Goal: Task Accomplishment & Management: Complete application form

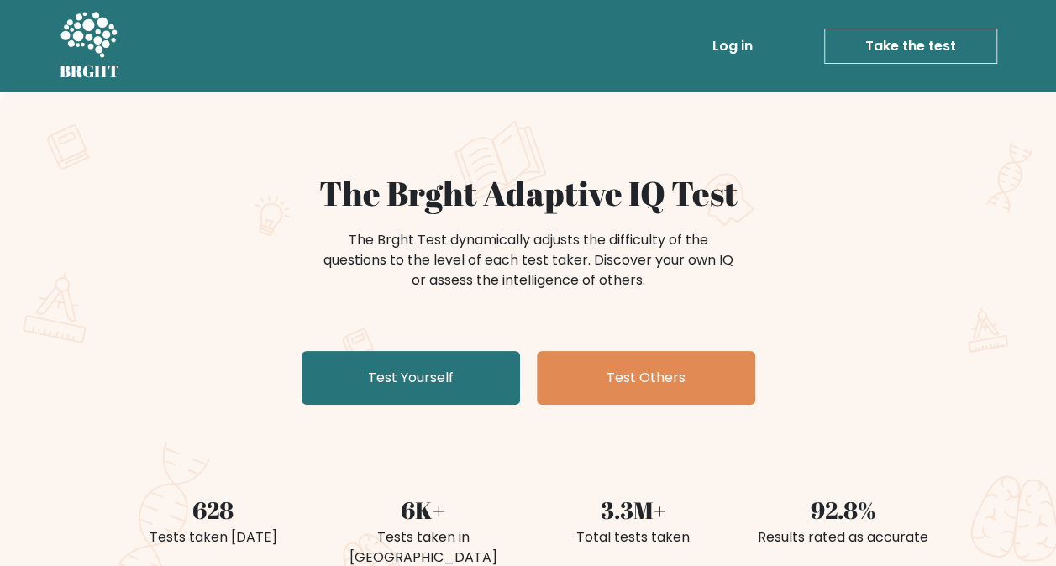
scroll to position [84, 0]
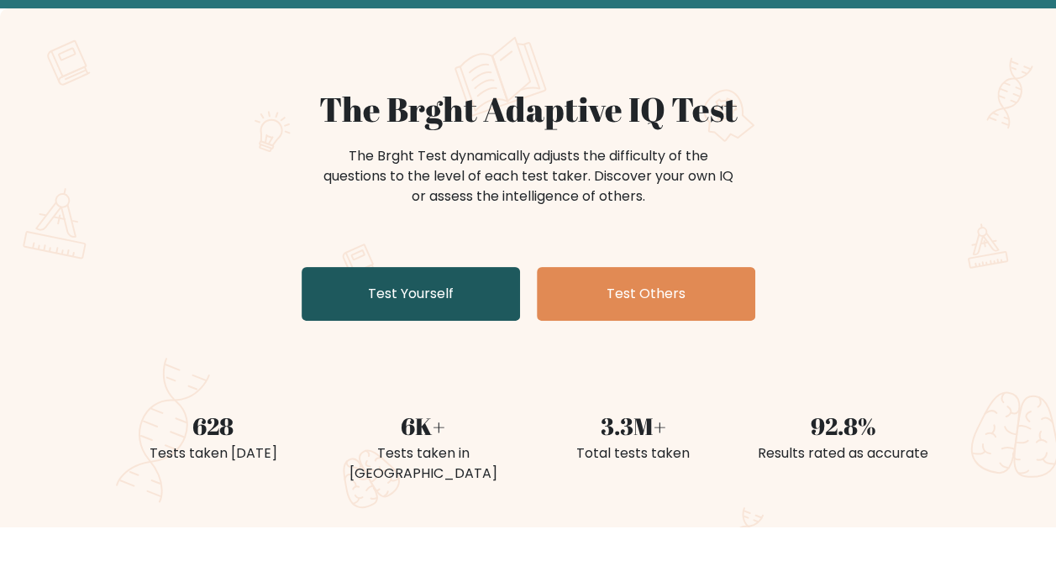
click at [426, 309] on link "Test Yourself" at bounding box center [411, 294] width 218 height 54
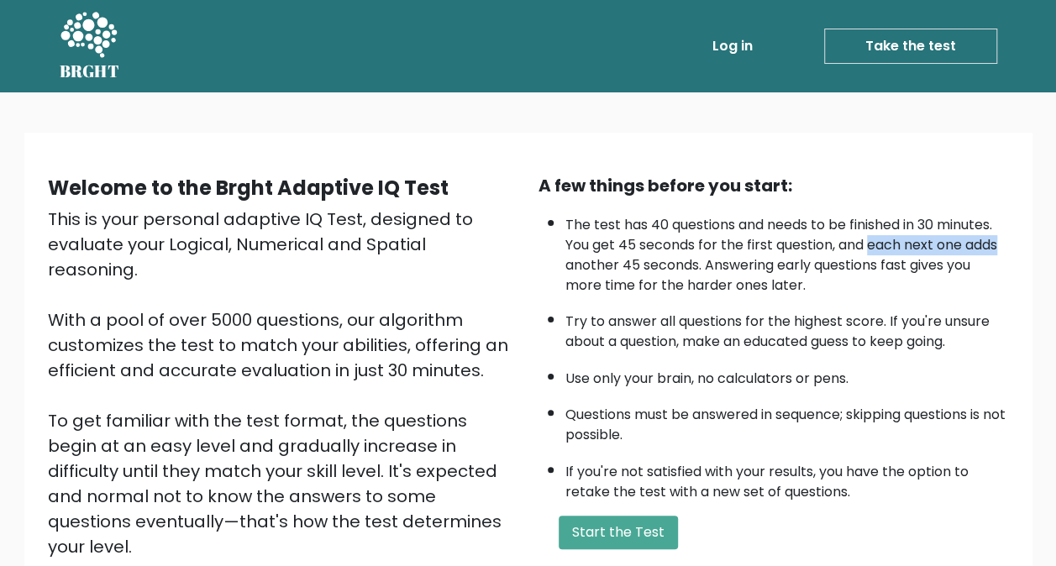
drag, startPoint x: 873, startPoint y: 244, endPoint x: 1018, endPoint y: 254, distance: 144.9
click at [1018, 254] on div "A few things before you start: The test has 40 questions and needs to be finish…" at bounding box center [774, 391] width 491 height 437
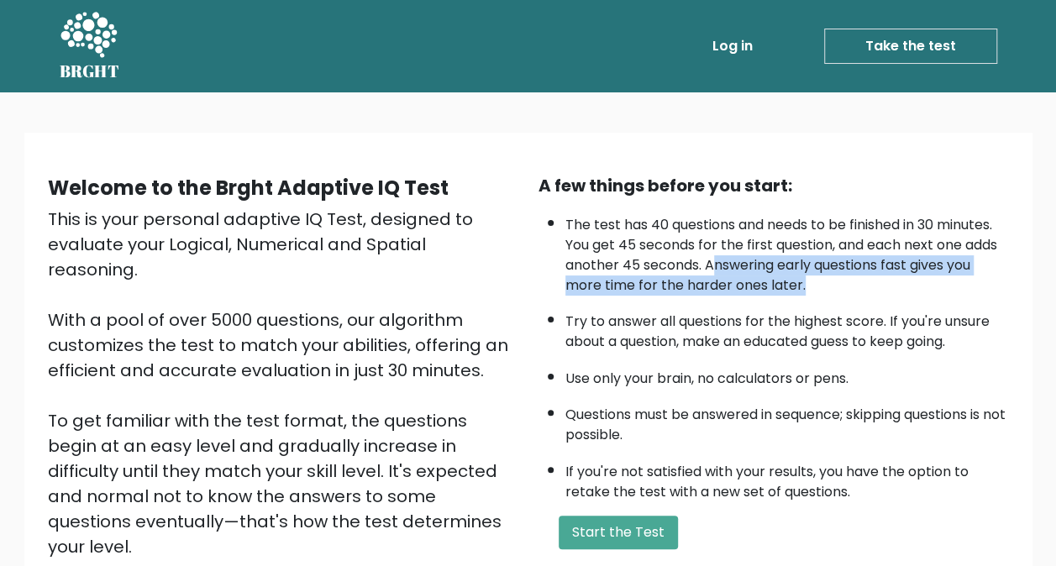
drag, startPoint x: 724, startPoint y: 266, endPoint x: 964, endPoint y: 275, distance: 239.7
click at [964, 275] on li "The test has 40 questions and needs to be finished in 30 minutes. You get 45 se…" at bounding box center [788, 251] width 444 height 89
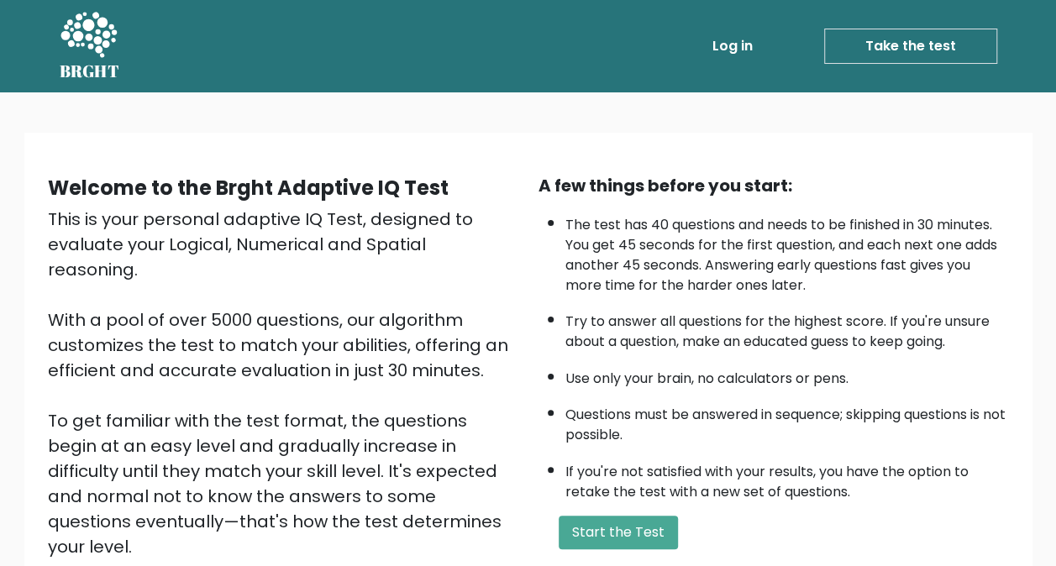
click at [853, 304] on li "Try to answer all questions for the highest score. If you're unsure about a que…" at bounding box center [788, 327] width 444 height 49
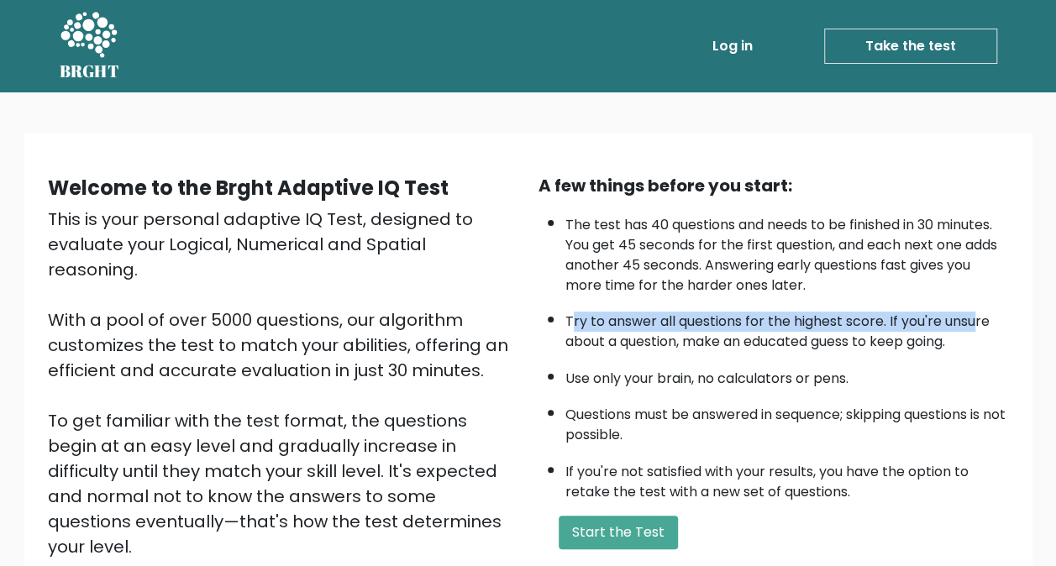
drag, startPoint x: 571, startPoint y: 322, endPoint x: 978, endPoint y: 308, distance: 406.9
click at [978, 308] on li "Try to answer all questions for the highest score. If you're unsure about a que…" at bounding box center [788, 327] width 444 height 49
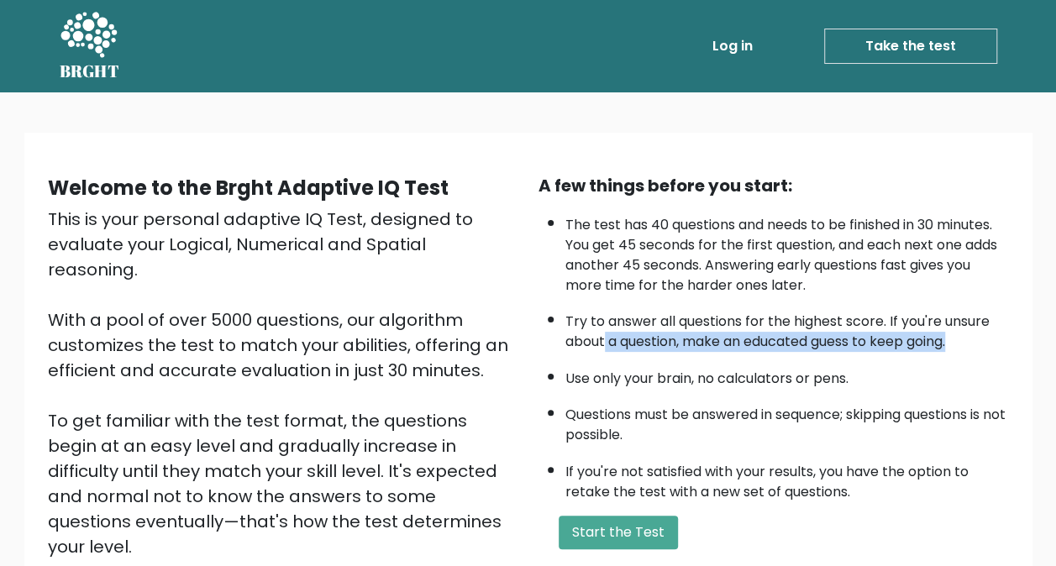
drag, startPoint x: 603, startPoint y: 339, endPoint x: 958, endPoint y: 339, distance: 354.6
click at [958, 339] on li "Try to answer all questions for the highest score. If you're unsure about a que…" at bounding box center [788, 327] width 444 height 49
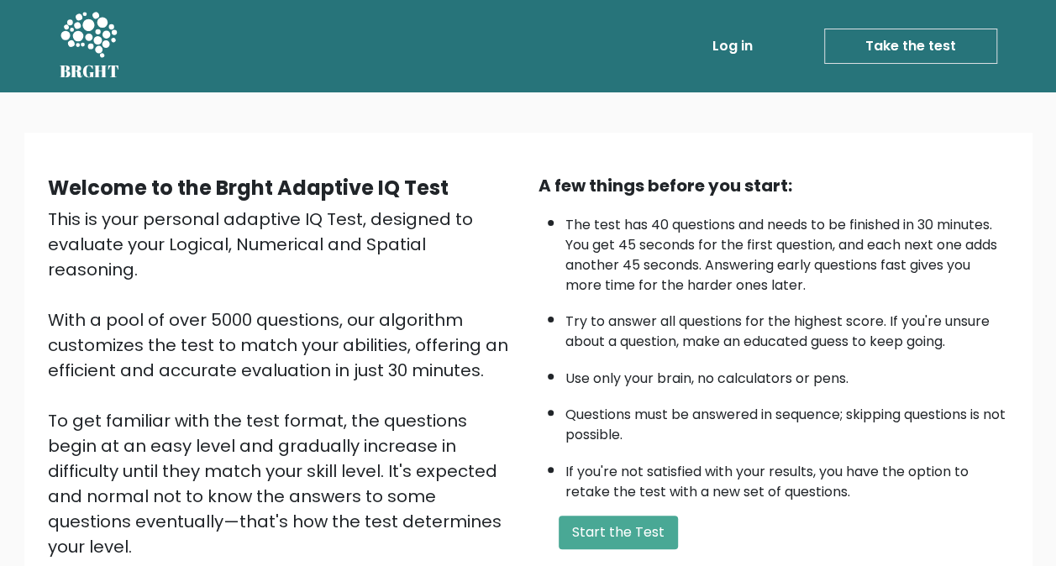
drag, startPoint x: 958, startPoint y: 339, endPoint x: 913, endPoint y: 366, distance: 52.7
click at [913, 366] on li "Use only your brain, no calculators or pens." at bounding box center [788, 375] width 444 height 29
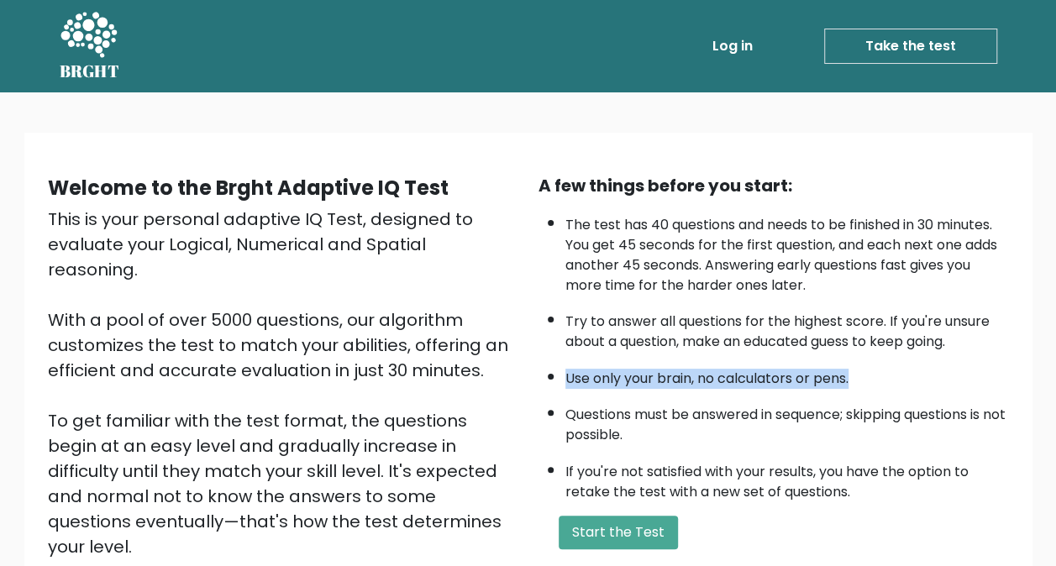
drag, startPoint x: 566, startPoint y: 375, endPoint x: 856, endPoint y: 383, distance: 290.0
click at [856, 383] on li "Use only your brain, no calculators or pens." at bounding box center [788, 375] width 444 height 29
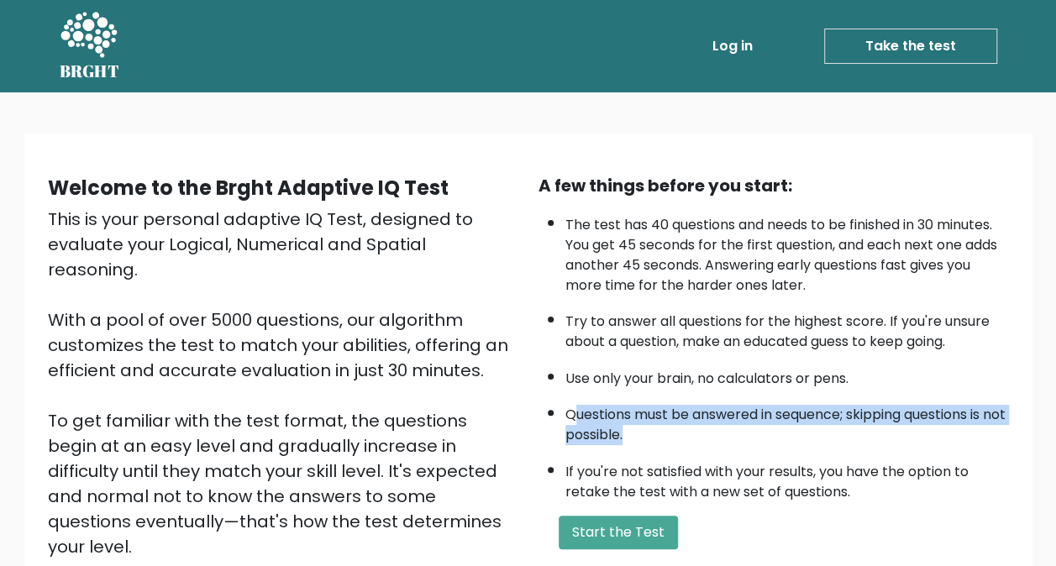
drag, startPoint x: 575, startPoint y: 409, endPoint x: 932, endPoint y: 424, distance: 357.4
click at [932, 424] on li "Questions must be answered in sequence; skipping questions is not possible." at bounding box center [788, 421] width 444 height 49
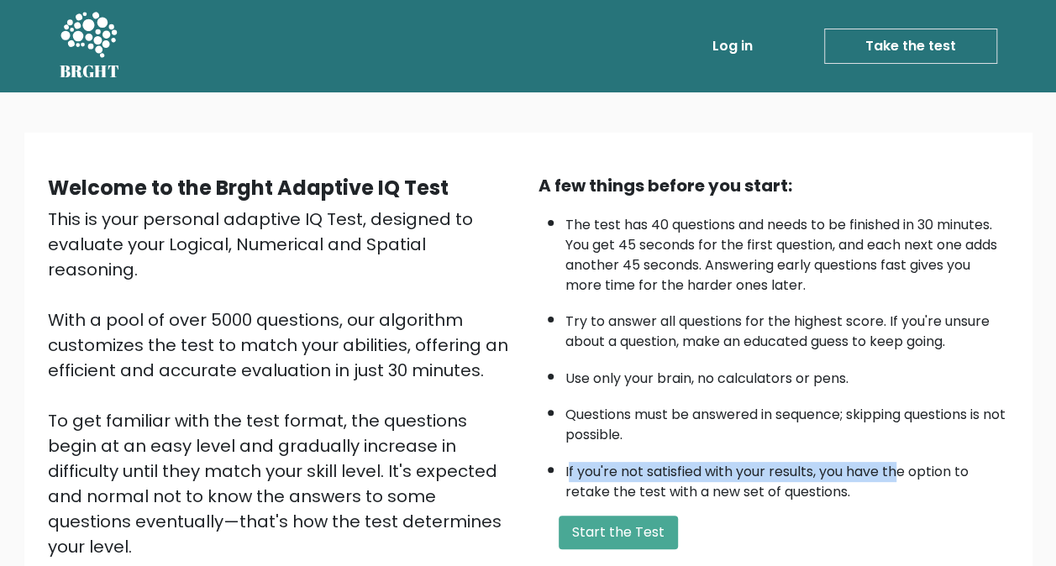
drag, startPoint x: 570, startPoint y: 466, endPoint x: 901, endPoint y: 461, distance: 331.1
click at [901, 461] on li "If you're not satisfied with your results, you have the option to retake the te…" at bounding box center [788, 478] width 444 height 49
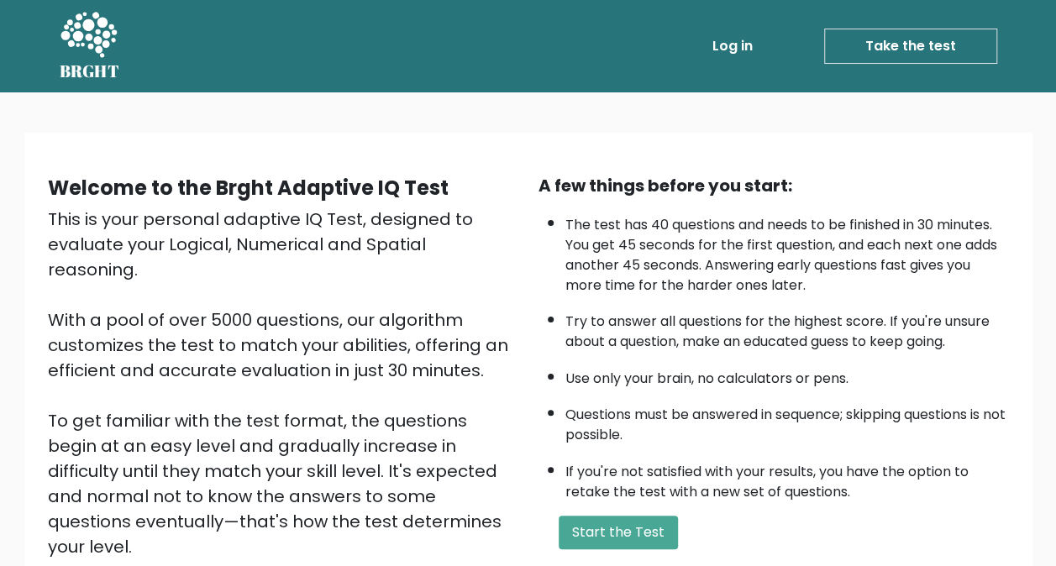
drag, startPoint x: 901, startPoint y: 461, endPoint x: 886, endPoint y: 517, distance: 58.3
click at [886, 517] on form "Start the Test" at bounding box center [774, 533] width 471 height 34
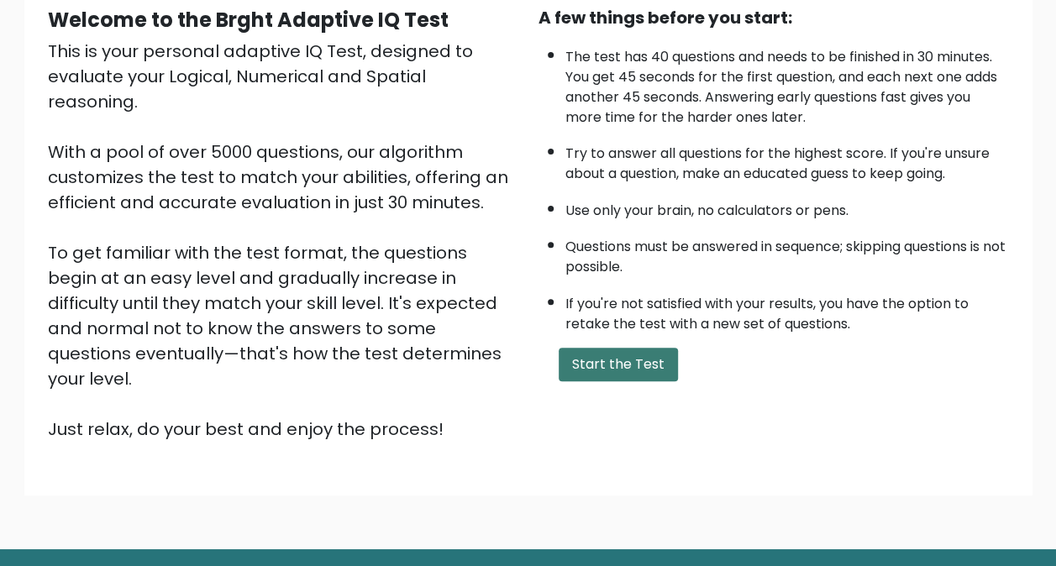
click at [608, 370] on button "Start the Test" at bounding box center [618, 365] width 119 height 34
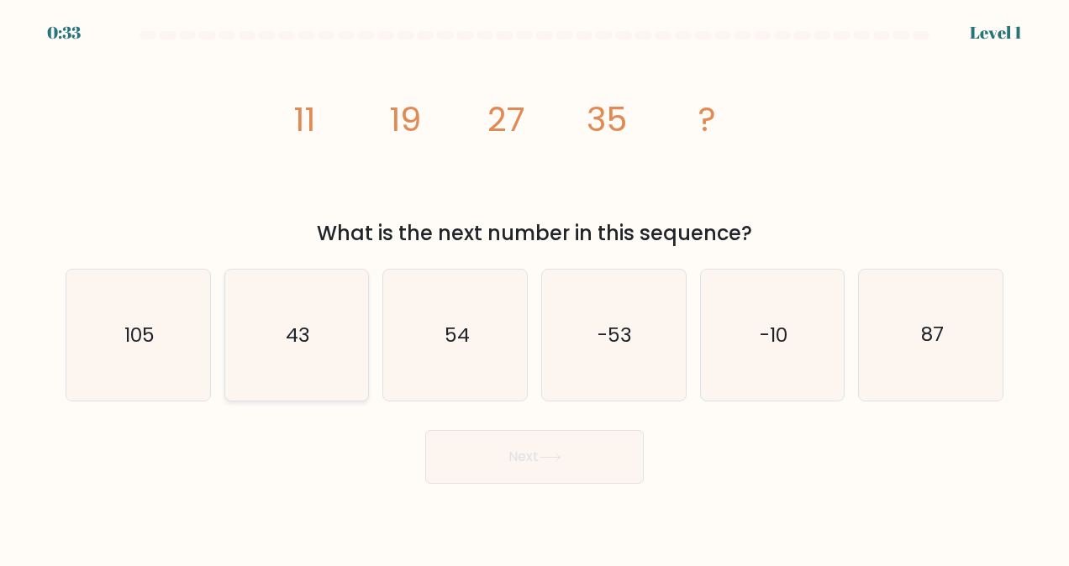
click at [318, 329] on icon "43" at bounding box center [296, 335] width 131 height 131
click at [534, 287] on input "b. 43" at bounding box center [534, 285] width 1 height 4
radio input "true"
click at [457, 448] on button "Next" at bounding box center [534, 457] width 218 height 54
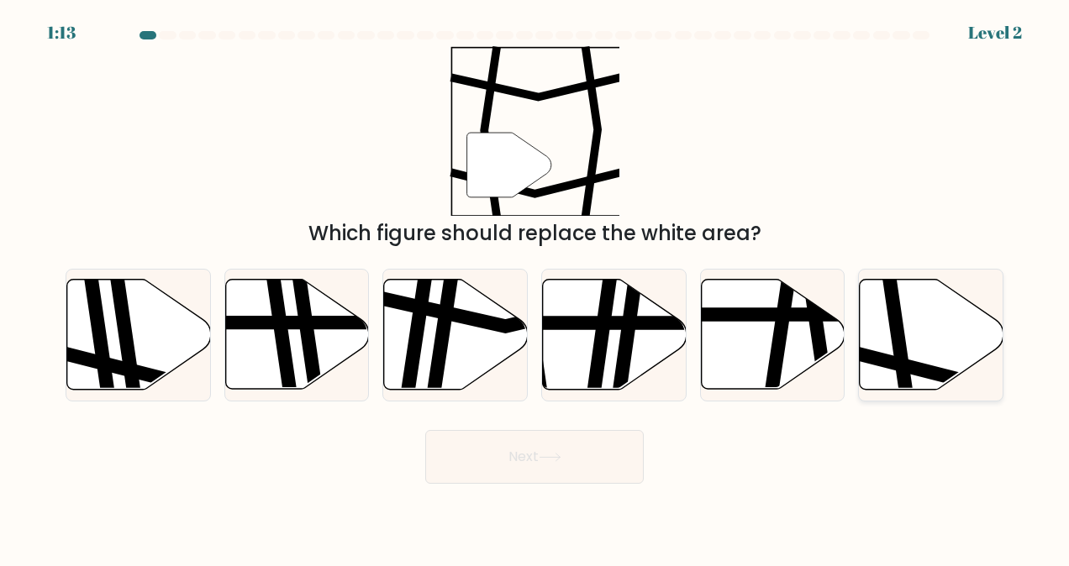
click at [936, 329] on icon at bounding box center [932, 335] width 144 height 110
click at [535, 287] on input "f." at bounding box center [534, 285] width 1 height 4
radio input "true"
click at [587, 442] on button "Next" at bounding box center [534, 457] width 218 height 54
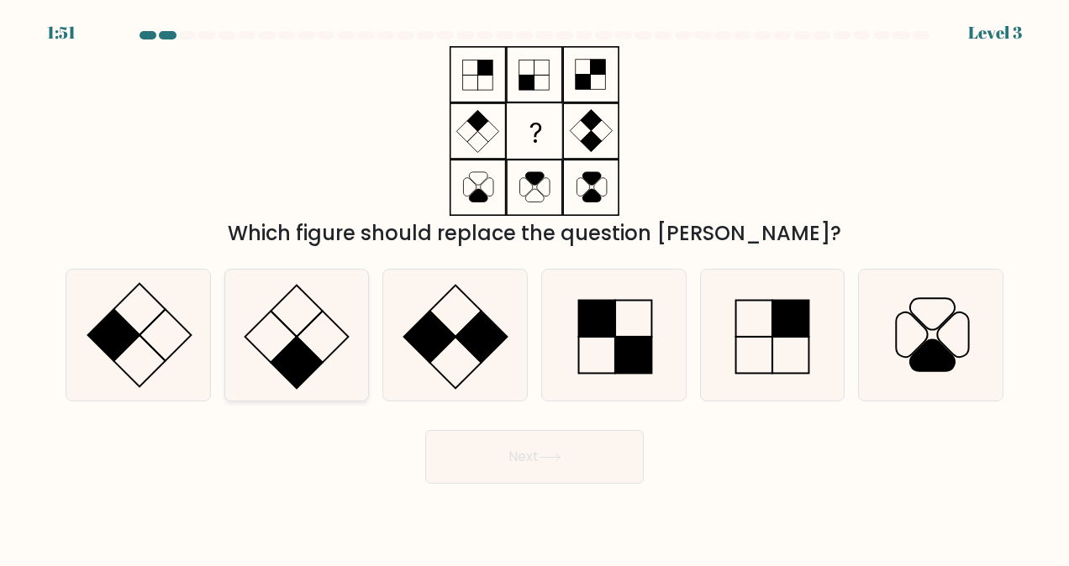
click at [299, 304] on icon at bounding box center [296, 335] width 131 height 131
click at [534, 287] on input "b." at bounding box center [534, 285] width 1 height 4
radio input "true"
click at [486, 477] on button "Next" at bounding box center [534, 457] width 218 height 54
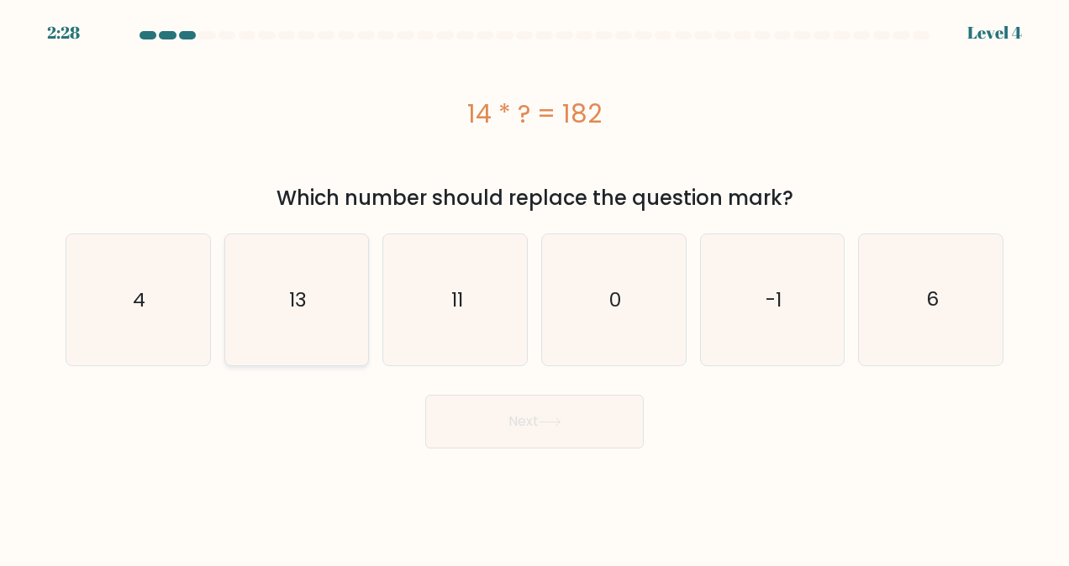
click at [332, 289] on icon "13" at bounding box center [296, 299] width 131 height 131
click at [534, 287] on input "b. 13" at bounding box center [534, 285] width 1 height 4
radio input "true"
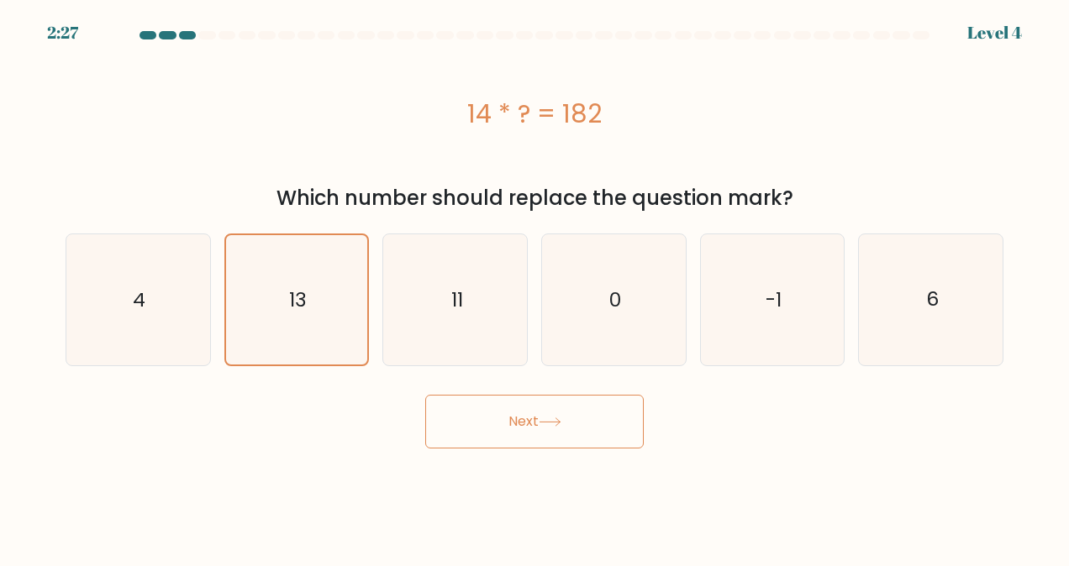
click at [476, 437] on button "Next" at bounding box center [534, 422] width 218 height 54
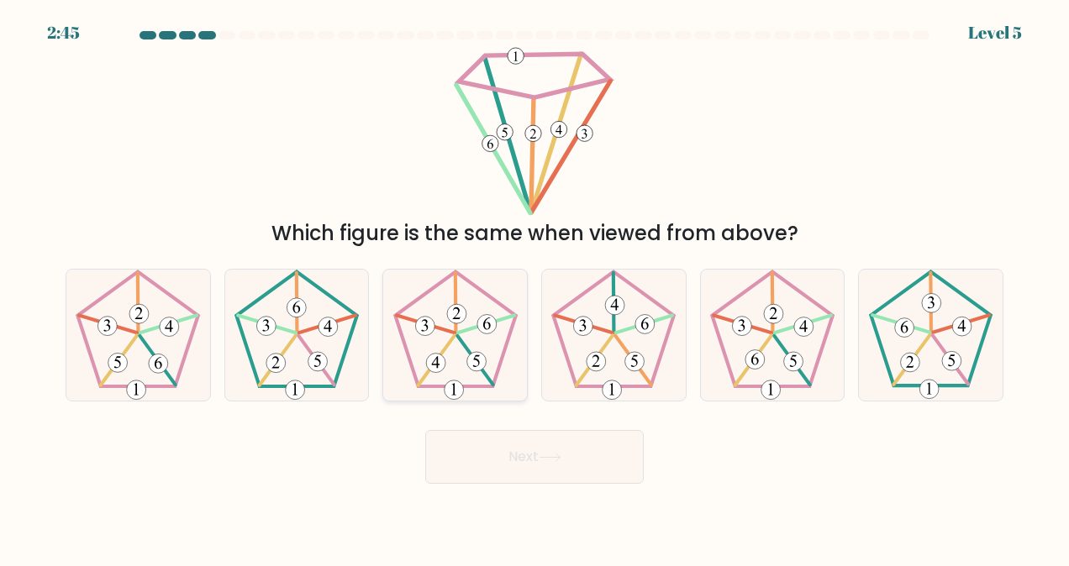
click at [481, 328] on 648 at bounding box center [485, 324] width 19 height 19
click at [534, 287] on input "c." at bounding box center [534, 285] width 1 height 4
radio input "true"
click at [492, 444] on button "Next" at bounding box center [534, 457] width 218 height 54
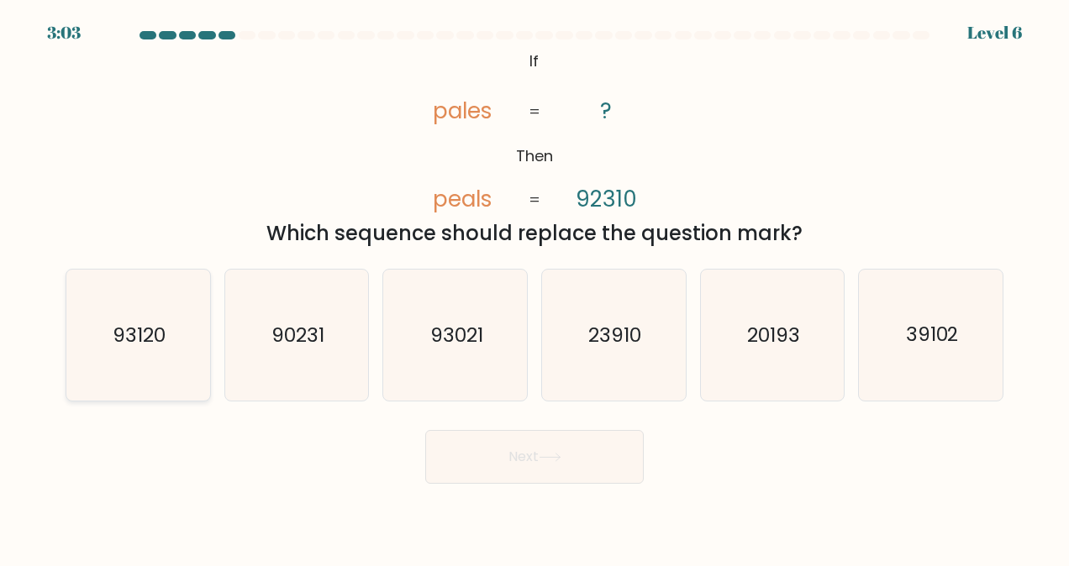
click at [171, 341] on icon "93120" at bounding box center [137, 335] width 131 height 131
click at [534, 287] on input "a. 93120" at bounding box center [534, 285] width 1 height 4
radio input "true"
click at [504, 455] on button "Next" at bounding box center [534, 457] width 218 height 54
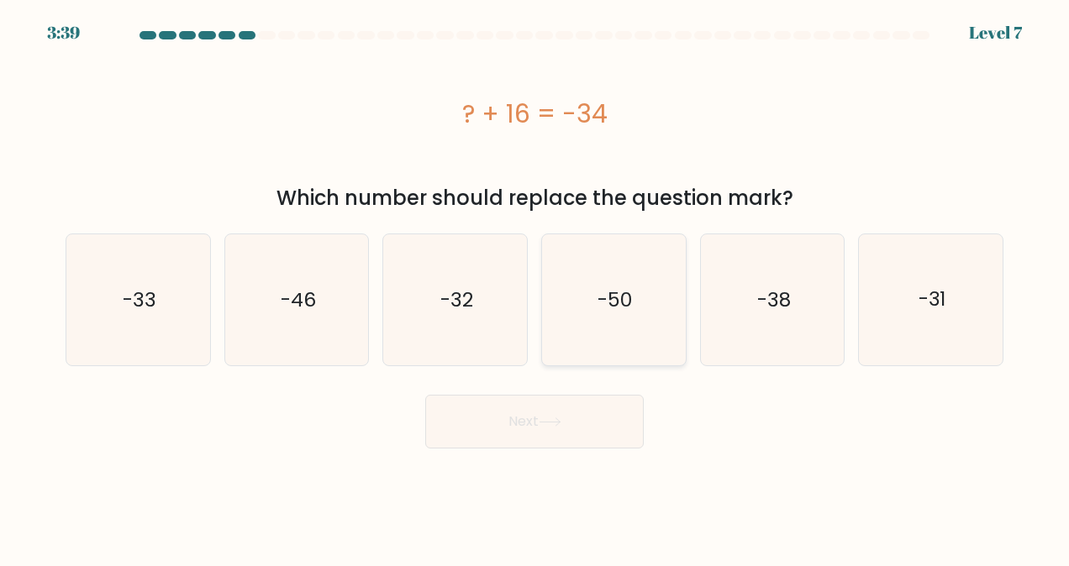
click at [635, 330] on icon "-50" at bounding box center [613, 299] width 131 height 131
click at [535, 287] on input "d. -50" at bounding box center [534, 285] width 1 height 4
radio input "true"
click at [592, 416] on button "Next" at bounding box center [534, 422] width 218 height 54
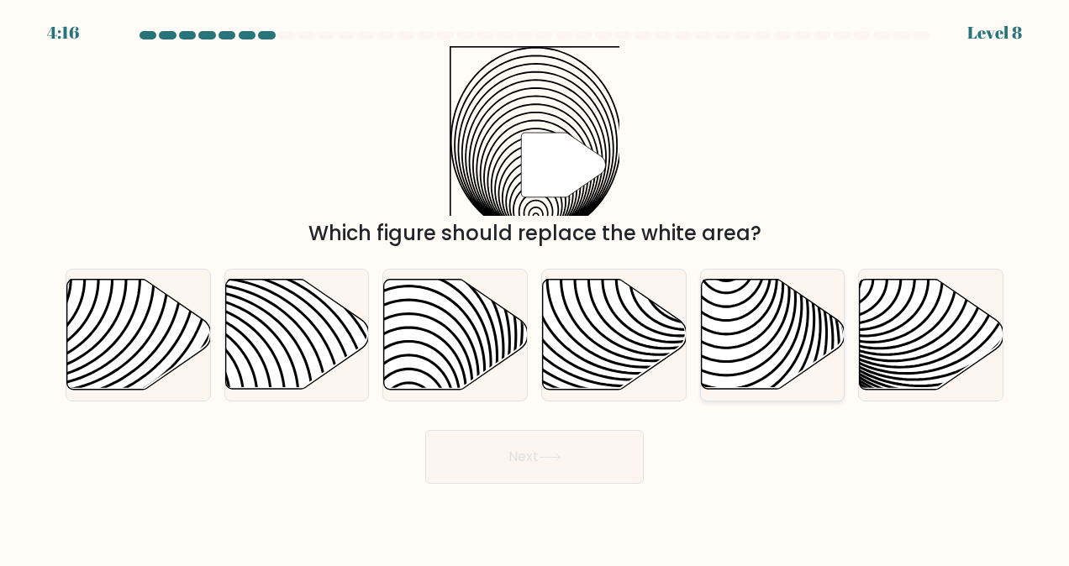
click at [803, 326] on icon at bounding box center [773, 335] width 144 height 110
click at [535, 287] on input "e." at bounding box center [534, 285] width 1 height 4
radio input "true"
click at [615, 446] on button "Next" at bounding box center [534, 457] width 218 height 54
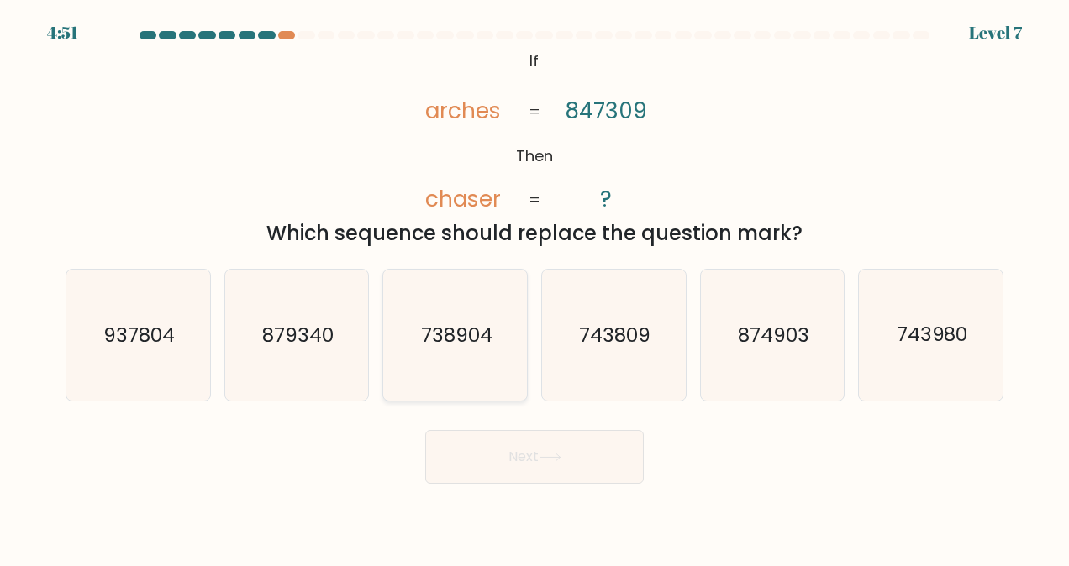
click at [450, 302] on icon "738904" at bounding box center [455, 335] width 131 height 131
click at [534, 287] on input "c. 738904" at bounding box center [534, 285] width 1 height 4
radio input "true"
click at [486, 447] on button "Next" at bounding box center [534, 457] width 218 height 54
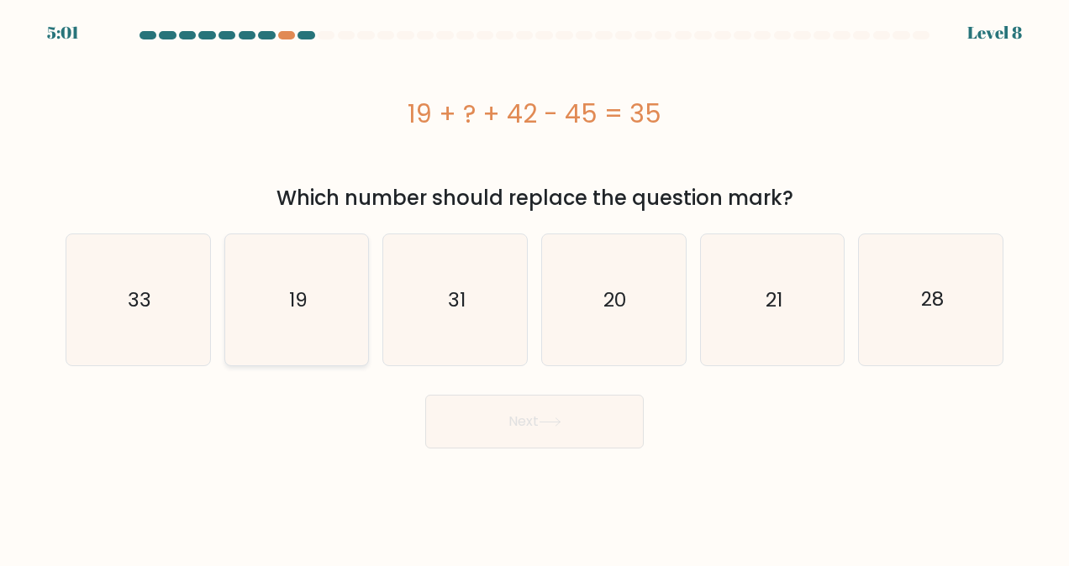
click at [316, 289] on icon "19" at bounding box center [296, 299] width 131 height 131
click at [534, 287] on input "b. 19" at bounding box center [534, 285] width 1 height 4
radio input "true"
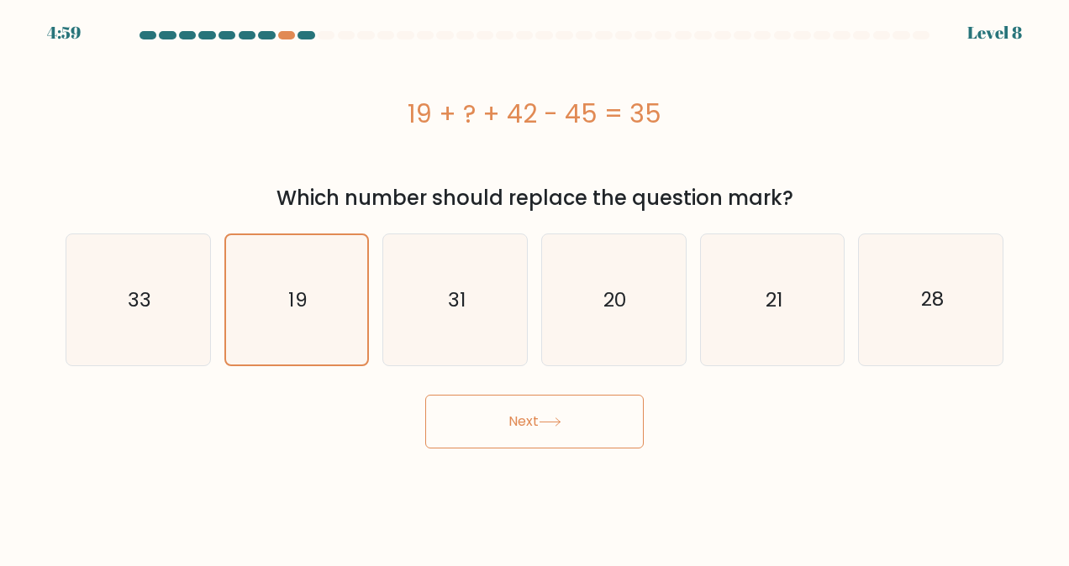
click at [482, 418] on button "Next" at bounding box center [534, 422] width 218 height 54
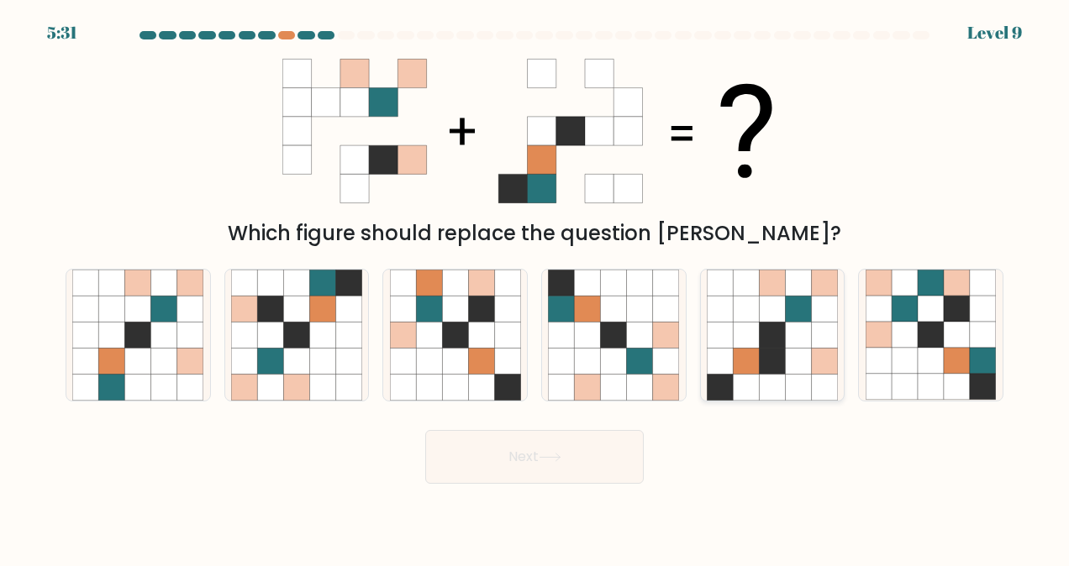
click at [781, 354] on icon at bounding box center [772, 362] width 26 height 26
click at [535, 287] on input "e." at bounding box center [534, 285] width 1 height 4
radio input "true"
click at [622, 448] on button "Next" at bounding box center [534, 457] width 218 height 54
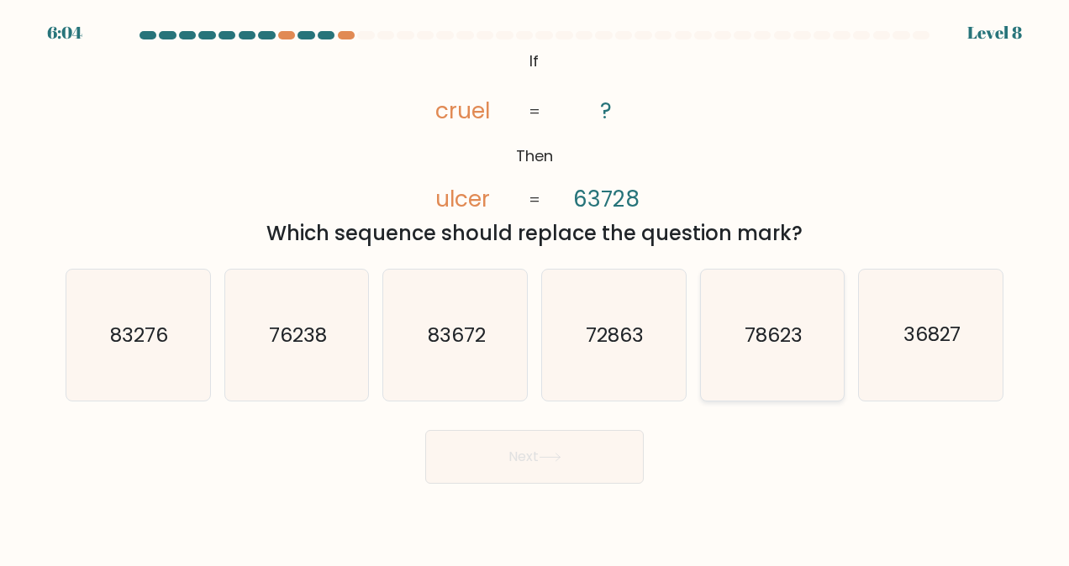
click at [765, 336] on text "78623" at bounding box center [774, 335] width 58 height 27
click at [535, 287] on input "e. 78623" at bounding box center [534, 285] width 1 height 4
radio input "true"
click at [541, 487] on body "6:04 Level 8 If" at bounding box center [534, 283] width 1069 height 566
click at [545, 464] on button "Next" at bounding box center [534, 457] width 218 height 54
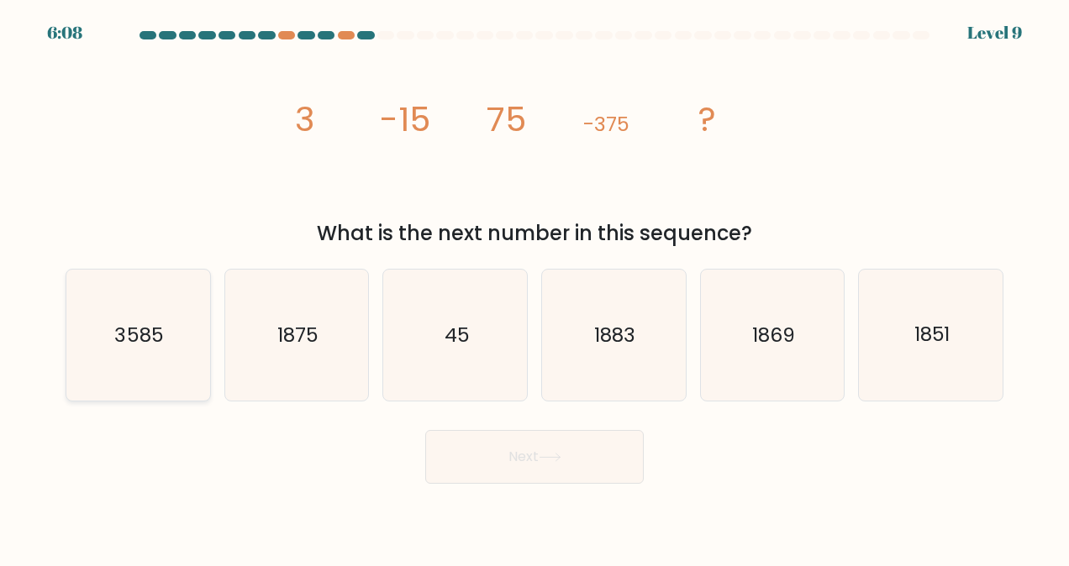
click at [121, 339] on text "3585" at bounding box center [139, 335] width 49 height 27
click at [534, 287] on input "a. 3585" at bounding box center [534, 285] width 1 height 4
radio input "true"
click at [778, 355] on icon "1869" at bounding box center [772, 335] width 131 height 131
click at [535, 287] on input "e. 1869" at bounding box center [534, 285] width 1 height 4
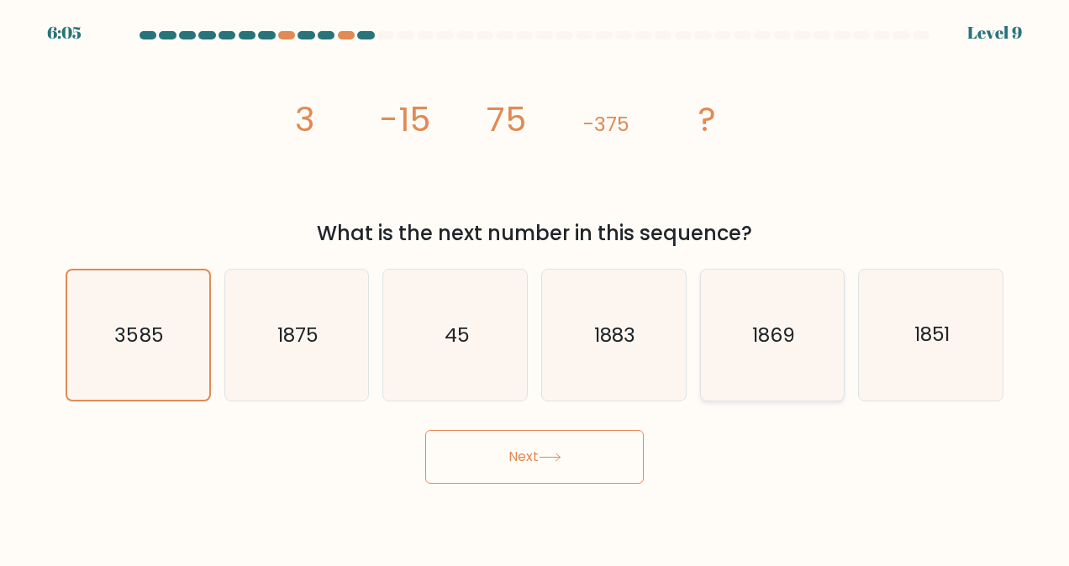
radio input "true"
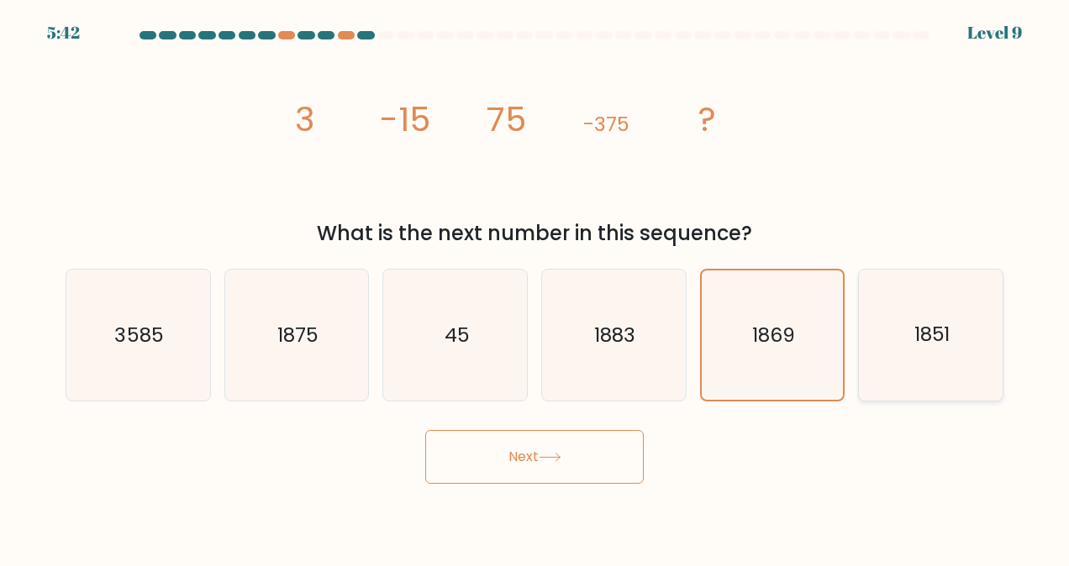
click at [892, 357] on icon "1851" at bounding box center [931, 335] width 131 height 131
click at [535, 287] on input "f. 1851" at bounding box center [534, 285] width 1 height 4
radio input "true"
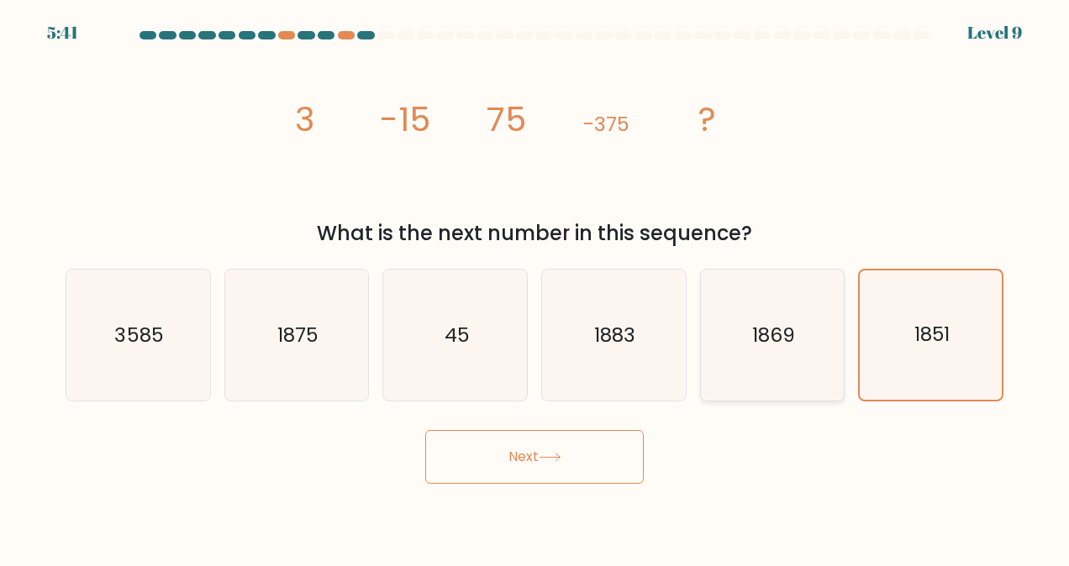
drag, startPoint x: 770, startPoint y: 367, endPoint x: 751, endPoint y: 367, distance: 18.5
click at [754, 367] on icon "1869" at bounding box center [772, 335] width 131 height 131
drag, startPoint x: 751, startPoint y: 367, endPoint x: 639, endPoint y: 351, distance: 112.9
click at [639, 351] on icon "1883" at bounding box center [613, 335] width 131 height 131
click at [535, 287] on input "d. 1883" at bounding box center [534, 285] width 1 height 4
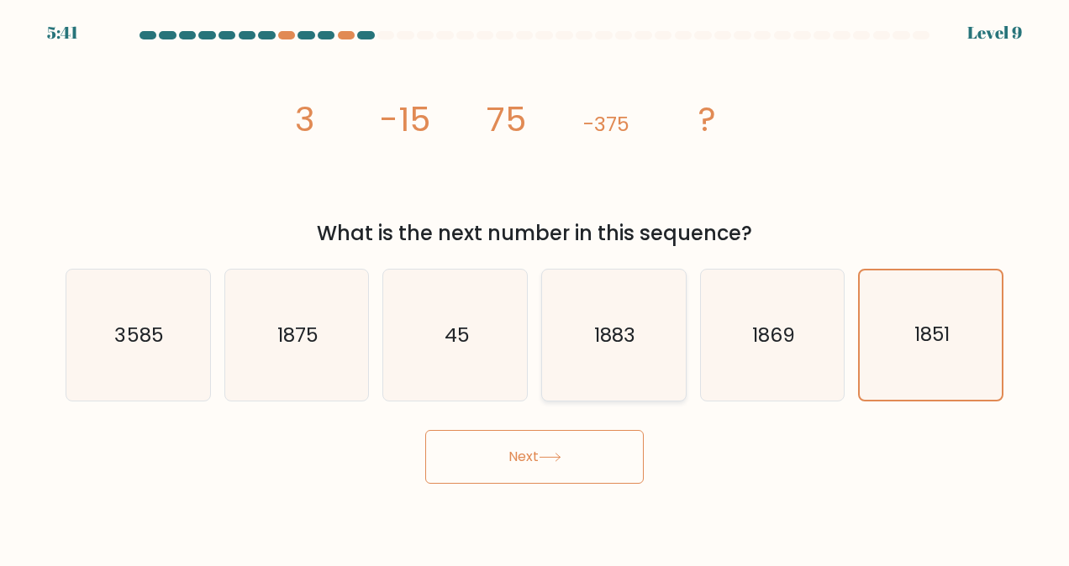
radio input "true"
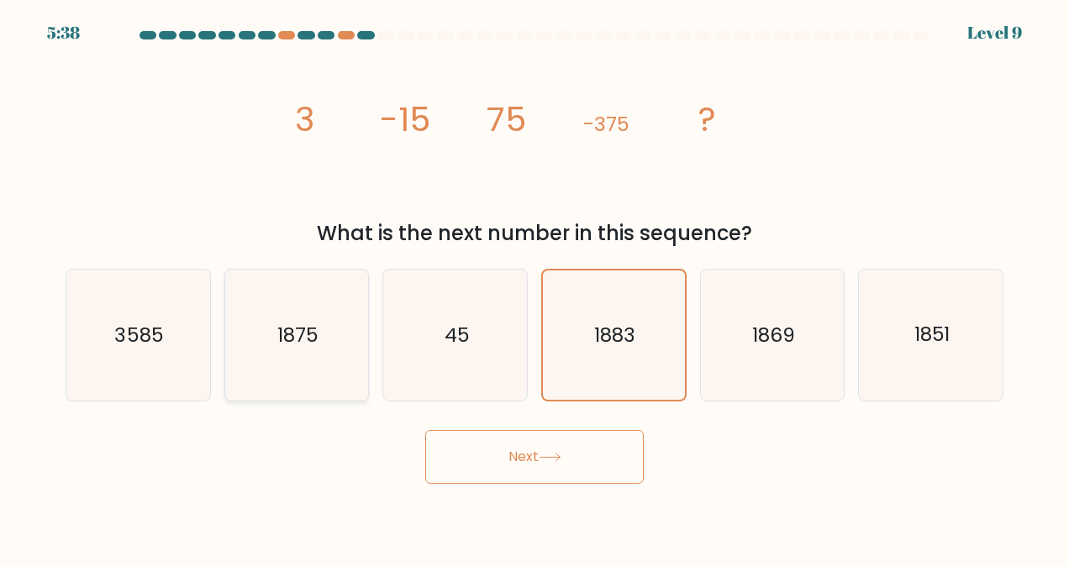
click at [292, 334] on text "1875" at bounding box center [297, 335] width 41 height 27
click at [534, 287] on input "b. 1875" at bounding box center [534, 285] width 1 height 4
radio input "true"
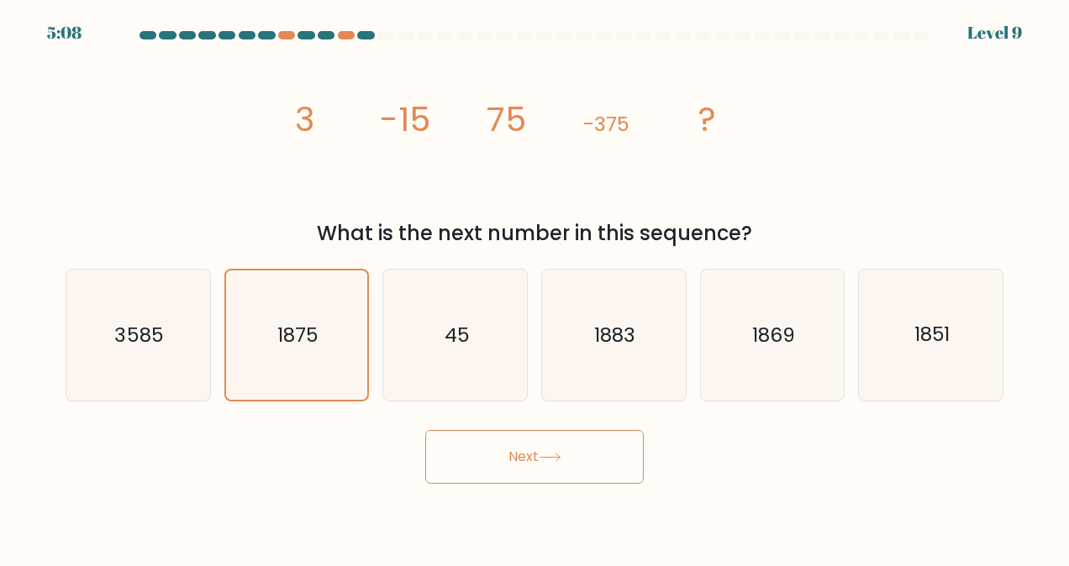
click at [482, 447] on button "Next" at bounding box center [534, 457] width 218 height 54
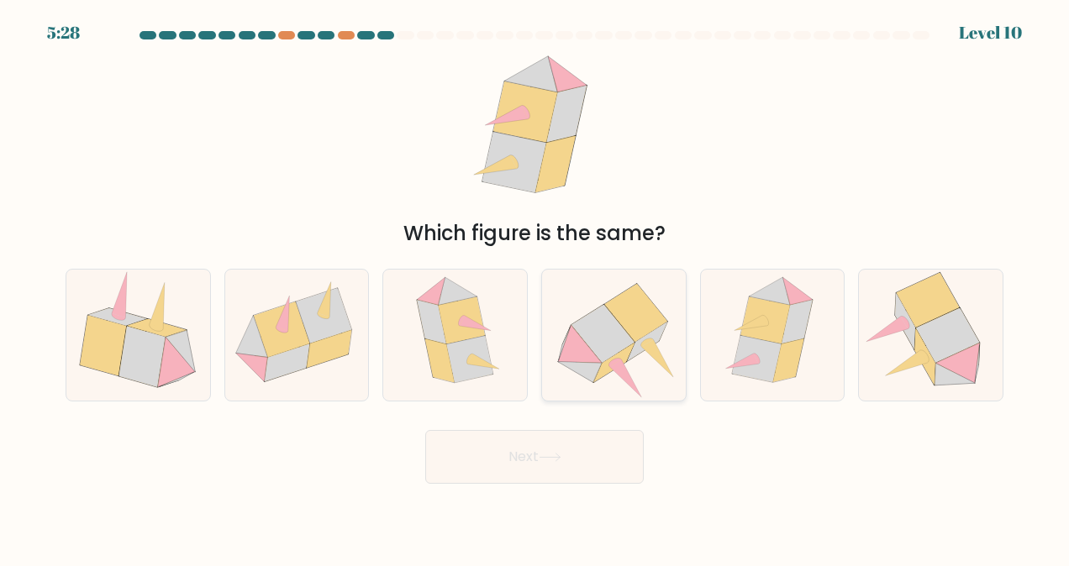
click at [618, 361] on icon at bounding box center [625, 379] width 32 height 38
click at [535, 287] on input "d." at bounding box center [534, 285] width 1 height 4
radio input "true"
click at [571, 437] on button "Next" at bounding box center [534, 457] width 218 height 54
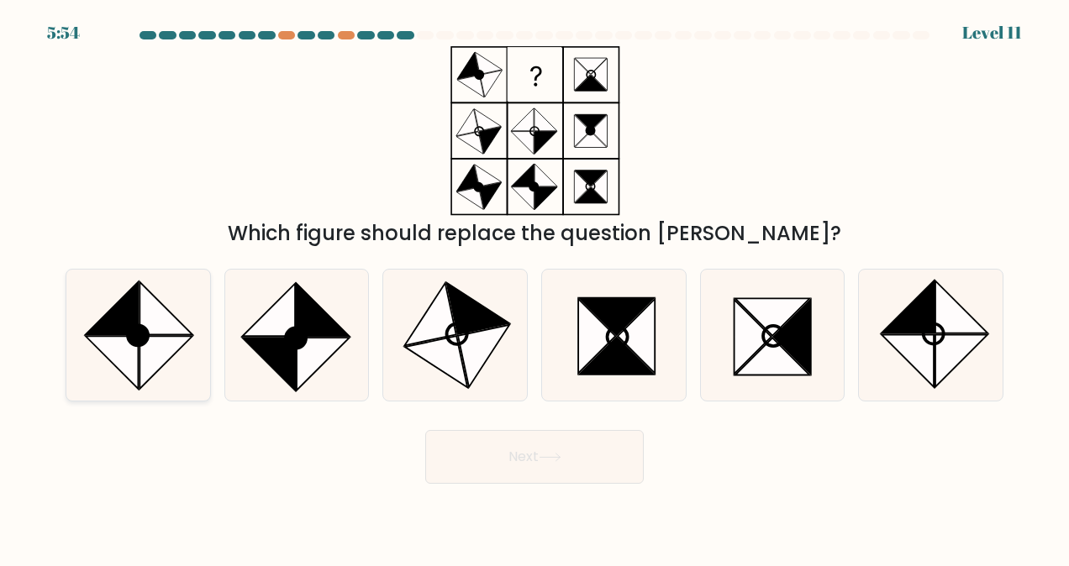
click at [148, 318] on icon at bounding box center [166, 308] width 52 height 52
click at [534, 287] on input "a." at bounding box center [534, 285] width 1 height 4
radio input "true"
click at [508, 456] on button "Next" at bounding box center [534, 457] width 218 height 54
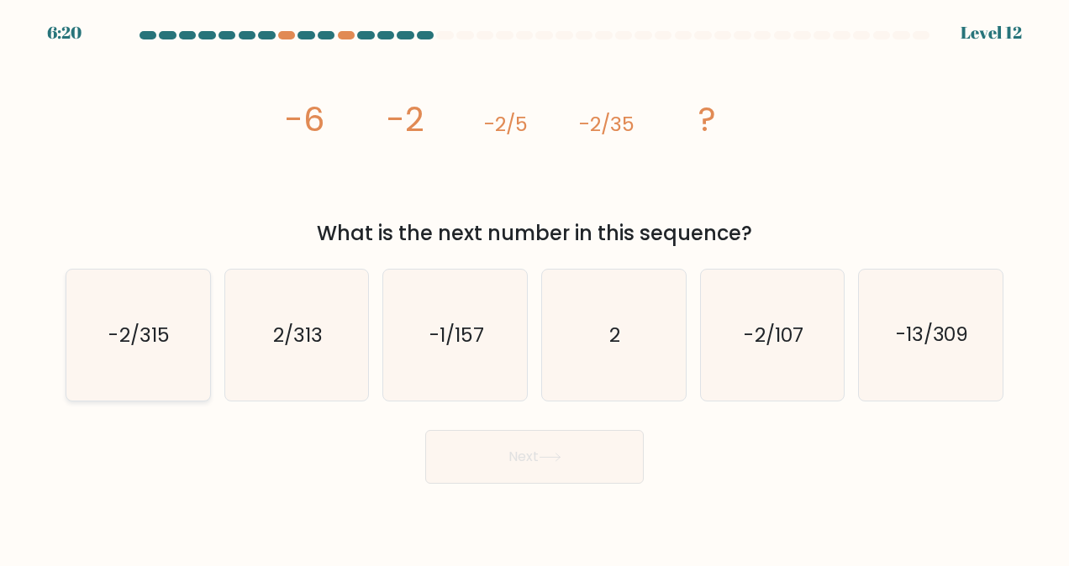
click at [116, 329] on text "-2/315" at bounding box center [139, 335] width 61 height 27
click at [534, 287] on input "a. -2/315" at bounding box center [534, 285] width 1 height 4
radio input "true"
click at [476, 445] on button "Next" at bounding box center [534, 457] width 218 height 54
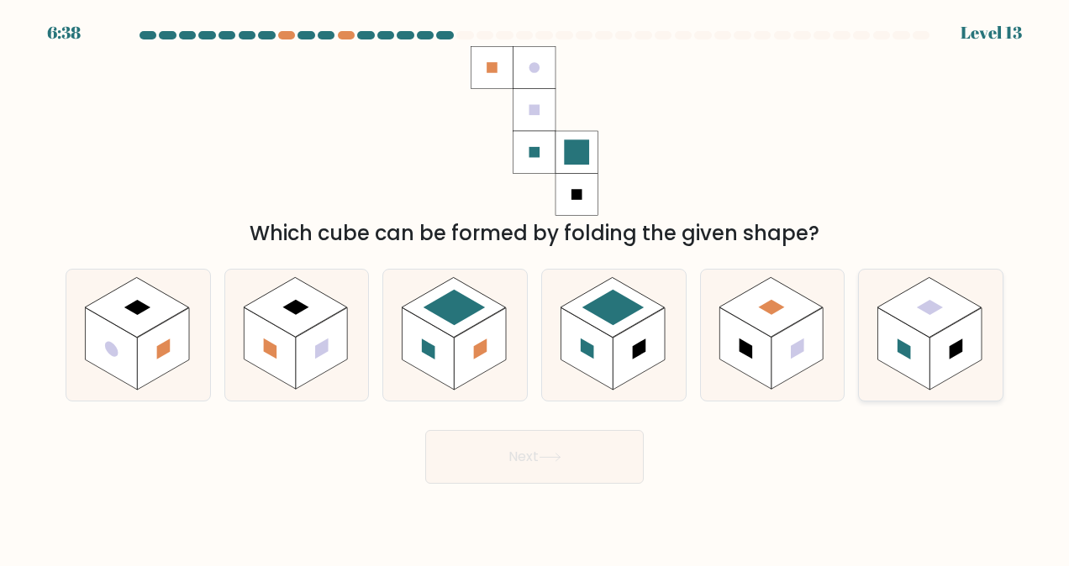
click at [940, 361] on rect at bounding box center [955, 349] width 52 height 82
click at [535, 287] on input "f." at bounding box center [534, 285] width 1 height 4
radio input "true"
click at [609, 450] on button "Next" at bounding box center [534, 457] width 218 height 54
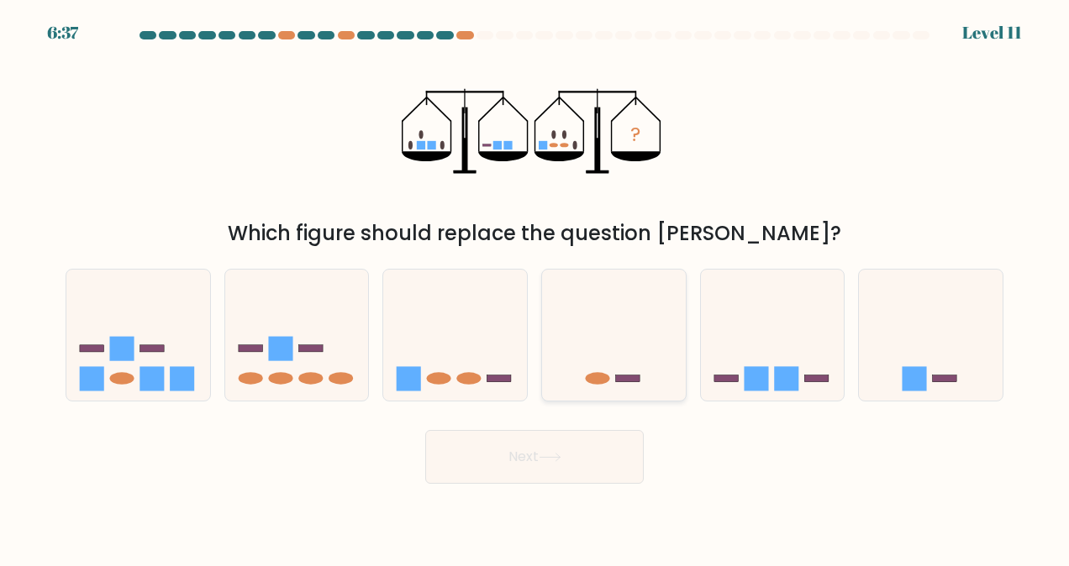
drag, startPoint x: 488, startPoint y: 326, endPoint x: 546, endPoint y: 333, distance: 58.4
click at [484, 327] on icon at bounding box center [455, 335] width 144 height 118
click at [534, 287] on input "c." at bounding box center [534, 285] width 1 height 4
radio input "true"
click at [600, 339] on icon at bounding box center [614, 335] width 144 height 118
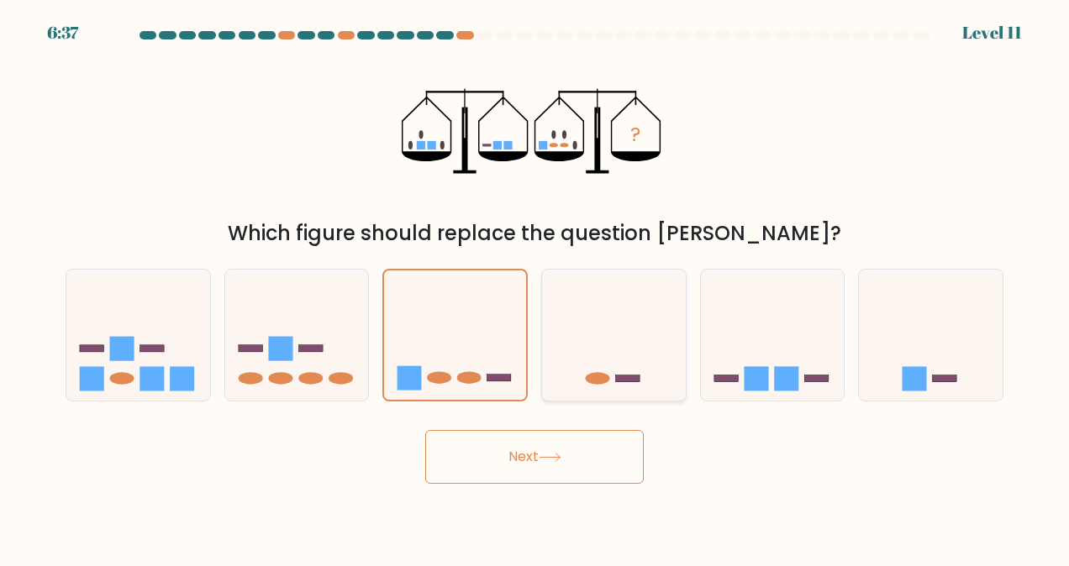
click at [535, 287] on input "d." at bounding box center [534, 285] width 1 height 4
radio input "true"
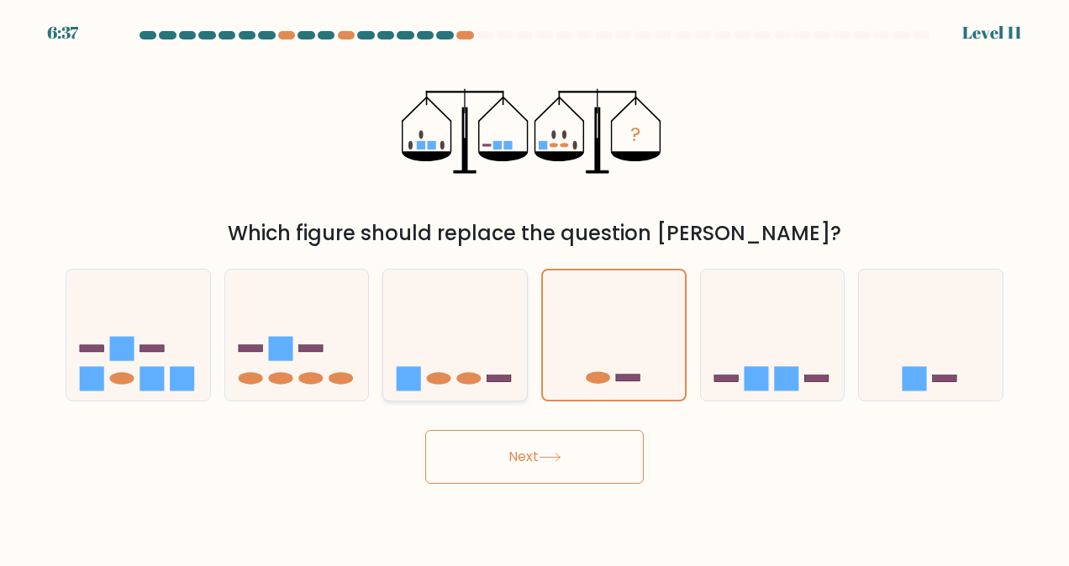
click at [486, 339] on icon at bounding box center [455, 335] width 144 height 118
click at [534, 287] on input "c." at bounding box center [534, 285] width 1 height 4
radio input "true"
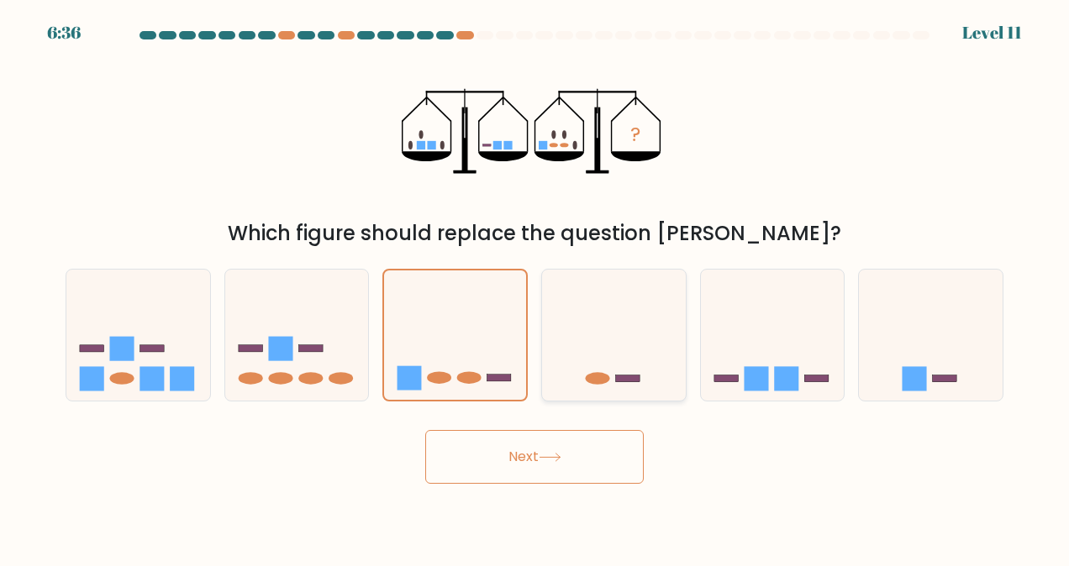
drag, startPoint x: 609, startPoint y: 348, endPoint x: 660, endPoint y: 354, distance: 50.8
click at [620, 350] on icon at bounding box center [614, 335] width 144 height 118
click at [535, 287] on input "d." at bounding box center [534, 285] width 1 height 4
radio input "true"
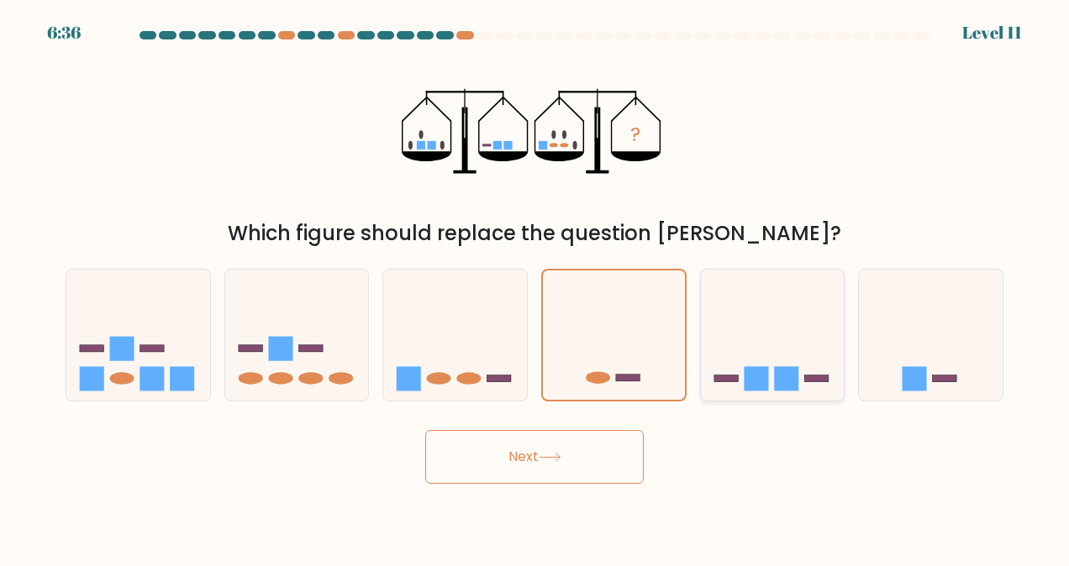
click at [736, 365] on icon at bounding box center [773, 335] width 144 height 118
click at [535, 287] on input "e." at bounding box center [534, 285] width 1 height 4
radio input "true"
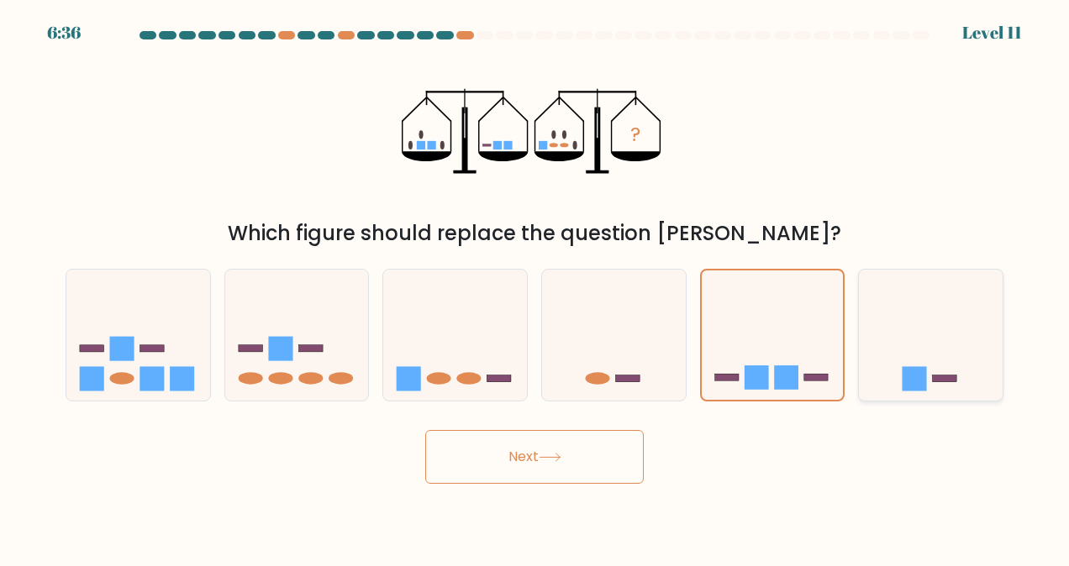
click at [904, 355] on icon at bounding box center [931, 335] width 144 height 118
click at [535, 287] on input "f." at bounding box center [534, 285] width 1 height 4
radio input "true"
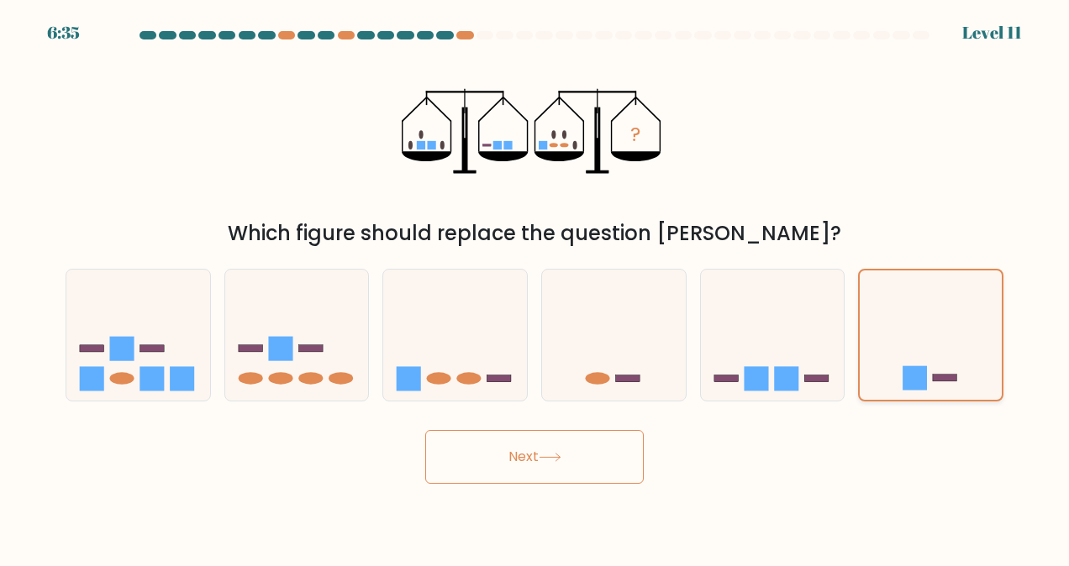
drag, startPoint x: 789, startPoint y: 373, endPoint x: 904, endPoint y: 364, distance: 115.5
click at [792, 373] on rect at bounding box center [786, 378] width 24 height 24
click at [535, 287] on input "e." at bounding box center [534, 285] width 1 height 4
radio input "true"
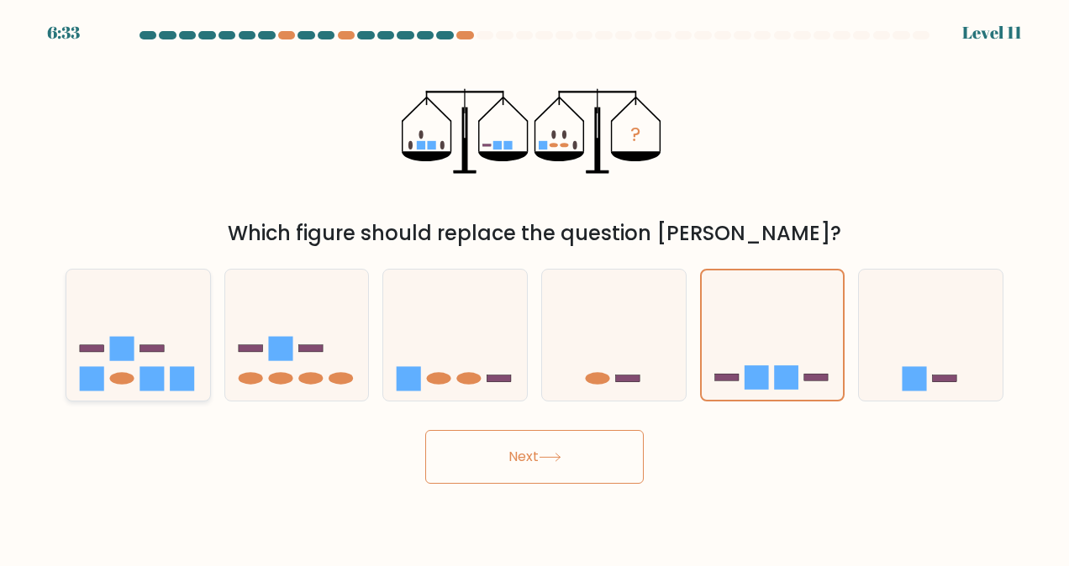
click at [152, 289] on icon at bounding box center [138, 335] width 144 height 118
click at [534, 287] on input "a." at bounding box center [534, 285] width 1 height 4
radio input "true"
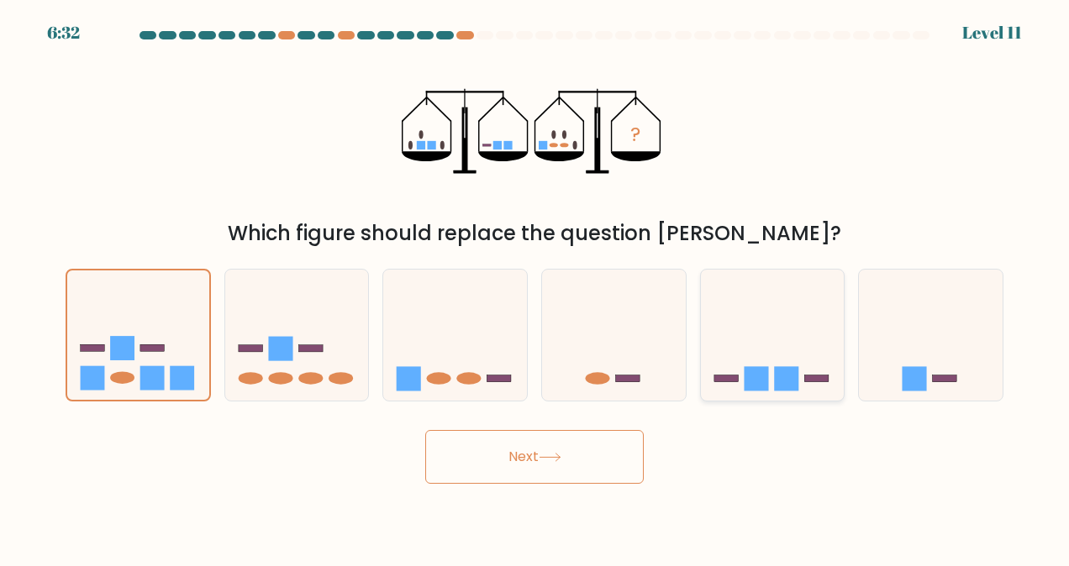
click at [745, 376] on rect at bounding box center [756, 378] width 24 height 24
click at [535, 287] on input "e." at bounding box center [534, 285] width 1 height 4
radio input "true"
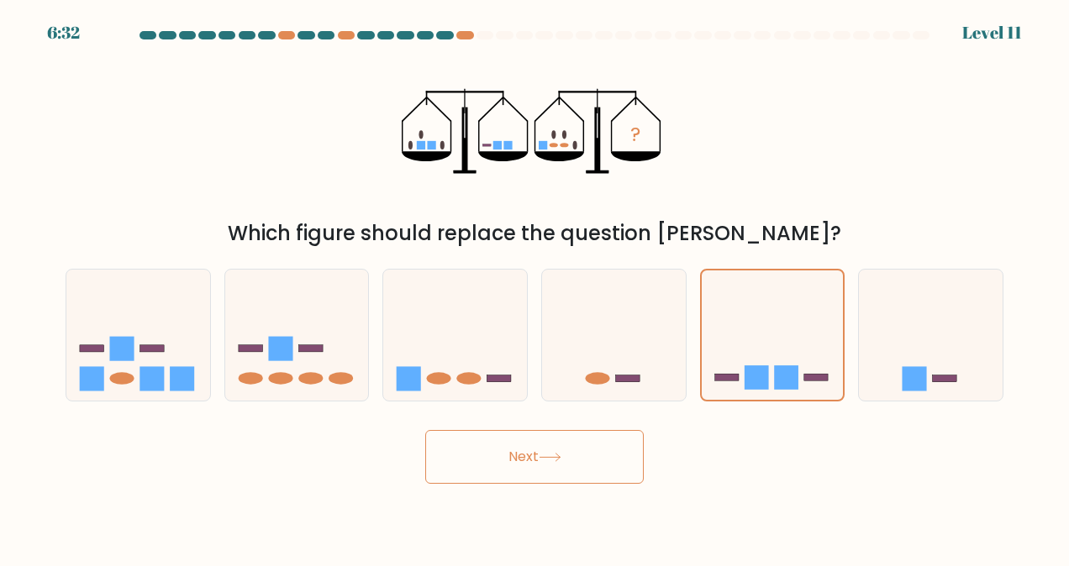
click at [524, 465] on button "Next" at bounding box center [534, 457] width 218 height 54
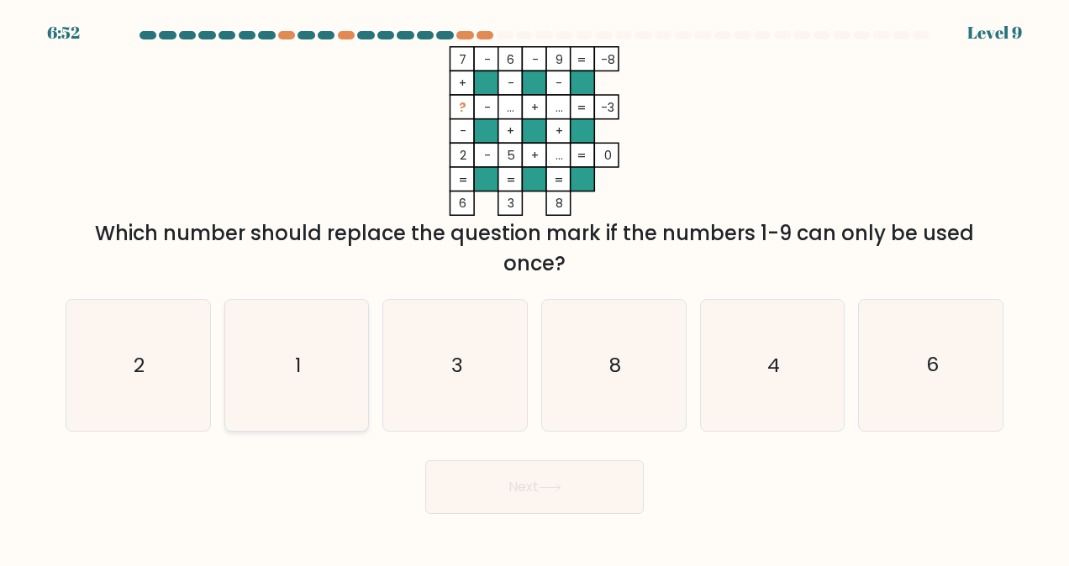
click at [280, 365] on icon "1" at bounding box center [296, 365] width 131 height 131
click at [534, 287] on input "b. 1" at bounding box center [534, 285] width 1 height 4
radio input "true"
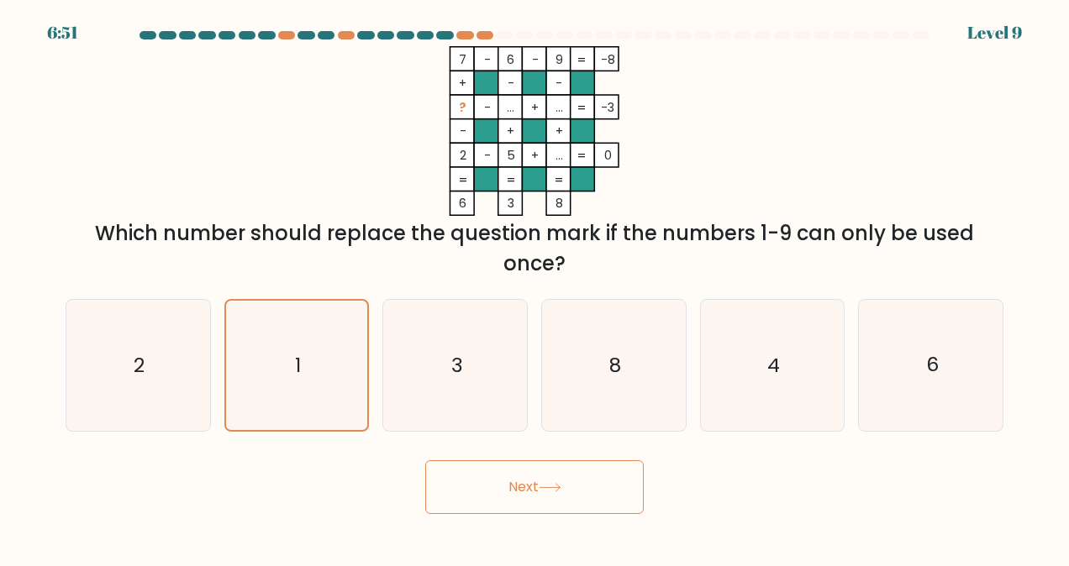
click at [523, 476] on button "Next" at bounding box center [534, 488] width 218 height 54
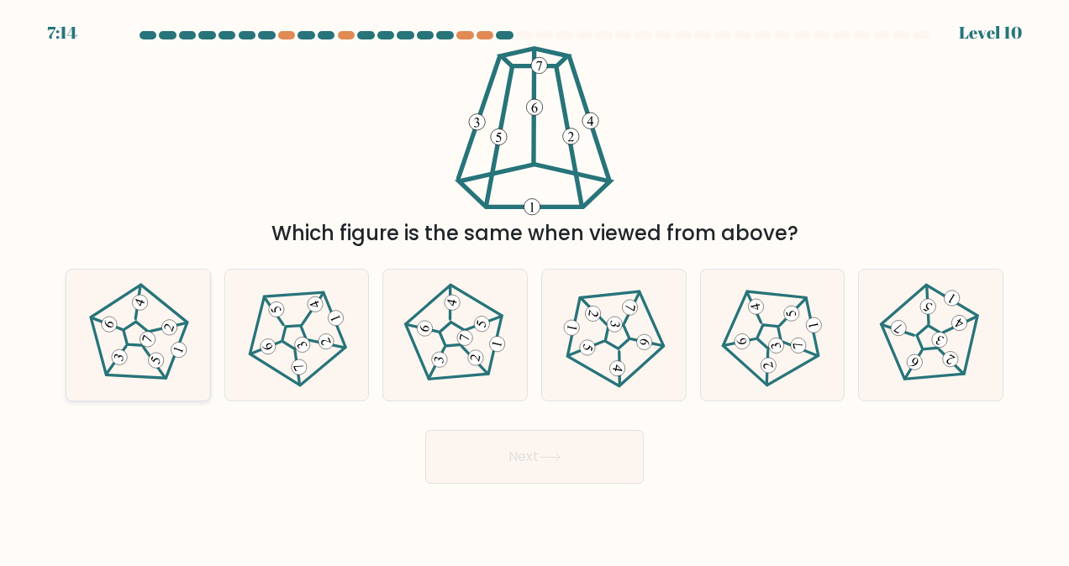
click at [118, 323] on icon at bounding box center [138, 335] width 105 height 105
click at [534, 287] on input "a." at bounding box center [534, 285] width 1 height 4
radio input "true"
click at [513, 445] on button "Next" at bounding box center [534, 457] width 218 height 54
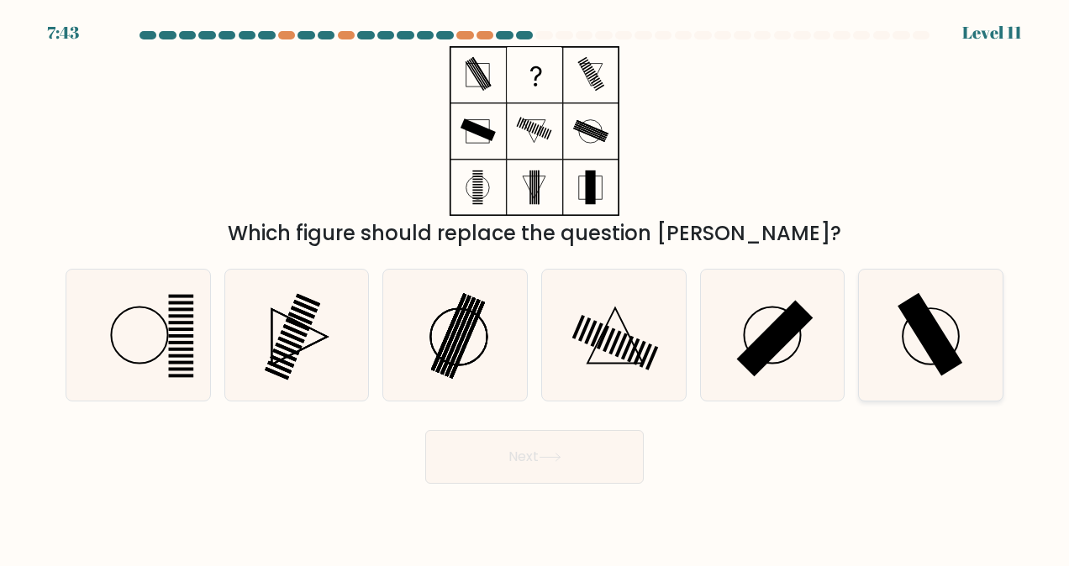
click at [919, 355] on icon at bounding box center [931, 335] width 131 height 131
click at [535, 287] on input "f." at bounding box center [534, 285] width 1 height 4
radio input "true"
click at [601, 461] on button "Next" at bounding box center [534, 457] width 218 height 54
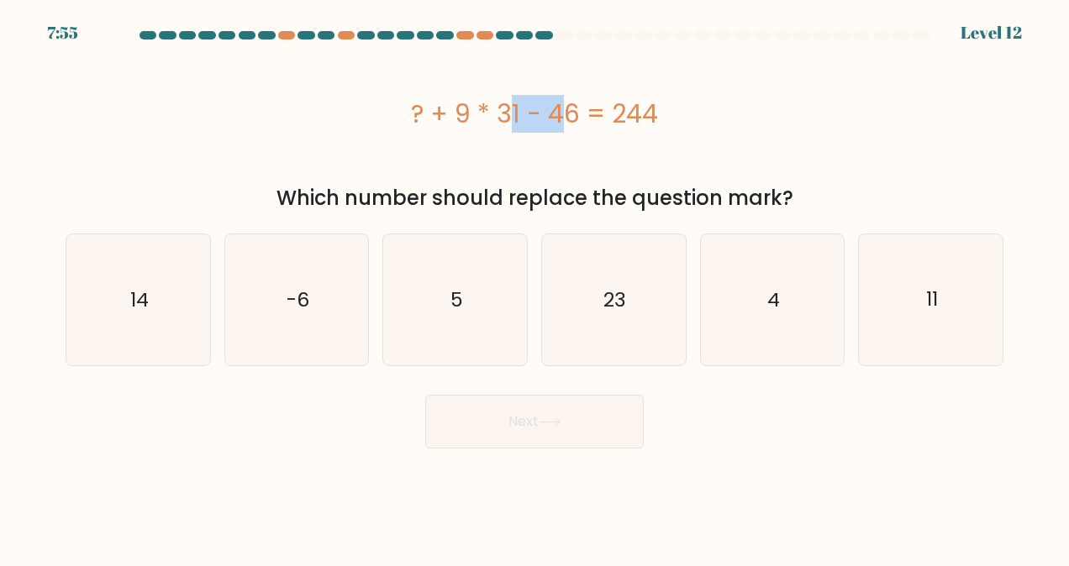
drag, startPoint x: 416, startPoint y: 109, endPoint x: 465, endPoint y: 113, distance: 48.9
click at [465, 113] on div "? + 9 * 31 - 46 = 244" at bounding box center [535, 114] width 938 height 38
drag, startPoint x: 465, startPoint y: 113, endPoint x: 474, endPoint y: 136, distance: 25.3
click at [474, 136] on div "? + 9 * 31 - 46 = 244" at bounding box center [535, 113] width 938 height 134
click at [494, 155] on div "? + 9 * 31 - 46 = 244" at bounding box center [535, 113] width 938 height 134
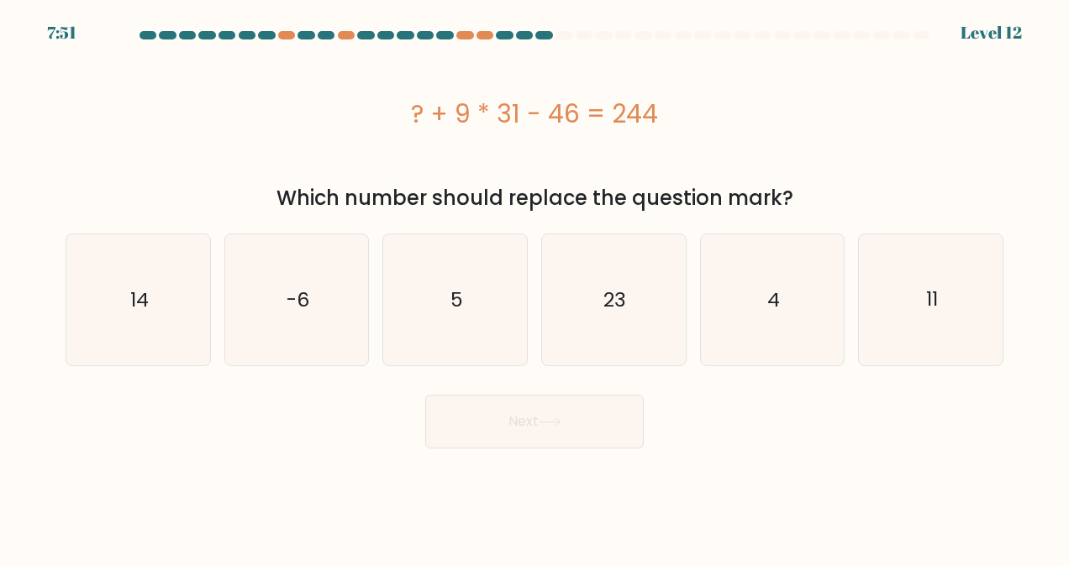
drag, startPoint x: 458, startPoint y: 114, endPoint x: 518, endPoint y: 111, distance: 60.6
drag, startPoint x: 518, startPoint y: 111, endPoint x: 474, endPoint y: 131, distance: 48.9
click at [474, 131] on div "? + 9 * 31 - 46 = 244" at bounding box center [535, 114] width 938 height 38
drag, startPoint x: 516, startPoint y: 112, endPoint x: 426, endPoint y: 107, distance: 90.1
click at [426, 107] on div "? + 9 * 31 - 46 = 244" at bounding box center [535, 114] width 938 height 38
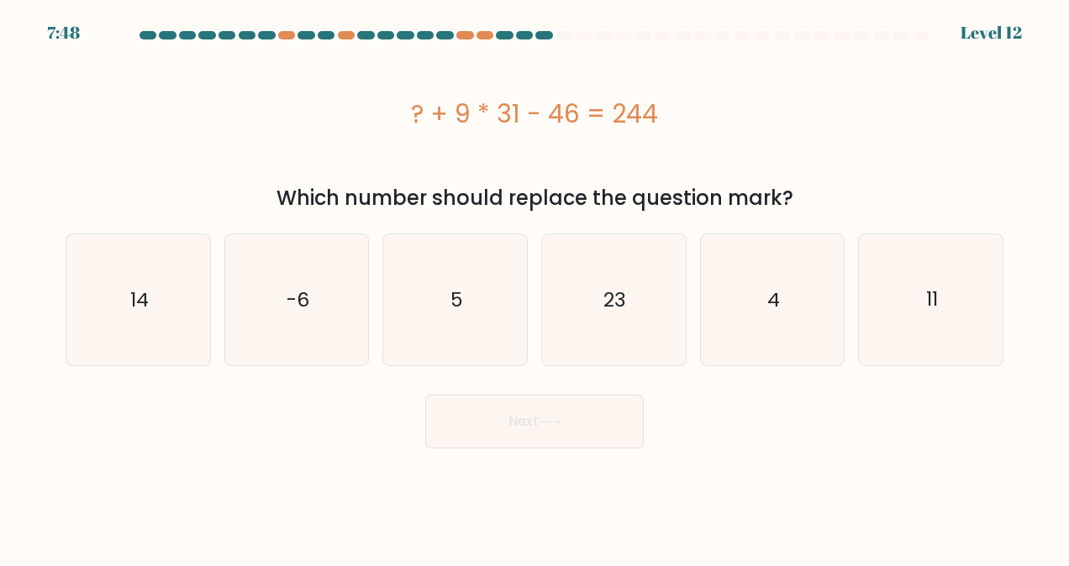
drag, startPoint x: 426, startPoint y: 107, endPoint x: 416, endPoint y: 151, distance: 45.7
click at [416, 151] on div "? + 9 * 31 - 46 = 244" at bounding box center [535, 113] width 938 height 134
drag, startPoint x: 462, startPoint y: 111, endPoint x: 521, endPoint y: 113, distance: 58.8
click at [521, 113] on div "? + 9 * 31 - 46 = 244" at bounding box center [535, 114] width 938 height 38
drag, startPoint x: 521, startPoint y: 113, endPoint x: 519, endPoint y: 148, distance: 35.3
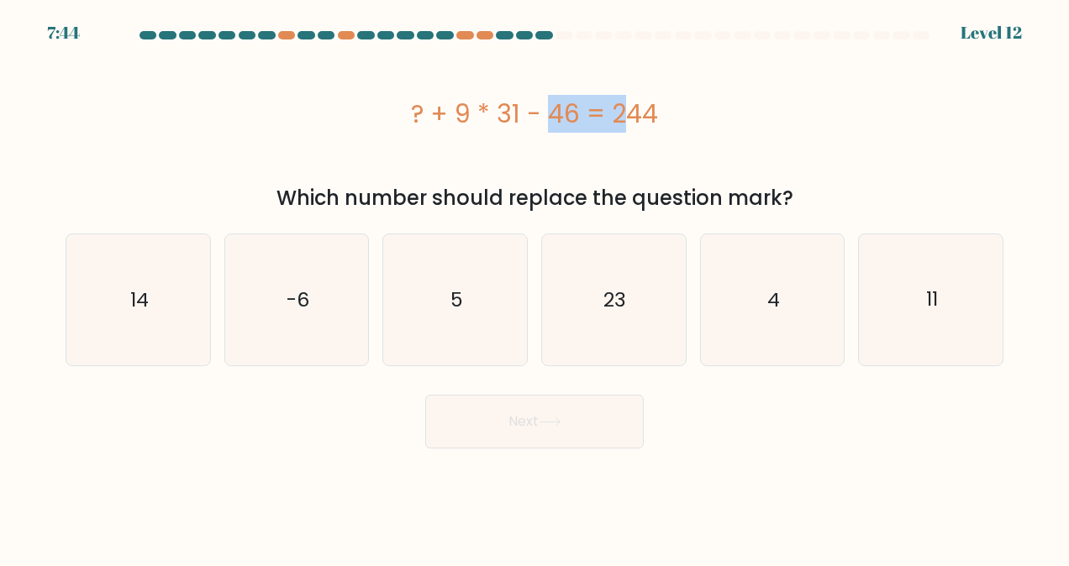
click at [519, 148] on div "? + 9 * 31 - 46 = 244" at bounding box center [535, 113] width 938 height 134
drag, startPoint x: 720, startPoint y: 153, endPoint x: 708, endPoint y: 139, distance: 19.1
click at [720, 152] on div "? + 9 * 31 - 46 = 244" at bounding box center [535, 113] width 938 height 134
click at [920, 294] on icon "11" at bounding box center [931, 299] width 131 height 131
click at [535, 287] on input "f. 11" at bounding box center [534, 285] width 1 height 4
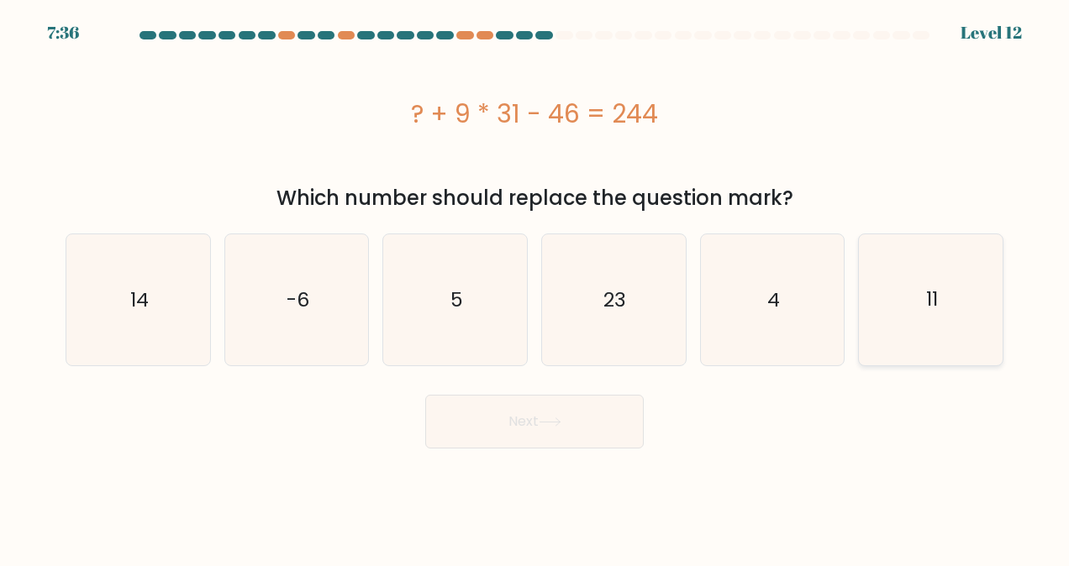
radio input "true"
click at [866, 301] on icon "11" at bounding box center [930, 299] width 129 height 129
click at [535, 287] on input "f. 11" at bounding box center [534, 285] width 1 height 4
click at [818, 290] on icon "4" at bounding box center [772, 299] width 131 height 131
click at [535, 287] on input "e. 4" at bounding box center [534, 285] width 1 height 4
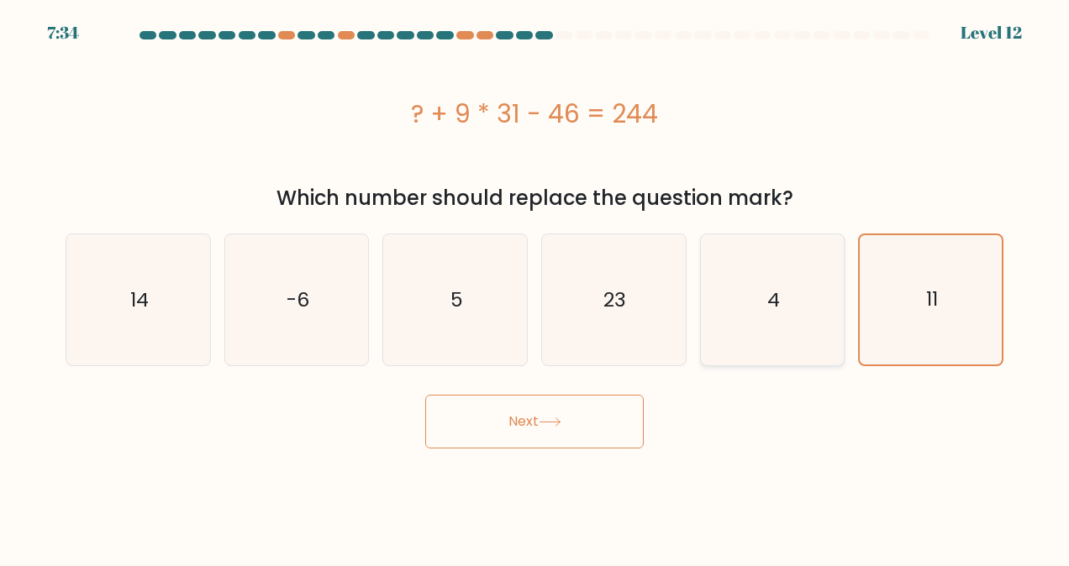
radio input "true"
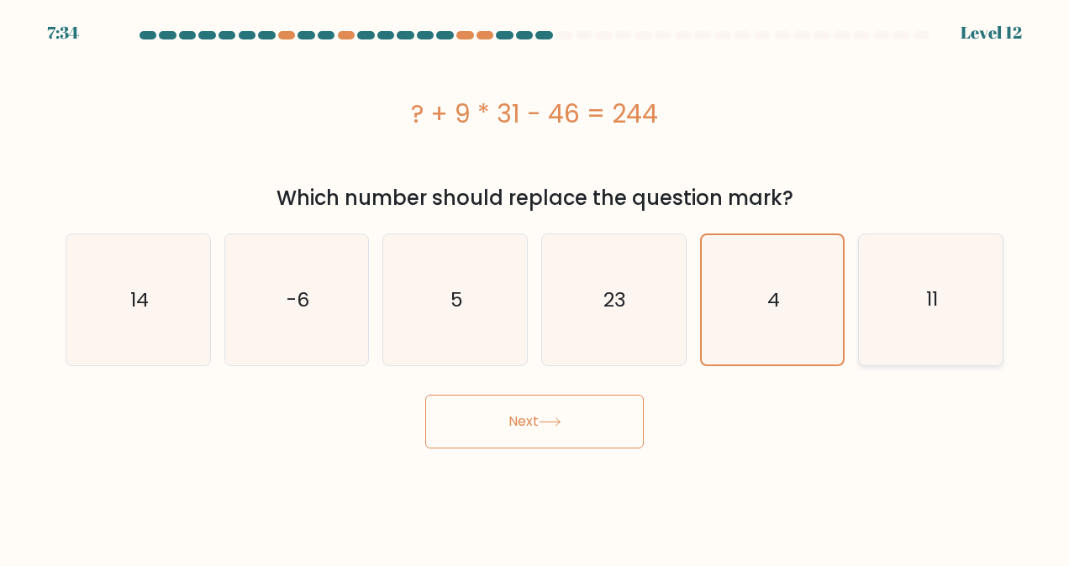
drag, startPoint x: 908, startPoint y: 294, endPoint x: 892, endPoint y: 297, distance: 17.1
click at [908, 294] on icon "11" at bounding box center [931, 299] width 131 height 131
click at [535, 287] on input "f. 11" at bounding box center [534, 285] width 1 height 4
radio input "true"
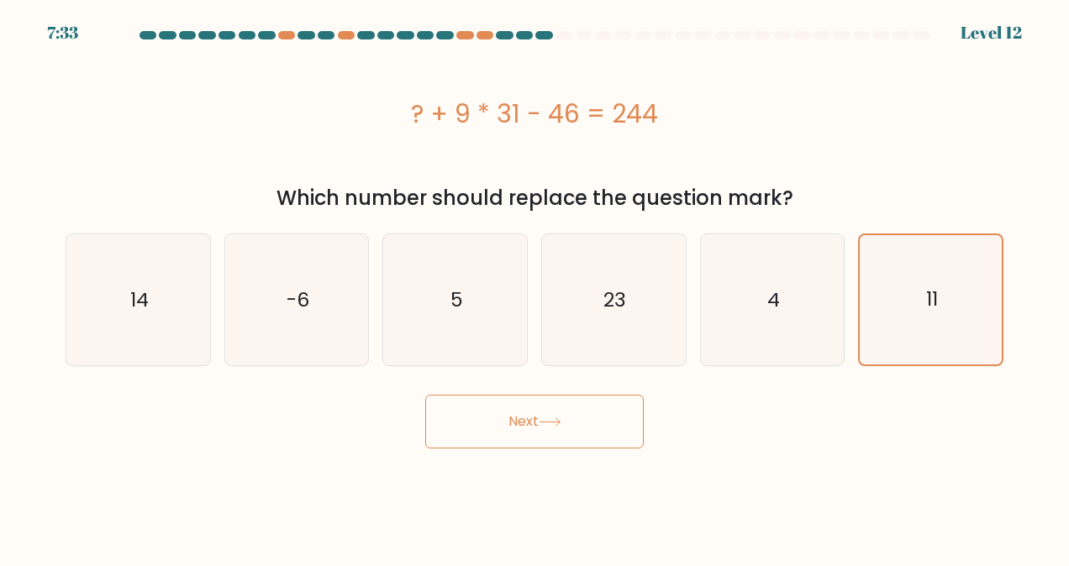
click at [561, 413] on button "Next" at bounding box center [534, 422] width 218 height 54
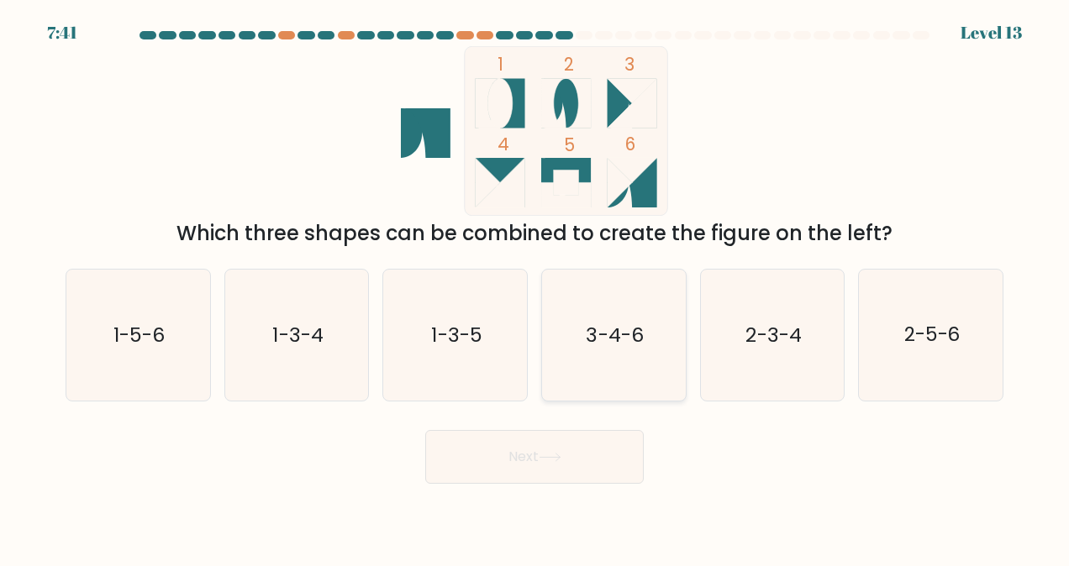
click at [612, 352] on icon "3-4-6" at bounding box center [613, 335] width 131 height 131
click at [535, 287] on input "d. 3-4-6" at bounding box center [534, 285] width 1 height 4
radio input "true"
click at [555, 440] on button "Next" at bounding box center [534, 457] width 218 height 54
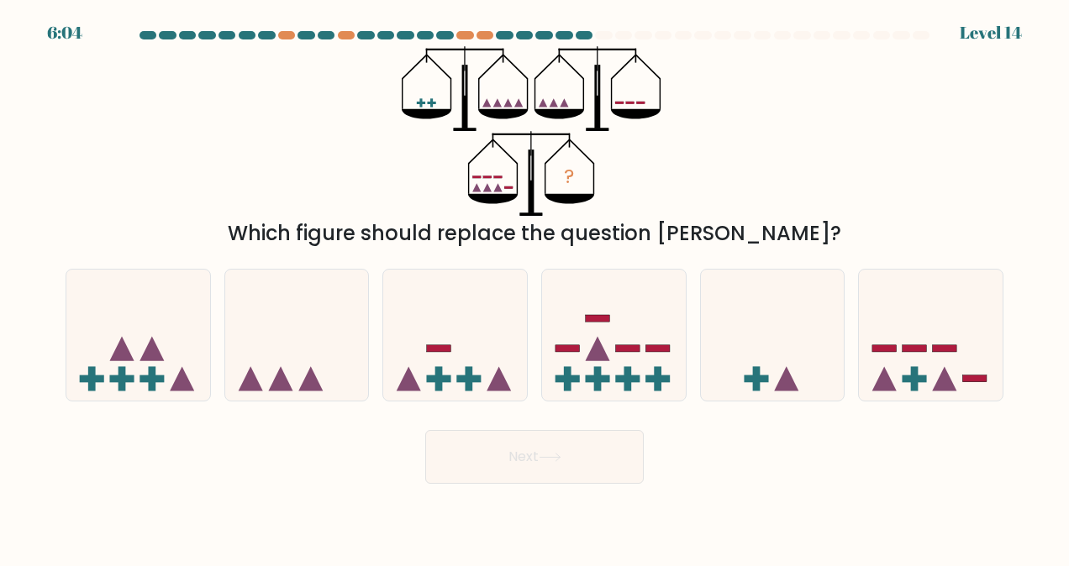
drag, startPoint x: 469, startPoint y: 176, endPoint x: 508, endPoint y: 173, distance: 38.7
click at [508, 173] on icon "?" at bounding box center [535, 131] width 266 height 170
click at [909, 378] on rect at bounding box center [915, 379] width 24 height 8
click at [535, 287] on input "f." at bounding box center [534, 285] width 1 height 4
radio input "true"
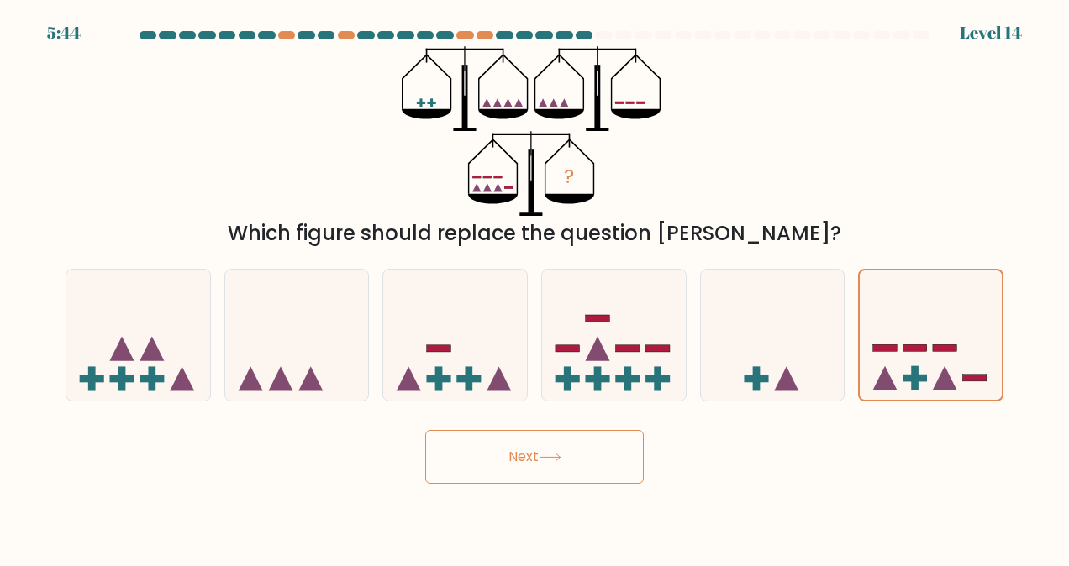
click at [592, 436] on button "Next" at bounding box center [534, 457] width 218 height 54
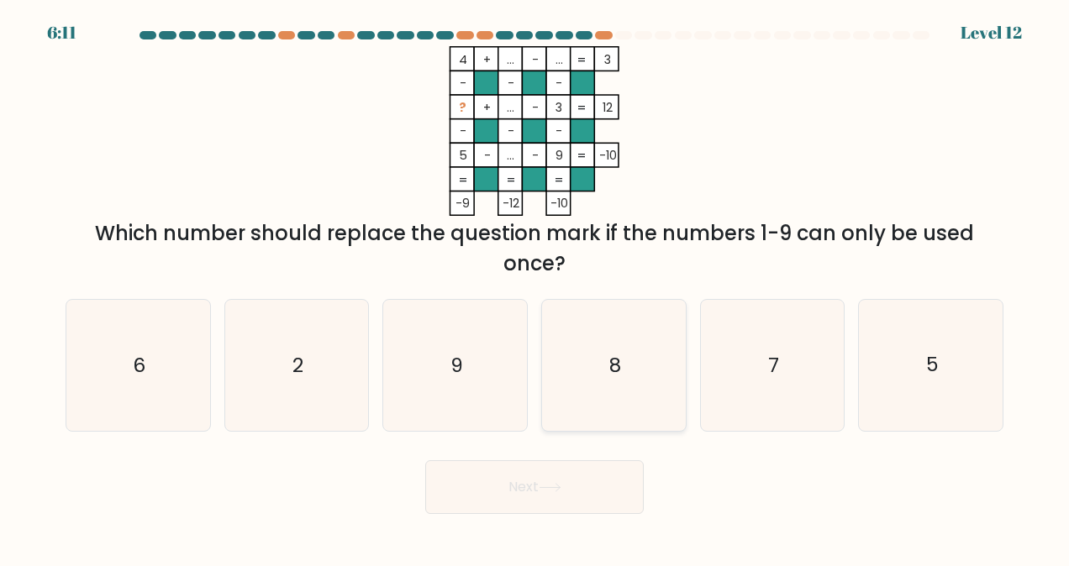
click at [649, 361] on icon "8" at bounding box center [613, 365] width 131 height 131
click at [535, 287] on input "d. 8" at bounding box center [534, 285] width 1 height 4
radio input "true"
click at [548, 488] on icon at bounding box center [550, 487] width 23 height 9
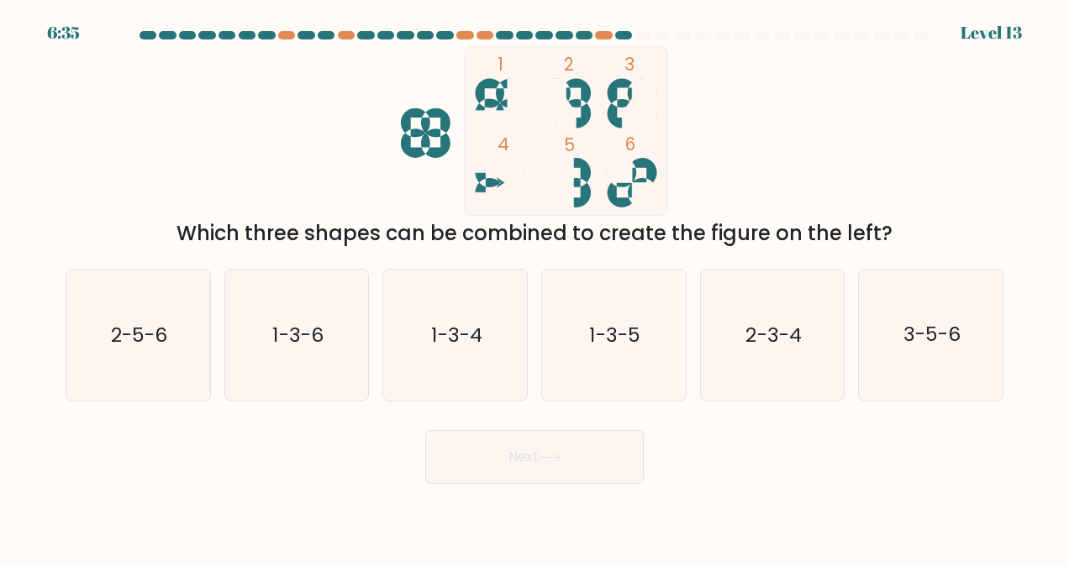
drag, startPoint x: 633, startPoint y: 189, endPoint x: 623, endPoint y: 183, distance: 11.7
click at [627, 185] on g at bounding box center [633, 183] width 50 height 50
click at [929, 326] on text "3-5-6" at bounding box center [931, 335] width 57 height 27
click at [535, 287] on input "f. 3-5-6" at bounding box center [534, 285] width 1 height 4
radio input "true"
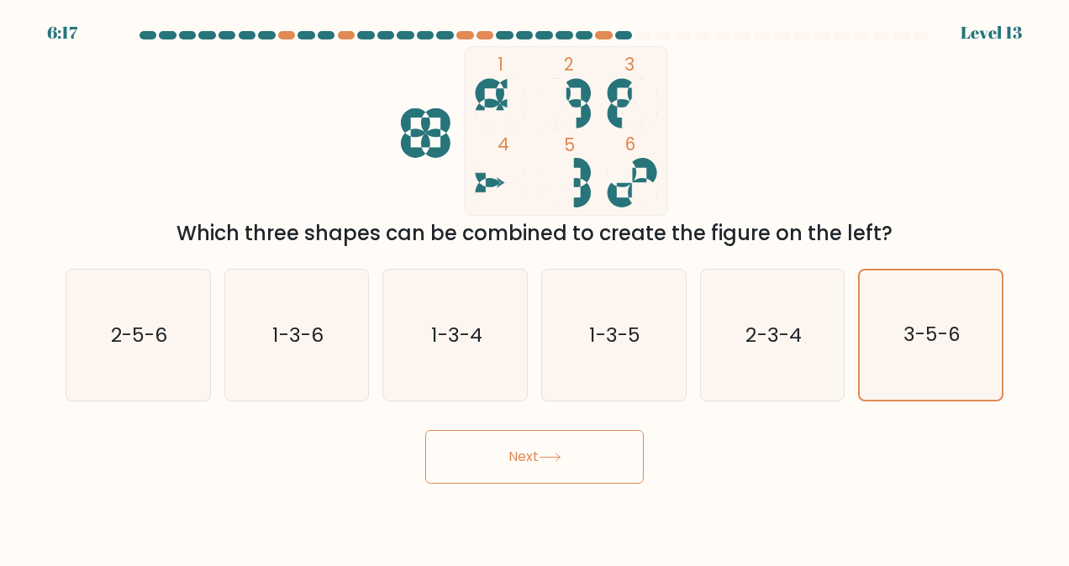
click at [577, 461] on button "Next" at bounding box center [534, 457] width 218 height 54
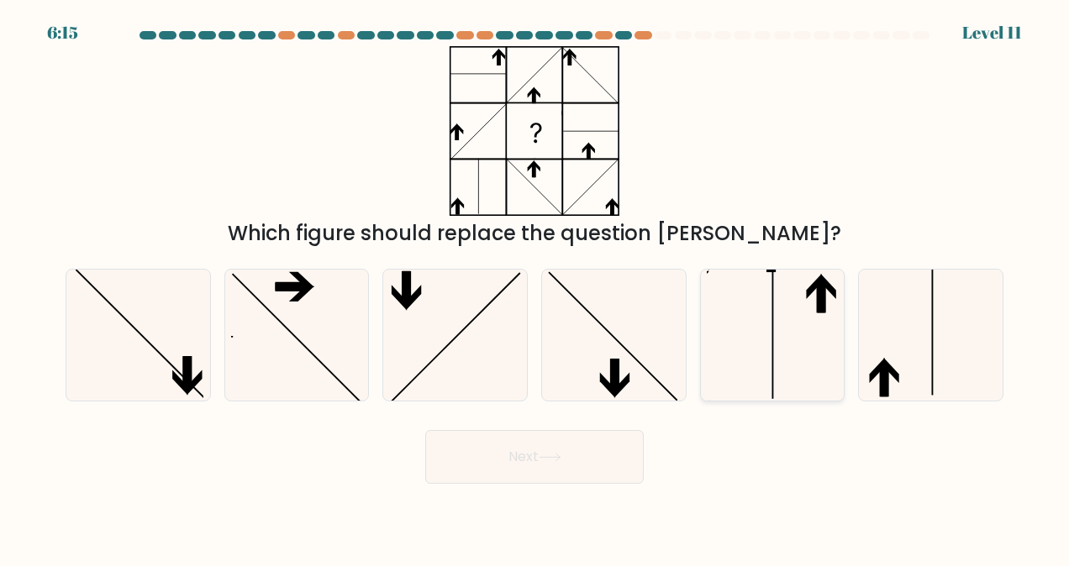
click at [792, 340] on icon at bounding box center [772, 335] width 131 height 131
click at [535, 287] on input "e." at bounding box center [534, 285] width 1 height 4
radio input "true"
click at [608, 438] on button "Next" at bounding box center [534, 457] width 218 height 54
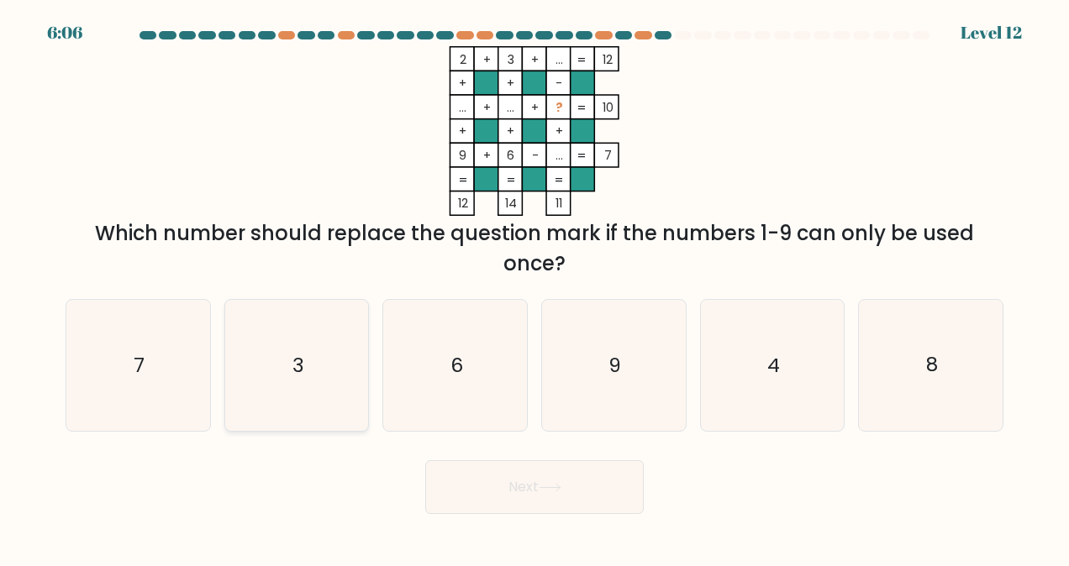
click at [265, 321] on icon "3" at bounding box center [296, 365] width 131 height 131
click at [534, 287] on input "b. 3" at bounding box center [534, 285] width 1 height 4
radio input "true"
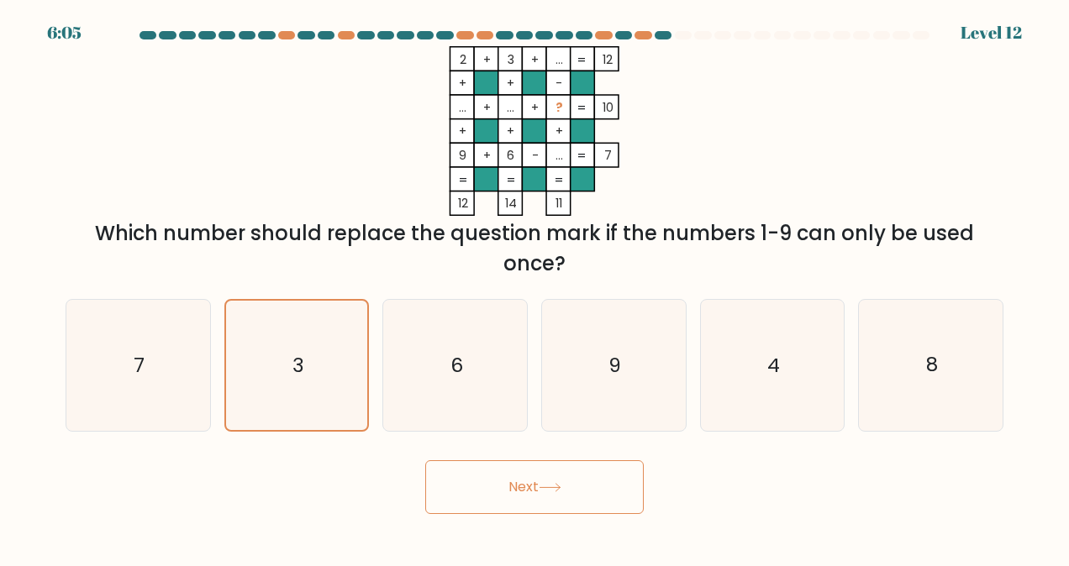
click at [489, 482] on button "Next" at bounding box center [534, 488] width 218 height 54
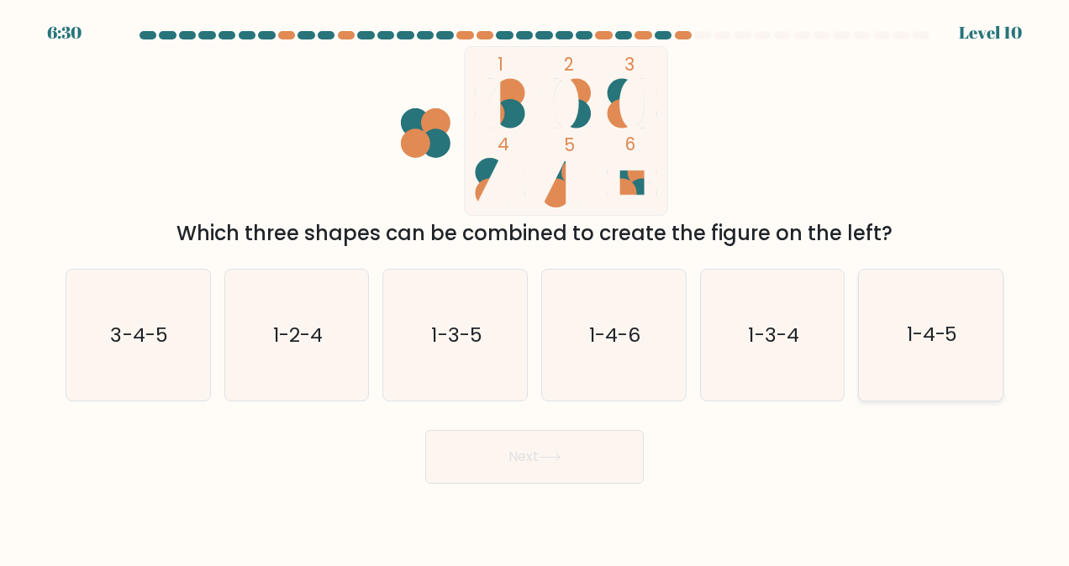
click at [929, 337] on text "1-4-5" at bounding box center [932, 335] width 51 height 27
click at [535, 287] on input "f. 1-4-5" at bounding box center [534, 285] width 1 height 4
radio input "true"
click at [613, 461] on button "Next" at bounding box center [534, 457] width 218 height 54
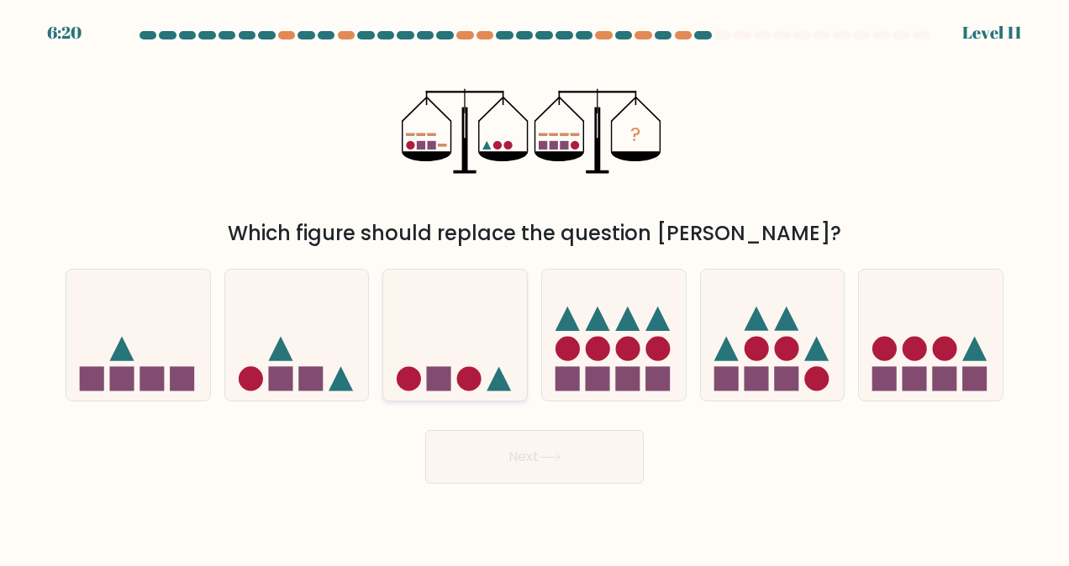
click at [451, 345] on icon at bounding box center [455, 335] width 144 height 118
click at [534, 287] on input "c." at bounding box center [534, 285] width 1 height 4
radio input "true"
click at [503, 449] on button "Next" at bounding box center [534, 457] width 218 height 54
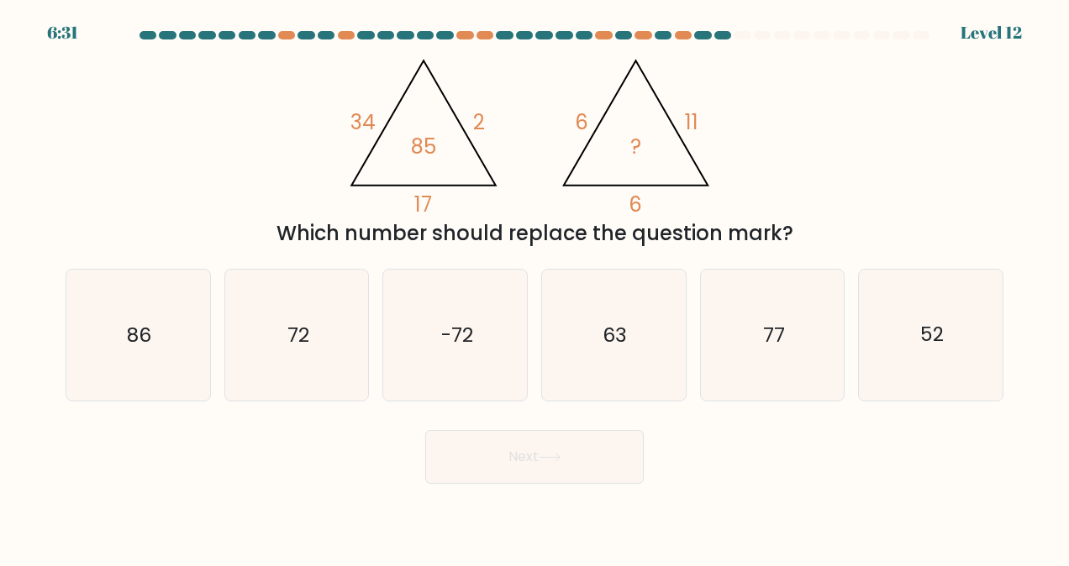
drag, startPoint x: 356, startPoint y: 114, endPoint x: 368, endPoint y: 119, distance: 12.8
drag, startPoint x: 368, startPoint y: 119, endPoint x: 318, endPoint y: 119, distance: 50.4
click at [318, 119] on div "@import url('https://fonts.googleapis.com/css?family=Abril+Fatface:400,100,100i…" at bounding box center [534, 147] width 958 height 203
click at [940, 305] on icon "52" at bounding box center [931, 335] width 131 height 131
click at [535, 287] on input "f. 52" at bounding box center [534, 285] width 1 height 4
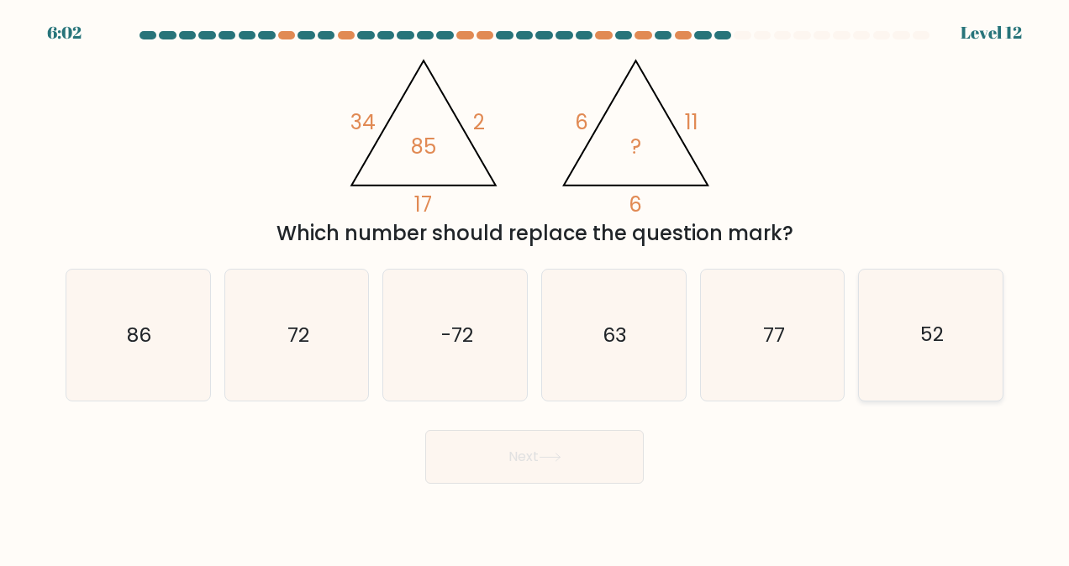
radio input "true"
click at [604, 461] on button "Next" at bounding box center [534, 457] width 218 height 54
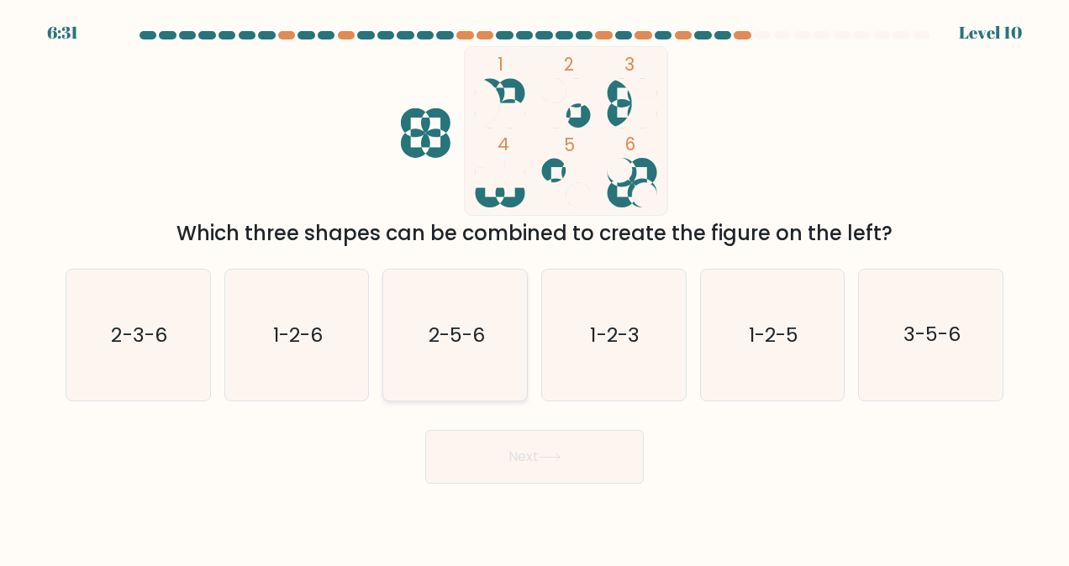
click at [471, 355] on icon "2-5-6" at bounding box center [455, 335] width 131 height 131
click at [534, 287] on input "c. 2-5-6" at bounding box center [534, 285] width 1 height 4
radio input "true"
click at [503, 444] on button "Next" at bounding box center [534, 457] width 218 height 54
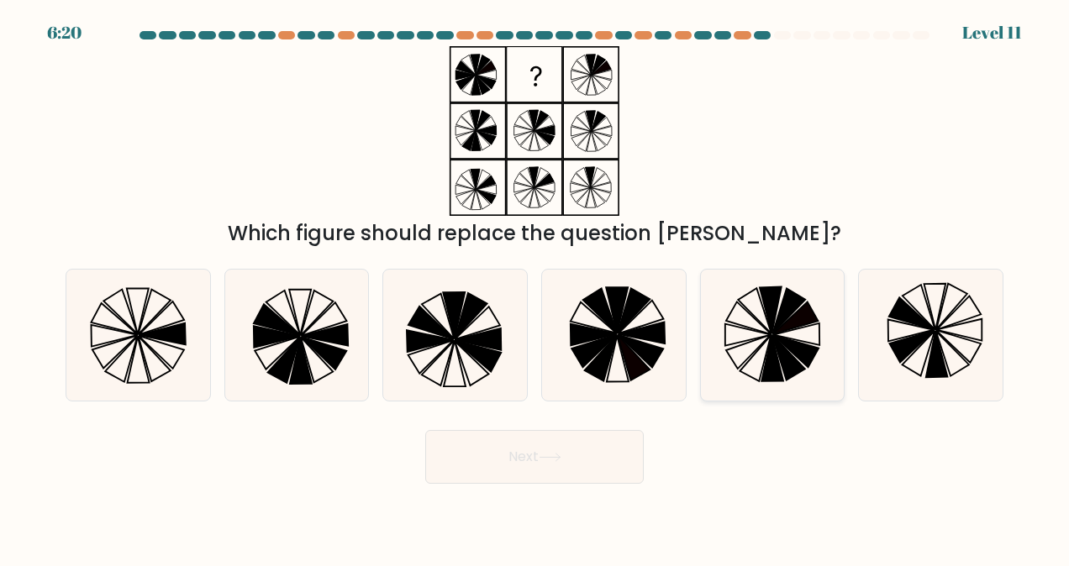
click at [782, 347] on icon at bounding box center [788, 357] width 33 height 45
click at [535, 287] on input "e." at bounding box center [534, 285] width 1 height 4
radio input "true"
click at [527, 452] on button "Next" at bounding box center [534, 457] width 218 height 54
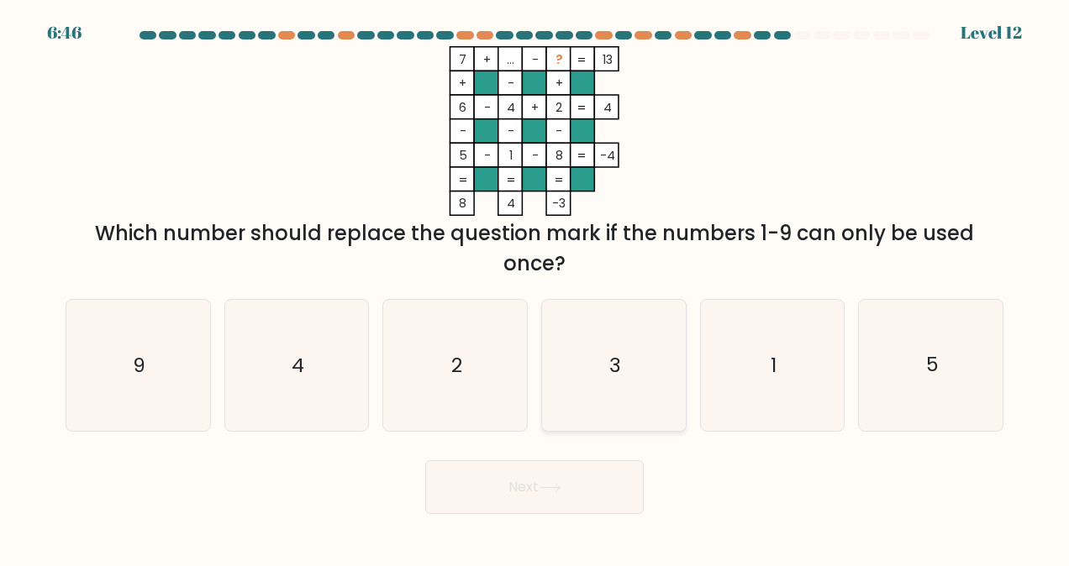
click at [605, 329] on icon "3" at bounding box center [613, 365] width 131 height 131
click at [535, 287] on input "d. 3" at bounding box center [534, 285] width 1 height 4
radio input "true"
click at [543, 469] on button "Next" at bounding box center [534, 488] width 218 height 54
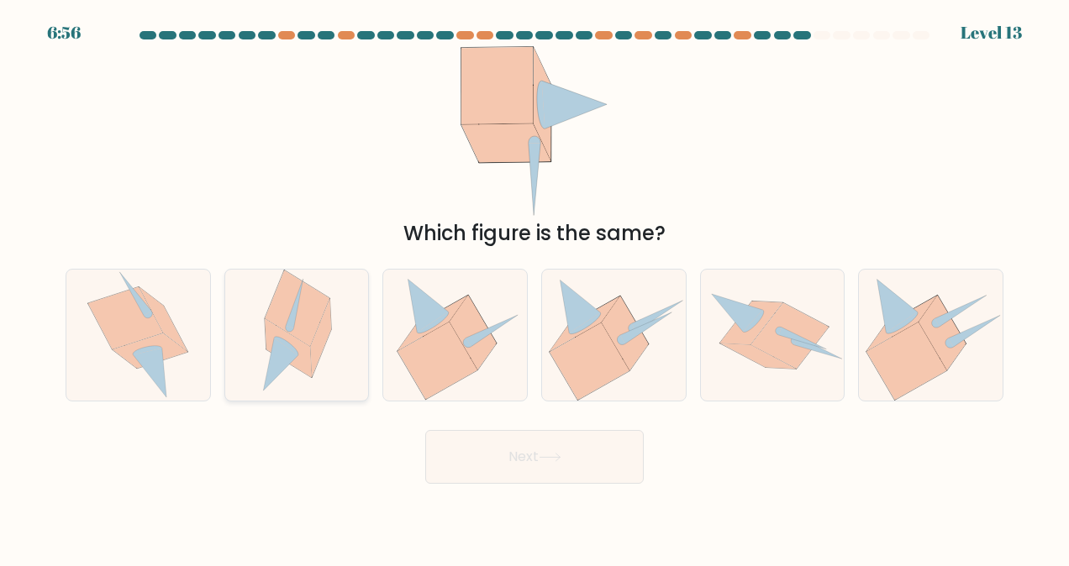
click at [297, 351] on icon at bounding box center [288, 348] width 47 height 59
click at [534, 287] on input "b." at bounding box center [534, 285] width 1 height 4
radio input "true"
click at [475, 449] on button "Next" at bounding box center [534, 457] width 218 height 54
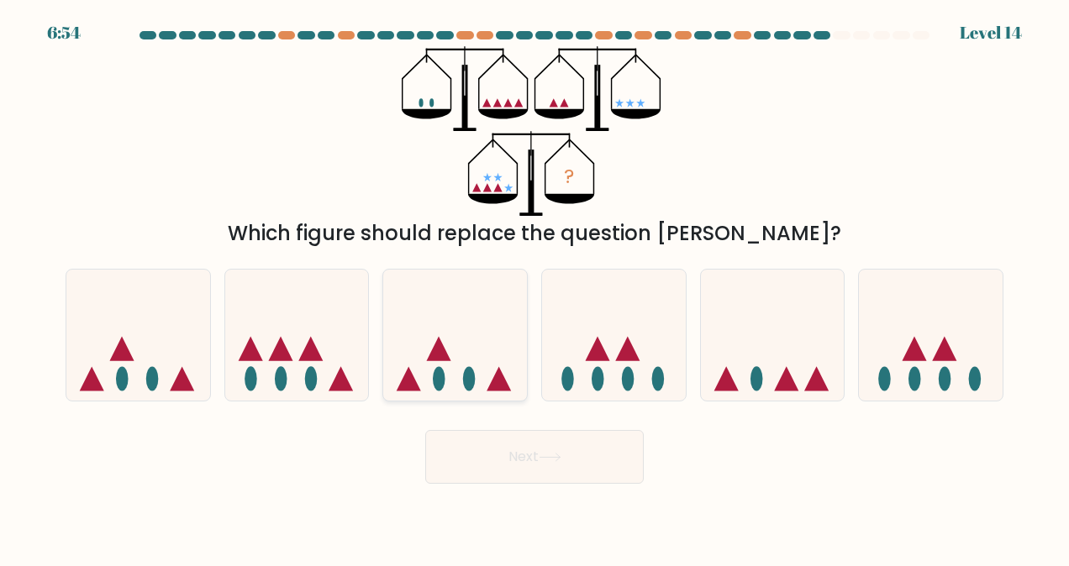
click at [452, 338] on icon at bounding box center [455, 335] width 144 height 118
click at [534, 287] on input "c." at bounding box center [534, 285] width 1 height 4
radio input "true"
click at [468, 366] on icon at bounding box center [455, 335] width 142 height 118
click at [534, 287] on input "c." at bounding box center [534, 285] width 1 height 4
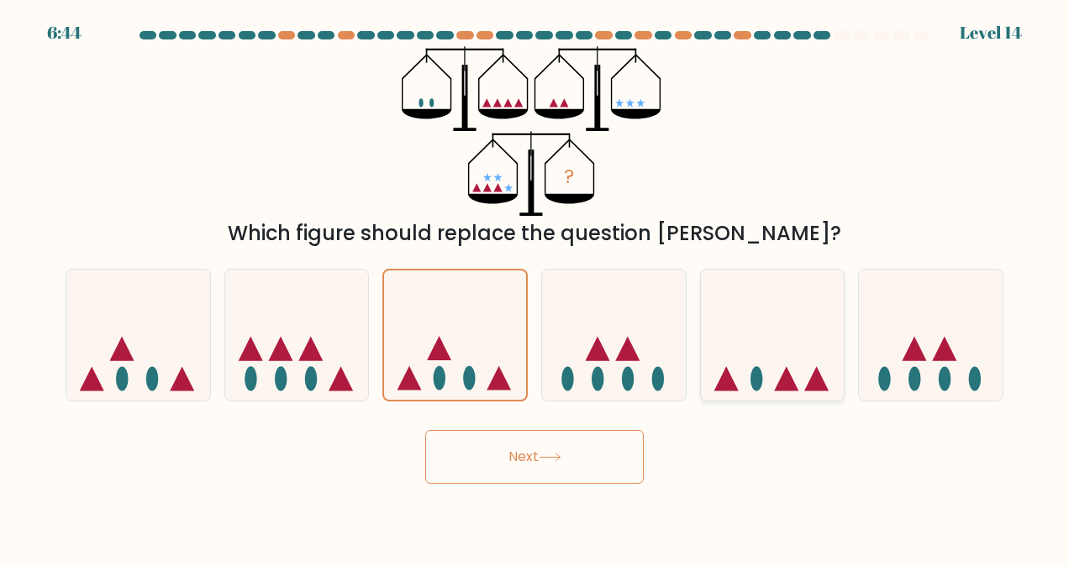
click at [755, 359] on icon at bounding box center [773, 335] width 144 height 118
click at [535, 287] on input "e." at bounding box center [534, 285] width 1 height 4
radio input "true"
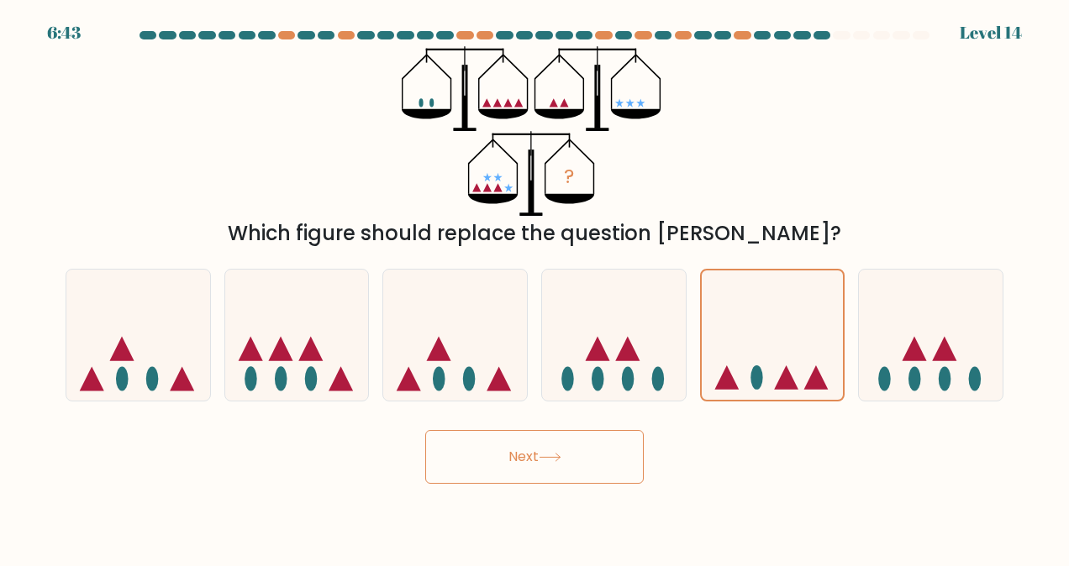
click at [618, 442] on button "Next" at bounding box center [534, 457] width 218 height 54
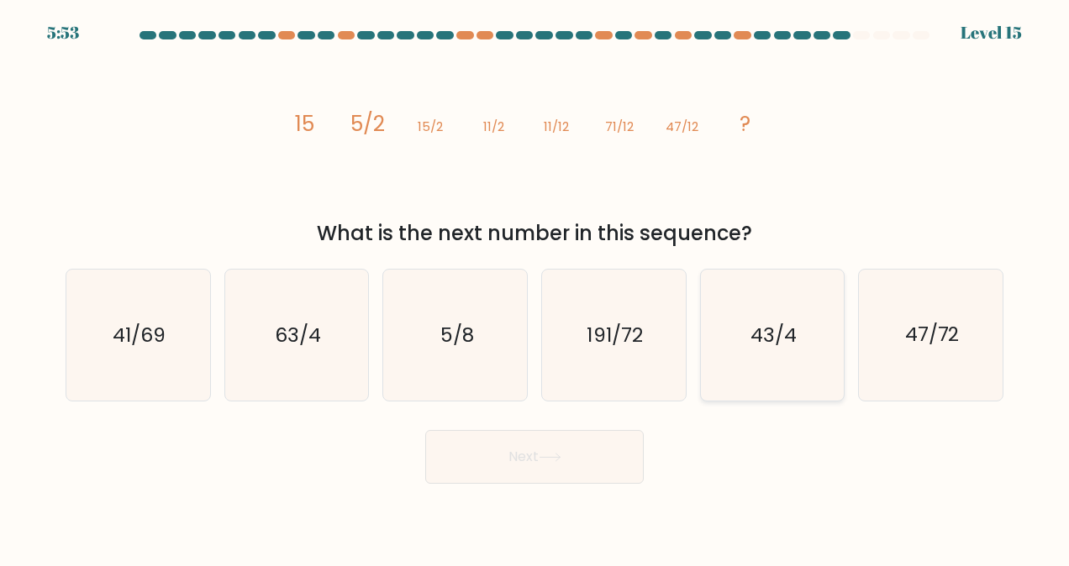
drag, startPoint x: 958, startPoint y: 324, endPoint x: 843, endPoint y: 367, distance: 123.1
click at [955, 326] on text "47/72" at bounding box center [932, 335] width 55 height 27
click at [535, 287] on input "f. 47/72" at bounding box center [534, 285] width 1 height 4
radio input "true"
click at [481, 450] on button "Next" at bounding box center [534, 457] width 218 height 54
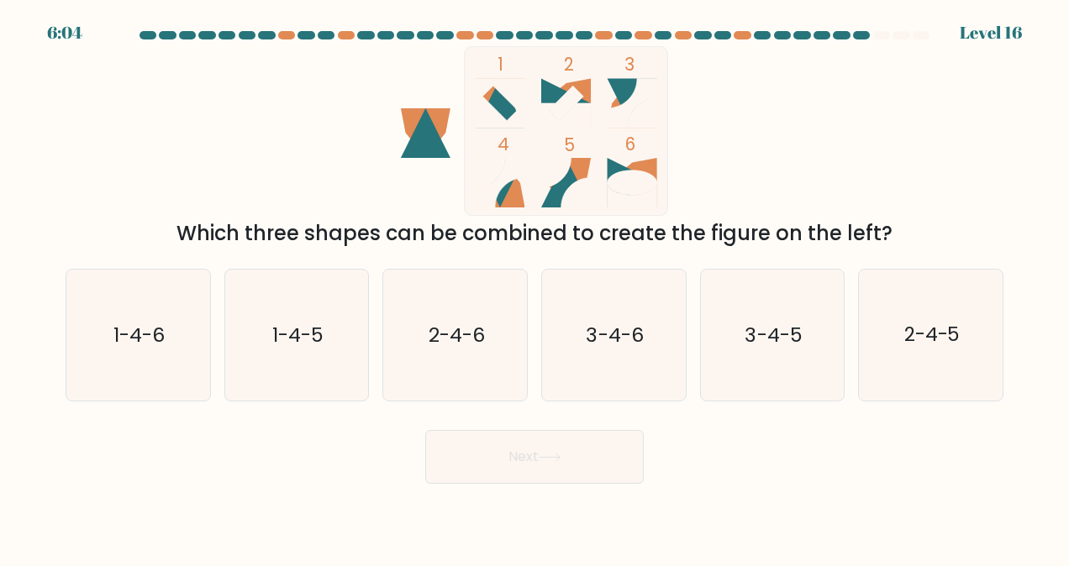
click at [518, 195] on icon at bounding box center [501, 183] width 50 height 50
click at [761, 345] on text "3-4-5" at bounding box center [773, 335] width 57 height 27
click at [569, 461] on button "Next" at bounding box center [534, 457] width 218 height 54
click at [760, 386] on icon "3-4-5" at bounding box center [772, 335] width 131 height 131
click at [535, 287] on input "e. 3-4-5" at bounding box center [534, 285] width 1 height 4
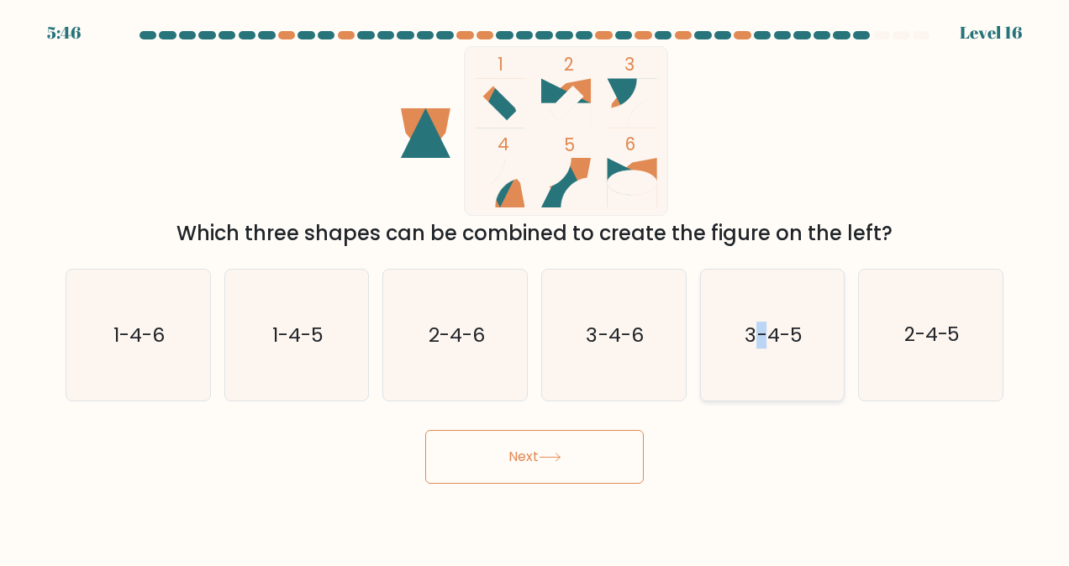
radio input "true"
click at [604, 466] on button "Next" at bounding box center [534, 457] width 218 height 54
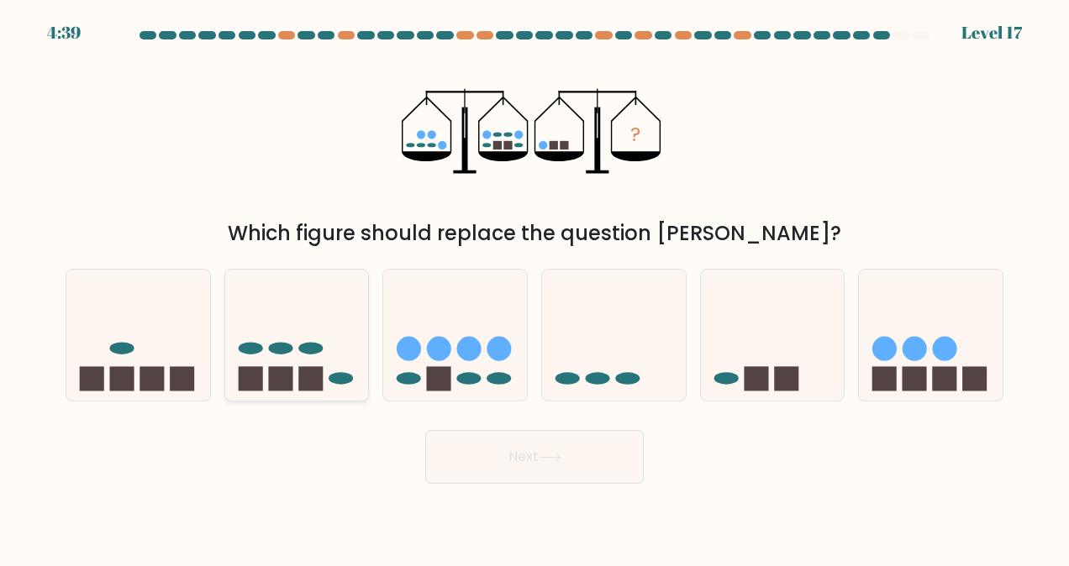
click at [321, 373] on rect at bounding box center [310, 378] width 24 height 24
click at [534, 287] on input "b." at bounding box center [534, 285] width 1 height 4
radio input "true"
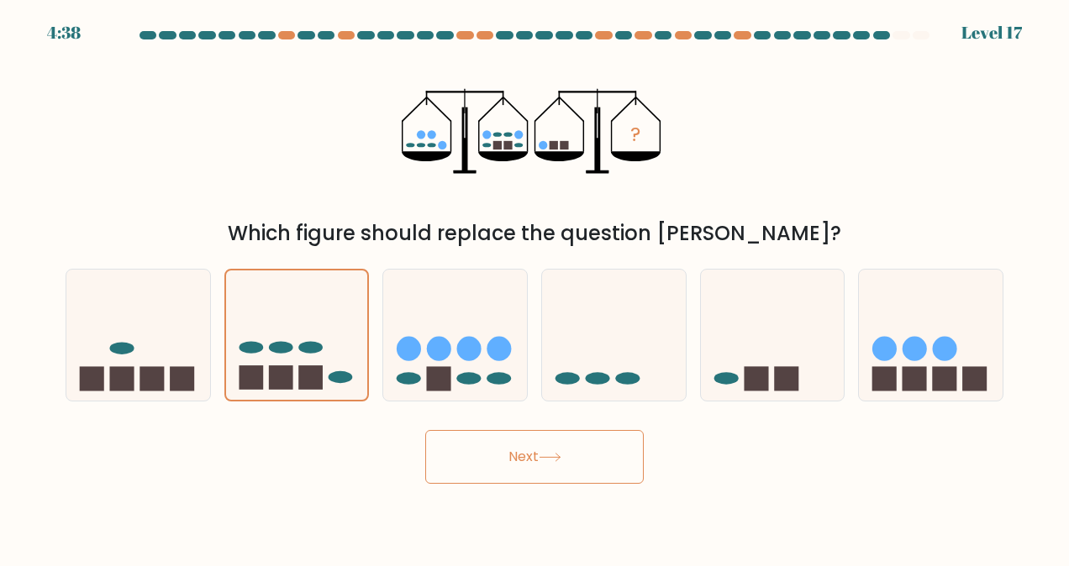
click at [523, 474] on button "Next" at bounding box center [534, 457] width 218 height 54
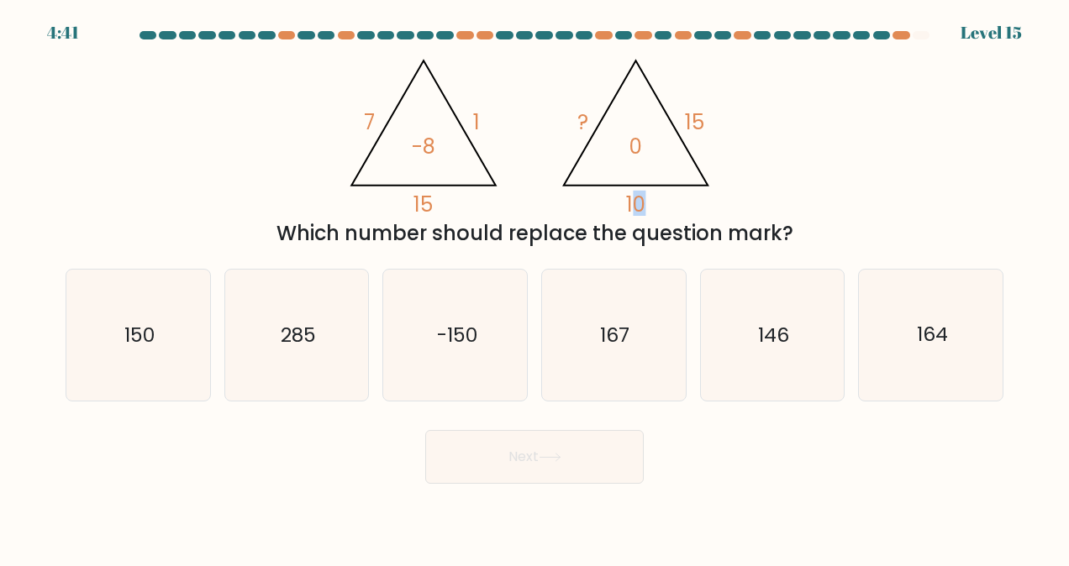
drag, startPoint x: 634, startPoint y: 203, endPoint x: 674, endPoint y: 198, distance: 40.7
click at [674, 198] on icon "@import url('https://fonts.googleapis.com/css?family=Abril+Fatface:400,100,100i…" at bounding box center [534, 131] width 391 height 170
click at [585, 113] on tspan "?" at bounding box center [583, 122] width 11 height 28
click at [706, 123] on icon "@import url('https://fonts.googleapis.com/css?family=Abril+Fatface:400,100,100i…" at bounding box center [534, 131] width 391 height 170
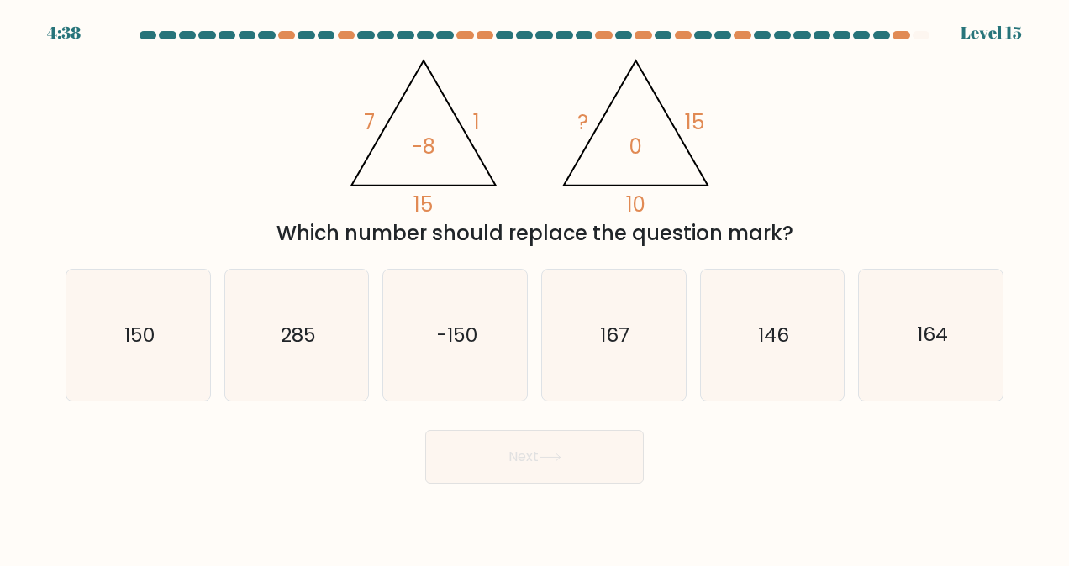
click at [575, 131] on icon "@import url('https://fonts.googleapis.com/css?family=Abril+Fatface:400,100,100i…" at bounding box center [534, 131] width 391 height 170
click at [475, 317] on icon "-150" at bounding box center [455, 335] width 131 height 131
click at [534, 287] on input "c. -150" at bounding box center [534, 285] width 1 height 4
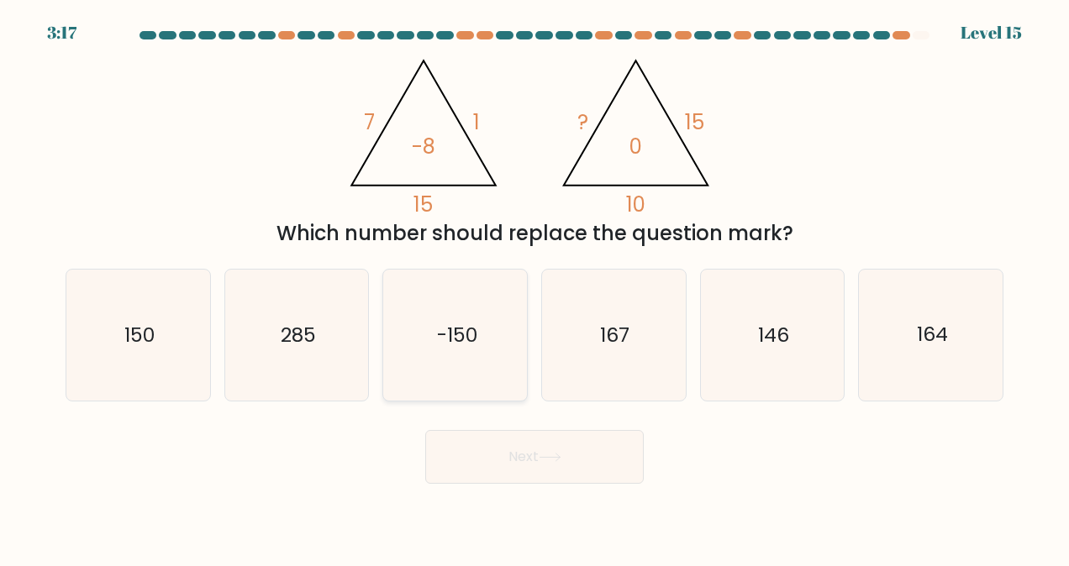
radio input "true"
click at [534, 450] on button "Next" at bounding box center [534, 457] width 218 height 54
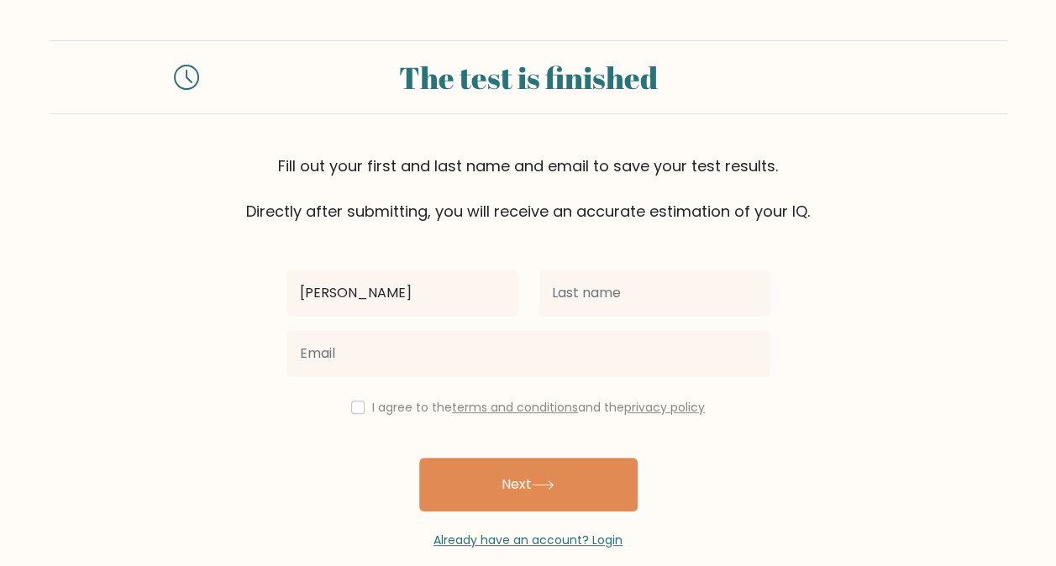
type input "[PERSON_NAME]"
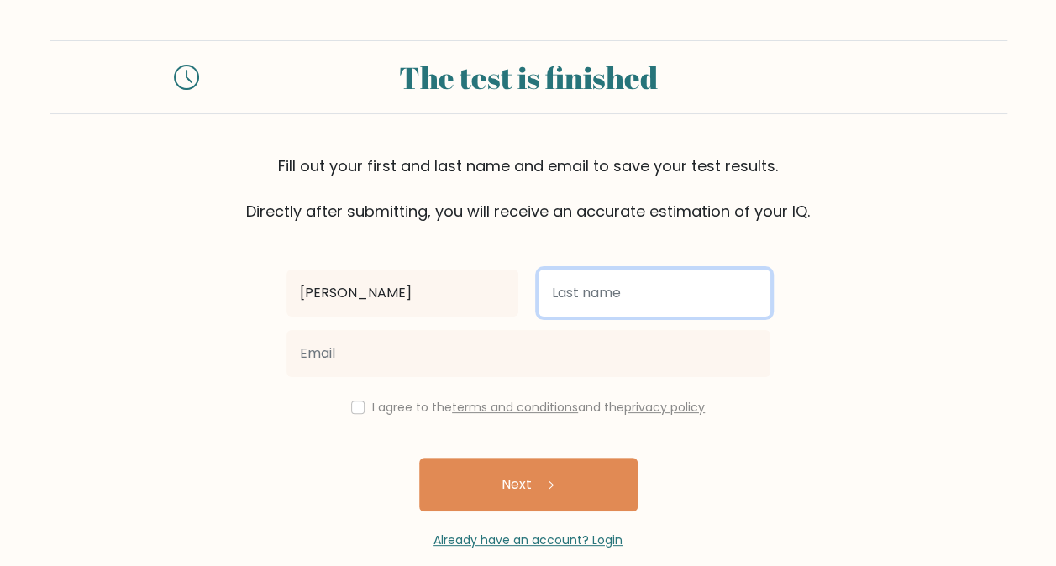
click at [593, 280] on input "text" at bounding box center [655, 293] width 232 height 47
type input "Berglund"
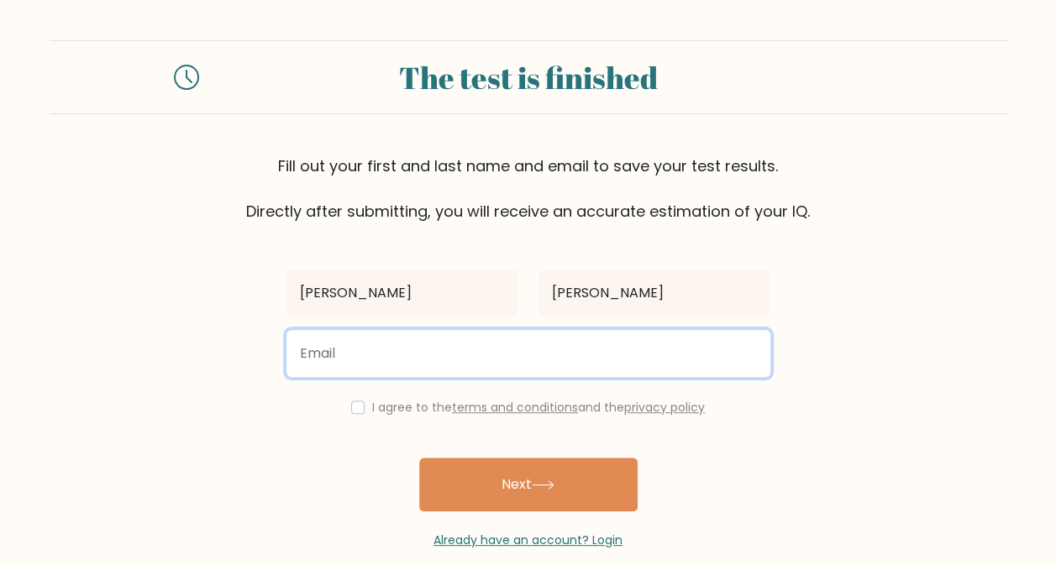
drag, startPoint x: 533, startPoint y: 350, endPoint x: 537, endPoint y: 339, distance: 11.7
click at [534, 348] on input "email" at bounding box center [529, 353] width 484 height 47
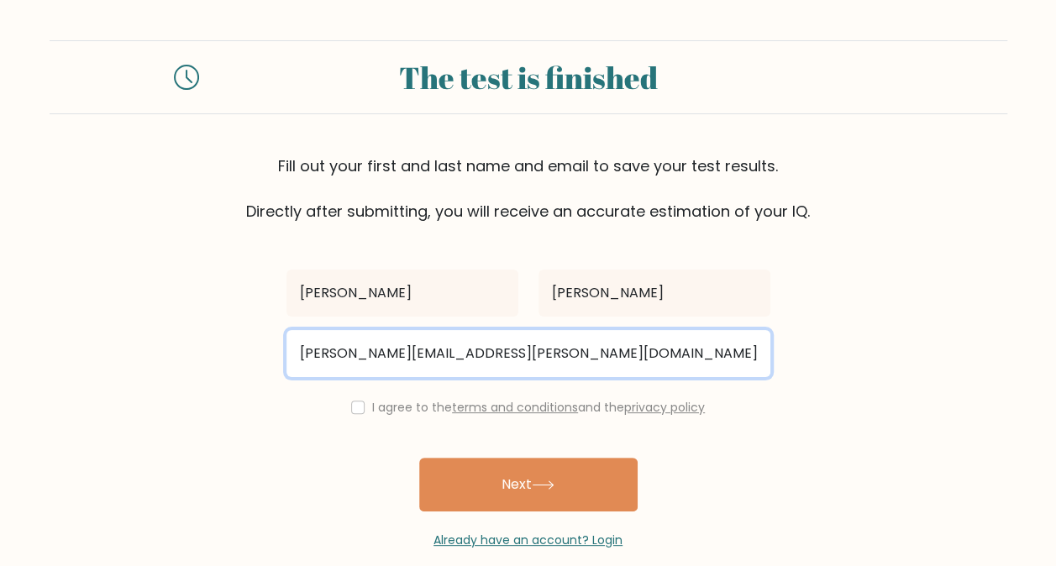
type input "conrad.b.kristmansson@gmail.com"
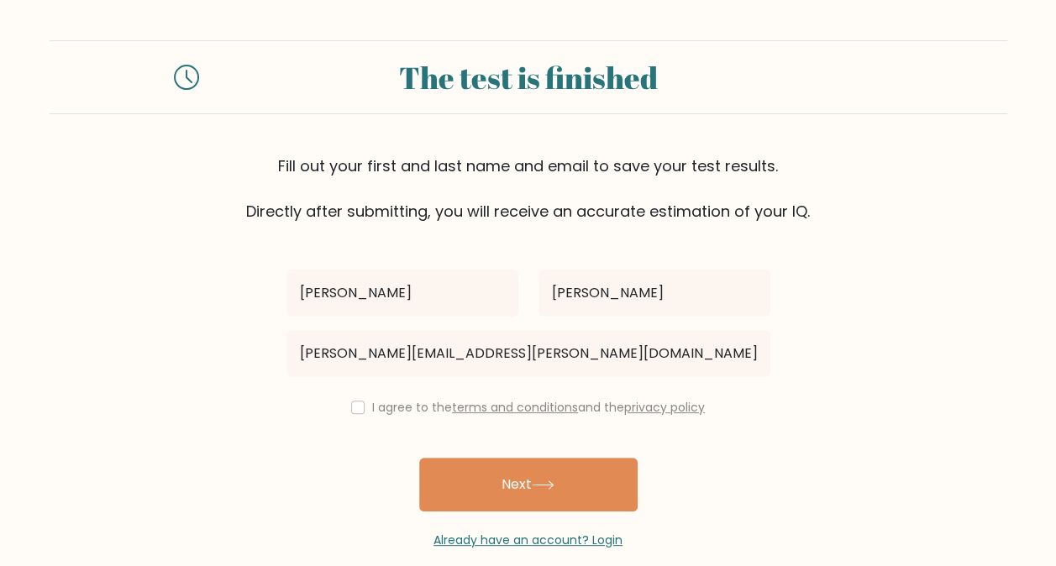
click at [343, 403] on div "I agree to the terms and conditions and the privacy policy" at bounding box center [528, 407] width 504 height 20
click at [353, 403] on input "checkbox" at bounding box center [357, 407] width 13 height 13
checkbox input "true"
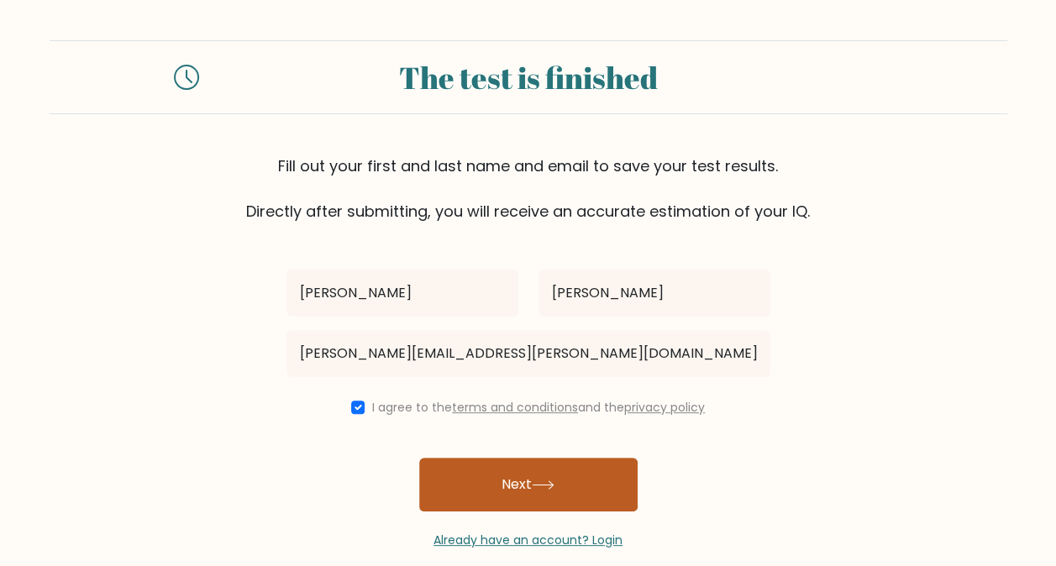
click at [496, 481] on button "Next" at bounding box center [528, 485] width 218 height 54
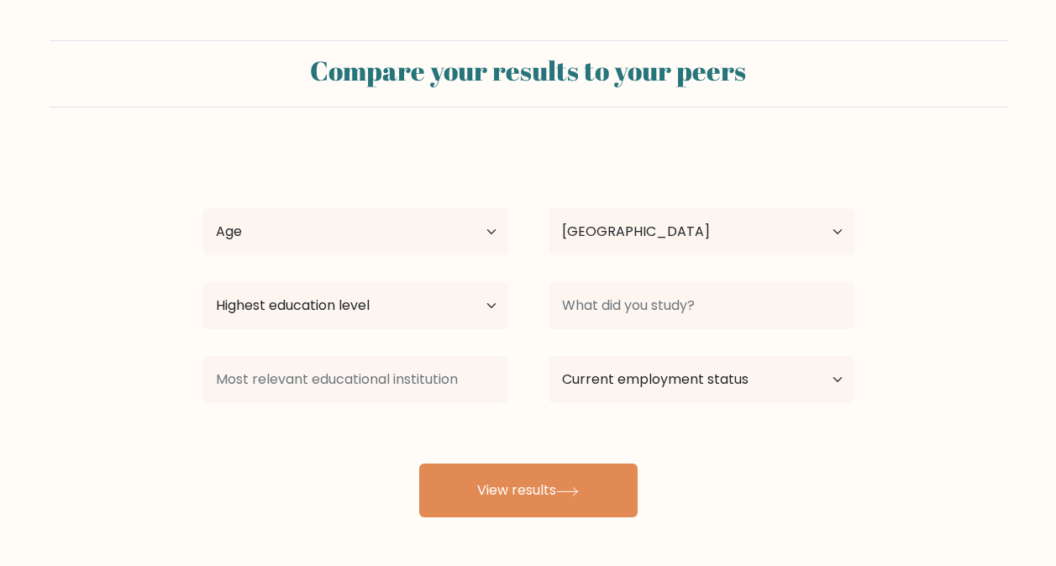
select select "SE"
click at [466, 242] on select "Age Under 18 years old 18-24 years old 25-34 years old 35-44 years old 45-54 ye…" at bounding box center [356, 231] width 306 height 47
select select "min_18"
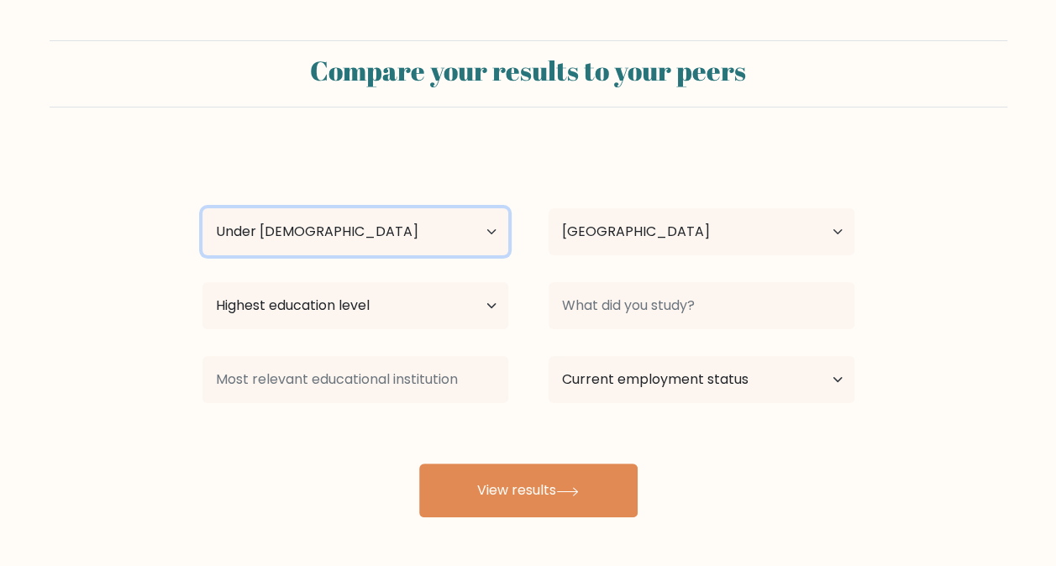
click at [203, 208] on select "Age Under 18 years old 18-24 years old 25-34 years old 35-44 years old 45-54 ye…" at bounding box center [356, 231] width 306 height 47
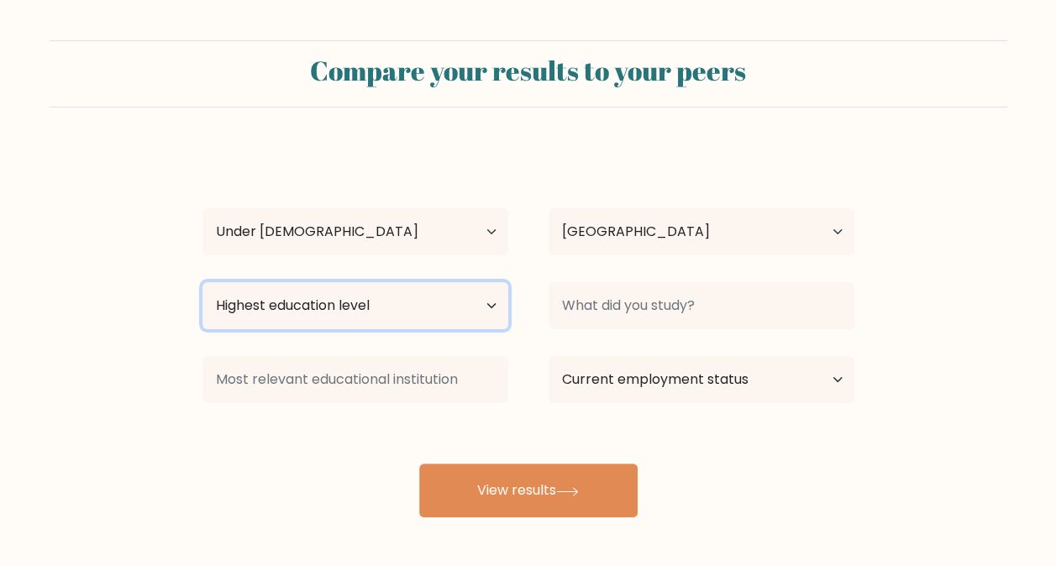
click at [390, 296] on select "Highest education level No schooling Primary Lower Secondary Upper Secondary Oc…" at bounding box center [356, 305] width 306 height 47
select select "lower_secondary"
click at [203, 282] on select "Highest education level No schooling Primary Lower Secondary Upper Secondary Oc…" at bounding box center [356, 305] width 306 height 47
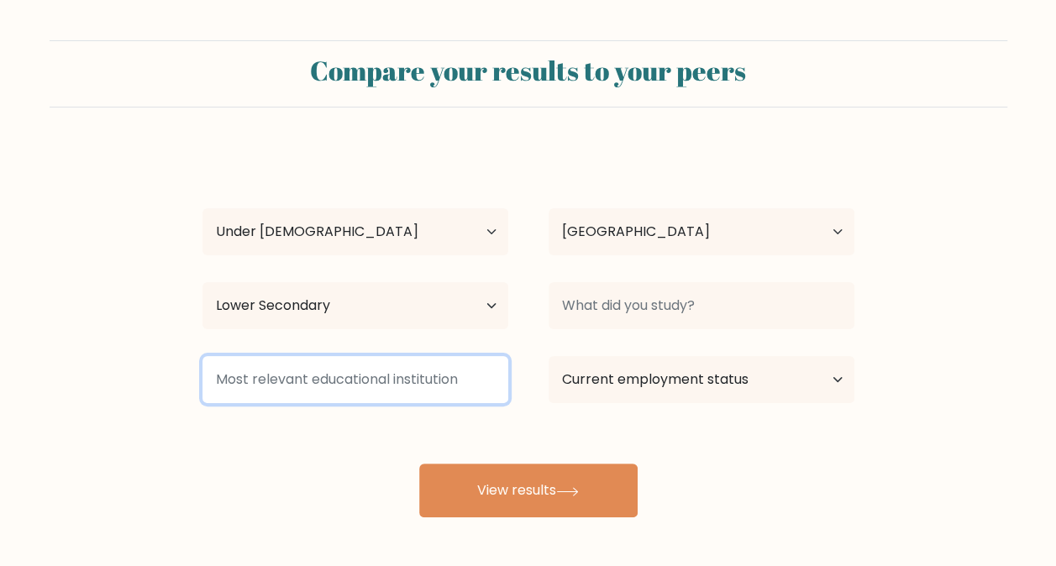
click at [298, 378] on input at bounding box center [356, 379] width 306 height 47
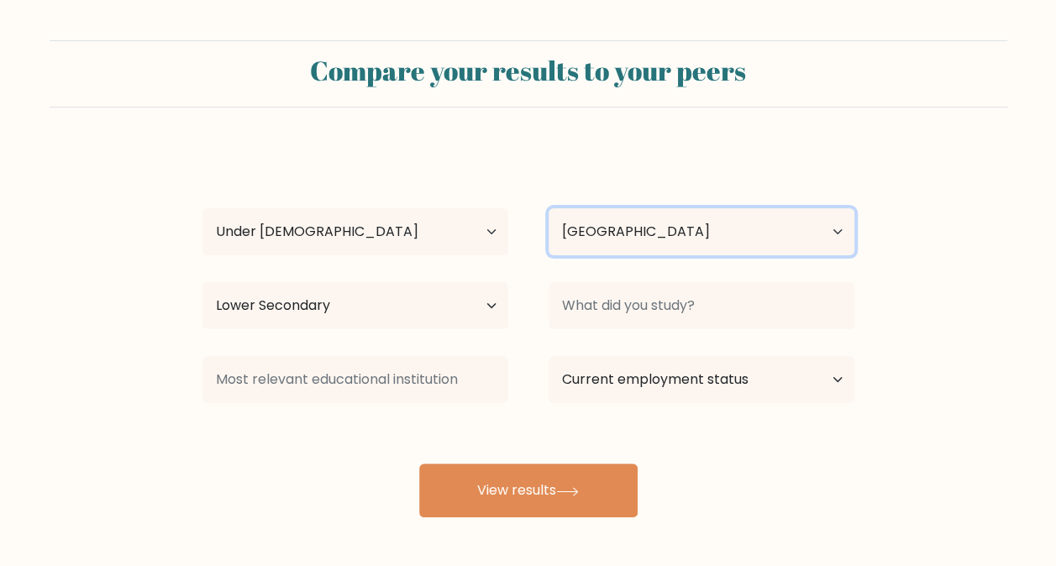
click at [622, 224] on select "Country Afghanistan Albania Algeria American Samoa Andorra Angola Anguilla Anta…" at bounding box center [702, 231] width 306 height 47
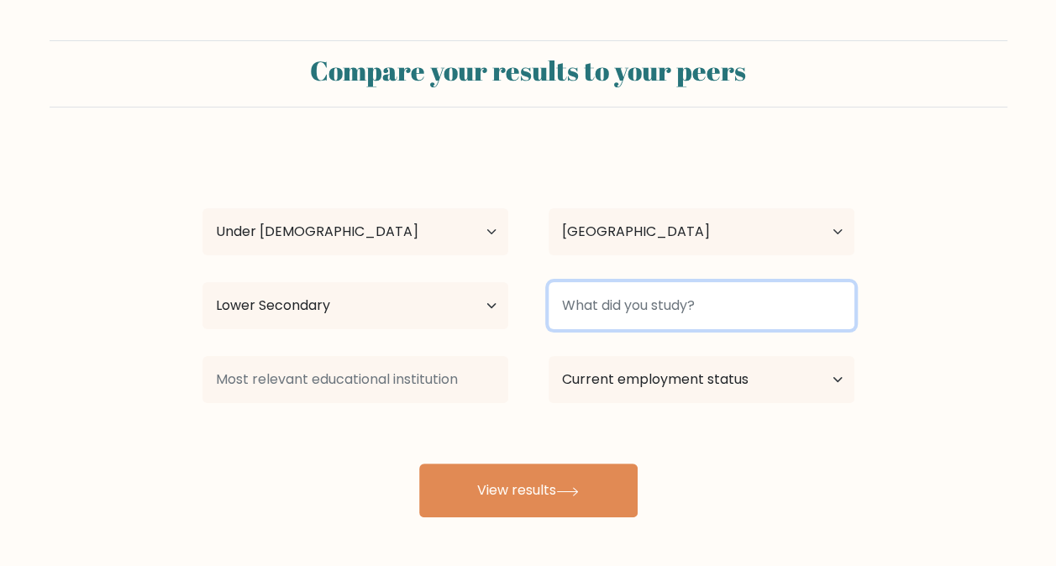
click at [776, 303] on input at bounding box center [702, 305] width 306 height 47
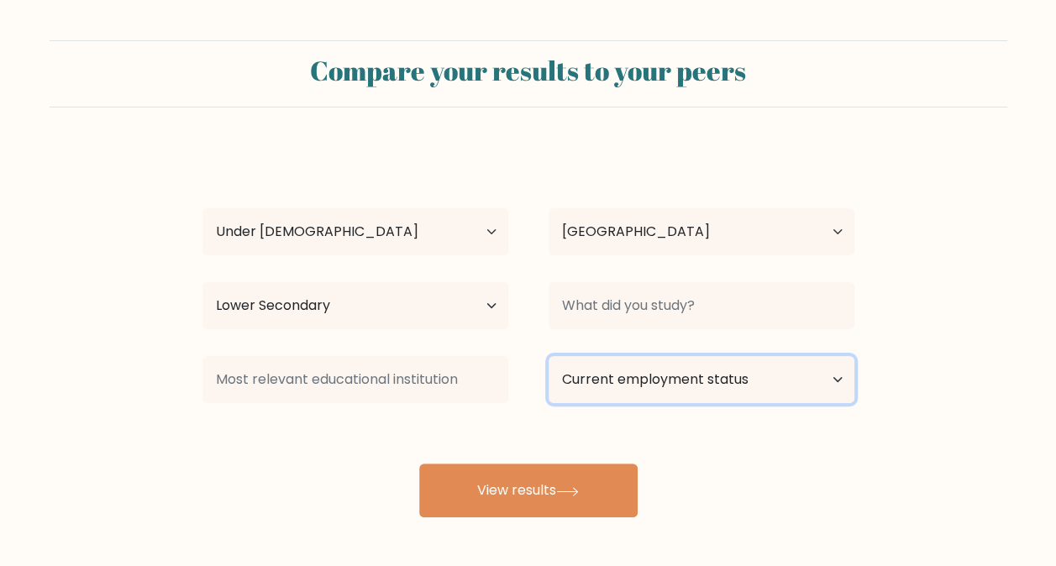
click at [697, 371] on select "Current employment status Employed Student Retired Other / prefer not to answer" at bounding box center [702, 379] width 306 height 47
select select "other"
click at [549, 356] on select "Current employment status Employed Student Retired Other / prefer not to answer" at bounding box center [702, 379] width 306 height 47
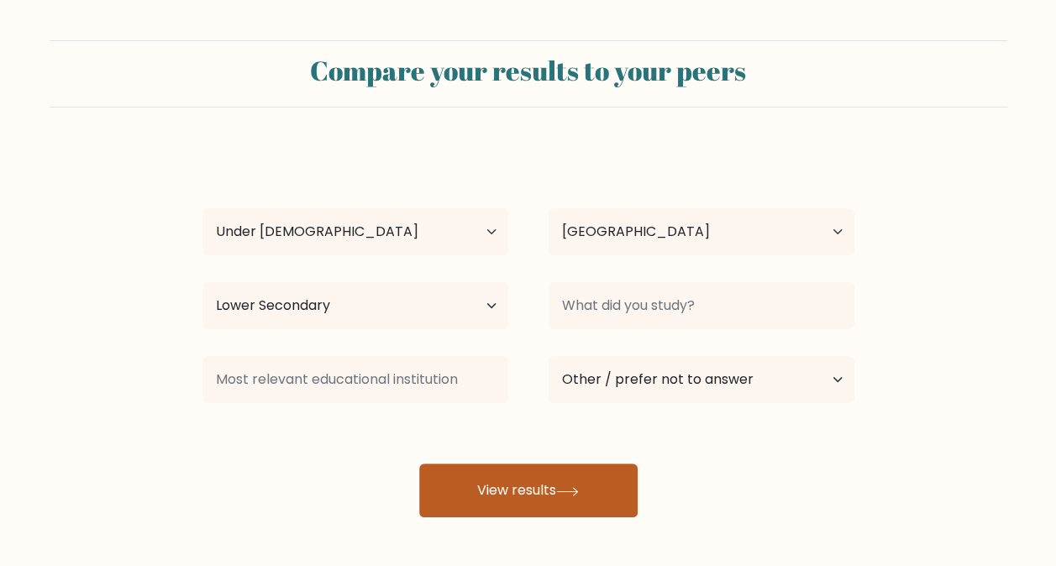
click at [595, 504] on button "View results" at bounding box center [528, 491] width 218 height 54
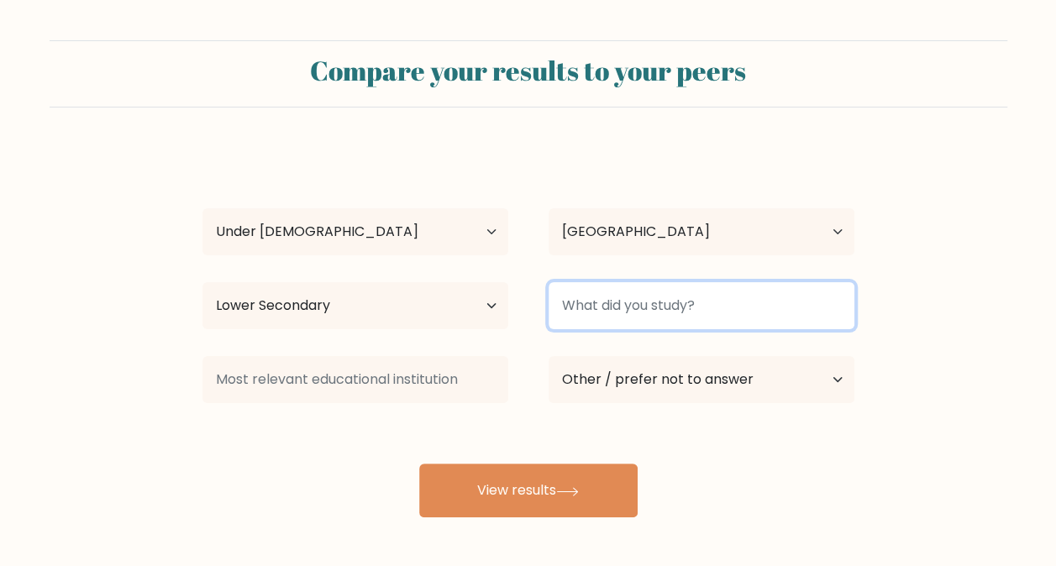
click at [677, 316] on input at bounding box center [702, 305] width 306 height 47
click at [675, 308] on input at bounding box center [702, 305] width 306 height 47
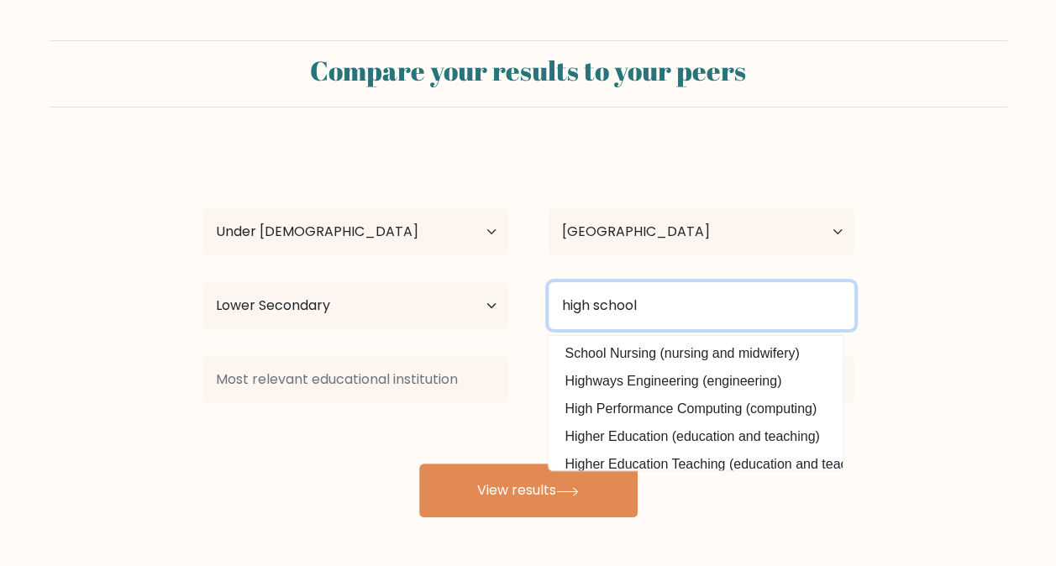
click at [669, 313] on input "high school" at bounding box center [702, 305] width 306 height 47
type input "h"
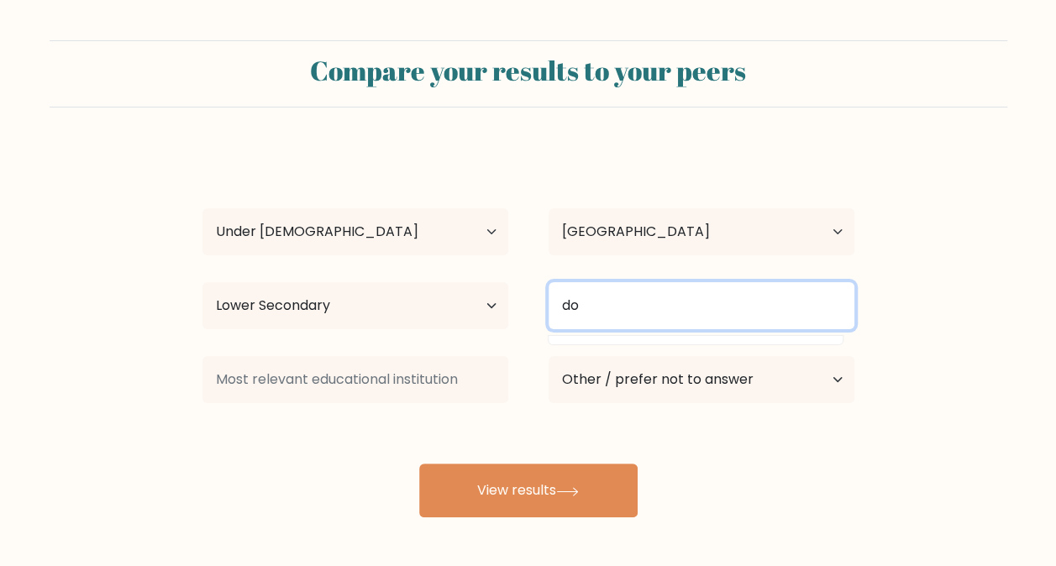
type input "d"
type input "r"
type input "f"
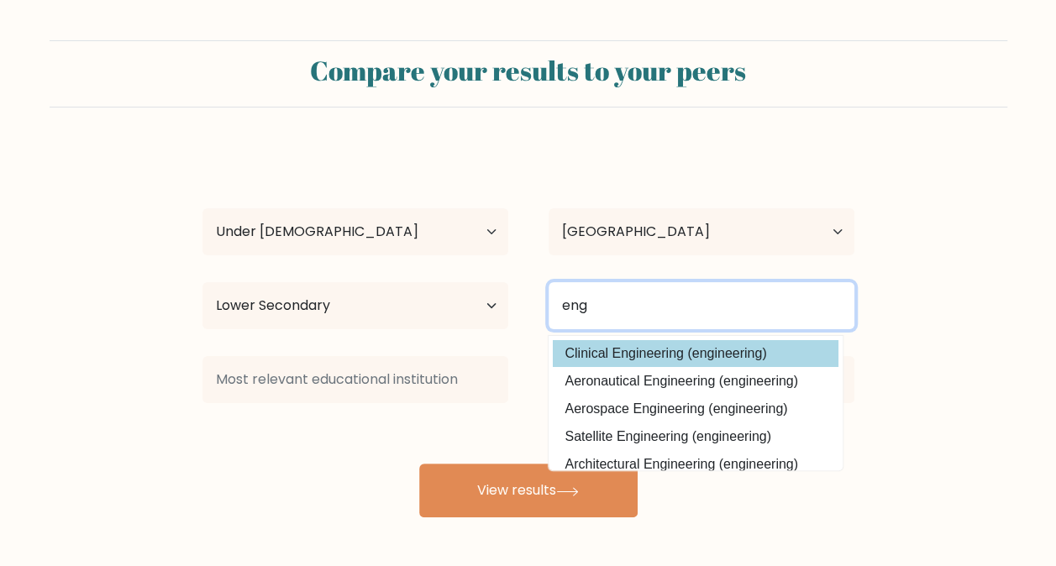
type input "eng"
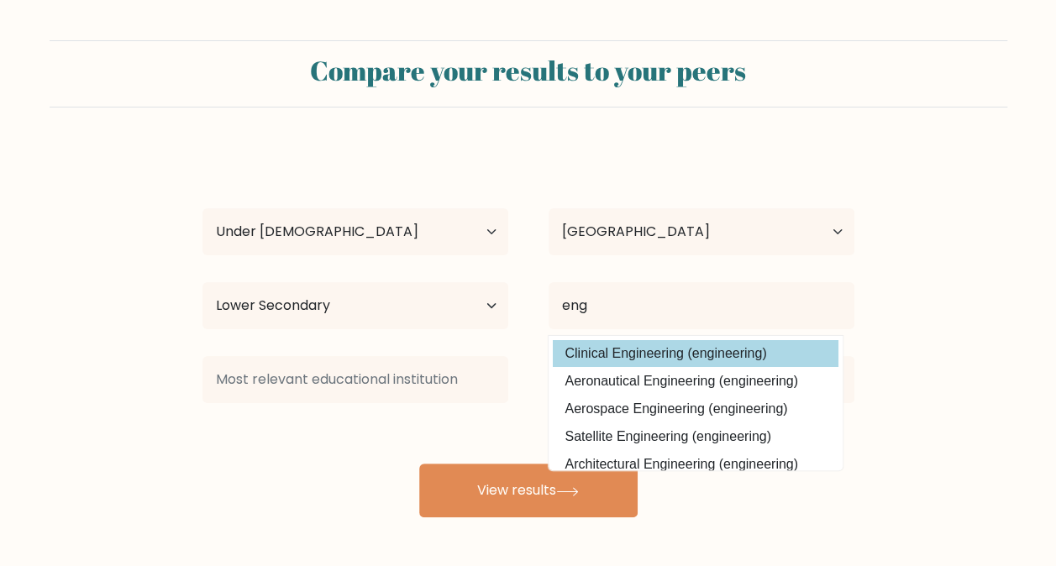
click at [661, 348] on div "Conrad Berglund Age Under 18 years old 18-24 years old 25-34 years old 35-44 ye…" at bounding box center [528, 333] width 672 height 370
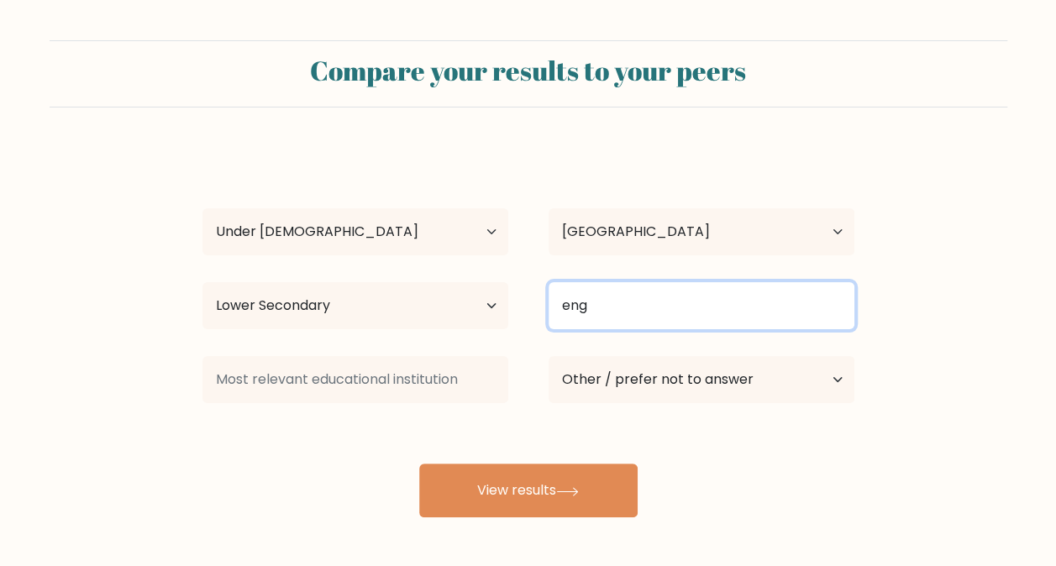
click at [653, 311] on input "eng" at bounding box center [702, 305] width 306 height 47
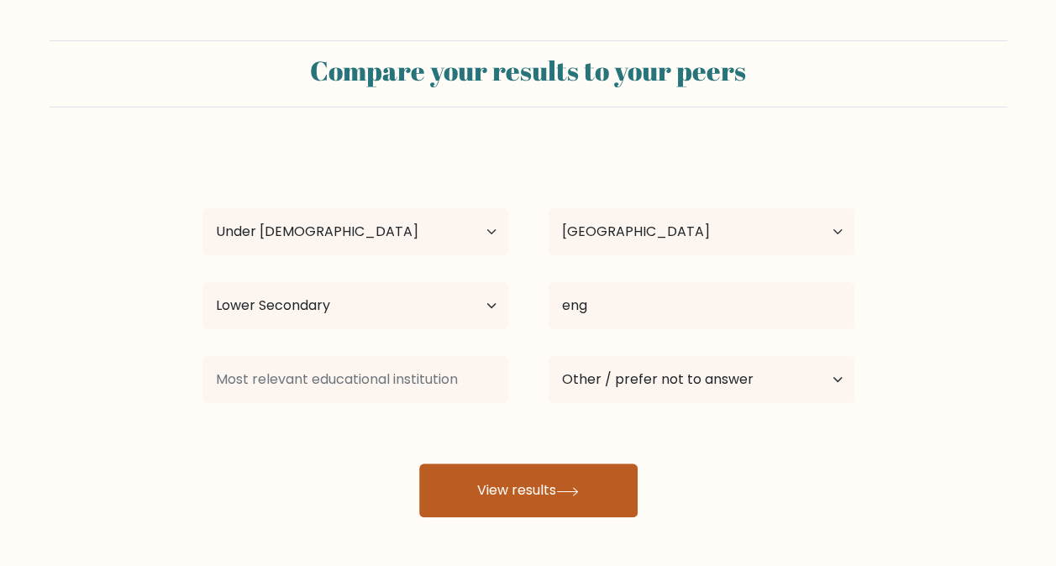
click at [569, 482] on button "View results" at bounding box center [528, 491] width 218 height 54
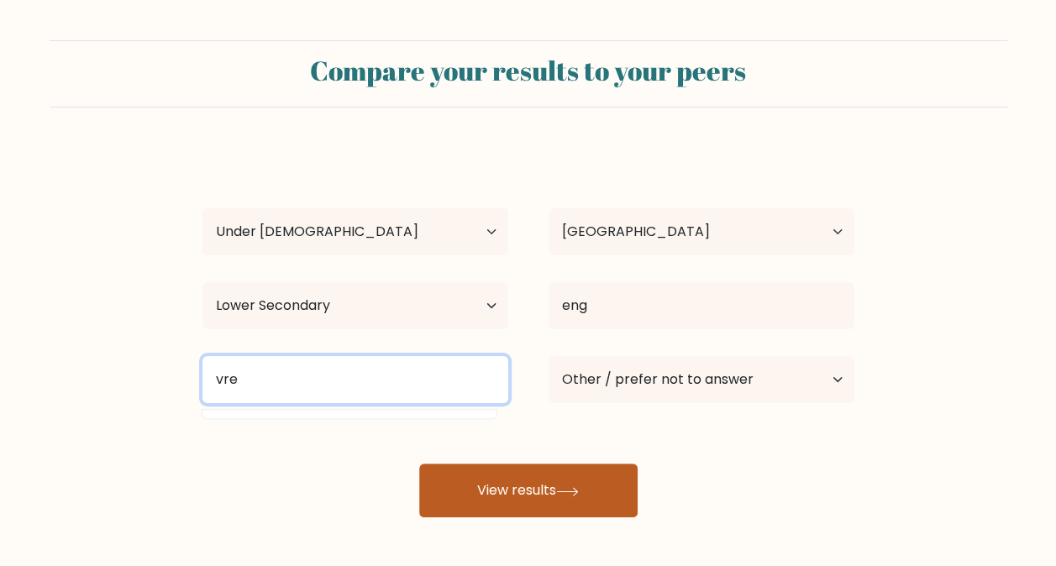
type input "vre"
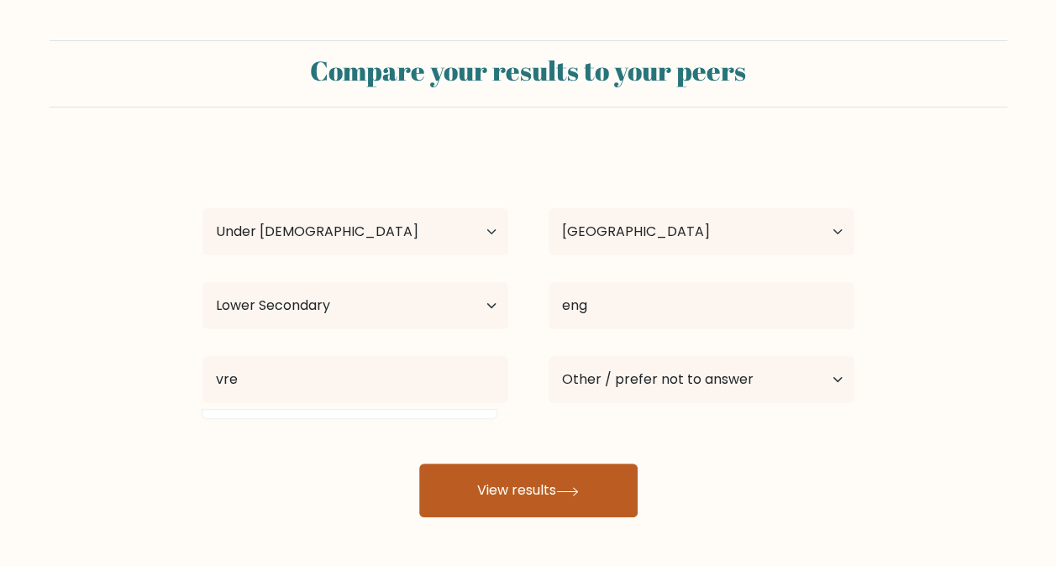
click at [466, 476] on button "View results" at bounding box center [528, 491] width 218 height 54
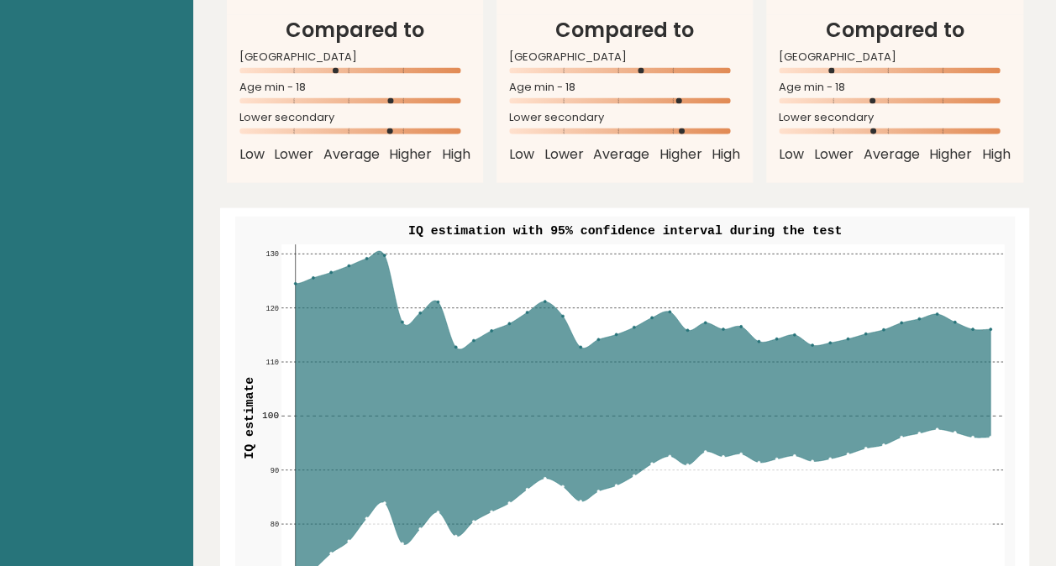
scroll to position [1933, 0]
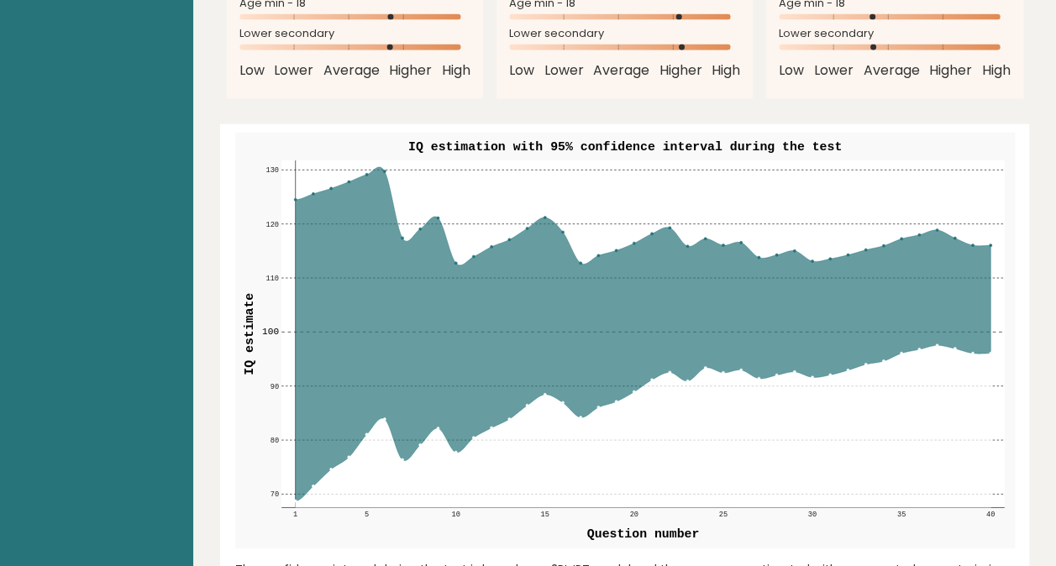
click at [631, 316] on icon at bounding box center [642, 335] width 695 height 334
click at [382, 168] on icon at bounding box center [642, 335] width 695 height 334
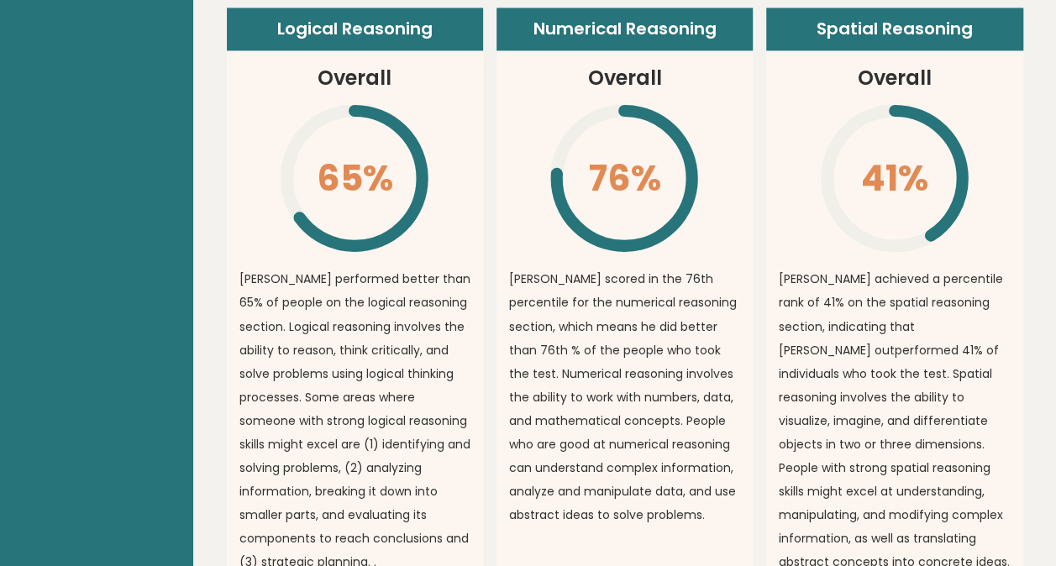
scroll to position [1180, 0]
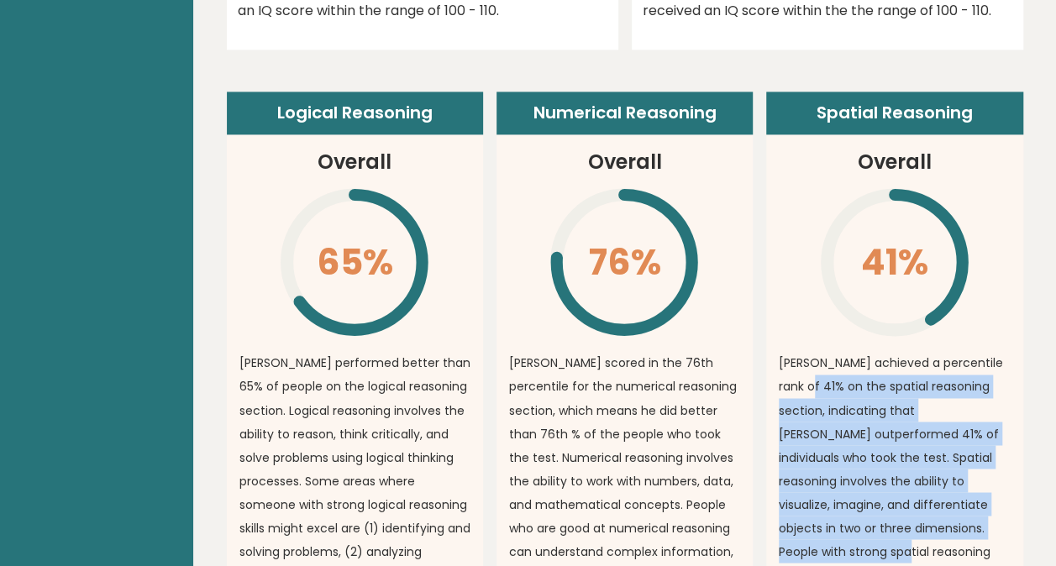
drag, startPoint x: 806, startPoint y: 350, endPoint x: 993, endPoint y: 501, distance: 240.3
click at [993, 501] on p "Conrad achieved a percentile rank of 41% on the spatial reasoning section, indi…" at bounding box center [894, 504] width 231 height 306
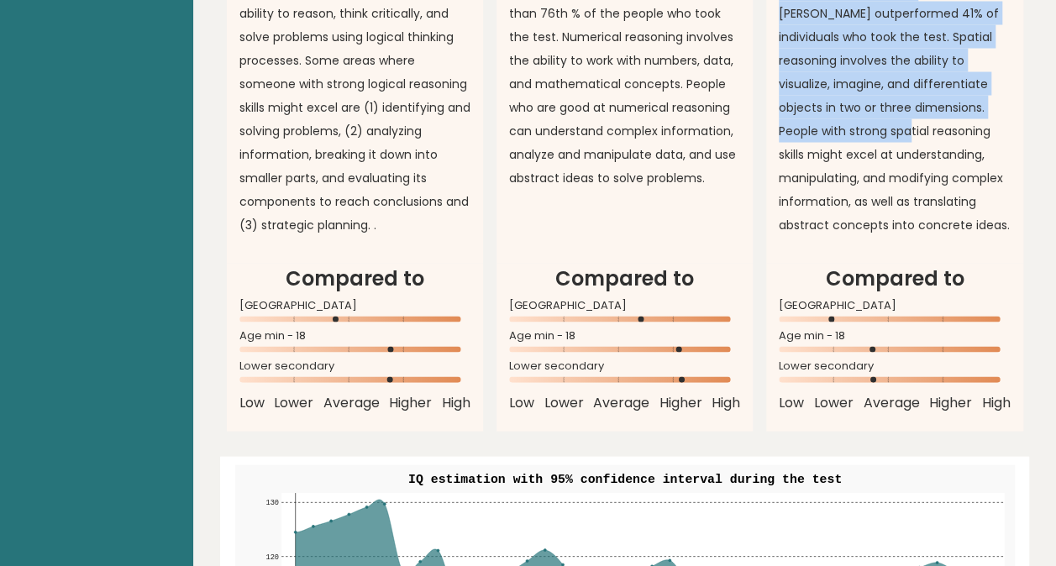
scroll to position [1684, 0]
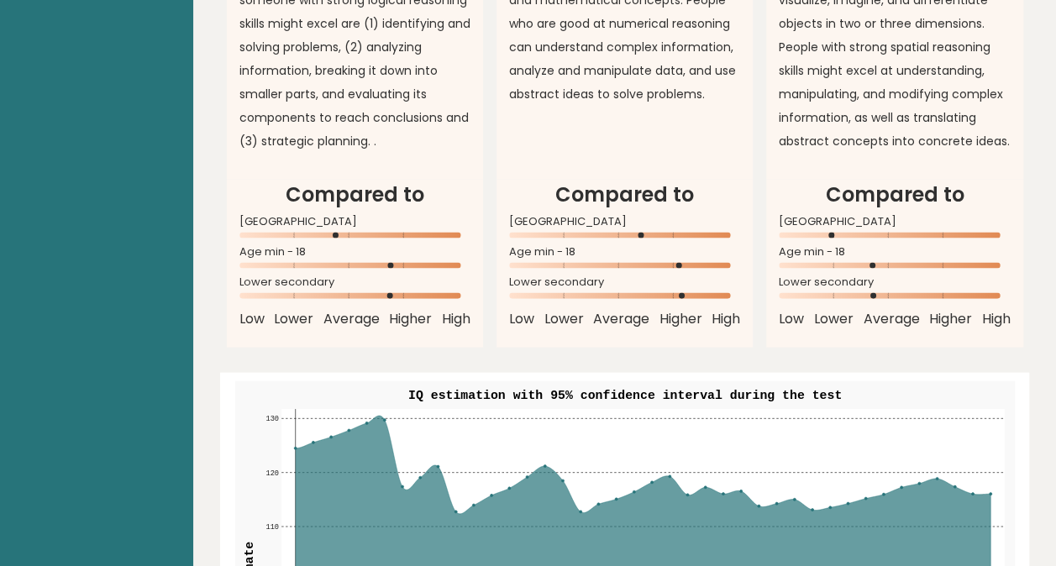
click at [889, 293] on rect at bounding box center [894, 296] width 231 height 6
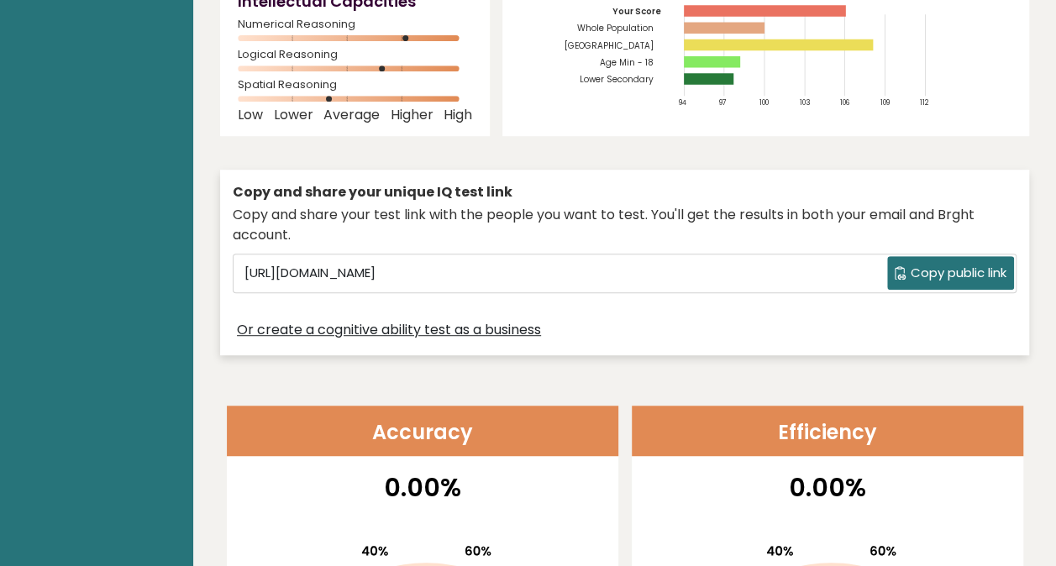
scroll to position [0, 0]
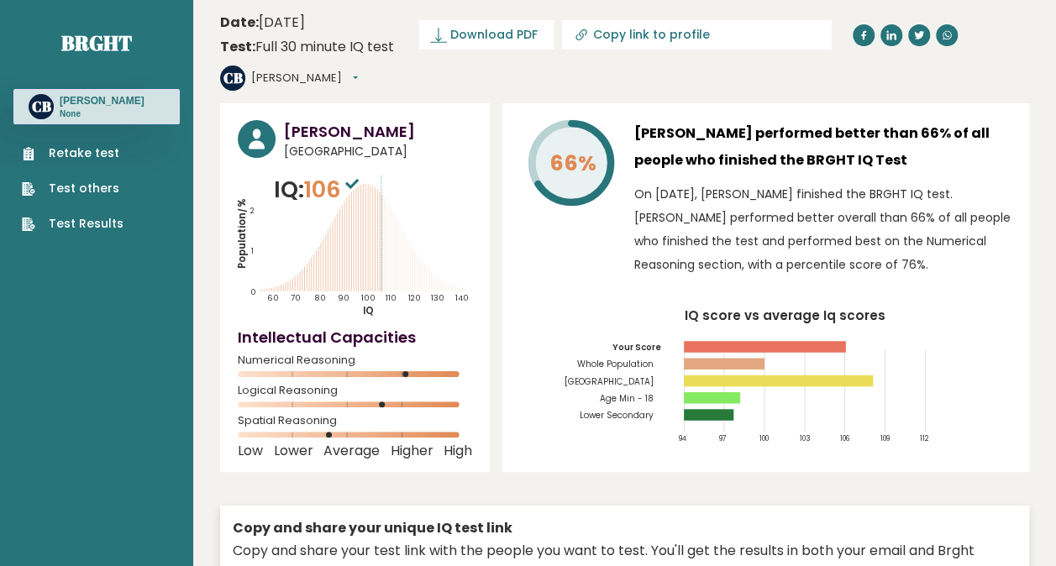
click at [76, 155] on link "Retake test" at bounding box center [73, 154] width 102 height 18
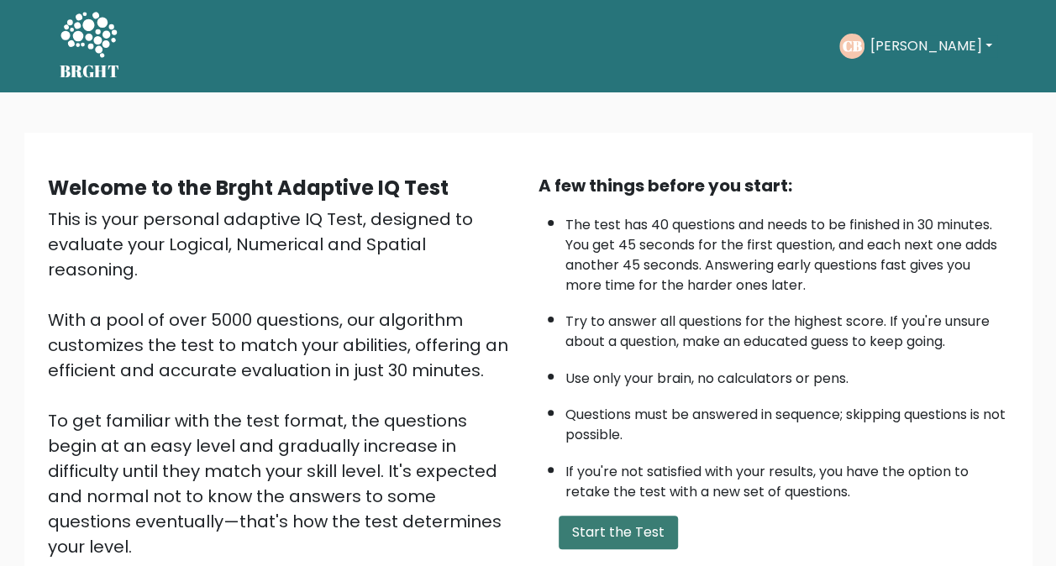
click at [624, 534] on button "Start the Test" at bounding box center [618, 533] width 119 height 34
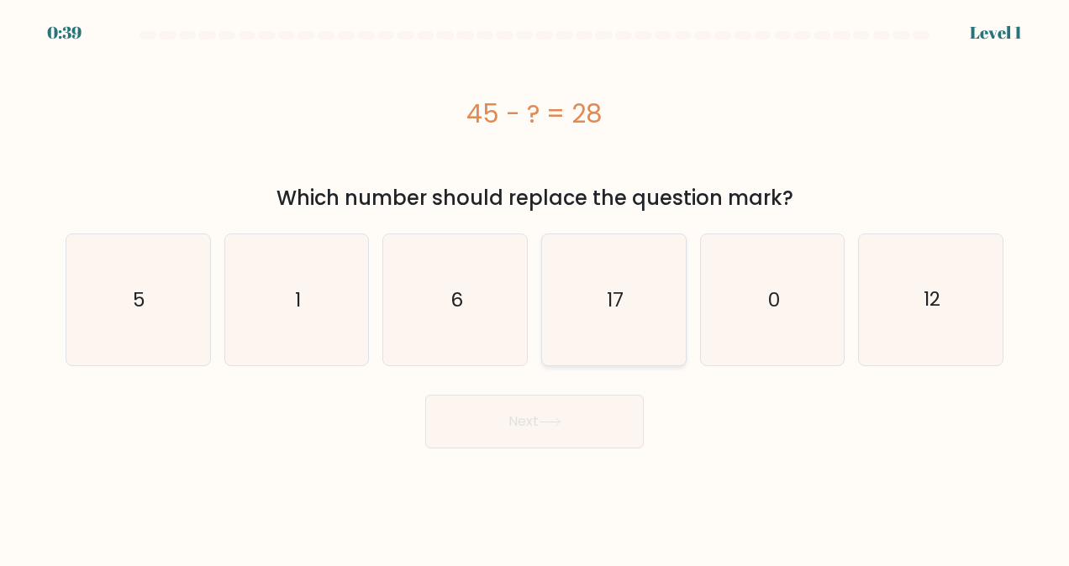
click at [585, 339] on icon "17" at bounding box center [613, 299] width 131 height 131
click at [535, 287] on input "d. 17" at bounding box center [534, 285] width 1 height 4
radio input "true"
click at [554, 429] on button "Next" at bounding box center [534, 422] width 218 height 54
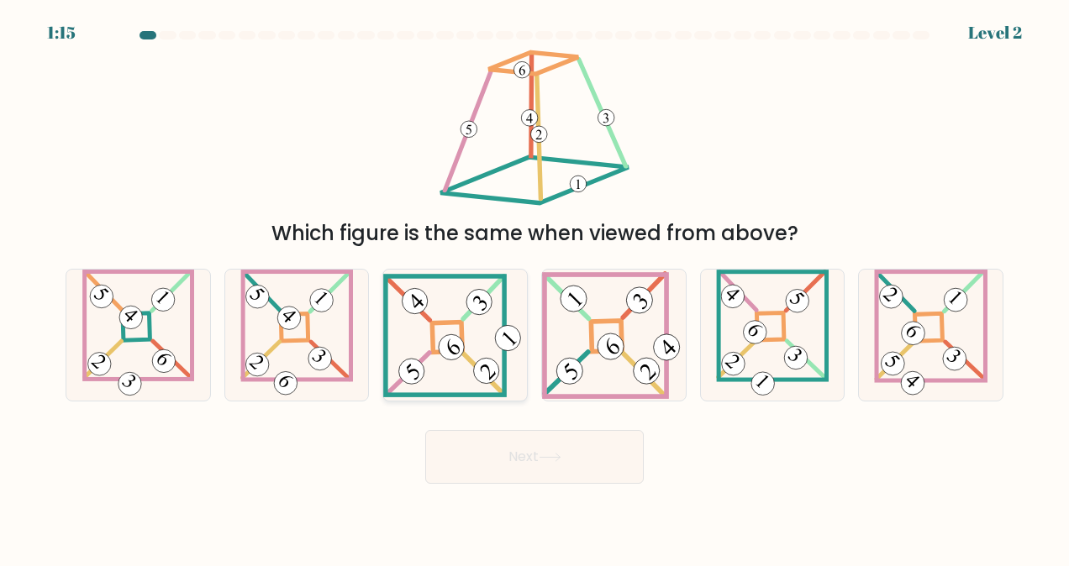
click at [461, 334] on 271 at bounding box center [448, 337] width 30 height 30
click at [534, 287] on input "c." at bounding box center [534, 285] width 1 height 4
radio input "true"
click at [496, 429] on div "Next" at bounding box center [534, 453] width 958 height 62
click at [486, 449] on button "Next" at bounding box center [534, 457] width 218 height 54
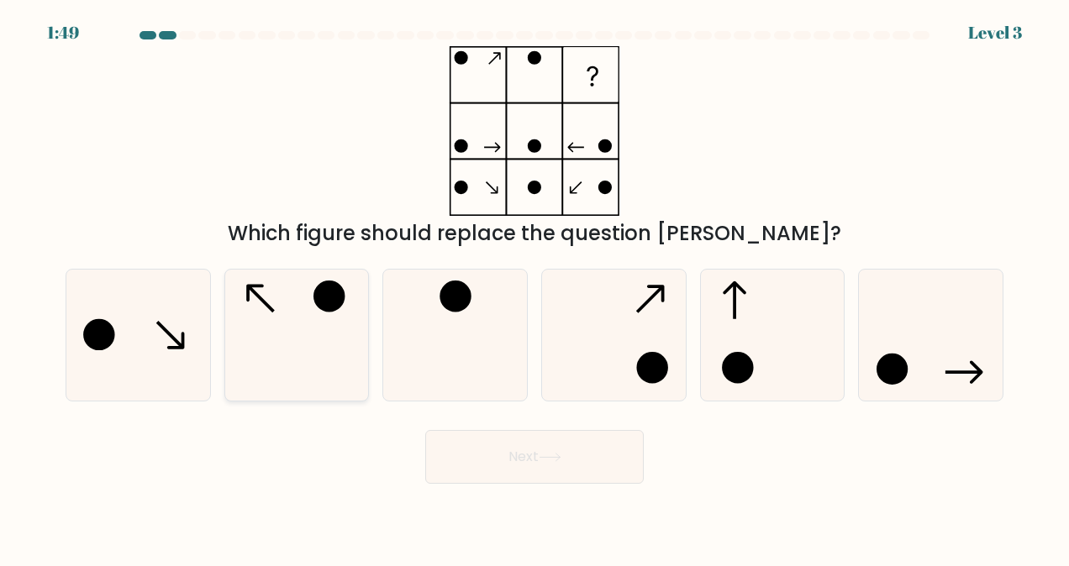
click at [339, 355] on icon at bounding box center [296, 335] width 131 height 131
click at [534, 287] on input "b." at bounding box center [534, 285] width 1 height 4
radio input "true"
click at [505, 450] on button "Next" at bounding box center [534, 457] width 218 height 54
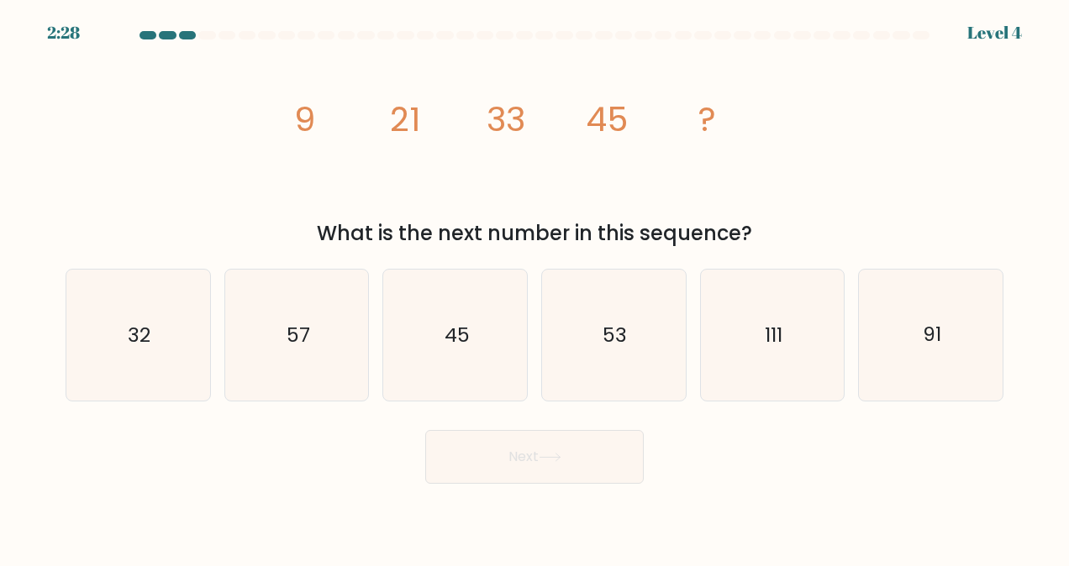
drag, startPoint x: 291, startPoint y: 114, endPoint x: 413, endPoint y: 118, distance: 122.8
drag, startPoint x: 413, startPoint y: 118, endPoint x: 338, endPoint y: 153, distance: 83.1
click at [338, 153] on icon "image/svg+xml 9 21 33 45 ?" at bounding box center [534, 131] width 504 height 170
click at [286, 360] on icon "57" at bounding box center [296, 335] width 131 height 131
click at [534, 287] on input "b. 57" at bounding box center [534, 285] width 1 height 4
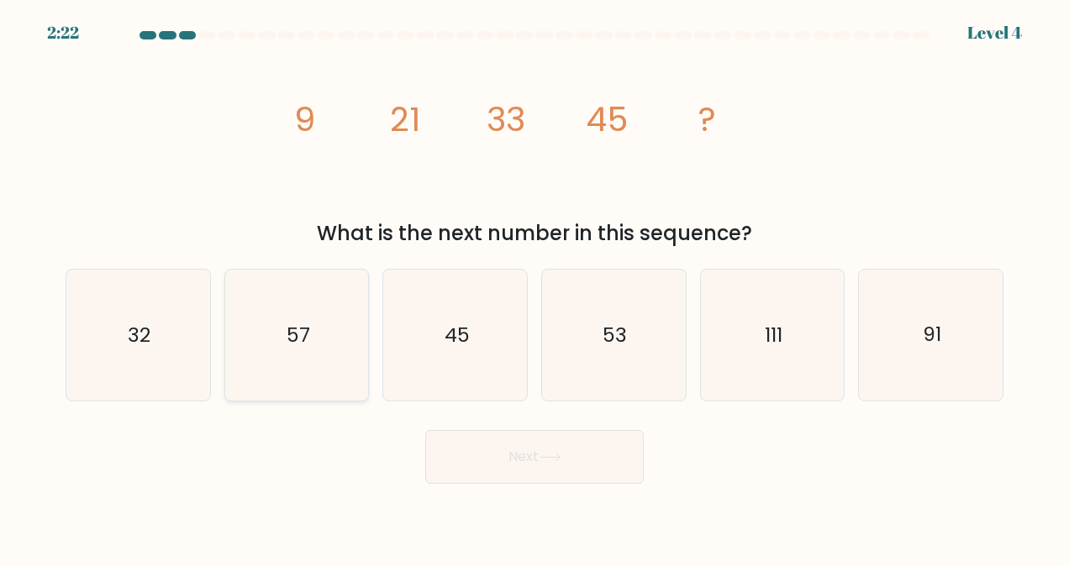
radio input "true"
click at [471, 455] on button "Next" at bounding box center [534, 457] width 218 height 54
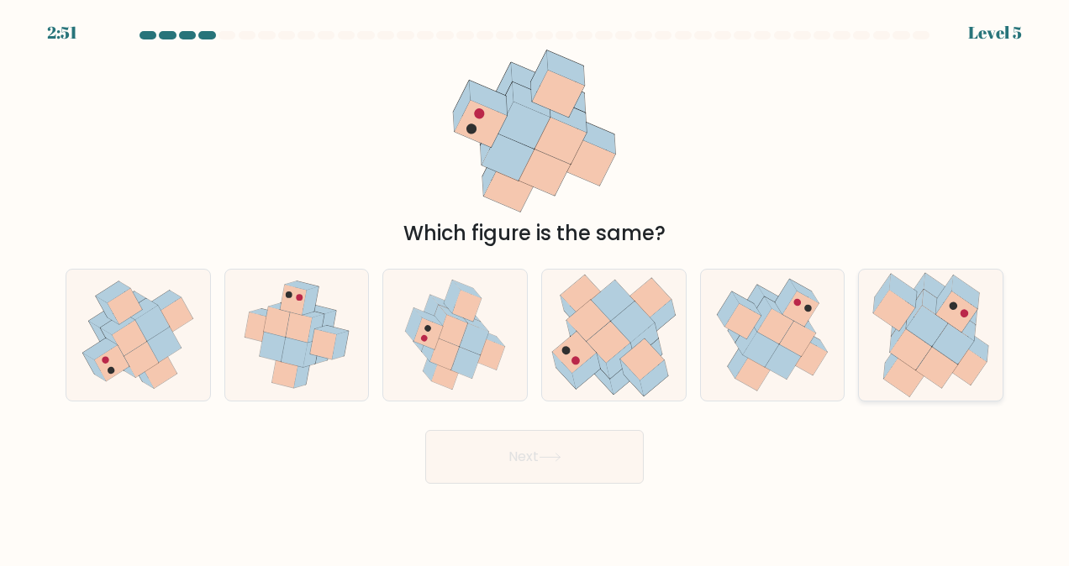
click at [921, 366] on icon at bounding box center [937, 368] width 42 height 41
click at [535, 287] on input "f." at bounding box center [534, 285] width 1 height 4
radio input "true"
click at [594, 451] on button "Next" at bounding box center [534, 457] width 218 height 54
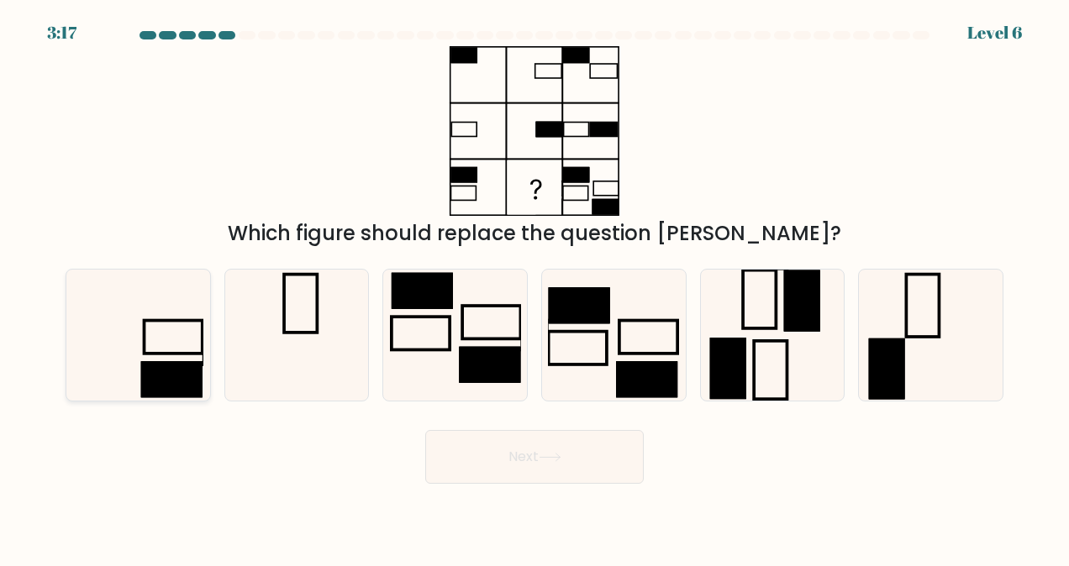
click at [166, 333] on icon at bounding box center [137, 335] width 131 height 131
click at [534, 287] on input "a." at bounding box center [534, 285] width 1 height 4
radio input "true"
click at [486, 461] on button "Next" at bounding box center [534, 457] width 218 height 54
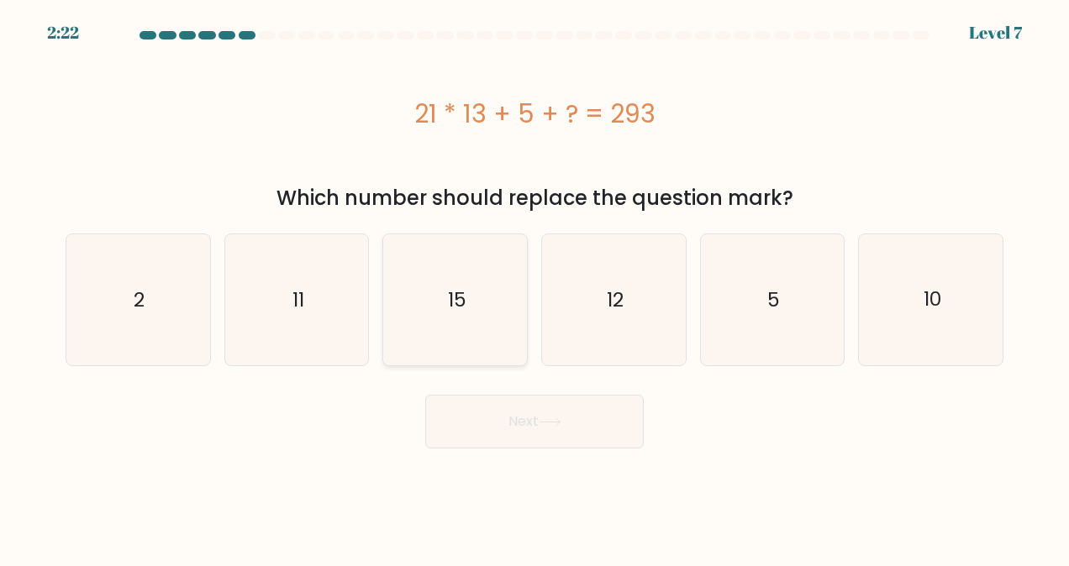
drag, startPoint x: 506, startPoint y: 277, endPoint x: 503, endPoint y: 311, distance: 33.7
click at [504, 277] on icon "15" at bounding box center [455, 299] width 131 height 131
click at [534, 283] on input "c. 15" at bounding box center [534, 285] width 1 height 4
radio input "true"
click at [498, 414] on button "Next" at bounding box center [534, 422] width 218 height 54
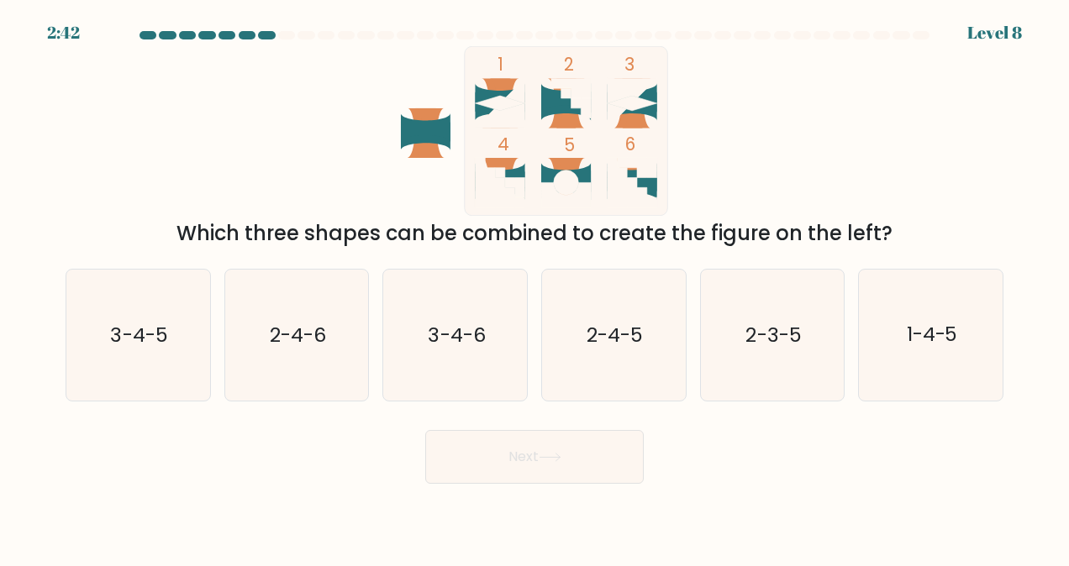
click at [621, 186] on icon at bounding box center [633, 183] width 50 height 50
click at [753, 338] on text "2-3-5" at bounding box center [773, 335] width 55 height 27
click at [535, 287] on input "e. 2-3-5" at bounding box center [534, 285] width 1 height 4
radio input "true"
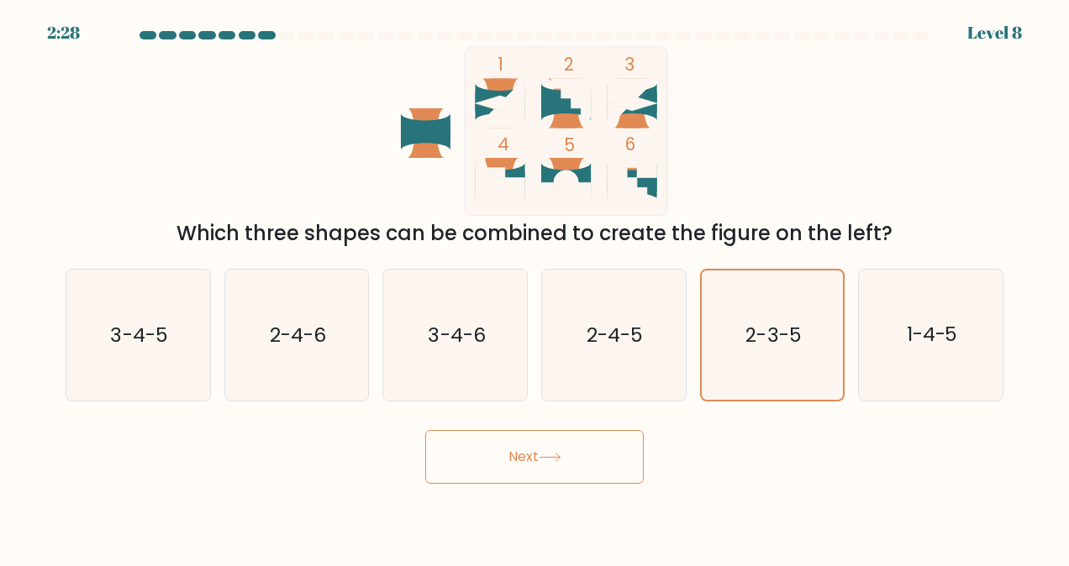
click at [561, 462] on button "Next" at bounding box center [534, 457] width 218 height 54
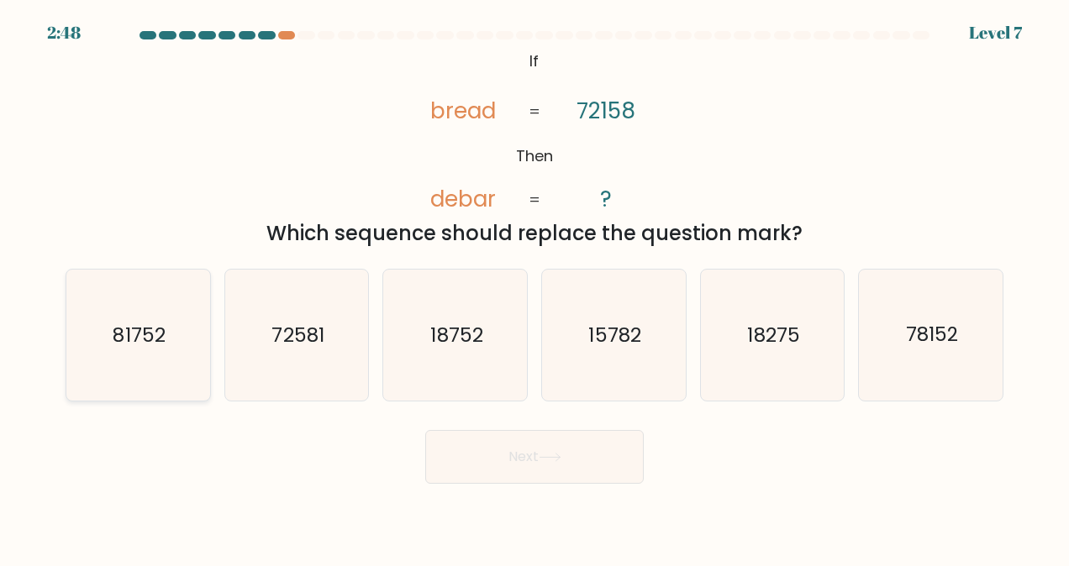
click at [148, 346] on text "81752" at bounding box center [139, 335] width 52 height 27
click at [534, 287] on input "a. 81752" at bounding box center [534, 285] width 1 height 4
radio input "true"
drag, startPoint x: 518, startPoint y: 445, endPoint x: 501, endPoint y: 449, distance: 17.1
click at [516, 447] on button "Next" at bounding box center [534, 457] width 218 height 54
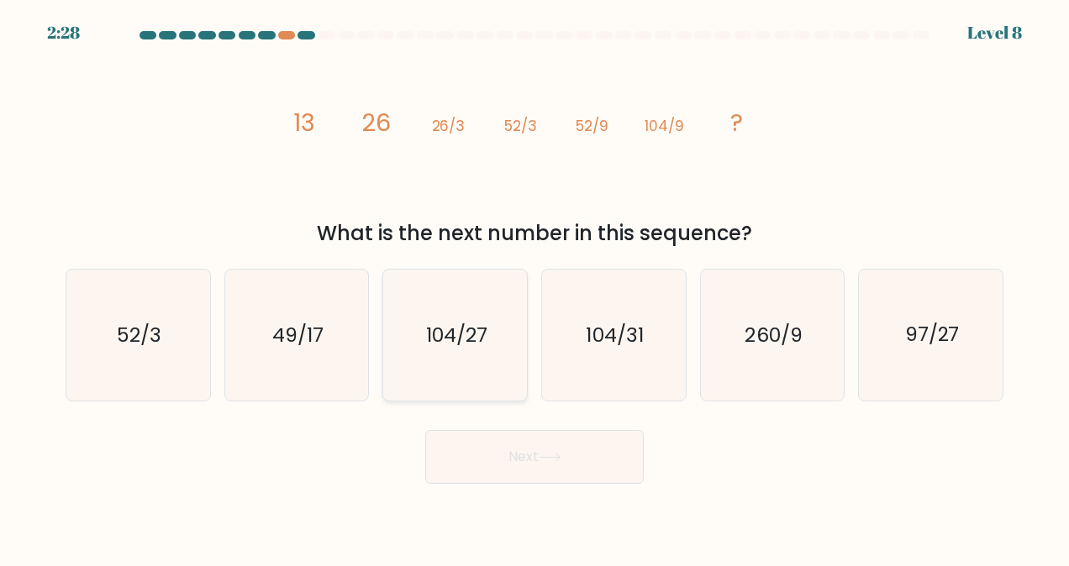
click at [442, 299] on icon "104/27" at bounding box center [455, 335] width 131 height 131
click at [534, 287] on input "c. 104/27" at bounding box center [534, 285] width 1 height 4
radio input "true"
click at [516, 441] on button "Next" at bounding box center [534, 457] width 218 height 54
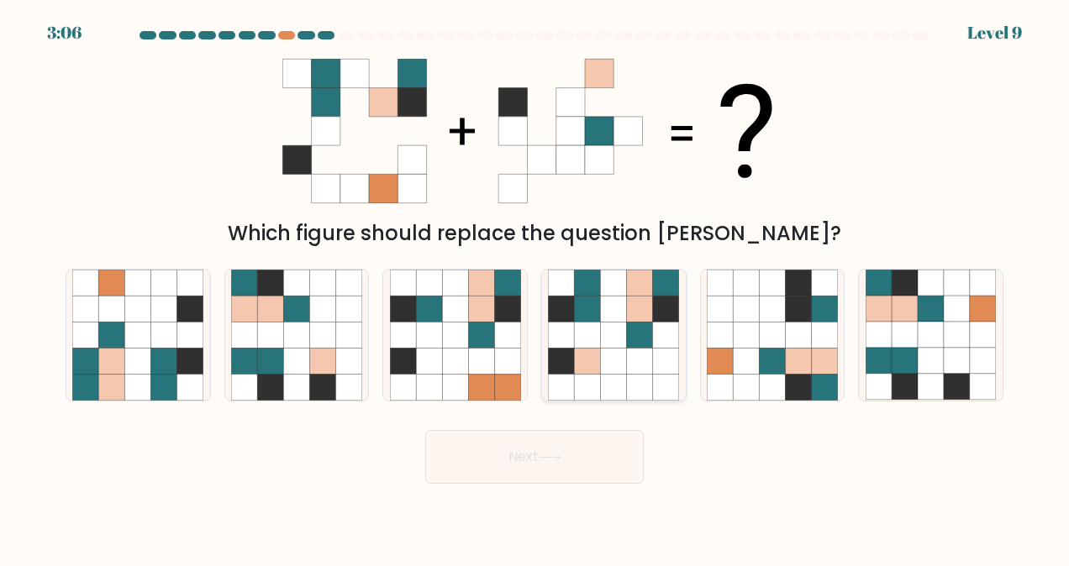
click at [589, 316] on icon at bounding box center [588, 310] width 26 height 26
click at [535, 287] on input "d." at bounding box center [534, 285] width 1 height 4
radio input "true"
click at [593, 461] on button "Next" at bounding box center [534, 457] width 218 height 54
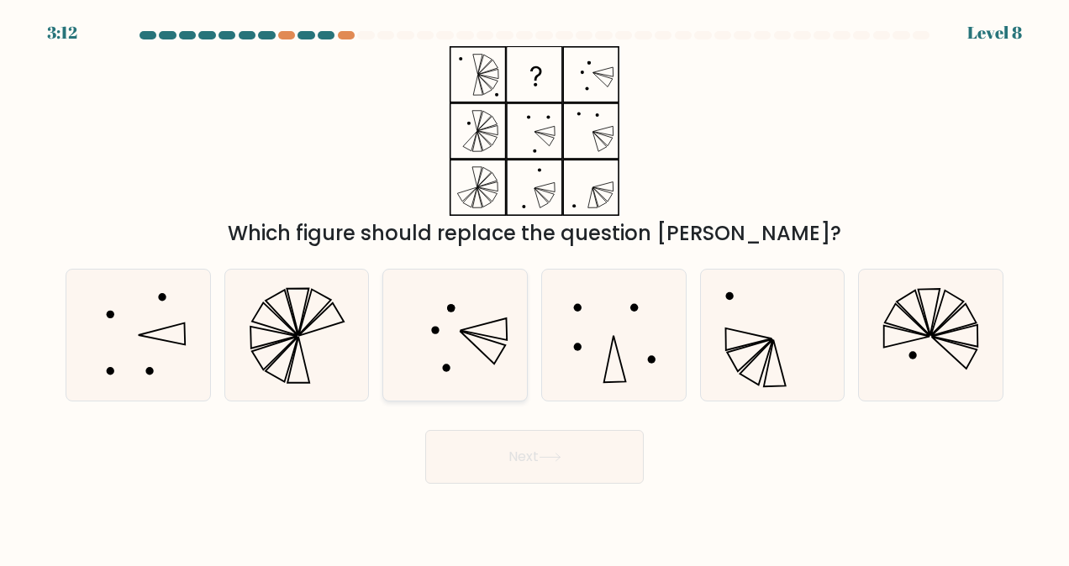
click at [445, 318] on icon at bounding box center [455, 335] width 131 height 131
click at [534, 287] on input "c." at bounding box center [534, 285] width 1 height 4
radio input "true"
click at [467, 361] on icon at bounding box center [455, 335] width 129 height 129
click at [534, 287] on input "c." at bounding box center [534, 285] width 1 height 4
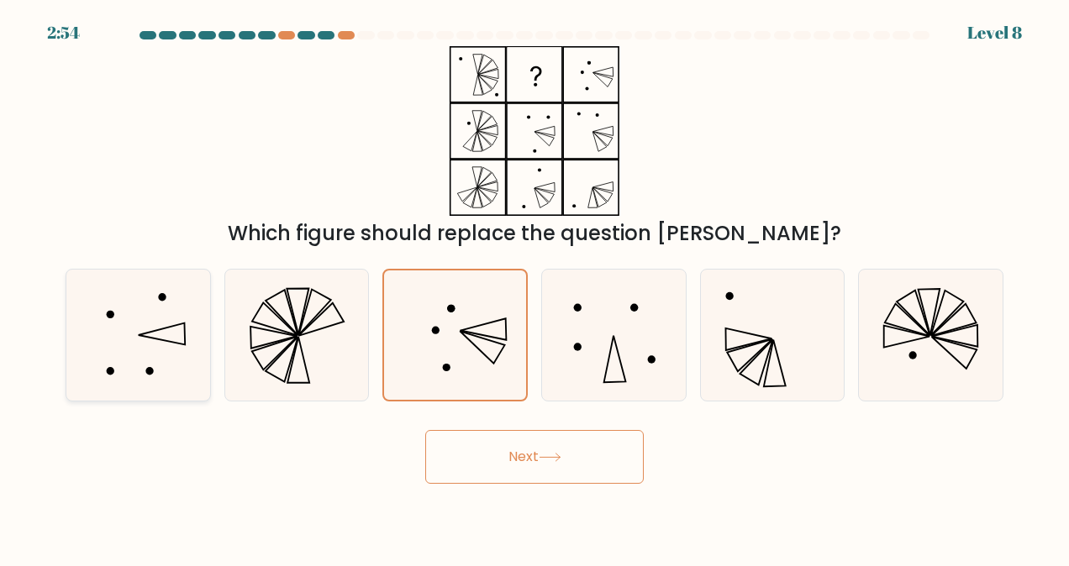
click at [142, 358] on icon at bounding box center [137, 335] width 131 height 131
click at [534, 287] on input "a." at bounding box center [534, 285] width 1 height 4
radio input "true"
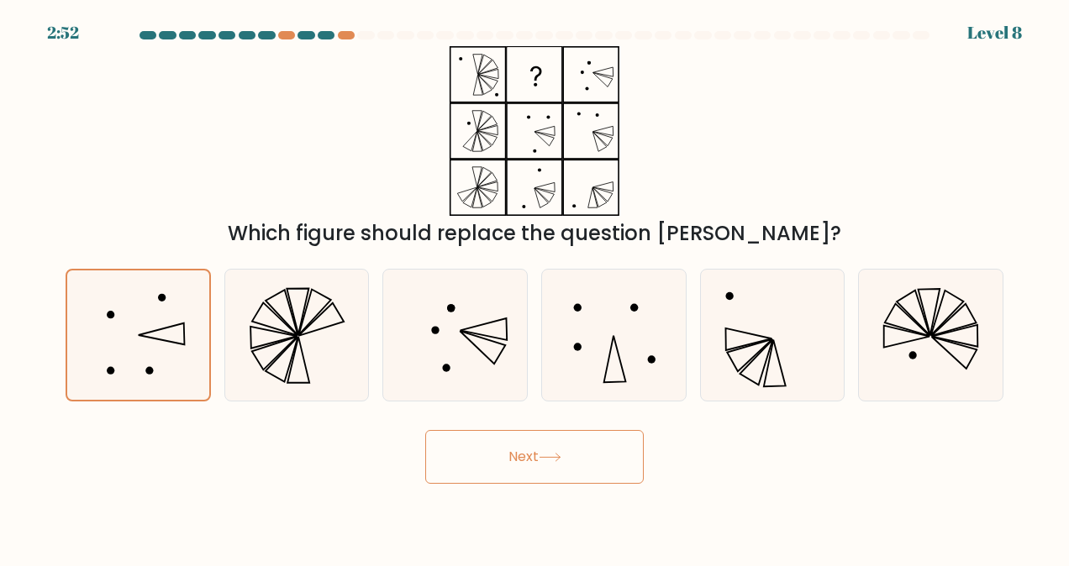
click at [487, 476] on button "Next" at bounding box center [534, 457] width 218 height 54
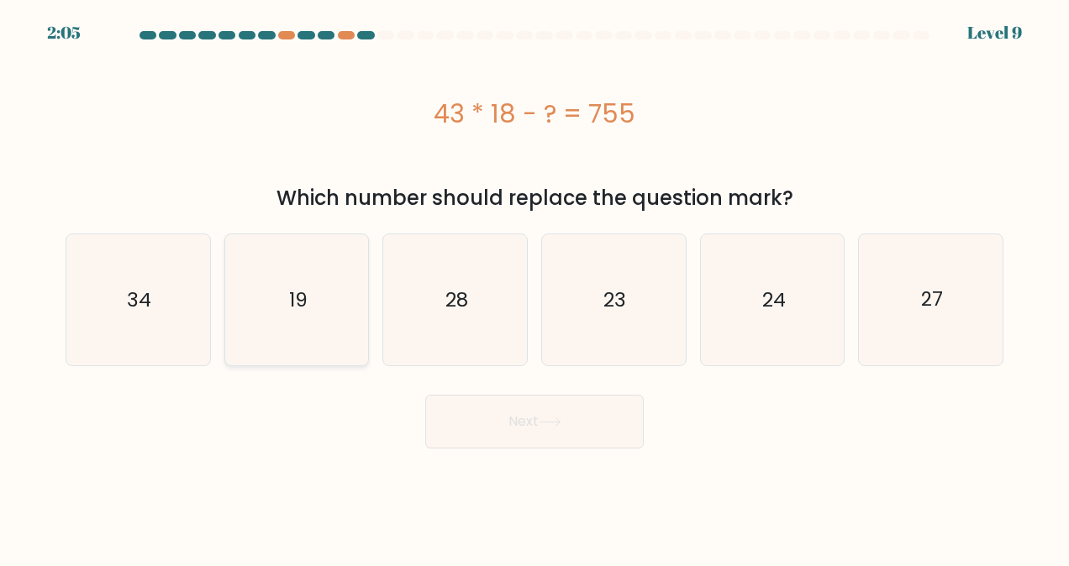
click at [324, 269] on icon "19" at bounding box center [296, 299] width 131 height 131
click at [534, 283] on input "b. 19" at bounding box center [534, 285] width 1 height 4
radio input "true"
click at [483, 420] on button "Next" at bounding box center [534, 422] width 218 height 54
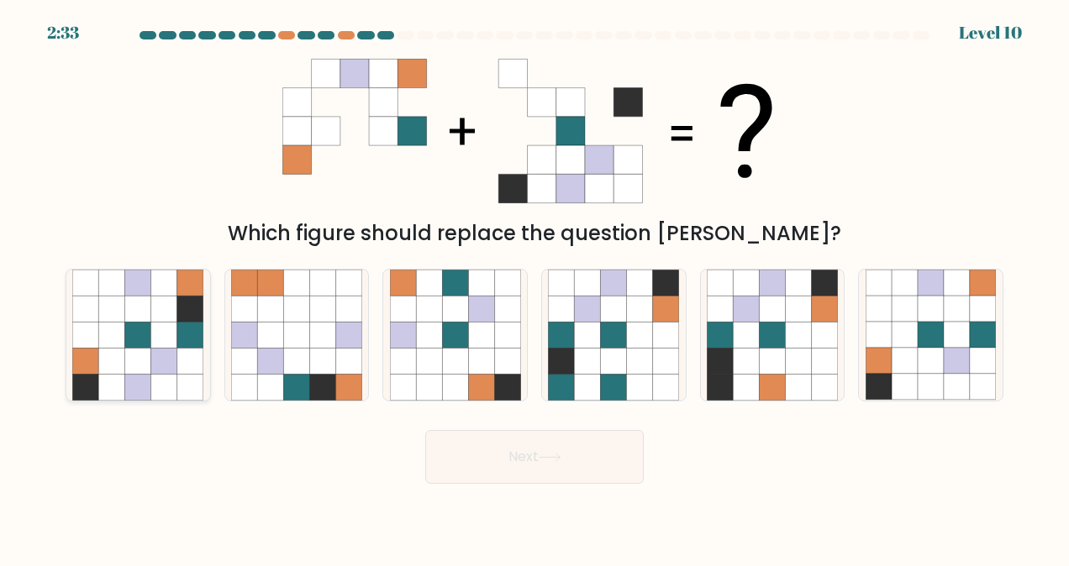
click at [176, 355] on icon at bounding box center [164, 362] width 26 height 26
click at [534, 287] on input "a." at bounding box center [534, 285] width 1 height 4
radio input "true"
click at [478, 468] on button "Next" at bounding box center [534, 457] width 218 height 54
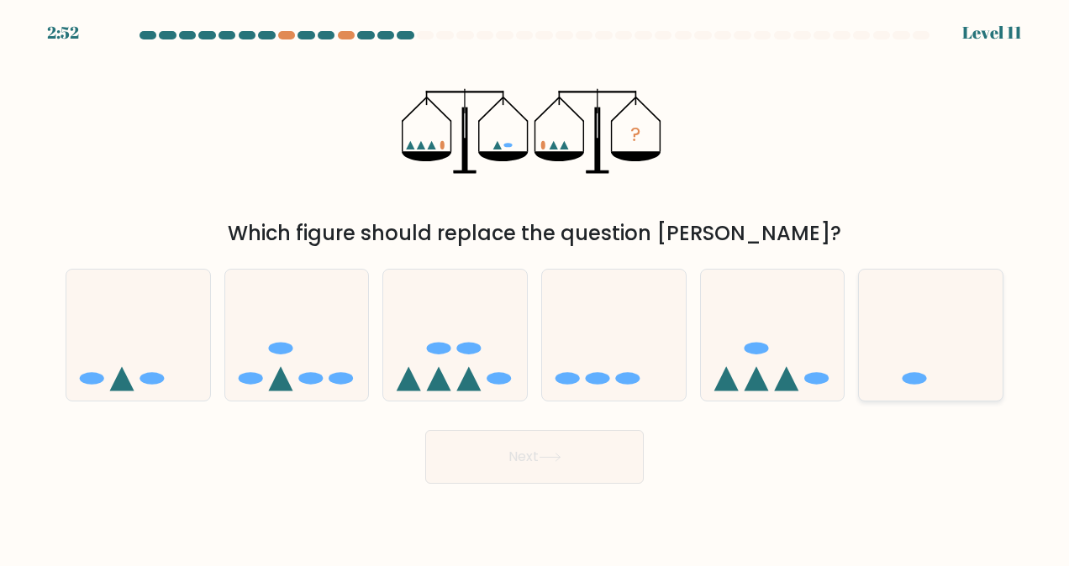
drag, startPoint x: 975, startPoint y: 387, endPoint x: 960, endPoint y: 379, distance: 16.9
click at [969, 381] on icon at bounding box center [931, 335] width 144 height 118
click at [535, 287] on input "f." at bounding box center [534, 285] width 1 height 4
radio input "true"
click at [588, 476] on button "Next" at bounding box center [534, 457] width 218 height 54
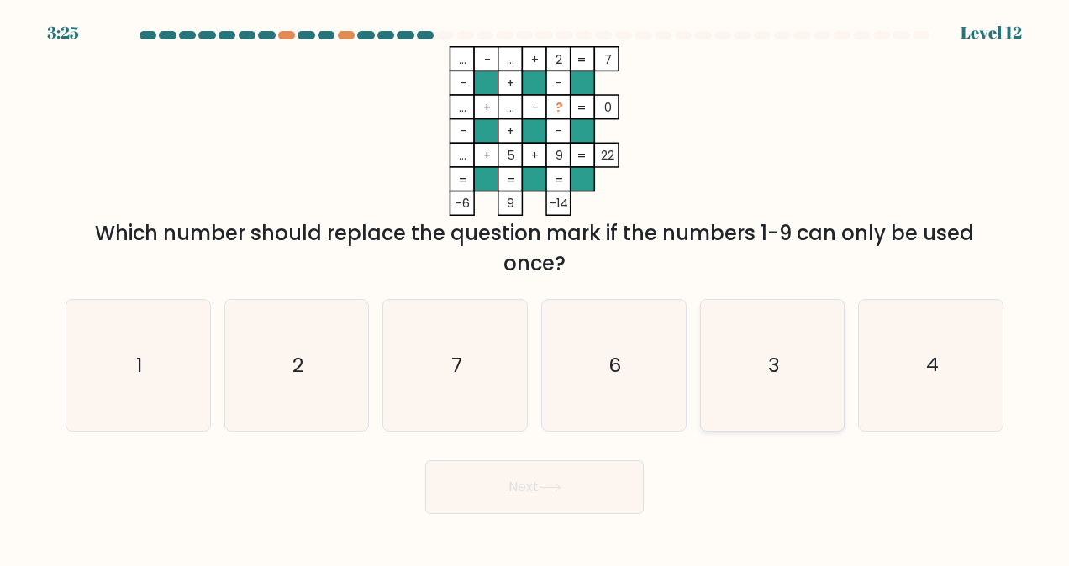
drag, startPoint x: 797, startPoint y: 406, endPoint x: 780, endPoint y: 410, distance: 17.3
click at [795, 406] on icon "3" at bounding box center [772, 365] width 131 height 131
click at [535, 287] on input "e. 3" at bounding box center [534, 285] width 1 height 4
radio input "true"
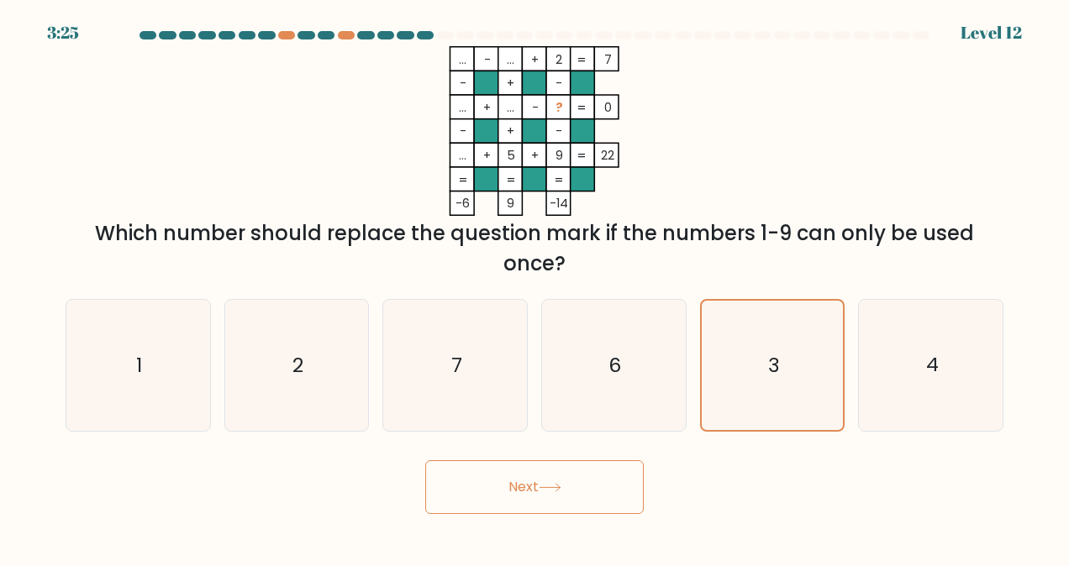
click at [576, 487] on button "Next" at bounding box center [534, 488] width 218 height 54
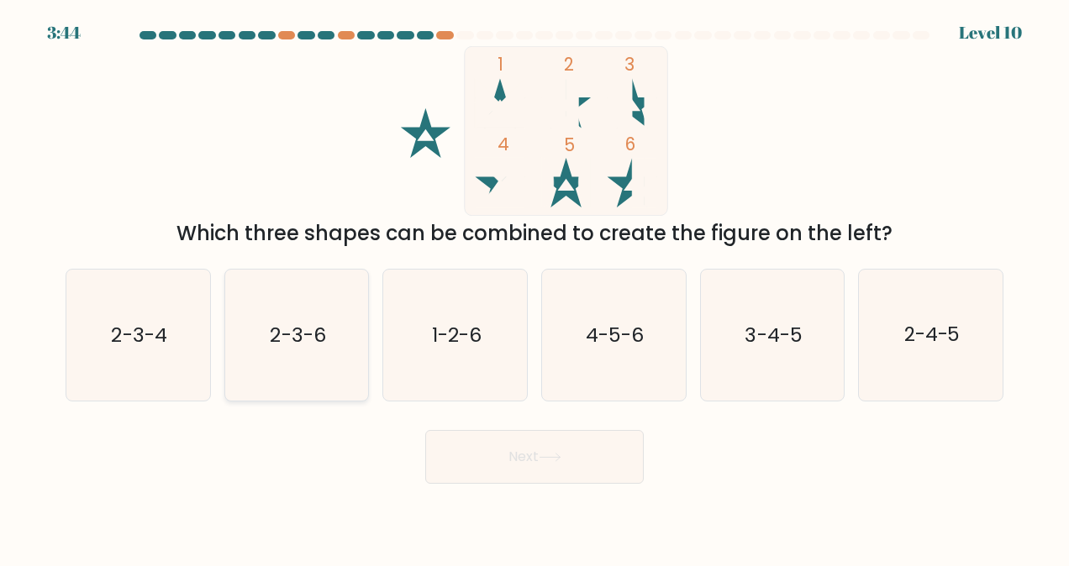
click at [270, 354] on icon "2-3-6" at bounding box center [296, 335] width 131 height 131
click at [534, 287] on input "b. 2-3-6" at bounding box center [534, 285] width 1 height 4
radio input "true"
click at [479, 472] on button "Next" at bounding box center [534, 457] width 218 height 54
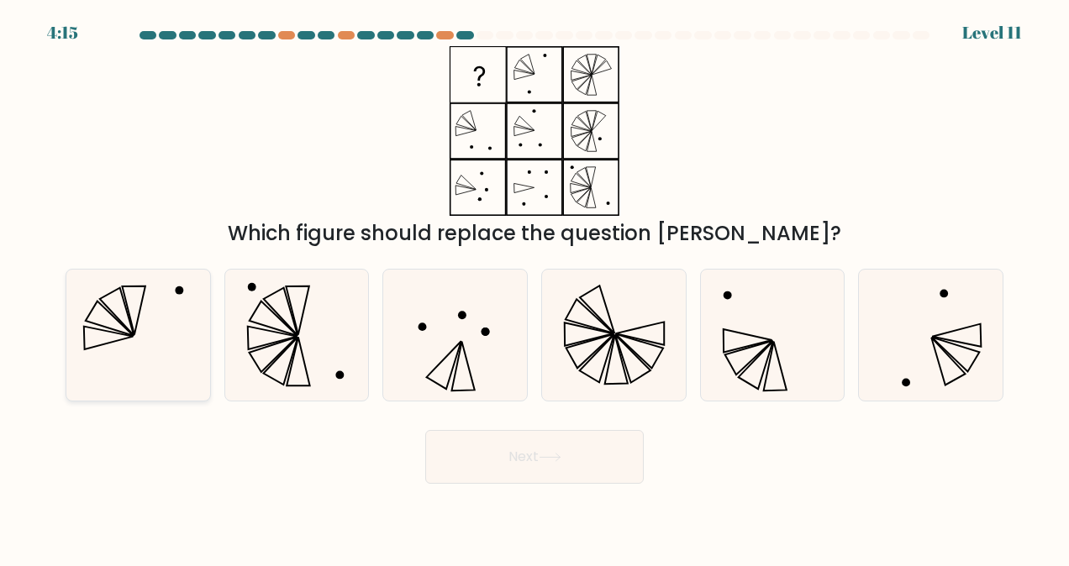
click at [161, 308] on icon at bounding box center [137, 335] width 131 height 131
click at [534, 287] on input "a." at bounding box center [534, 285] width 1 height 4
radio input "true"
click at [461, 467] on button "Next" at bounding box center [534, 457] width 218 height 54
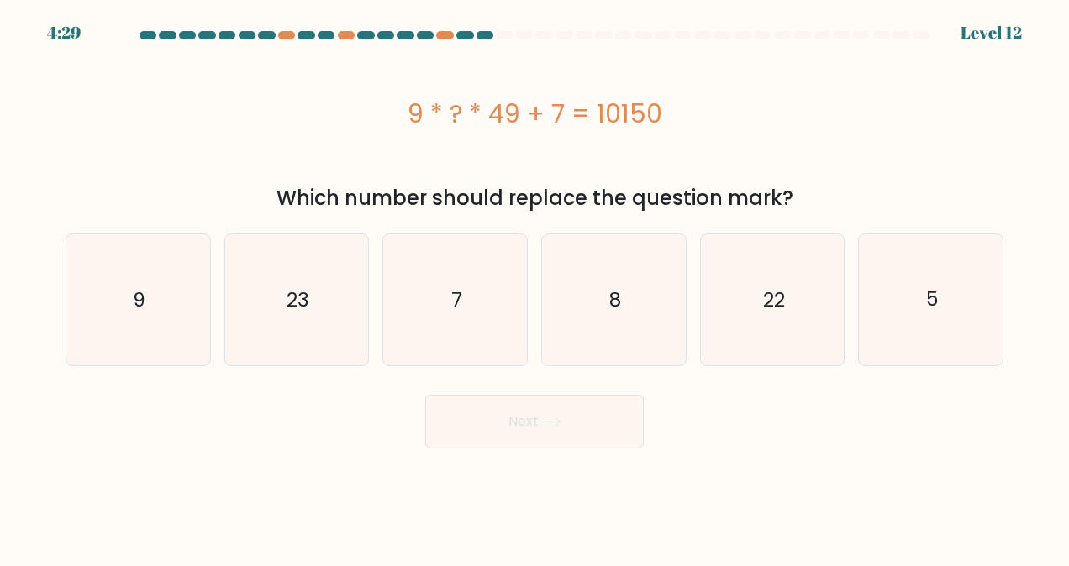
drag, startPoint x: 417, startPoint y: 114, endPoint x: 666, endPoint y: 119, distance: 248.8
click at [666, 119] on div "9 * ? * 49 + 7 = 10150" at bounding box center [535, 114] width 938 height 38
drag, startPoint x: 666, startPoint y: 119, endPoint x: 721, endPoint y: 130, distance: 56.5
click at [721, 130] on div "9 * ? * 49 + 7 = 10150" at bounding box center [535, 114] width 938 height 38
click at [750, 156] on div "9 * ? * 49 + 7 = 10150" at bounding box center [535, 113] width 938 height 134
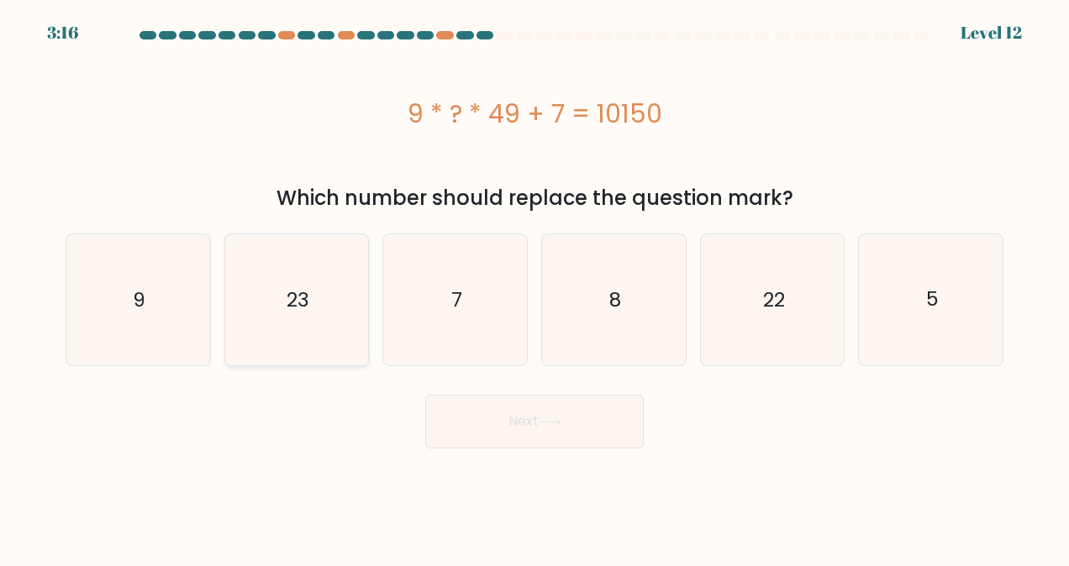
click at [266, 316] on icon "23" at bounding box center [296, 299] width 131 height 131
click at [534, 287] on input "b. 23" at bounding box center [534, 285] width 1 height 4
radio input "true"
click at [501, 429] on button "Next" at bounding box center [534, 422] width 218 height 54
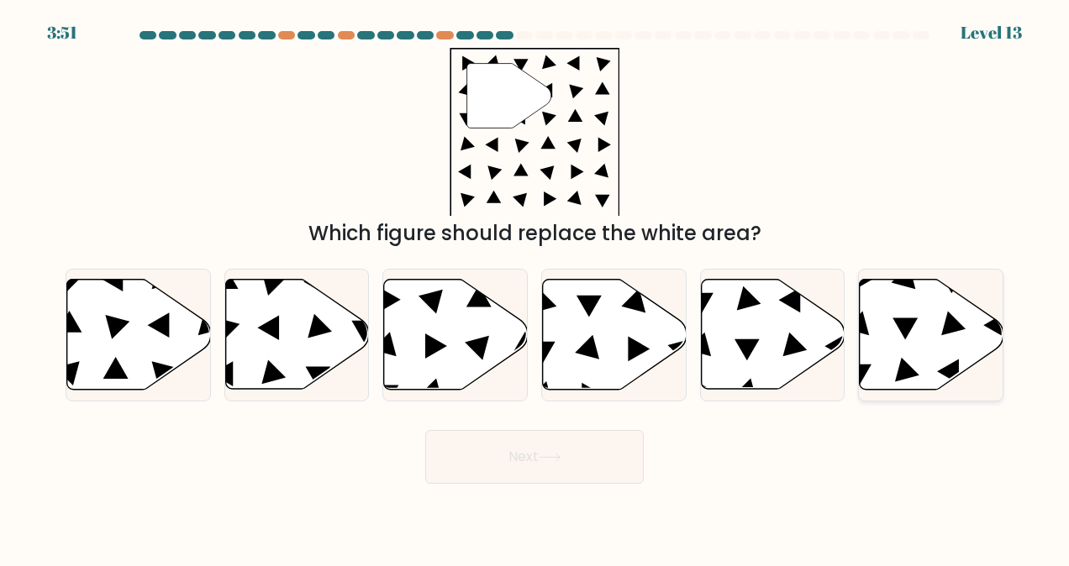
click at [939, 297] on icon at bounding box center [932, 335] width 144 height 110
click at [535, 287] on input "f." at bounding box center [534, 285] width 1 height 4
radio input "true"
click at [568, 469] on button "Next" at bounding box center [534, 457] width 218 height 54
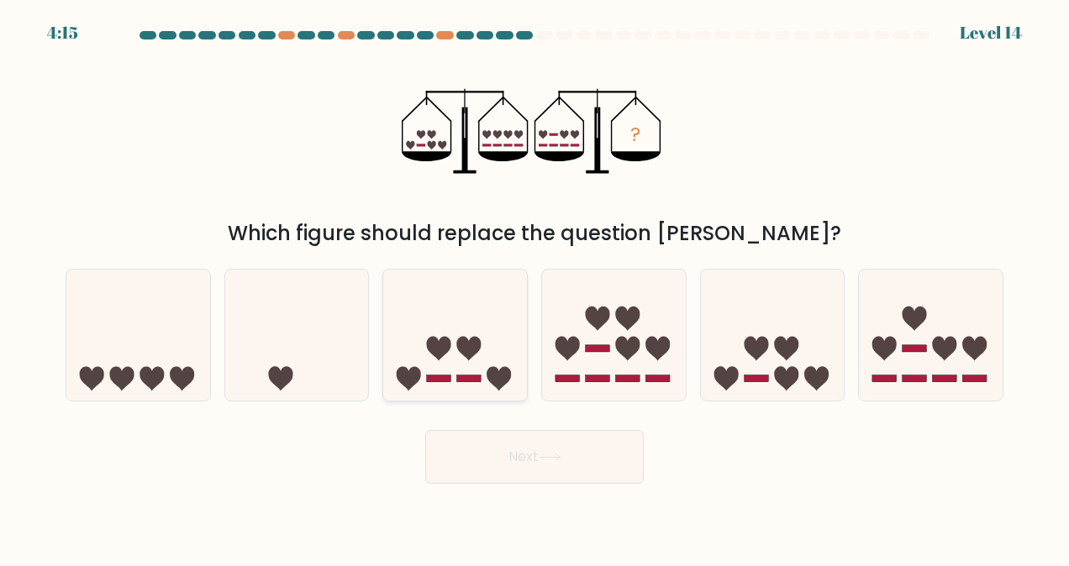
click at [420, 343] on icon at bounding box center [455, 335] width 144 height 118
click at [534, 287] on input "c." at bounding box center [534, 285] width 1 height 4
radio input "true"
click at [457, 447] on button "Next" at bounding box center [534, 457] width 218 height 54
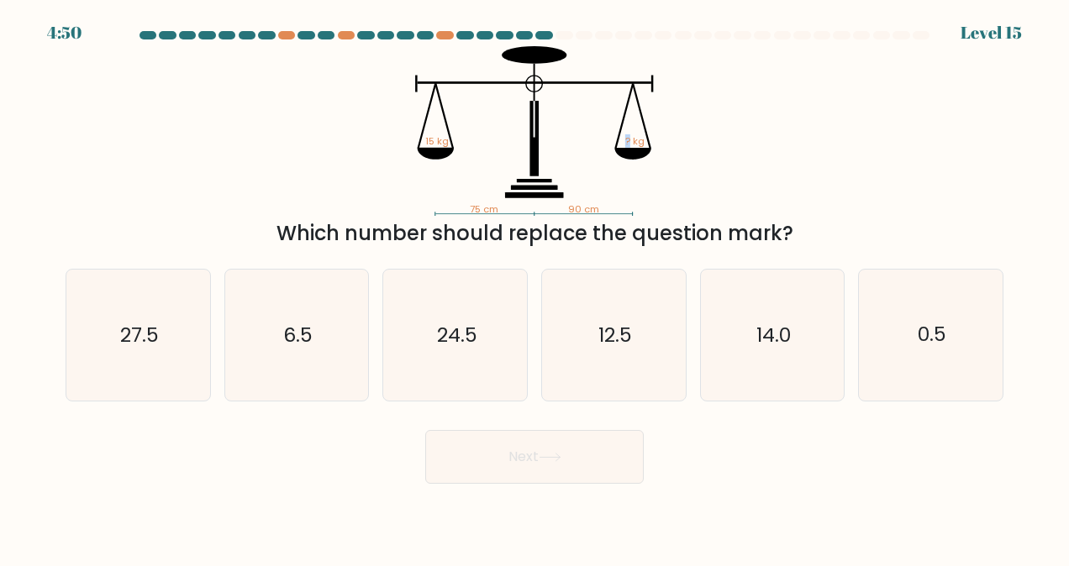
click at [624, 138] on icon "75 cm 90 cm 15 kg ? kg" at bounding box center [534, 131] width 504 height 170
drag, startPoint x: 624, startPoint y: 138, endPoint x: 735, endPoint y: 152, distance: 112.7
click at [735, 152] on icon "75 cm 90 cm 15 kg ? kg" at bounding box center [534, 131] width 504 height 170
click at [580, 339] on icon "12.5" at bounding box center [613, 335] width 131 height 131
click at [535, 287] on input "d. 12.5" at bounding box center [534, 285] width 1 height 4
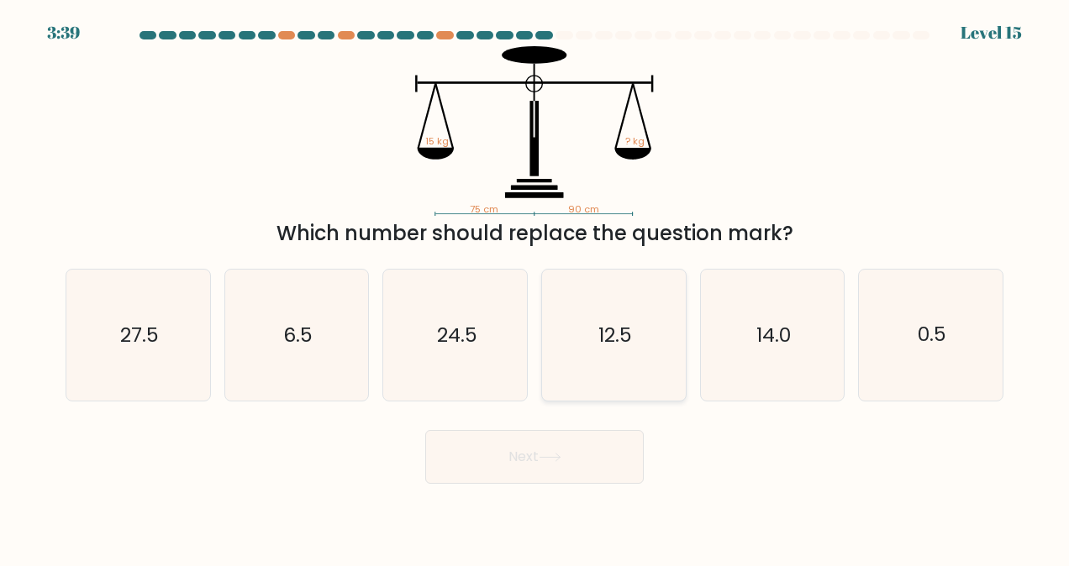
radio input "true"
click at [532, 439] on button "Next" at bounding box center [534, 457] width 218 height 54
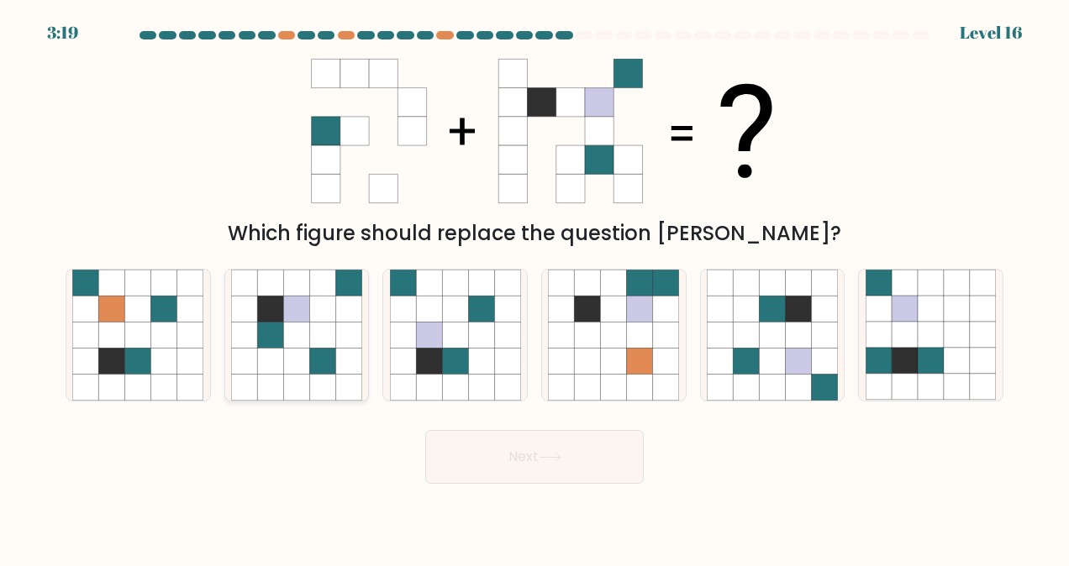
click at [300, 328] on icon at bounding box center [296, 336] width 26 height 26
click at [534, 287] on input "b." at bounding box center [534, 285] width 1 height 4
radio input "true"
click at [474, 367] on icon at bounding box center [481, 362] width 26 height 26
click at [534, 287] on input "c." at bounding box center [534, 285] width 1 height 4
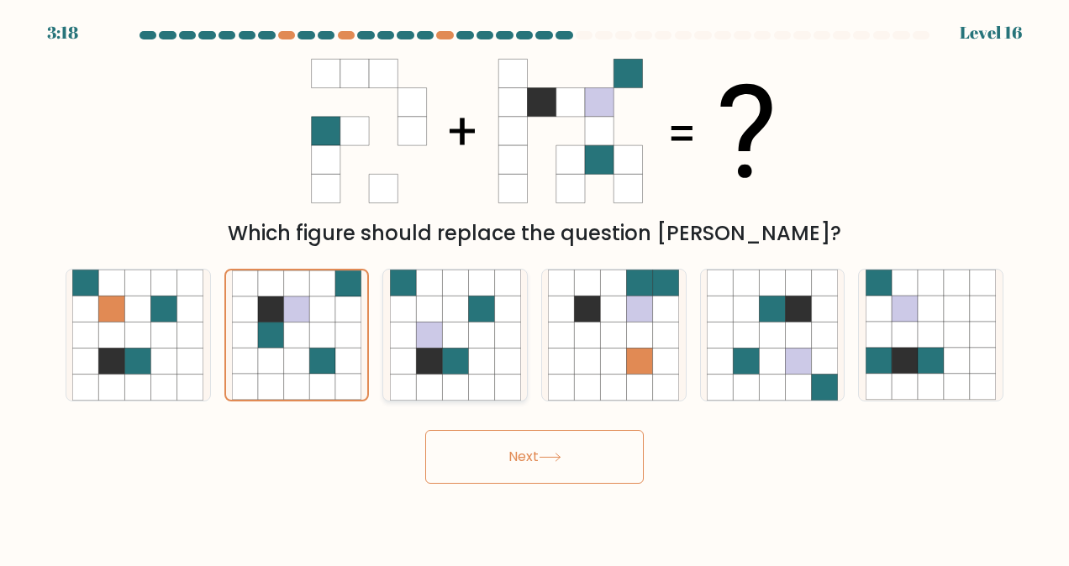
radio input "true"
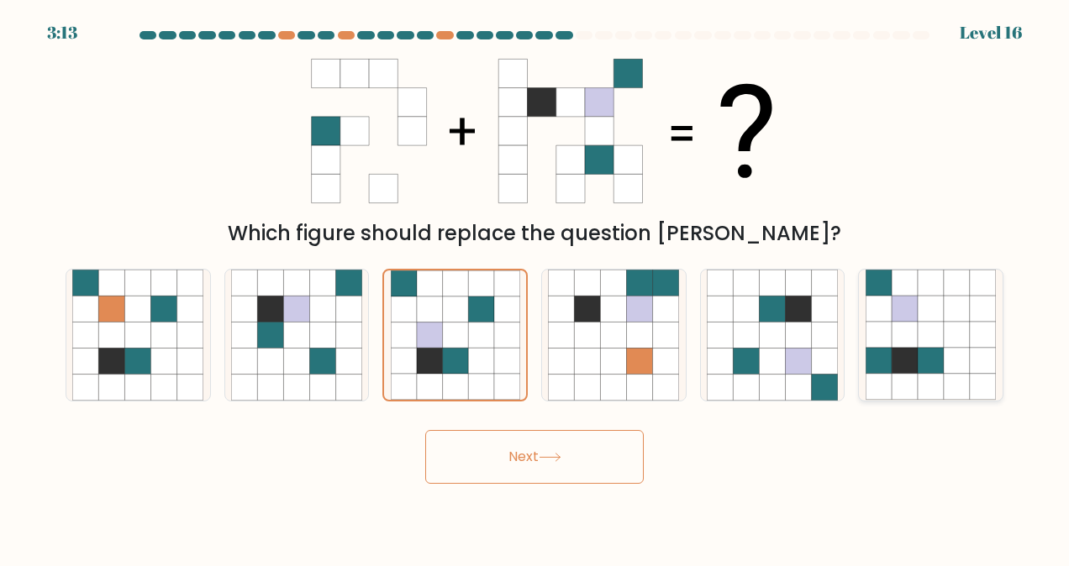
click at [899, 356] on icon at bounding box center [905, 362] width 26 height 26
click at [535, 287] on input "f." at bounding box center [534, 285] width 1 height 4
radio input "true"
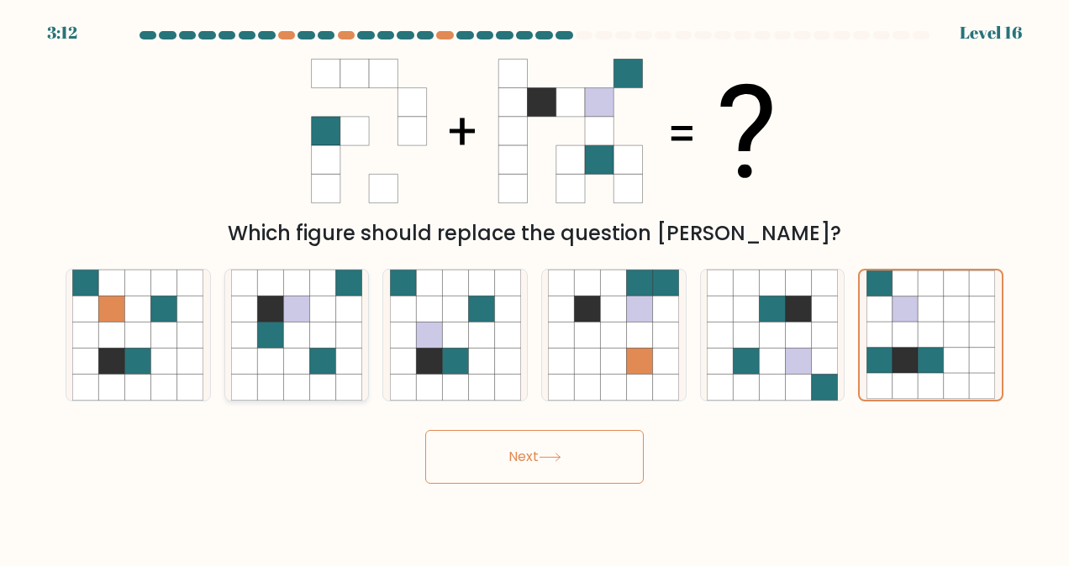
click at [319, 331] on icon at bounding box center [322, 336] width 26 height 26
click at [534, 287] on input "b." at bounding box center [534, 285] width 1 height 4
radio input "true"
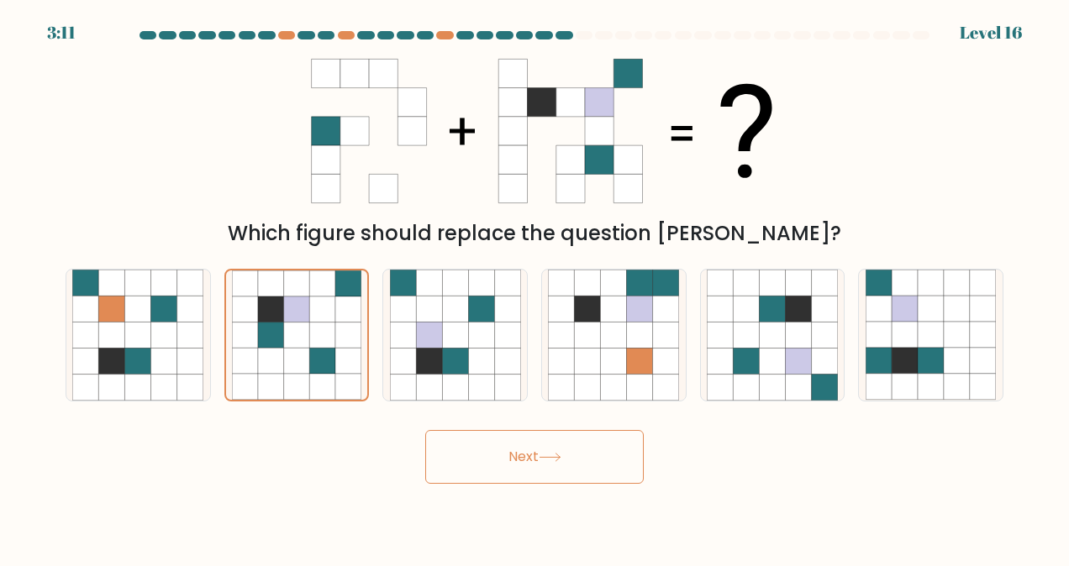
click at [496, 452] on button "Next" at bounding box center [534, 457] width 218 height 54
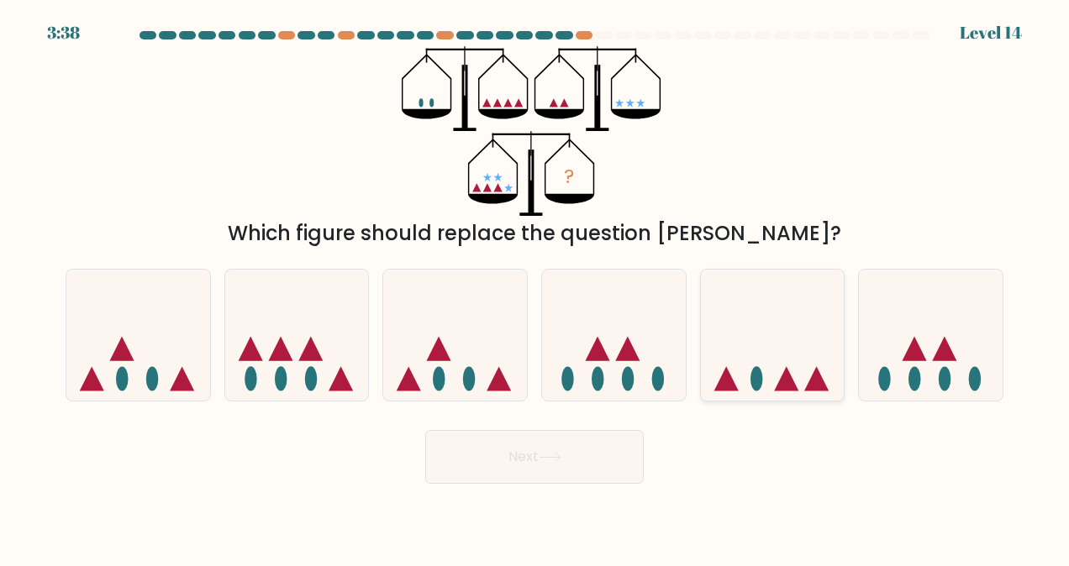
drag, startPoint x: 726, startPoint y: 342, endPoint x: 719, endPoint y: 354, distance: 13.6
click at [728, 342] on icon at bounding box center [773, 335] width 144 height 118
click at [535, 287] on input "e." at bounding box center [534, 285] width 1 height 4
radio input "true"
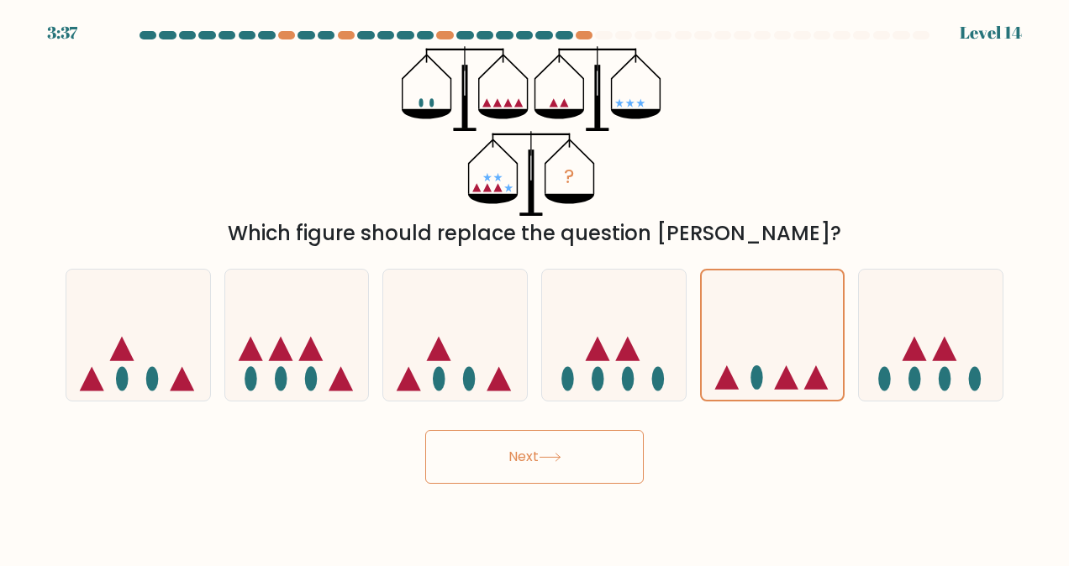
click at [523, 448] on button "Next" at bounding box center [534, 457] width 218 height 54
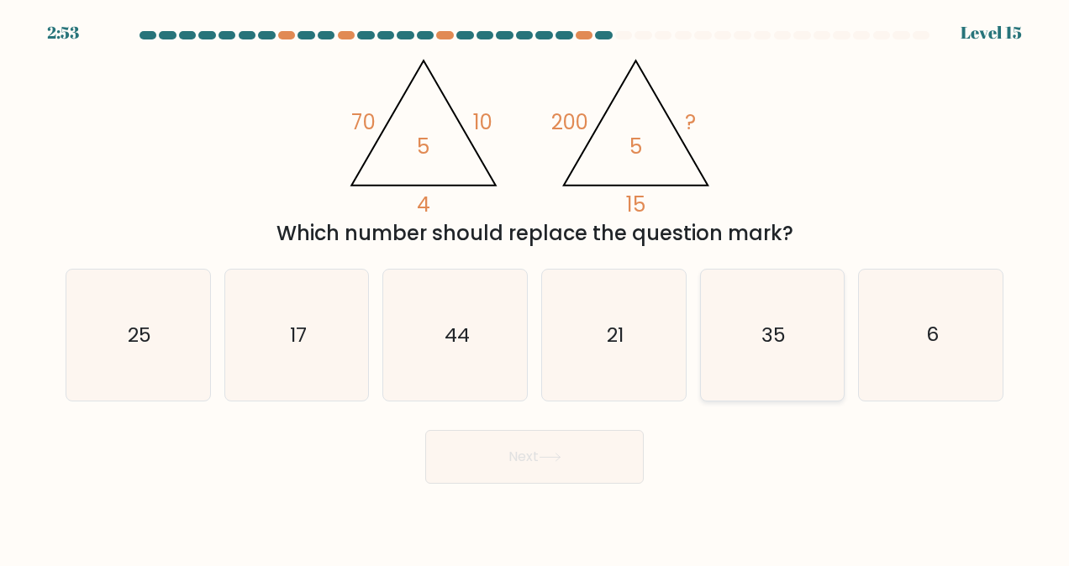
click at [753, 335] on icon "35" at bounding box center [772, 335] width 131 height 131
click at [535, 287] on input "e. 35" at bounding box center [534, 285] width 1 height 4
radio input "true"
click at [564, 463] on button "Next" at bounding box center [534, 457] width 218 height 54
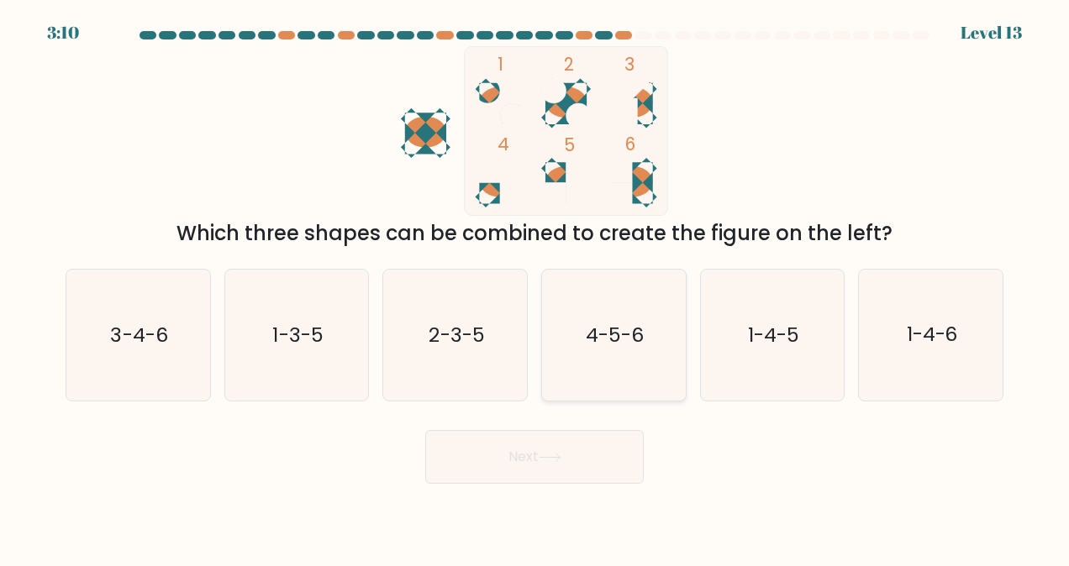
click at [594, 342] on text "4-5-6" at bounding box center [615, 335] width 58 height 27
click at [535, 287] on input "d. 4-5-6" at bounding box center [534, 285] width 1 height 4
radio input "true"
click at [568, 462] on button "Next" at bounding box center [534, 457] width 218 height 54
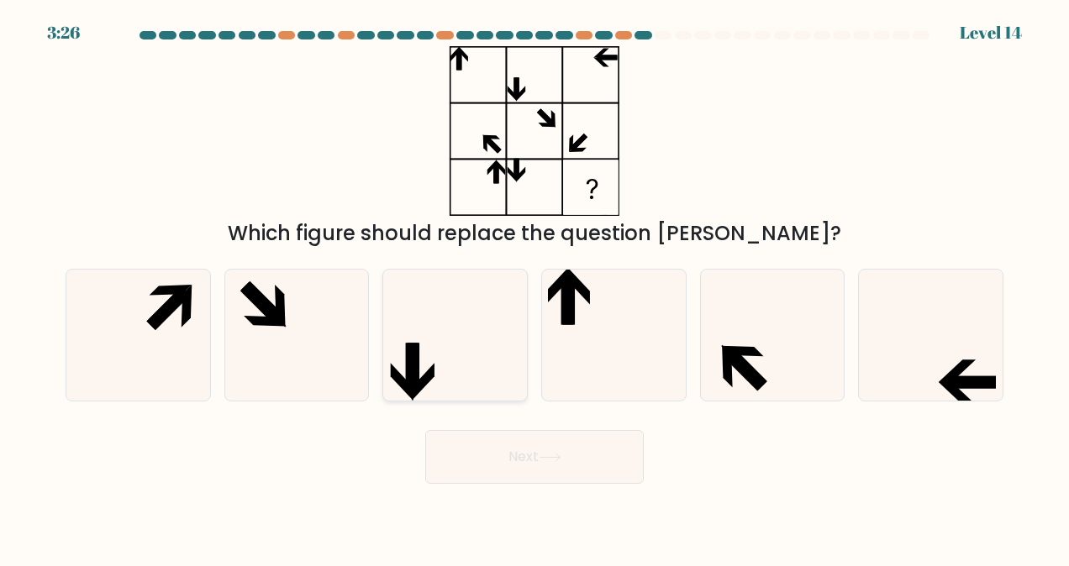
click at [420, 333] on icon at bounding box center [455, 335] width 131 height 131
click at [534, 287] on input "c." at bounding box center [534, 285] width 1 height 4
radio input "true"
click at [592, 455] on button "Next" at bounding box center [534, 457] width 218 height 54
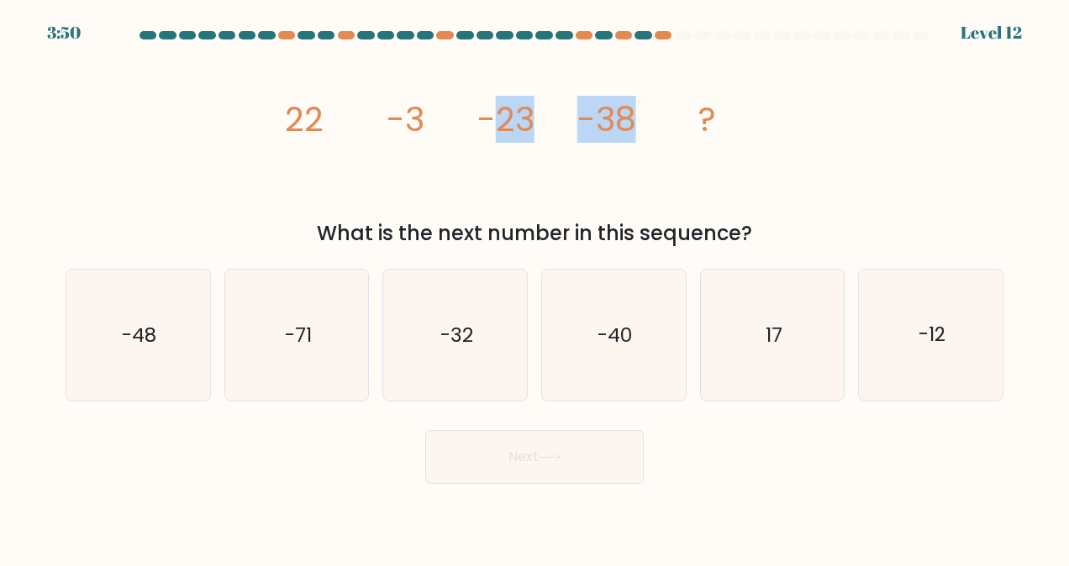
drag, startPoint x: 497, startPoint y: 116, endPoint x: 657, endPoint y: 119, distance: 159.7
click at [657, 119] on icon "image/svg+xml 22 -3 -23 -38 ?" at bounding box center [534, 131] width 504 height 170
click at [303, 153] on icon "image/svg+xml 22 -3 -23 -38 ?" at bounding box center [534, 131] width 504 height 170
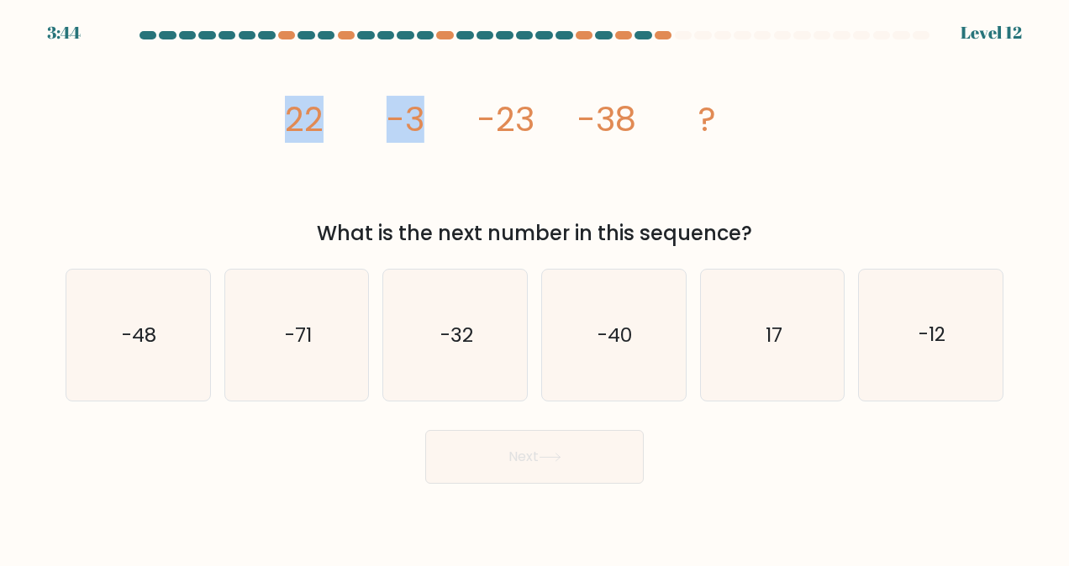
drag, startPoint x: 290, startPoint y: 116, endPoint x: 422, endPoint y: 111, distance: 132.0
click at [422, 111] on g "22 -3 -23 -38 ?" at bounding box center [501, 119] width 432 height 47
drag, startPoint x: 422, startPoint y: 111, endPoint x: 395, endPoint y: 167, distance: 62.4
click at [395, 167] on icon "image/svg+xml 22 -3 -23 -38 ?" at bounding box center [534, 131] width 504 height 170
click at [321, 173] on icon "image/svg+xml 22 -3 -23 -38 ?" at bounding box center [534, 131] width 504 height 170
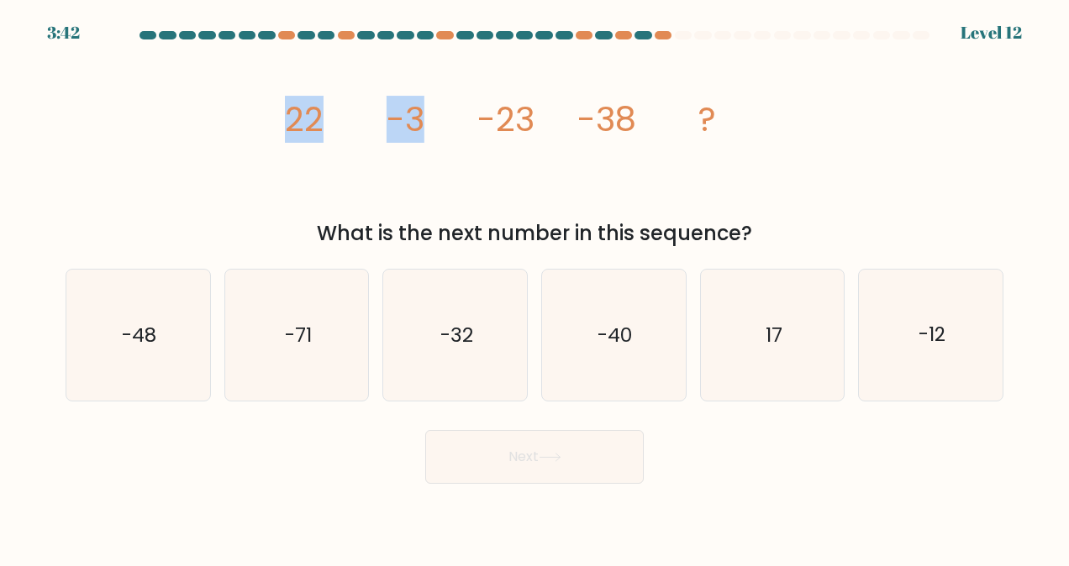
drag, startPoint x: 326, startPoint y: 151, endPoint x: 350, endPoint y: 138, distance: 27.8
click at [350, 138] on icon "image/svg+xml 22 -3 -23 -38 ?" at bounding box center [534, 131] width 504 height 170
click at [351, 131] on icon "image/svg+xml 22 -3 -23 -38 ?" at bounding box center [534, 131] width 504 height 170
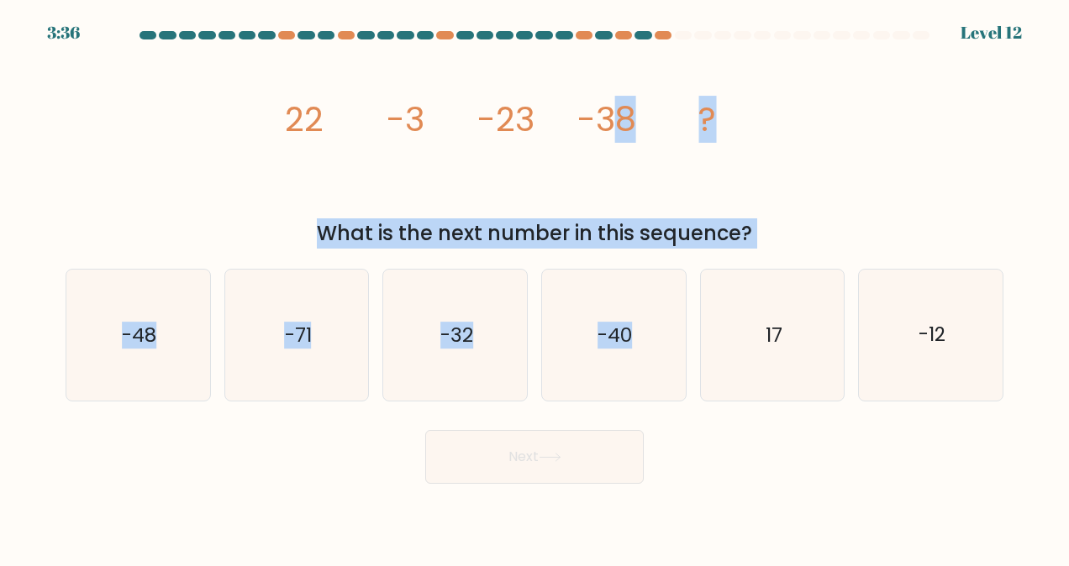
drag, startPoint x: 622, startPoint y: 118, endPoint x: 632, endPoint y: 261, distance: 143.2
click at [632, 260] on form at bounding box center [534, 257] width 1069 height 453
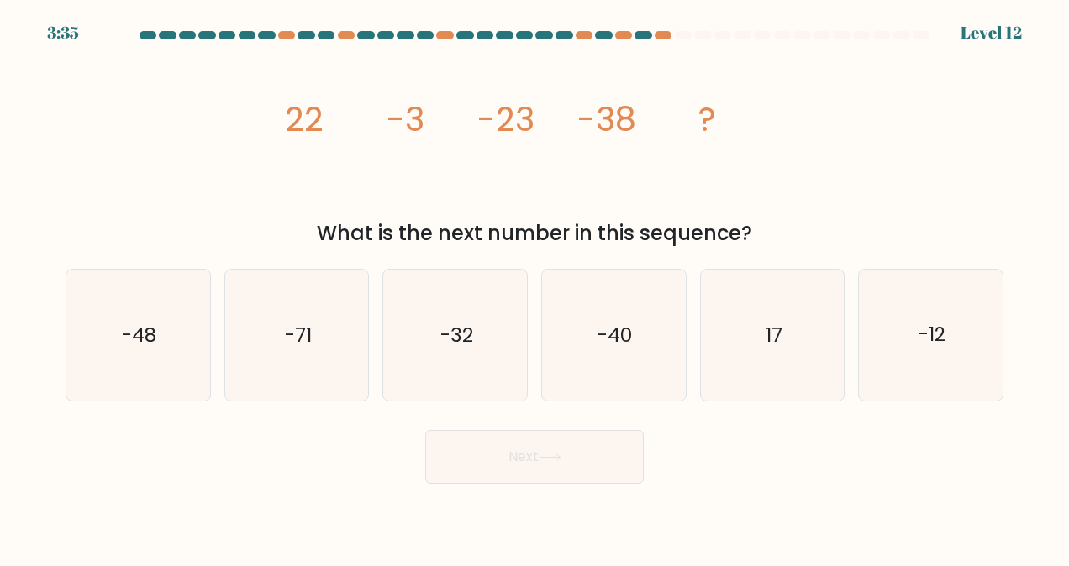
click at [194, 212] on div "image/svg+xml 22 -3 -23 -38 ? What is the next number in this sequence?" at bounding box center [534, 147] width 958 height 203
click at [177, 303] on icon "-48" at bounding box center [137, 335] width 131 height 131
click at [534, 287] on input "a. -48" at bounding box center [534, 285] width 1 height 4
radio input "true"
click at [514, 457] on button "Next" at bounding box center [534, 457] width 218 height 54
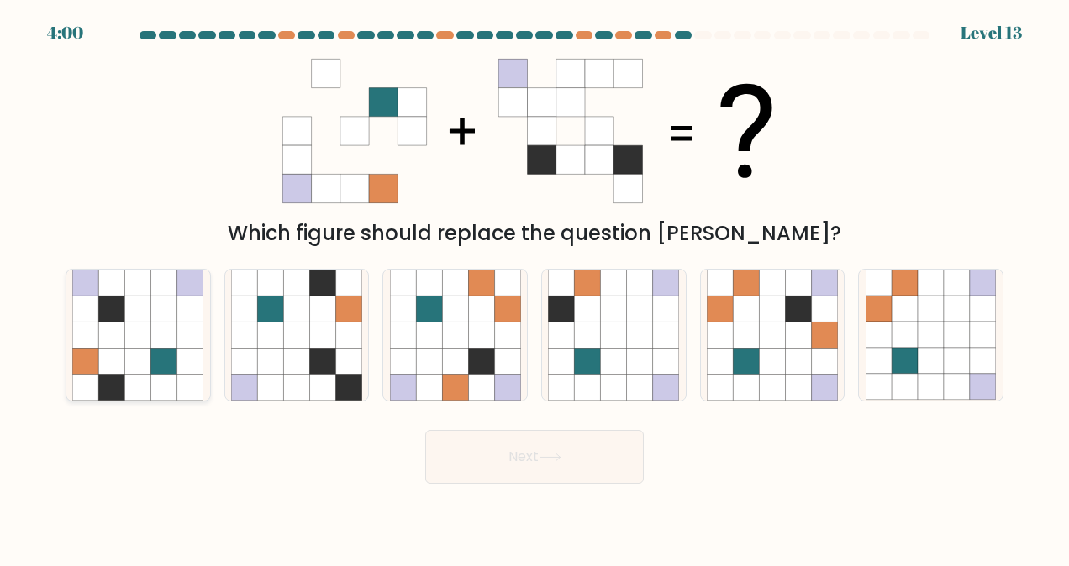
click at [97, 364] on icon at bounding box center [86, 362] width 26 height 26
click at [534, 287] on input "a." at bounding box center [534, 285] width 1 height 4
radio input "true"
click at [471, 450] on button "Next" at bounding box center [534, 457] width 218 height 54
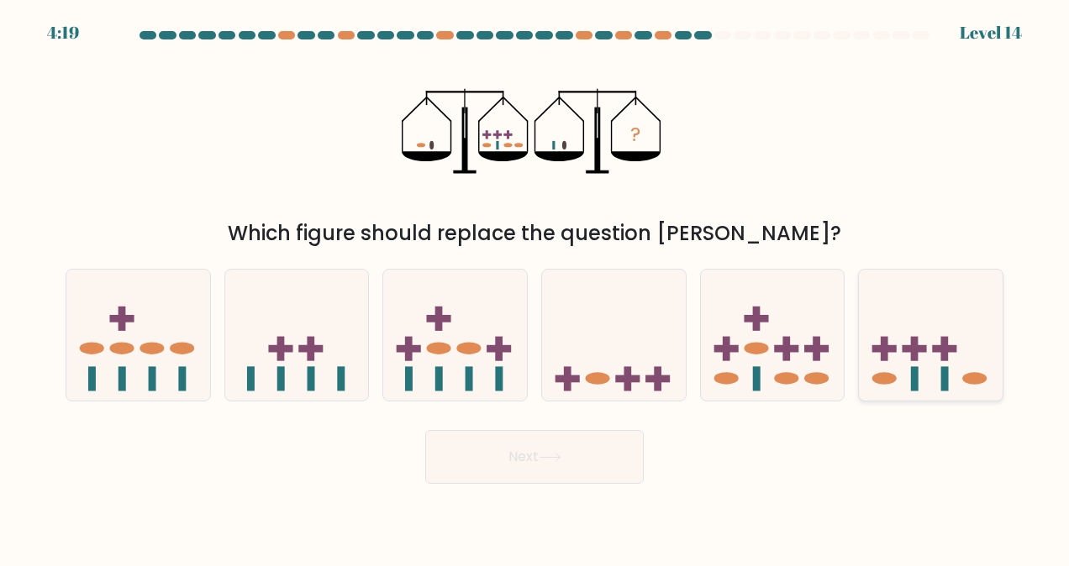
click at [970, 364] on icon at bounding box center [931, 335] width 144 height 118
click at [535, 287] on input "f." at bounding box center [534, 285] width 1 height 4
radio input "true"
click at [585, 456] on button "Next" at bounding box center [534, 457] width 218 height 54
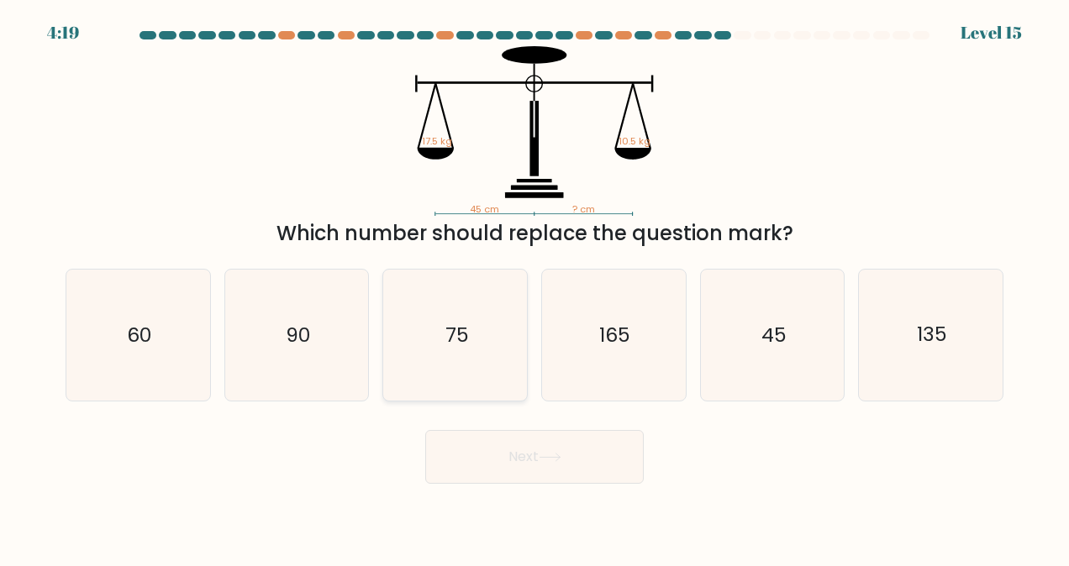
click at [436, 319] on icon "75" at bounding box center [455, 335] width 131 height 131
click at [534, 287] on input "c. 75" at bounding box center [534, 285] width 1 height 4
radio input "true"
click at [497, 462] on button "Next" at bounding box center [534, 457] width 218 height 54
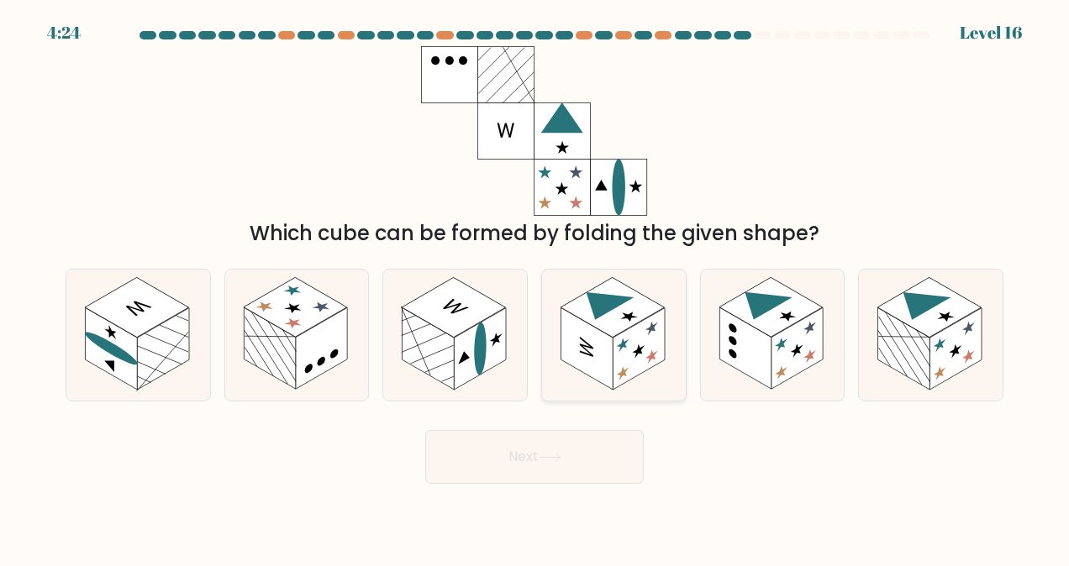
click at [634, 354] on rect at bounding box center [639, 349] width 52 height 82
click at [535, 287] on input "d." at bounding box center [534, 285] width 1 height 4
radio input "true"
click at [583, 460] on button "Next" at bounding box center [534, 457] width 218 height 54
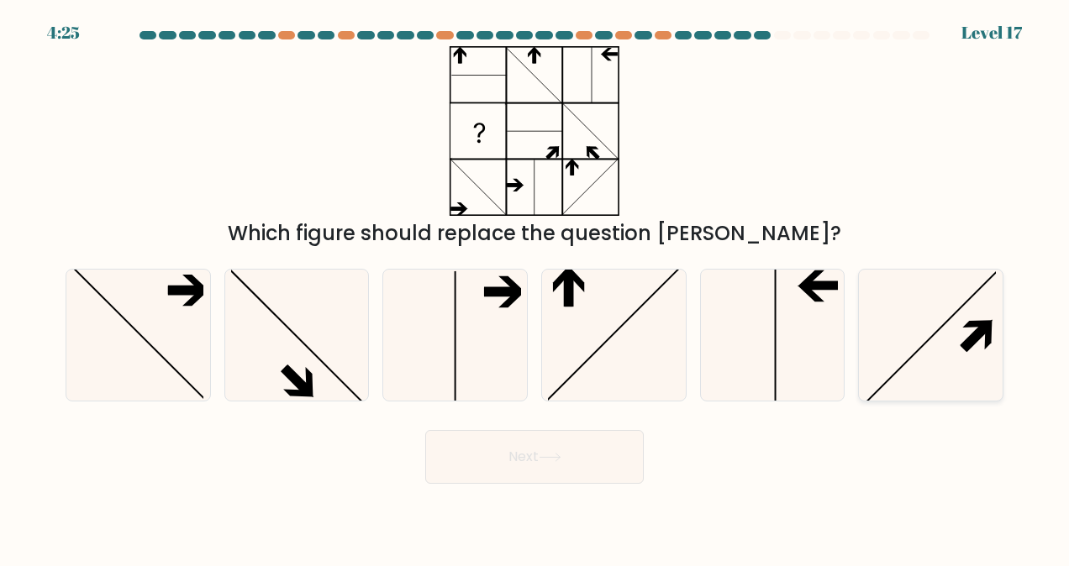
click at [966, 319] on icon at bounding box center [931, 335] width 131 height 131
click at [535, 287] on input "f." at bounding box center [534, 285] width 1 height 4
radio input "true"
click at [525, 456] on button "Next" at bounding box center [534, 457] width 218 height 54
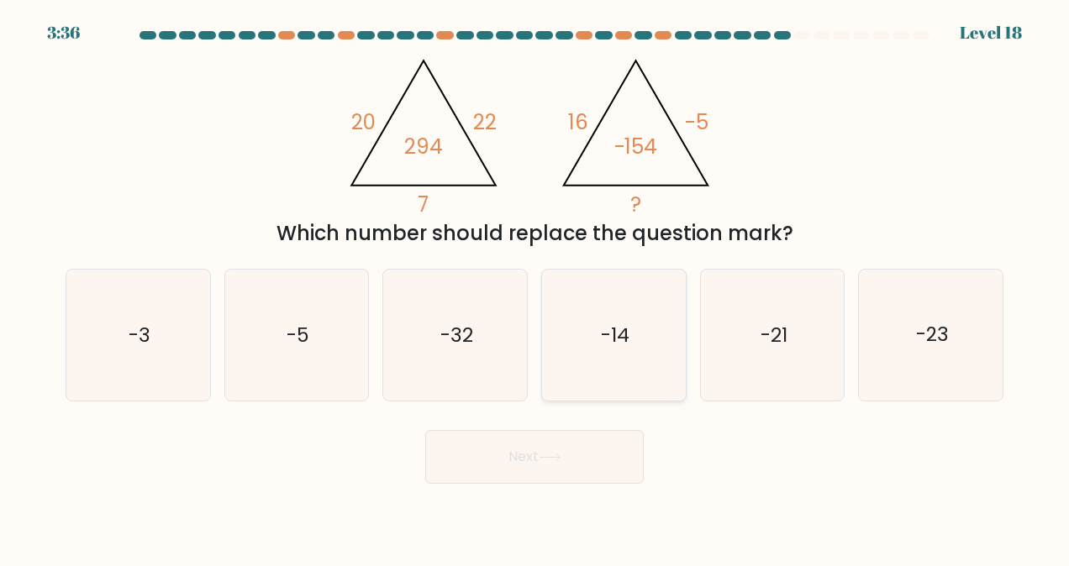
click at [639, 376] on icon "-14" at bounding box center [613, 335] width 131 height 131
click at [535, 287] on input "d. -14" at bounding box center [534, 285] width 1 height 4
radio input "true"
click at [546, 469] on button "Next" at bounding box center [534, 457] width 218 height 54
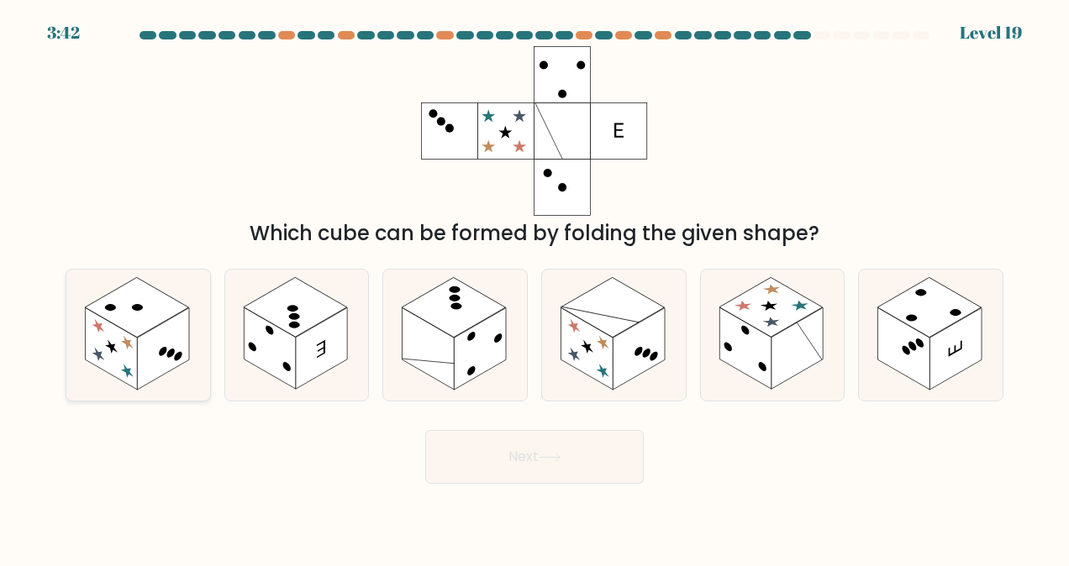
click at [113, 346] on icon at bounding box center [111, 348] width 13 height 19
click at [534, 287] on input "a." at bounding box center [534, 285] width 1 height 4
radio input "true"
click at [520, 440] on button "Next" at bounding box center [534, 457] width 218 height 54
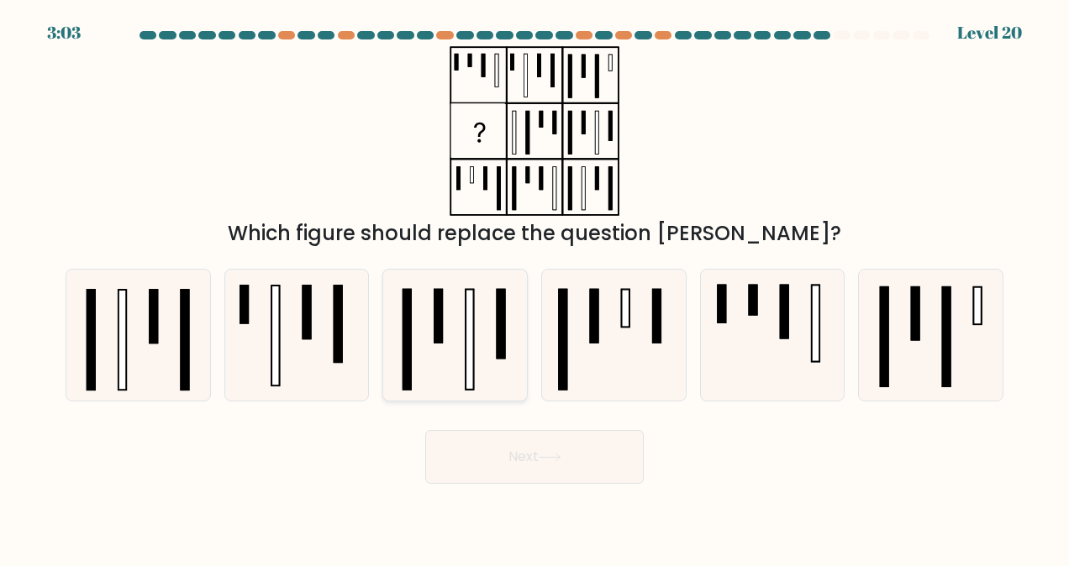
click at [448, 338] on icon at bounding box center [455, 335] width 131 height 131
click at [534, 287] on input "c." at bounding box center [534, 285] width 1 height 4
radio input "true"
click at [482, 451] on button "Next" at bounding box center [534, 457] width 218 height 54
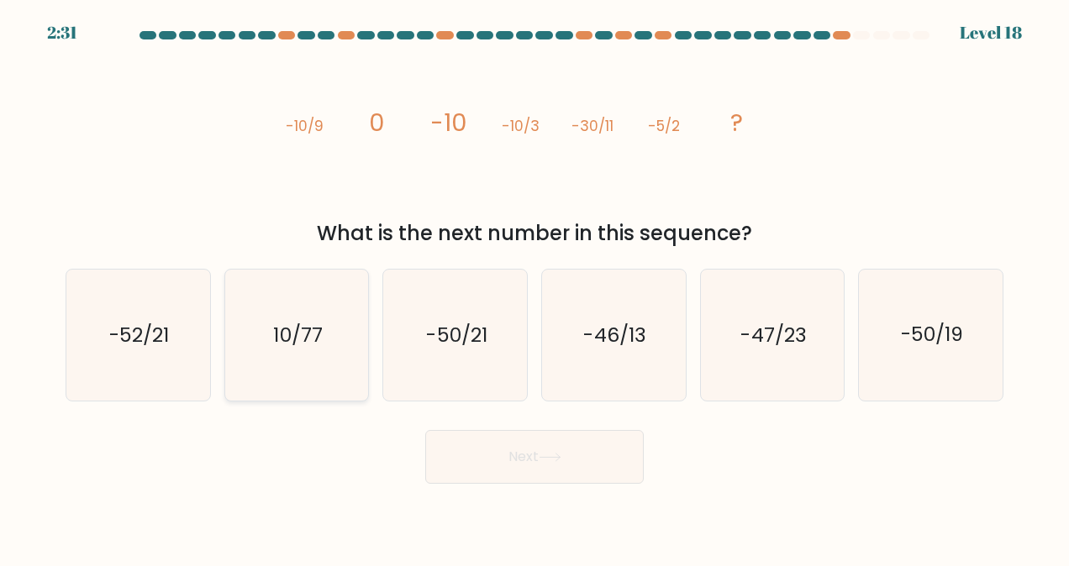
click at [306, 333] on text "10/77" at bounding box center [298, 335] width 49 height 27
click at [534, 287] on input "b. 10/77" at bounding box center [534, 285] width 1 height 4
radio input "true"
click at [439, 317] on icon "-50/21" at bounding box center [455, 335] width 131 height 131
click at [534, 287] on input "c. -50/21" at bounding box center [534, 285] width 1 height 4
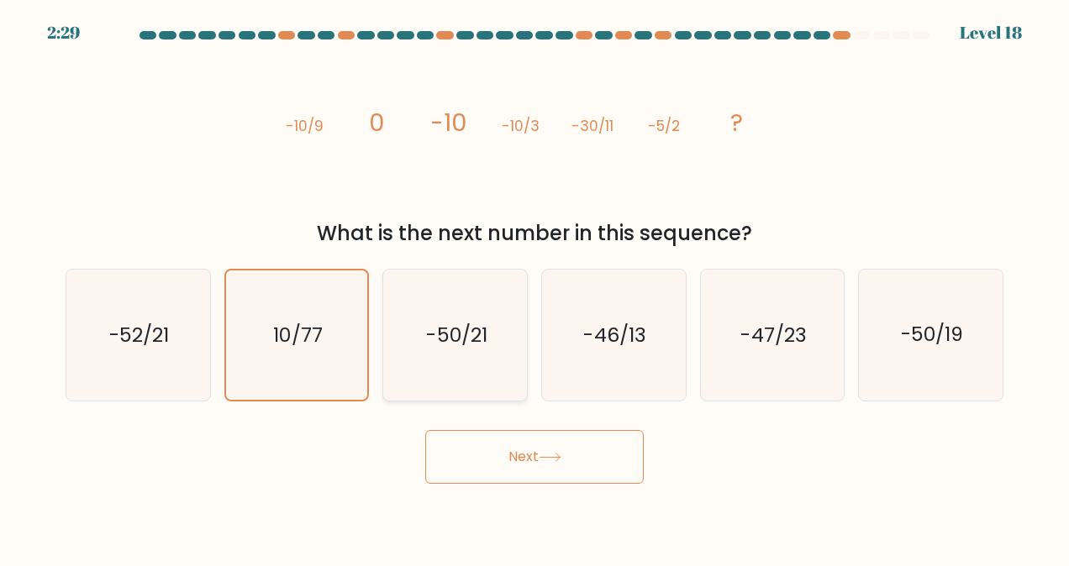
radio input "true"
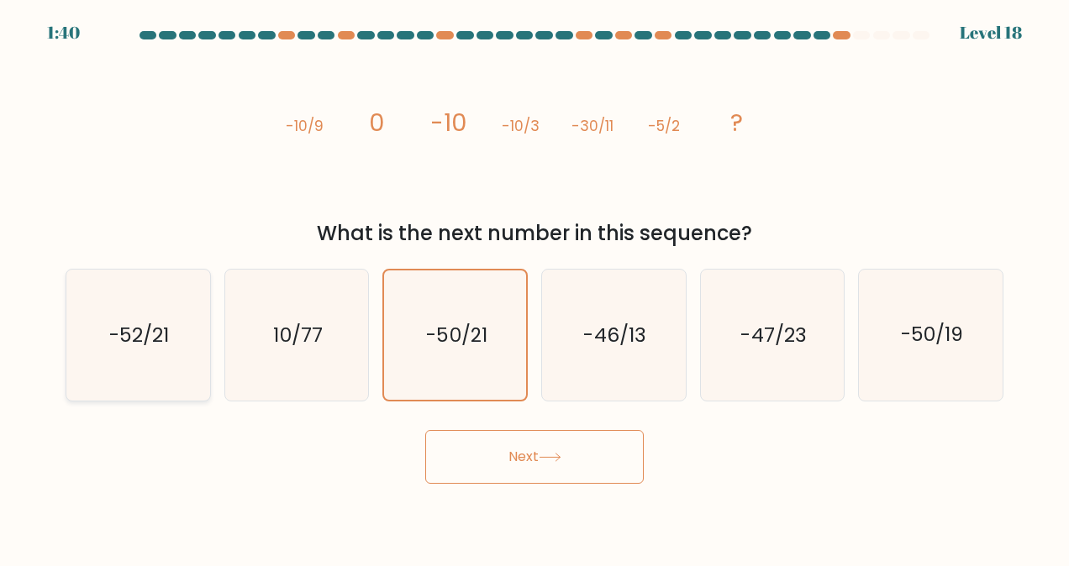
click at [161, 310] on icon "-52/21" at bounding box center [137, 335] width 131 height 131
click at [534, 287] on input "a. -52/21" at bounding box center [534, 285] width 1 height 4
radio input "true"
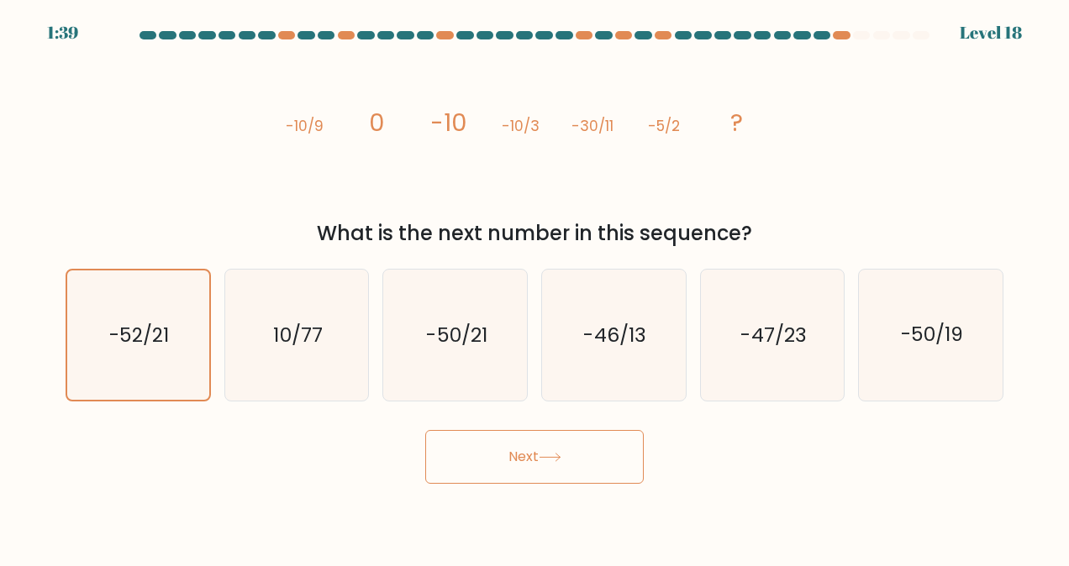
click at [528, 450] on button "Next" at bounding box center [534, 457] width 218 height 54
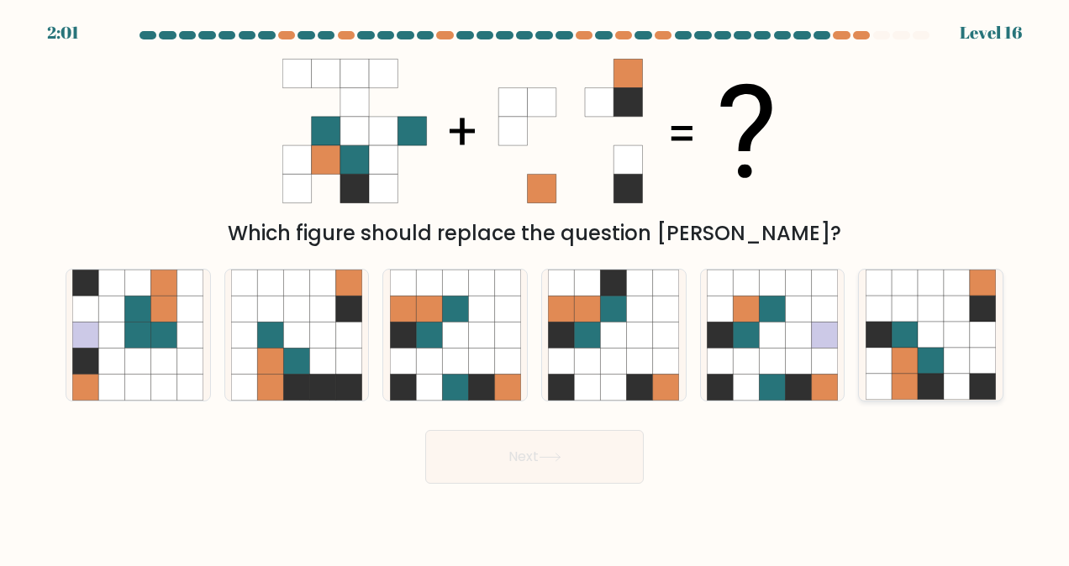
click at [997, 313] on div at bounding box center [930, 335] width 145 height 133
click at [535, 287] on input "f." at bounding box center [534, 285] width 1 height 4
radio input "true"
click at [580, 462] on button "Next" at bounding box center [534, 457] width 218 height 54
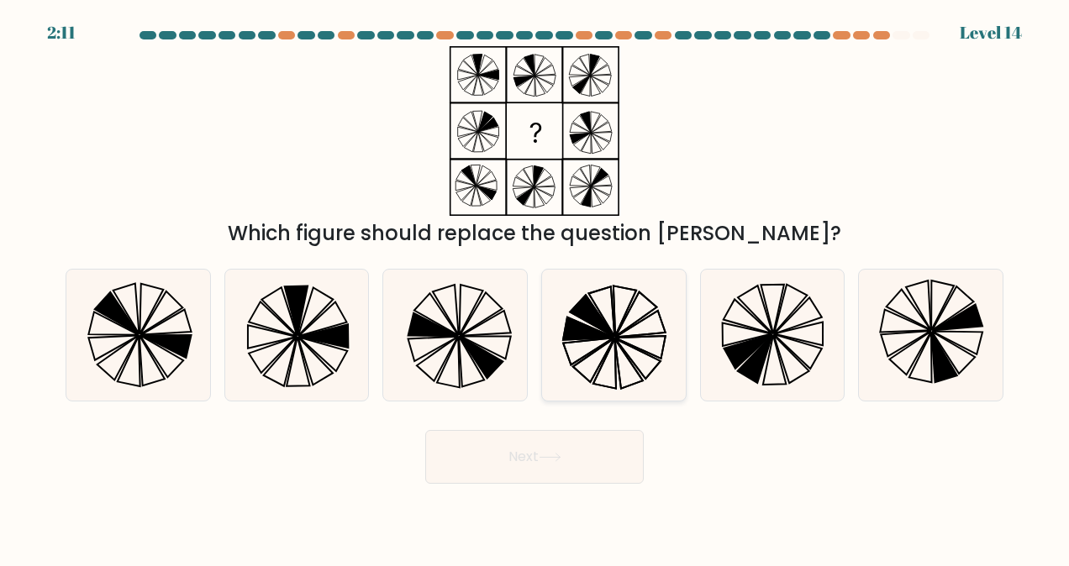
click at [563, 330] on icon at bounding box center [613, 335] width 131 height 131
click at [535, 287] on input "d." at bounding box center [534, 285] width 1 height 4
radio input "true"
click at [548, 455] on button "Next" at bounding box center [534, 457] width 218 height 54
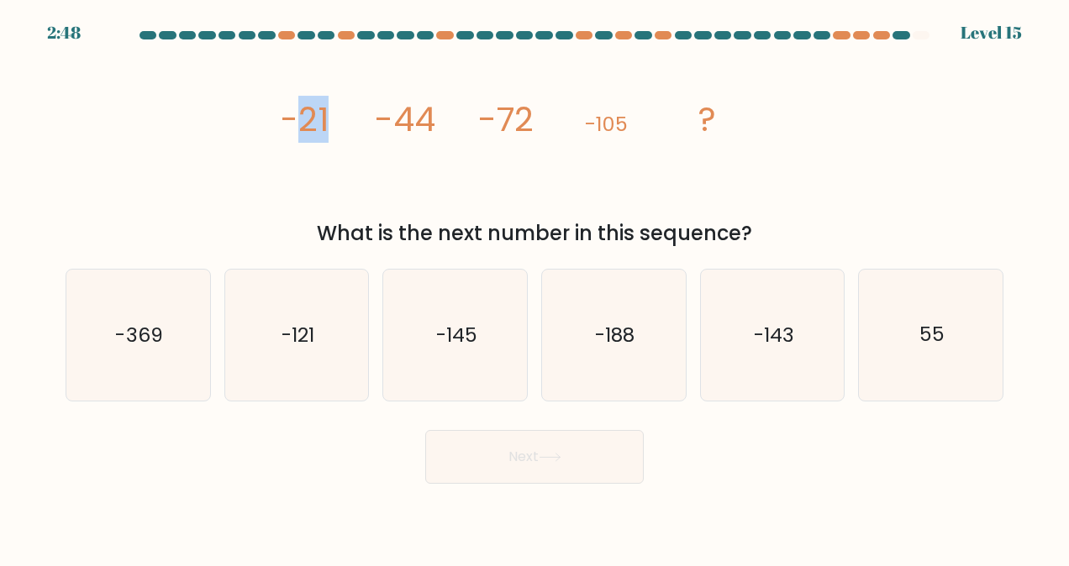
drag, startPoint x: 303, startPoint y: 124, endPoint x: 328, endPoint y: 118, distance: 26.1
click at [328, 118] on tspan "-21" at bounding box center [304, 119] width 49 height 47
drag, startPoint x: 328, startPoint y: 118, endPoint x: 436, endPoint y: 121, distance: 108.5
click at [436, 121] on icon "image/svg+xml -21 -44 -72 -105 ?" at bounding box center [534, 131] width 504 height 170
drag, startPoint x: 436, startPoint y: 121, endPoint x: 546, endPoint y: 127, distance: 110.2
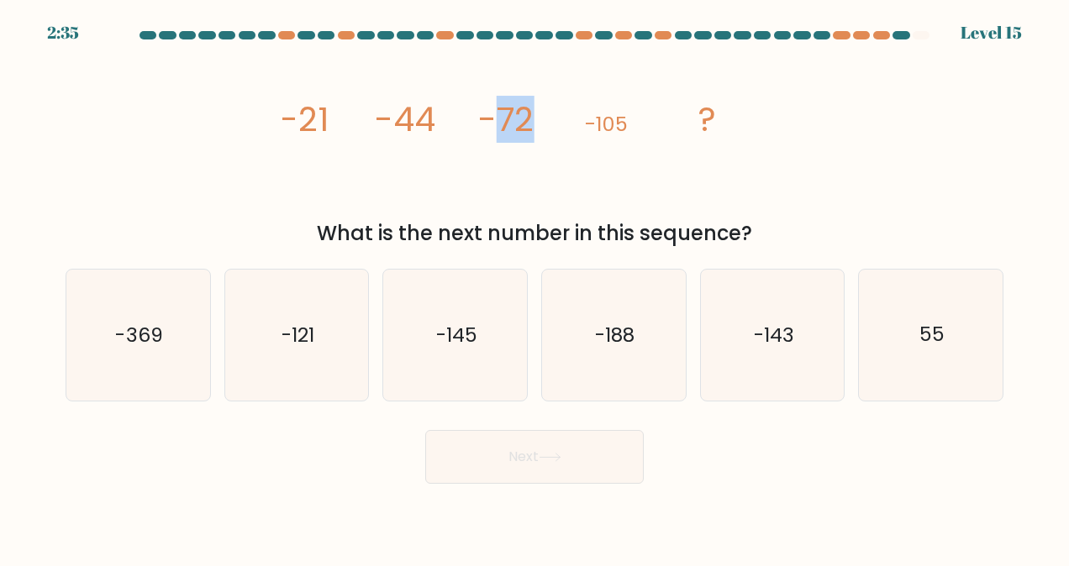
click at [546, 127] on icon "image/svg+xml -21 -44 -72 -105 ?" at bounding box center [534, 131] width 504 height 170
drag, startPoint x: 546, startPoint y: 127, endPoint x: 632, endPoint y: 125, distance: 85.7
click at [632, 125] on icon "image/svg+xml -21 -44 -72 -105 ?" at bounding box center [534, 131] width 504 height 170
click at [750, 314] on icon "-143" at bounding box center [772, 335] width 131 height 131
click at [535, 287] on input "e. -143" at bounding box center [534, 285] width 1 height 4
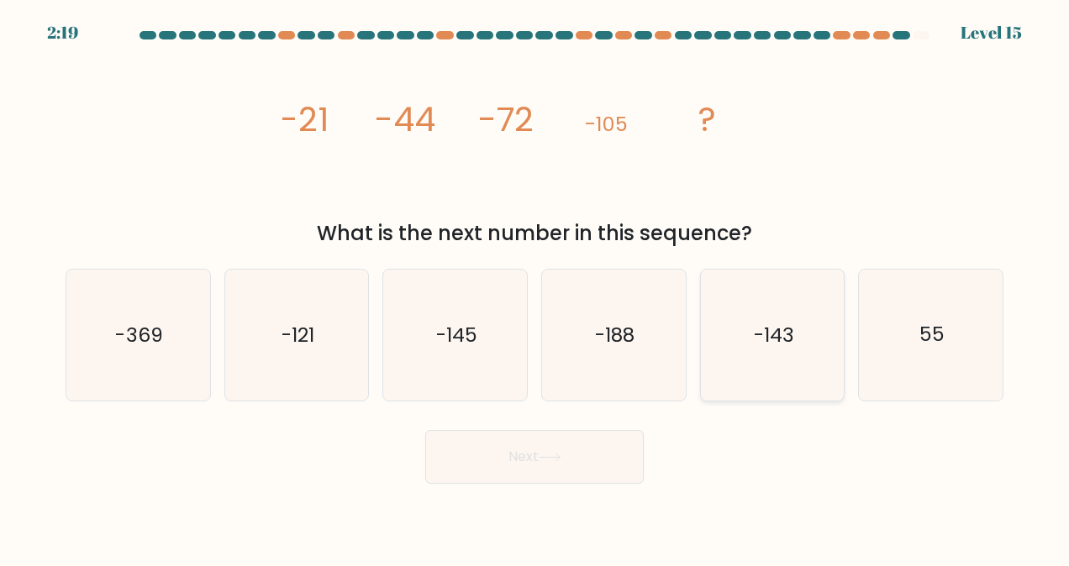
radio input "true"
click at [565, 473] on button "Next" at bounding box center [534, 457] width 218 height 54
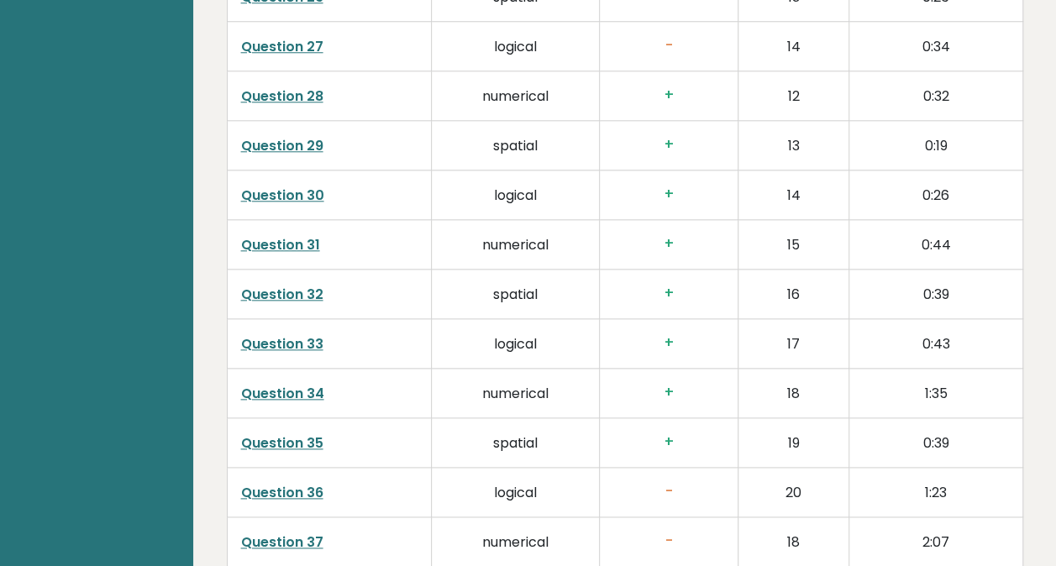
scroll to position [4378, 0]
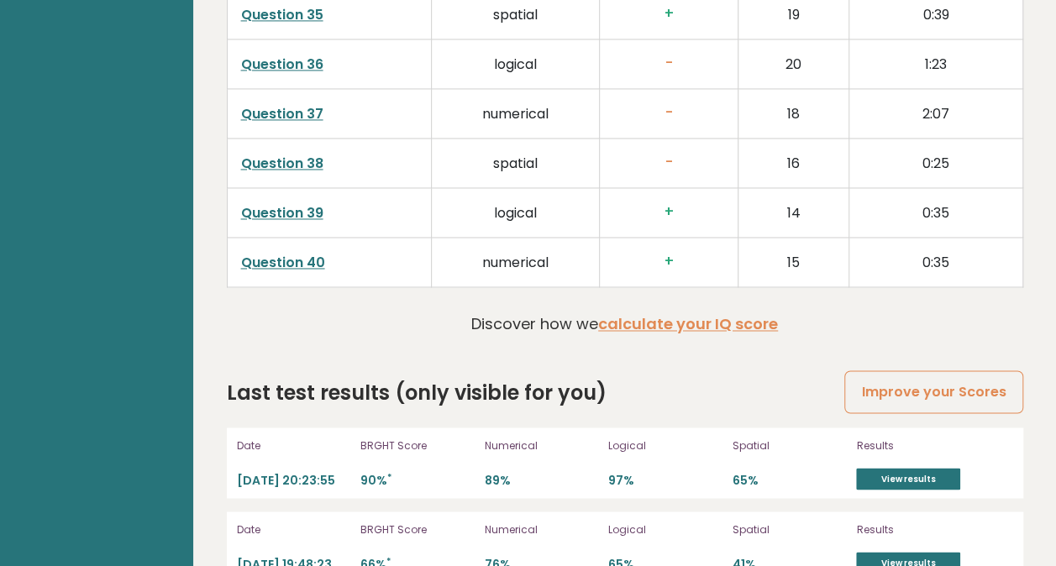
drag, startPoint x: 945, startPoint y: 480, endPoint x: 1024, endPoint y: 461, distance: 80.3
drag, startPoint x: 734, startPoint y: 321, endPoint x: 787, endPoint y: 317, distance: 52.3
click at [909, 371] on link "Improve your Scores" at bounding box center [934, 392] width 178 height 43
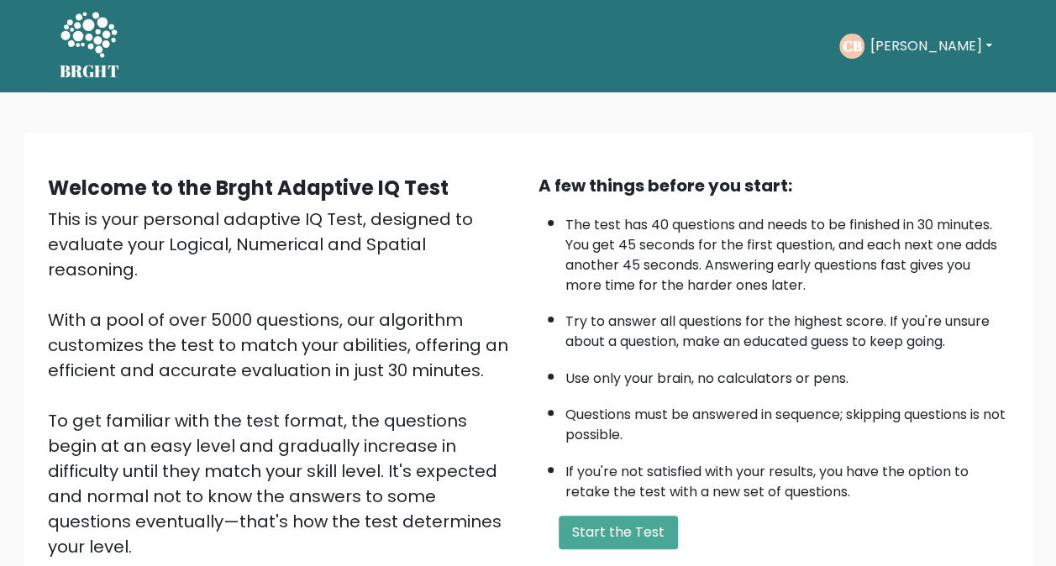
scroll to position [84, 0]
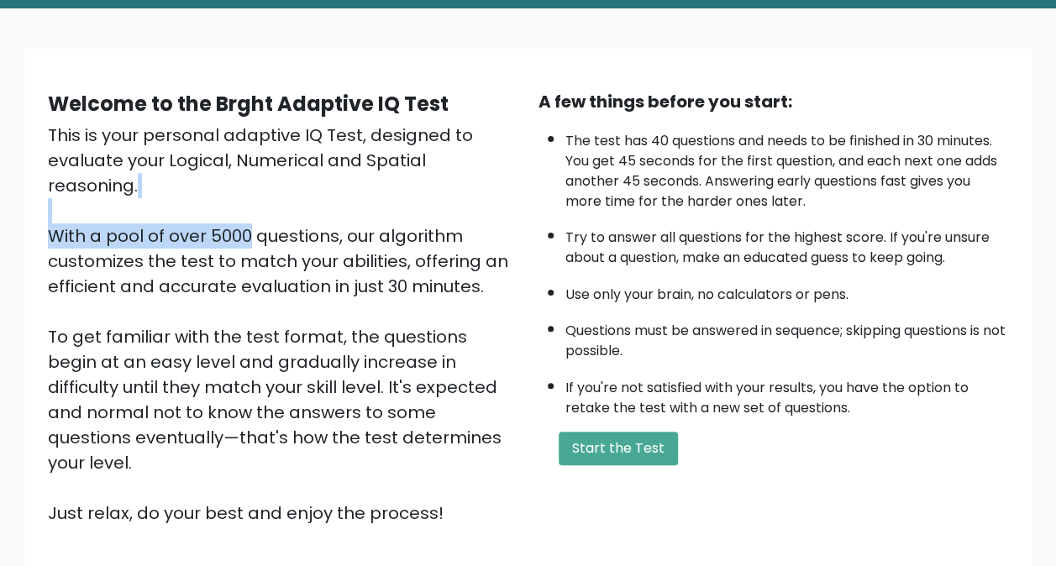
drag, startPoint x: 74, startPoint y: 203, endPoint x: 267, endPoint y: 191, distance: 193.6
click at [267, 191] on div "This is your personal adaptive IQ Test, designed to evaluate your Logical, Nume…" at bounding box center [283, 324] width 471 height 403
drag, startPoint x: 267, startPoint y: 191, endPoint x: 286, endPoint y: 238, distance: 50.6
click at [286, 238] on div "This is your personal adaptive IQ Test, designed to evaluate your Logical, Nume…" at bounding box center [283, 324] width 471 height 403
drag, startPoint x: 286, startPoint y: 238, endPoint x: 379, endPoint y: 282, distance: 103.4
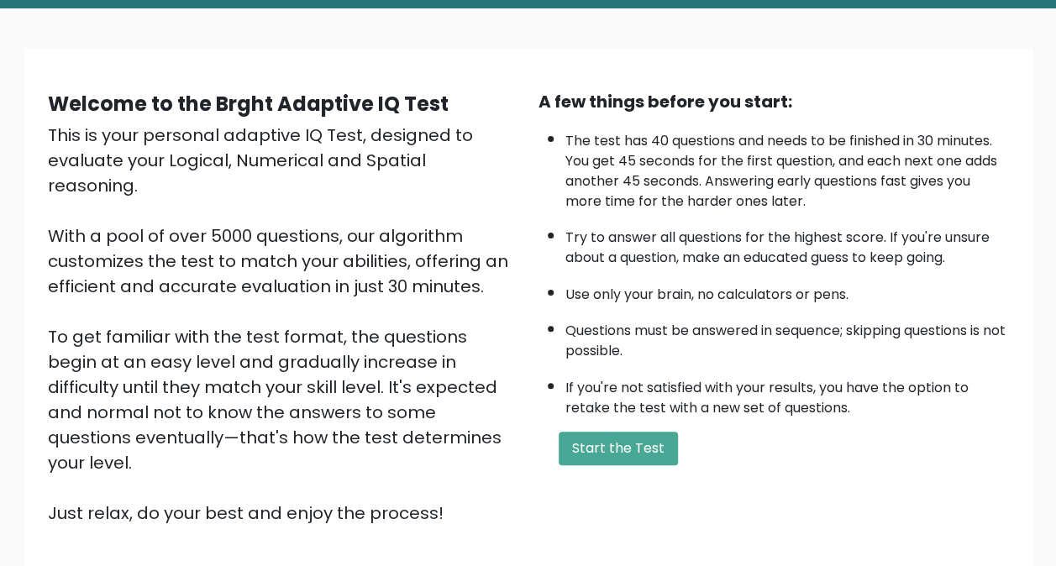
click at [379, 282] on div "This is your personal adaptive IQ Test, designed to evaluate your Logical, Nume…" at bounding box center [283, 324] width 471 height 403
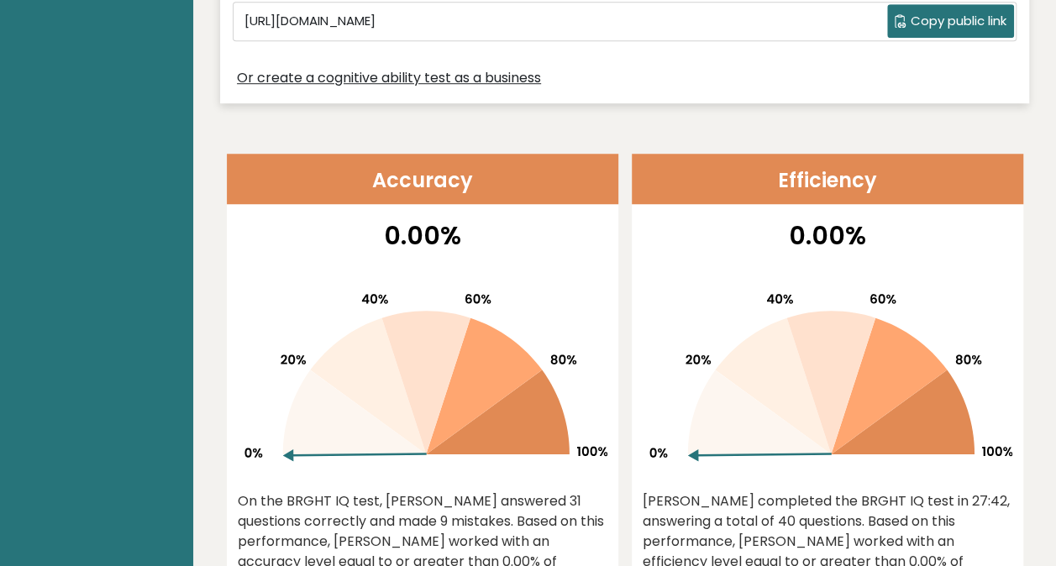
scroll to position [672, 0]
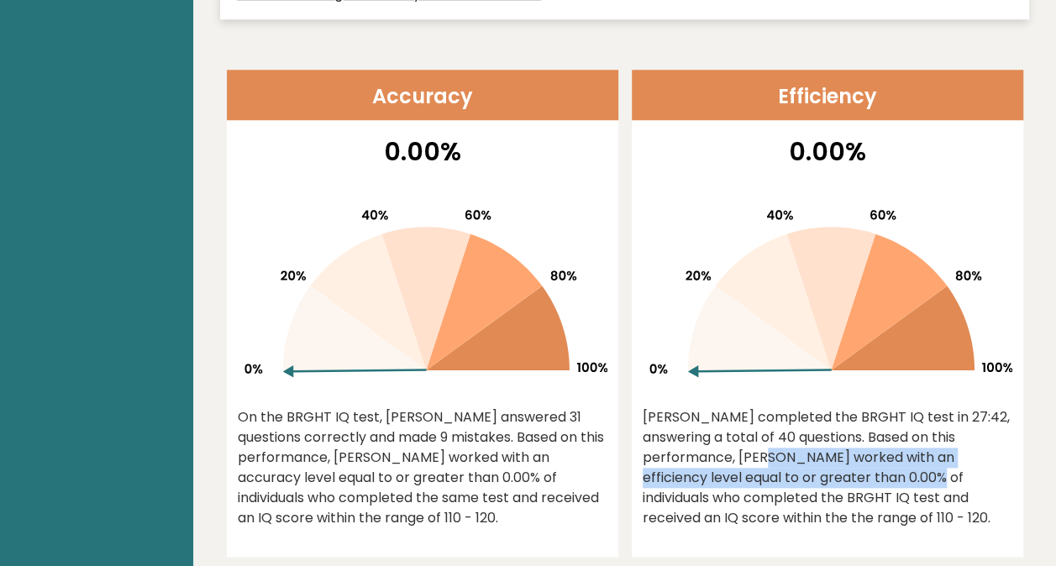
drag, startPoint x: 688, startPoint y: 424, endPoint x: 816, endPoint y: 445, distance: 129.6
click at [816, 445] on div "[PERSON_NAME] completed the BRGHT IQ test in 27:42, answering a total of 40 que…" at bounding box center [828, 468] width 370 height 121
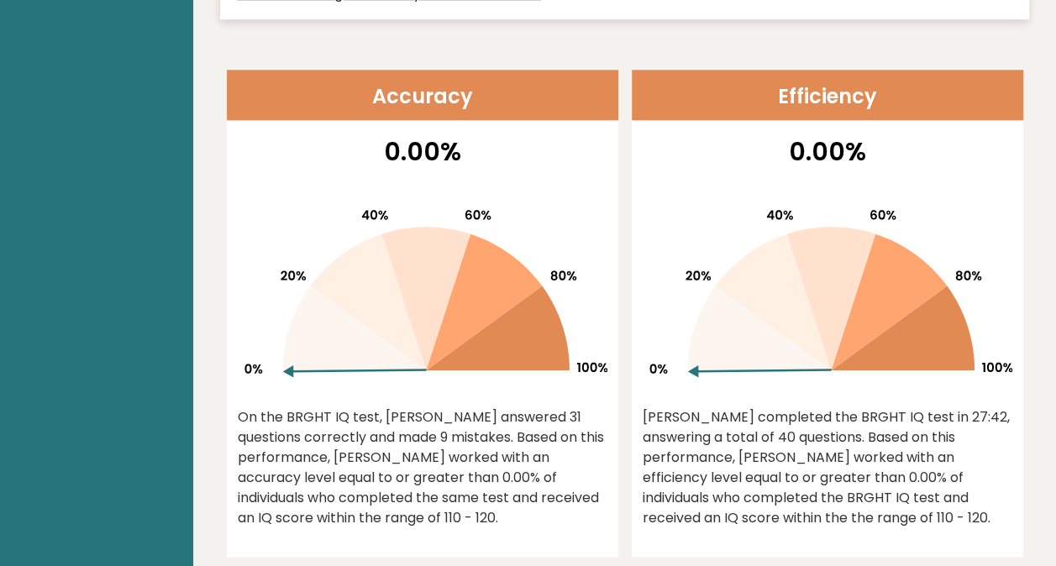
click at [570, 500] on div "0.00% On the BRGHT IQ test, [PERSON_NAME] answered 31 questions correctly and m…" at bounding box center [423, 345] width 392 height 424
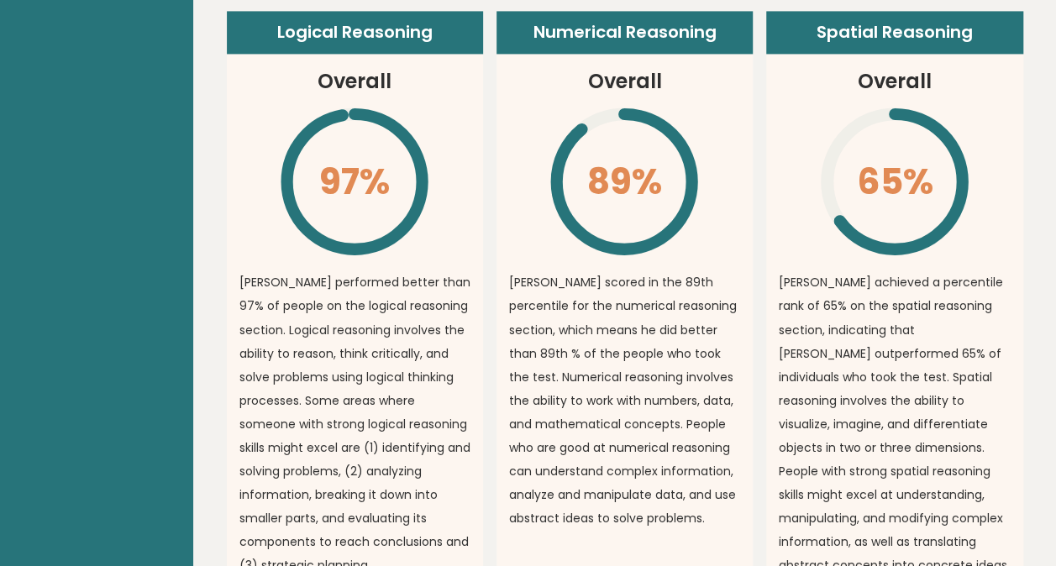
scroll to position [1429, 0]
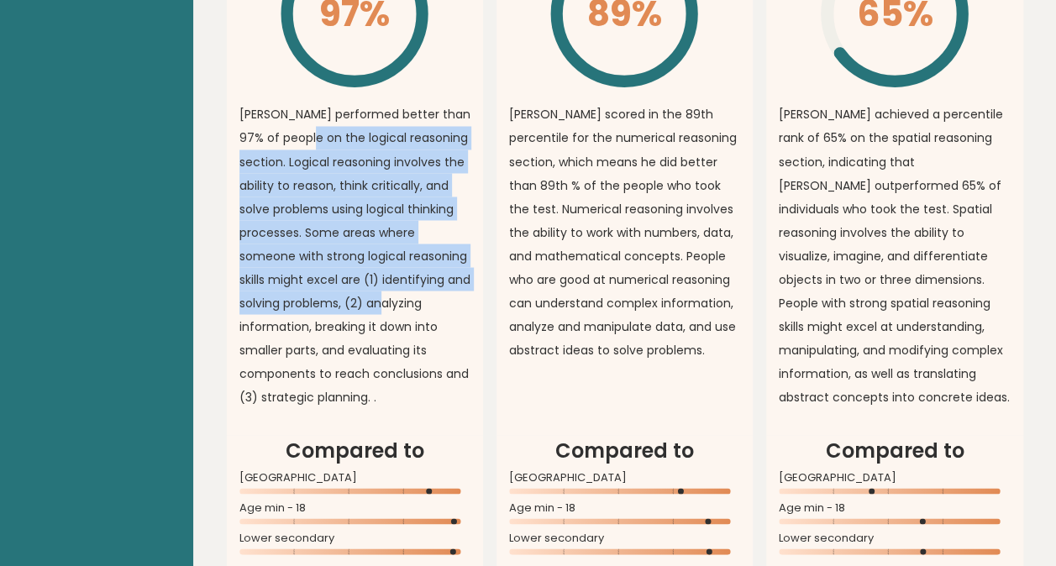
drag, startPoint x: 312, startPoint y: 99, endPoint x: 452, endPoint y: 265, distance: 217.0
click at [452, 265] on p "[PERSON_NAME] performed better than 97% of people on the logical reasoning sect…" at bounding box center [354, 256] width 231 height 306
click at [452, 267] on p "[PERSON_NAME] performed better than 97% of people on the logical reasoning sect…" at bounding box center [354, 256] width 231 height 306
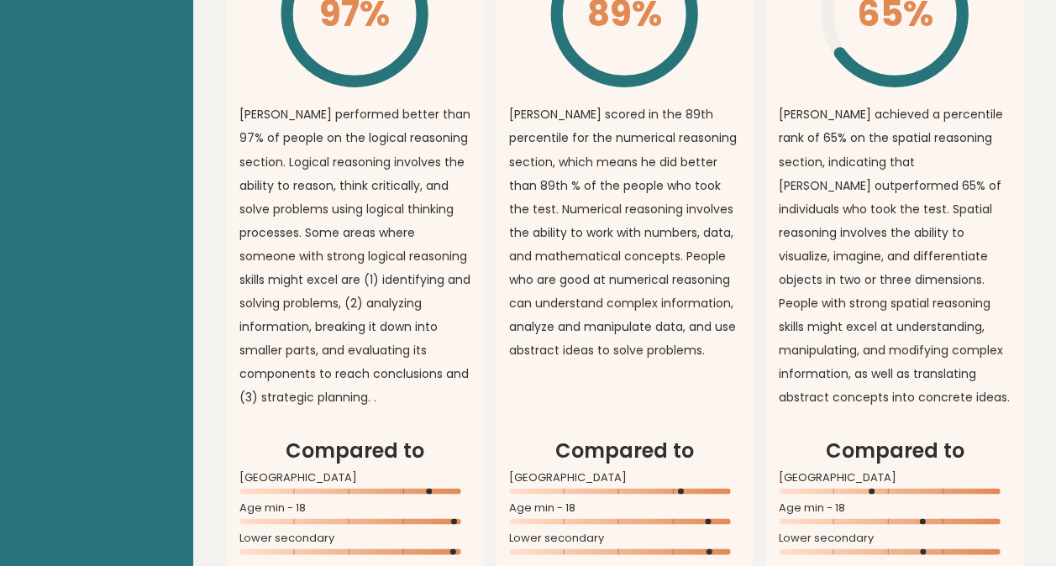
click at [449, 288] on p "[PERSON_NAME] performed better than 97% of people on the logical reasoning sect…" at bounding box center [354, 256] width 231 height 306
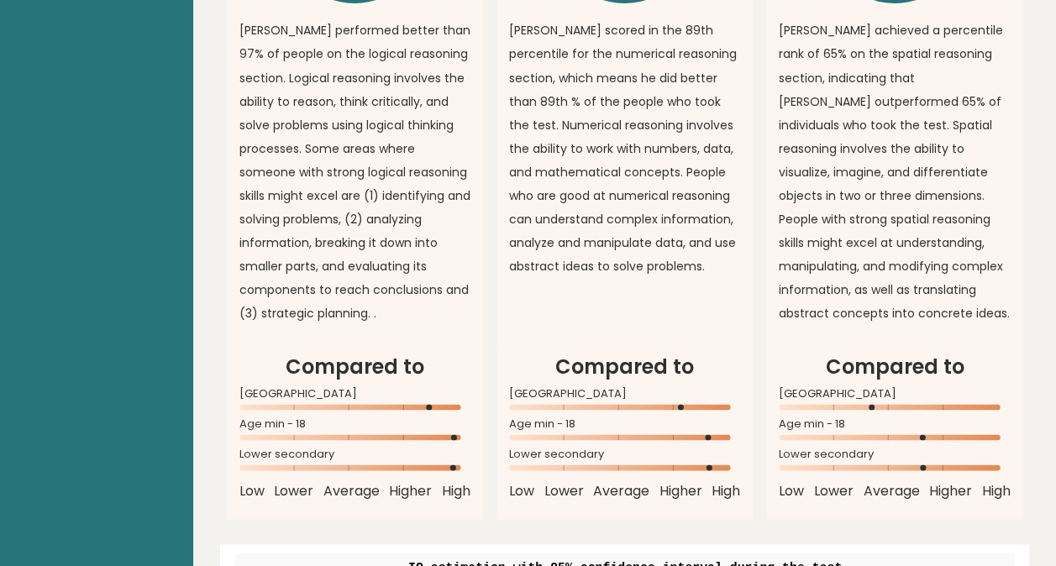
click at [355, 280] on p "[PERSON_NAME] performed better than 97% of people on the logical reasoning sect…" at bounding box center [354, 171] width 231 height 306
click at [363, 279] on p "[PERSON_NAME] performed better than 97% of people on the logical reasoning sect…" at bounding box center [354, 171] width 231 height 306
click at [373, 278] on p "[PERSON_NAME] performed better than 97% of people on the logical reasoning sect…" at bounding box center [354, 171] width 231 height 306
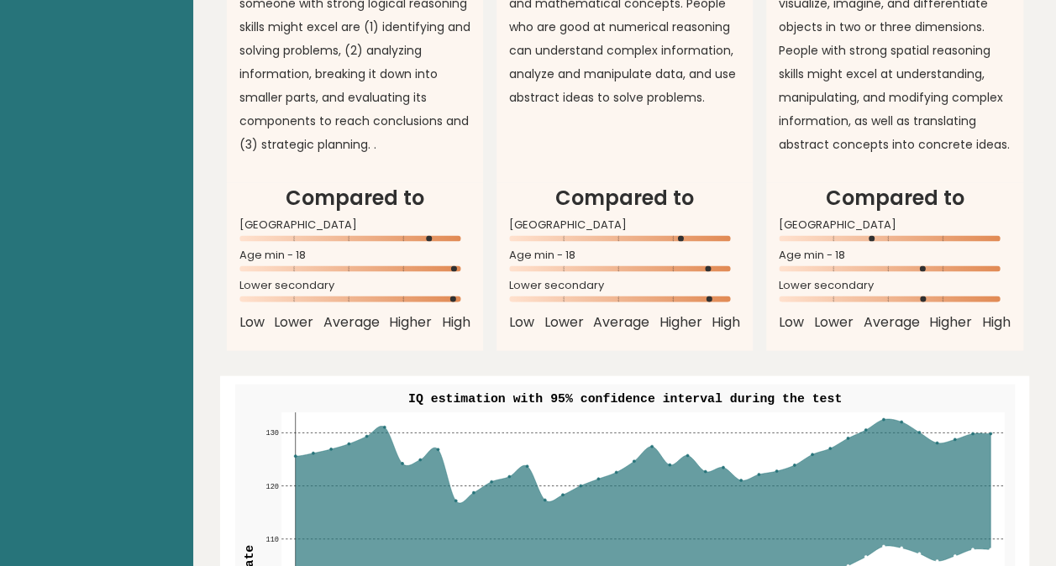
scroll to position [1597, 0]
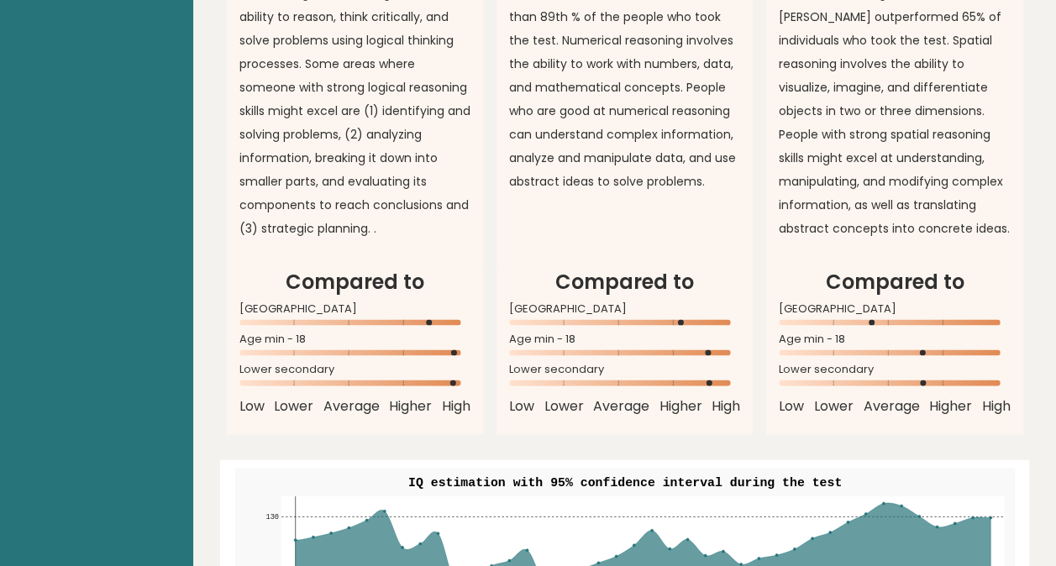
click at [461, 267] on h2 "Compared to" at bounding box center [354, 282] width 231 height 30
click at [460, 336] on div "Age min - 18" at bounding box center [354, 349] width 231 height 27
click at [459, 350] on rect at bounding box center [354, 353] width 231 height 6
click at [462, 350] on circle at bounding box center [464, 353] width 6 height 6
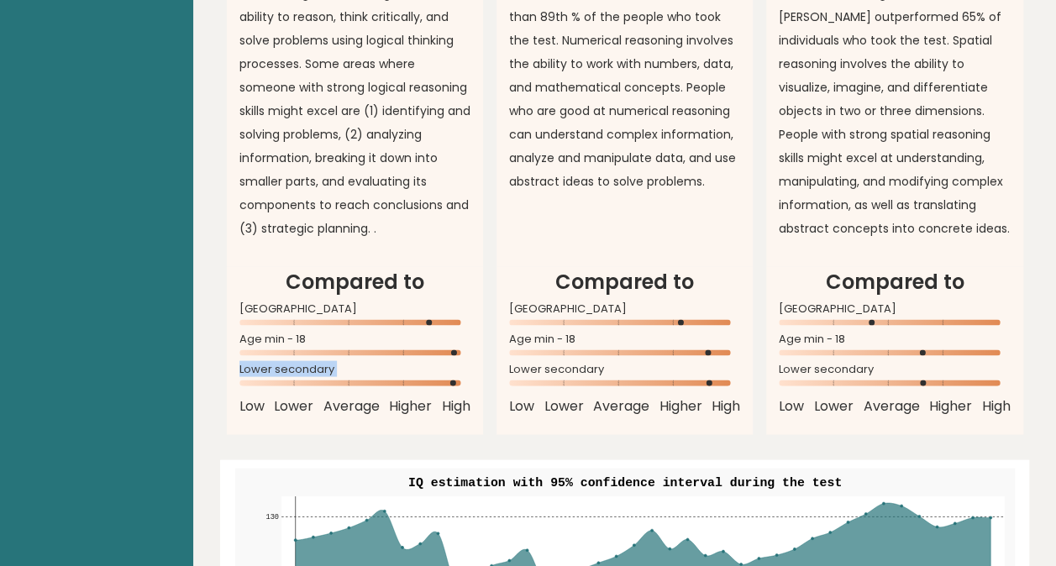
click at [462, 350] on circle at bounding box center [464, 353] width 6 height 6
drag, startPoint x: 462, startPoint y: 318, endPoint x: 477, endPoint y: 338, distance: 24.5
click at [477, 338] on article "Compared to [GEOGRAPHIC_DATA] Age min - 18 Lower secondary Low Lower Average Hi…" at bounding box center [355, 351] width 256 height 168
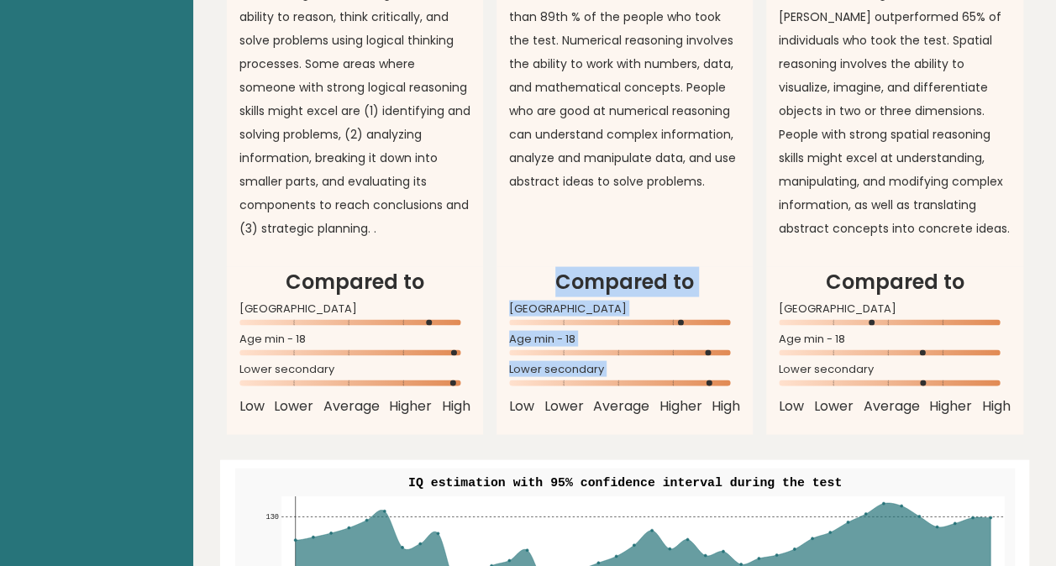
click at [499, 381] on div "Logical Reasoning Overall 97% \ [PERSON_NAME] performed better than 97% of peop…" at bounding box center [625, 55] width 797 height 761
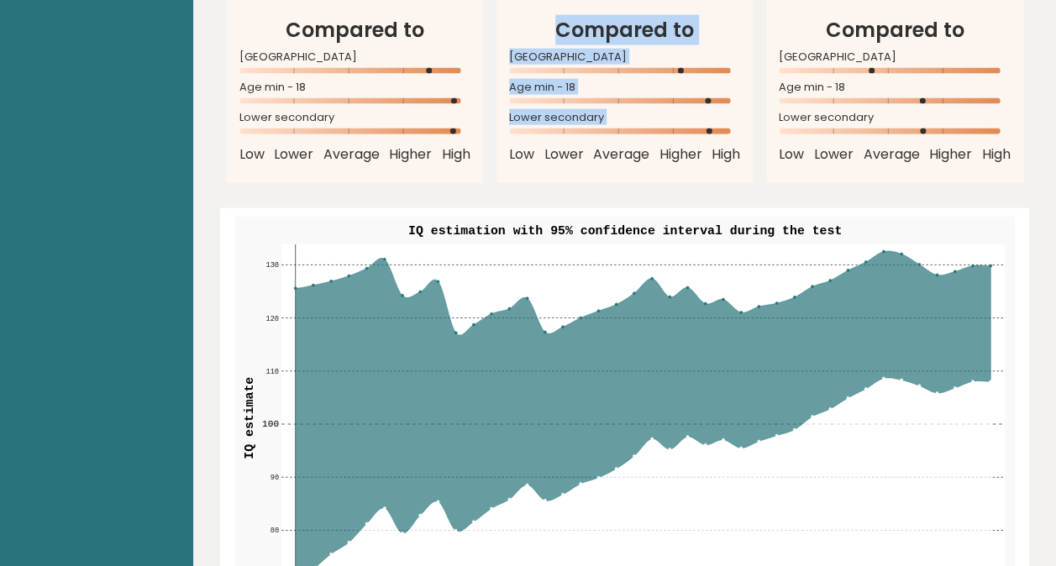
drag, startPoint x: 555, startPoint y: 424, endPoint x: 587, endPoint y: 424, distance: 31.9
click at [575, 425] on icon at bounding box center [642, 419] width 695 height 334
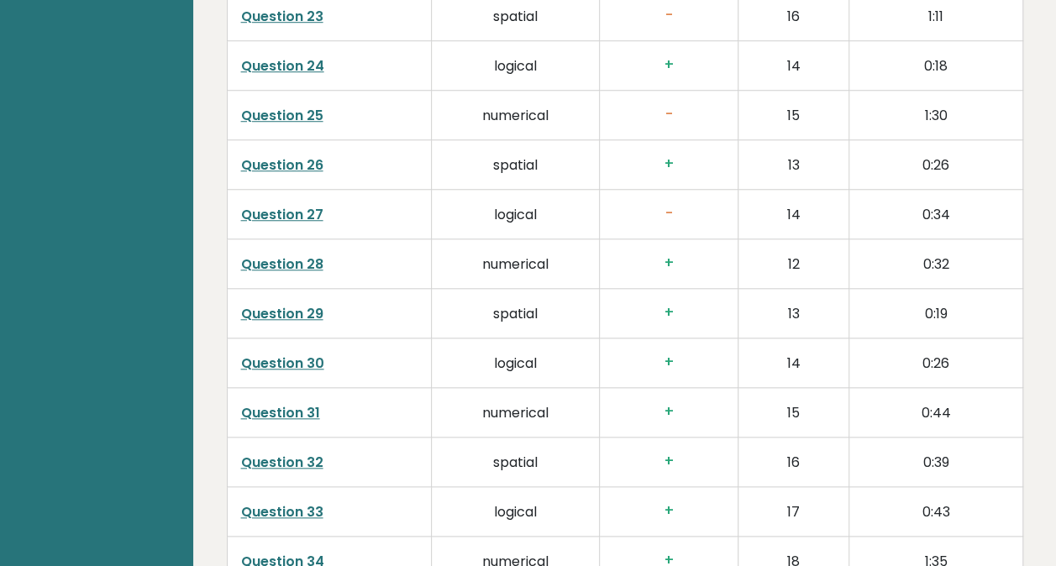
scroll to position [3950, 0]
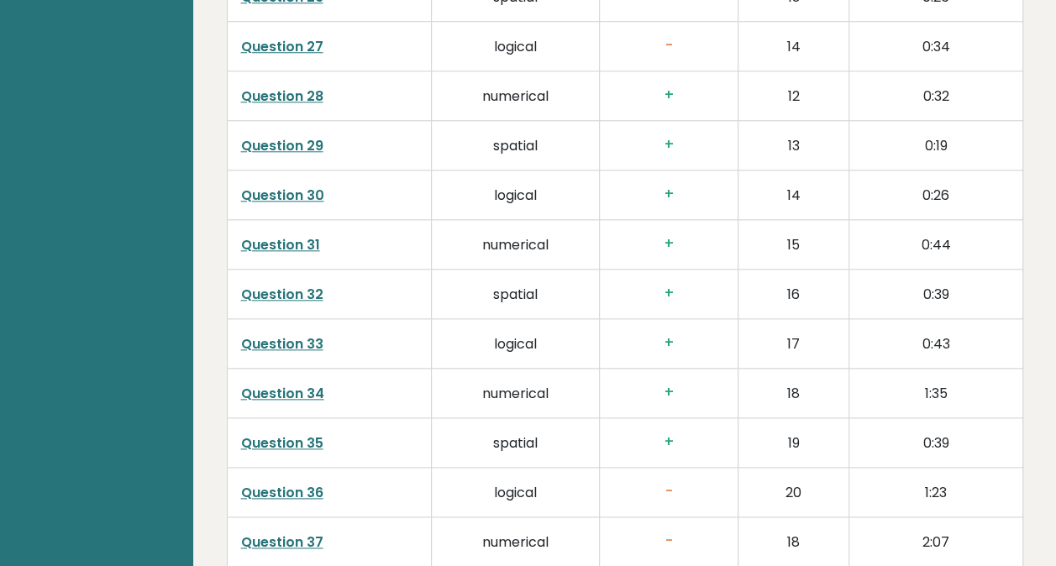
click at [272, 483] on link "Question 36" at bounding box center [282, 492] width 82 height 19
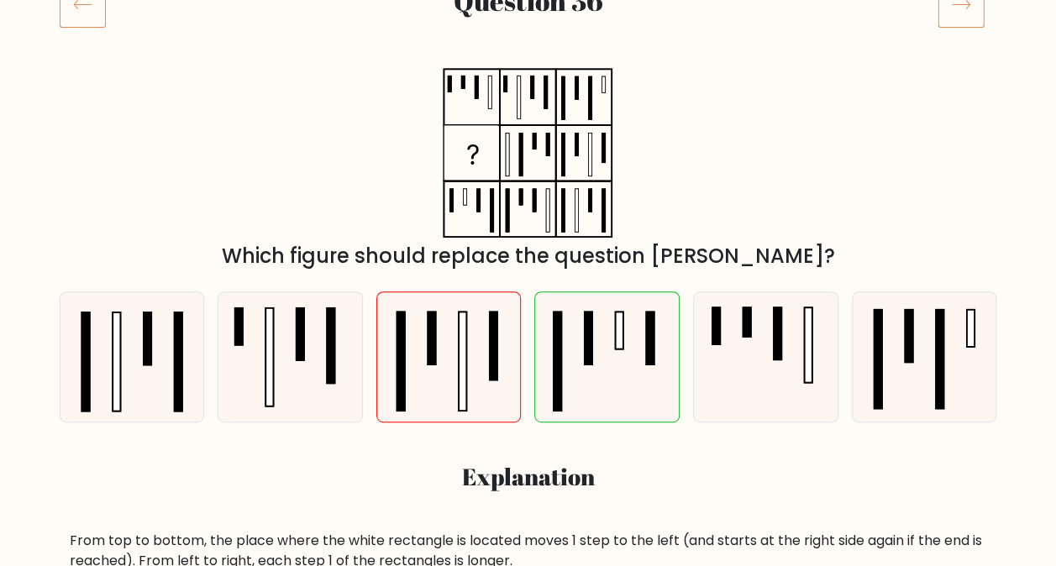
scroll to position [672, 0]
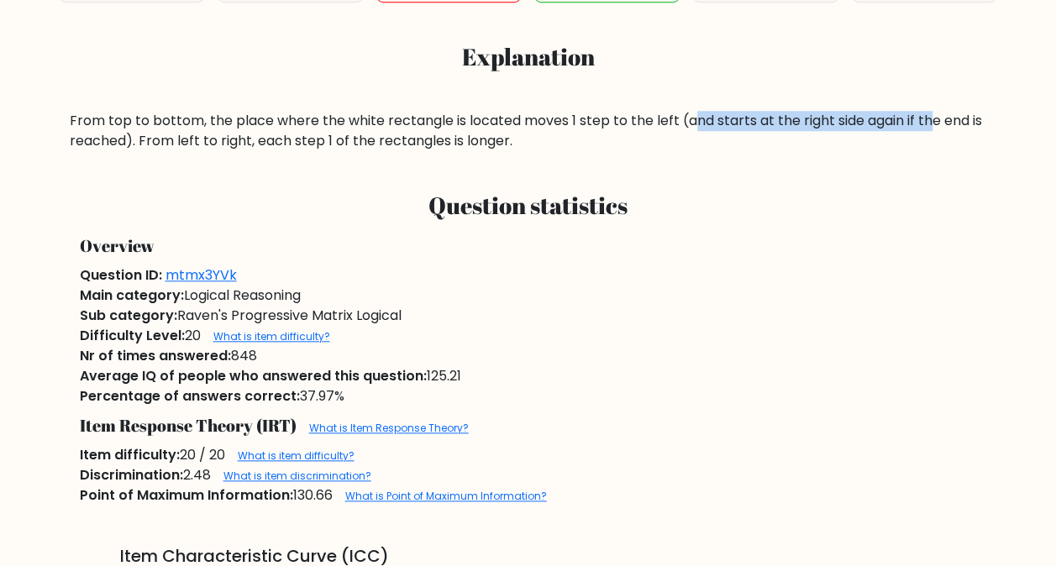
drag, startPoint x: 688, startPoint y: 122, endPoint x: 932, endPoint y: 111, distance: 243.9
click at [932, 111] on div "a. b. c." at bounding box center [529, 4] width 958 height 293
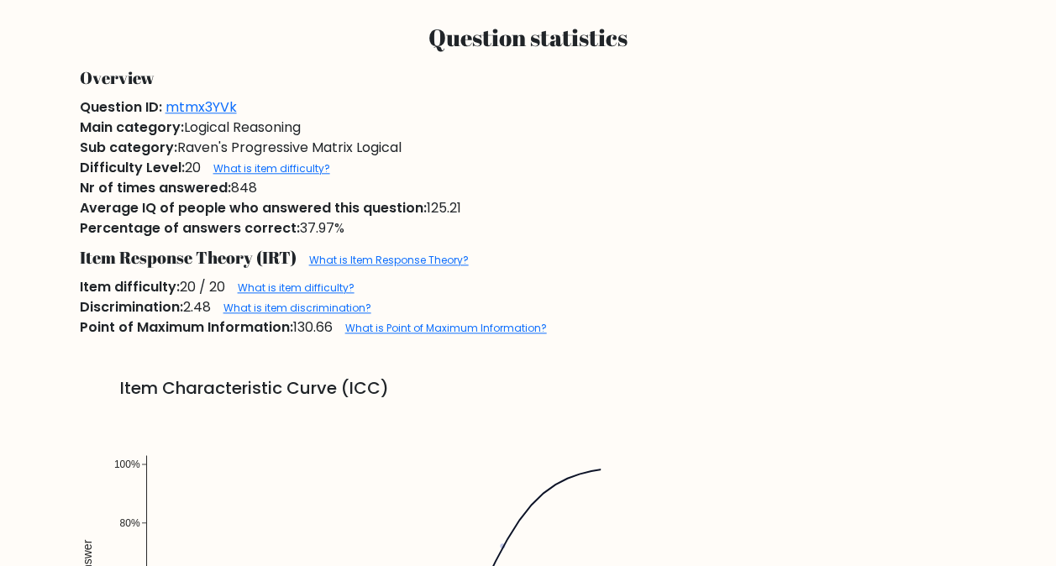
scroll to position [756, 0]
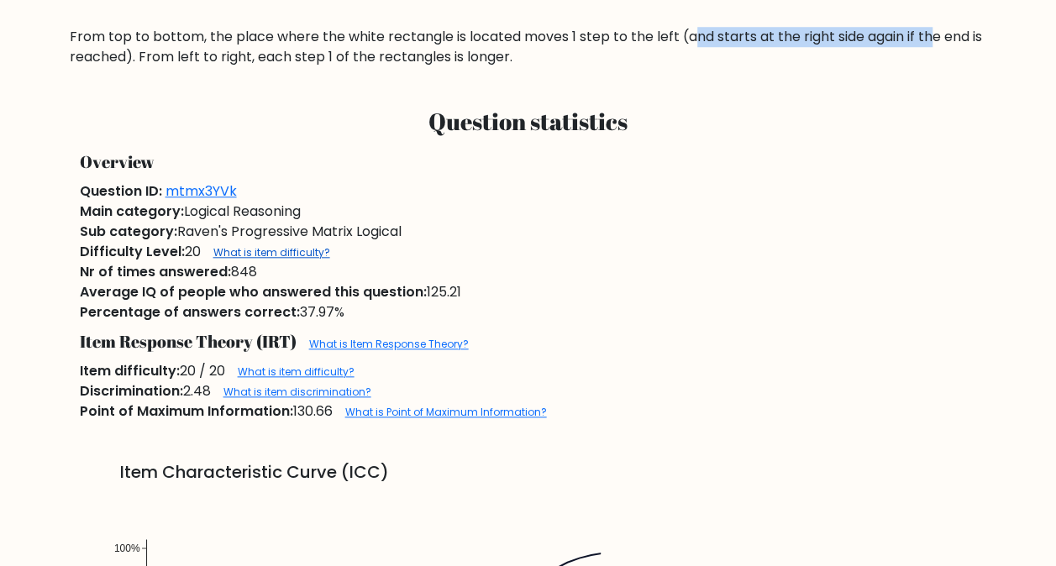
click at [266, 252] on link "What is item difficulty?" at bounding box center [271, 252] width 117 height 14
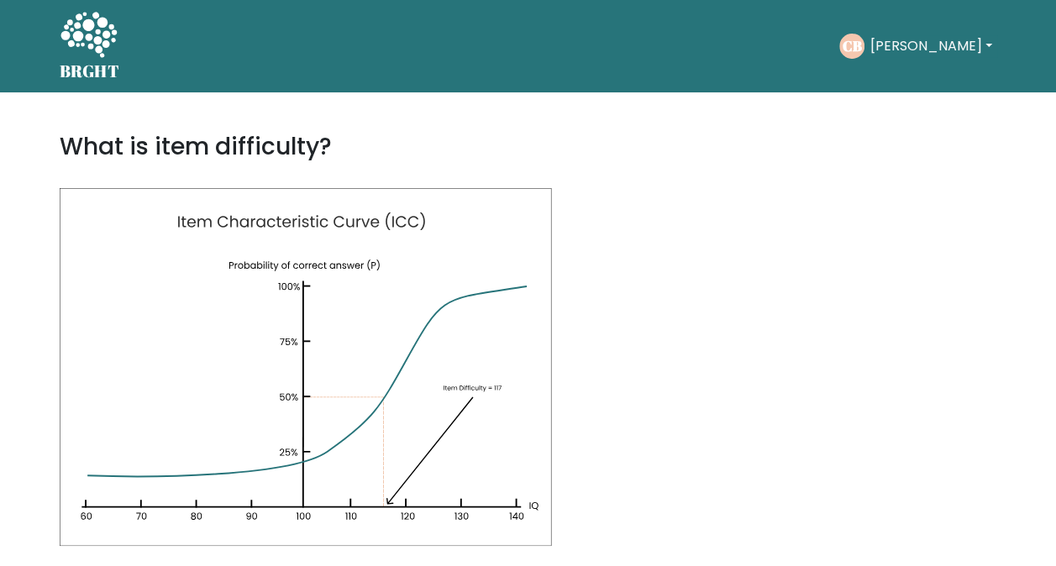
click at [932, 47] on button "[PERSON_NAME]" at bounding box center [931, 46] width 132 height 22
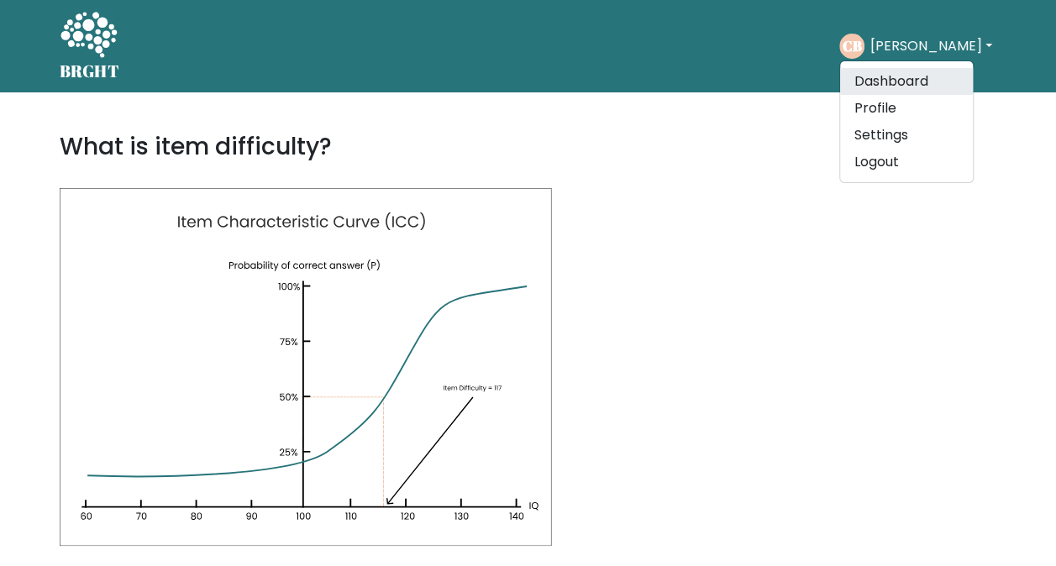
click at [919, 82] on link "Dashboard" at bounding box center [906, 81] width 133 height 27
